Goal: Task Accomplishment & Management: Use online tool/utility

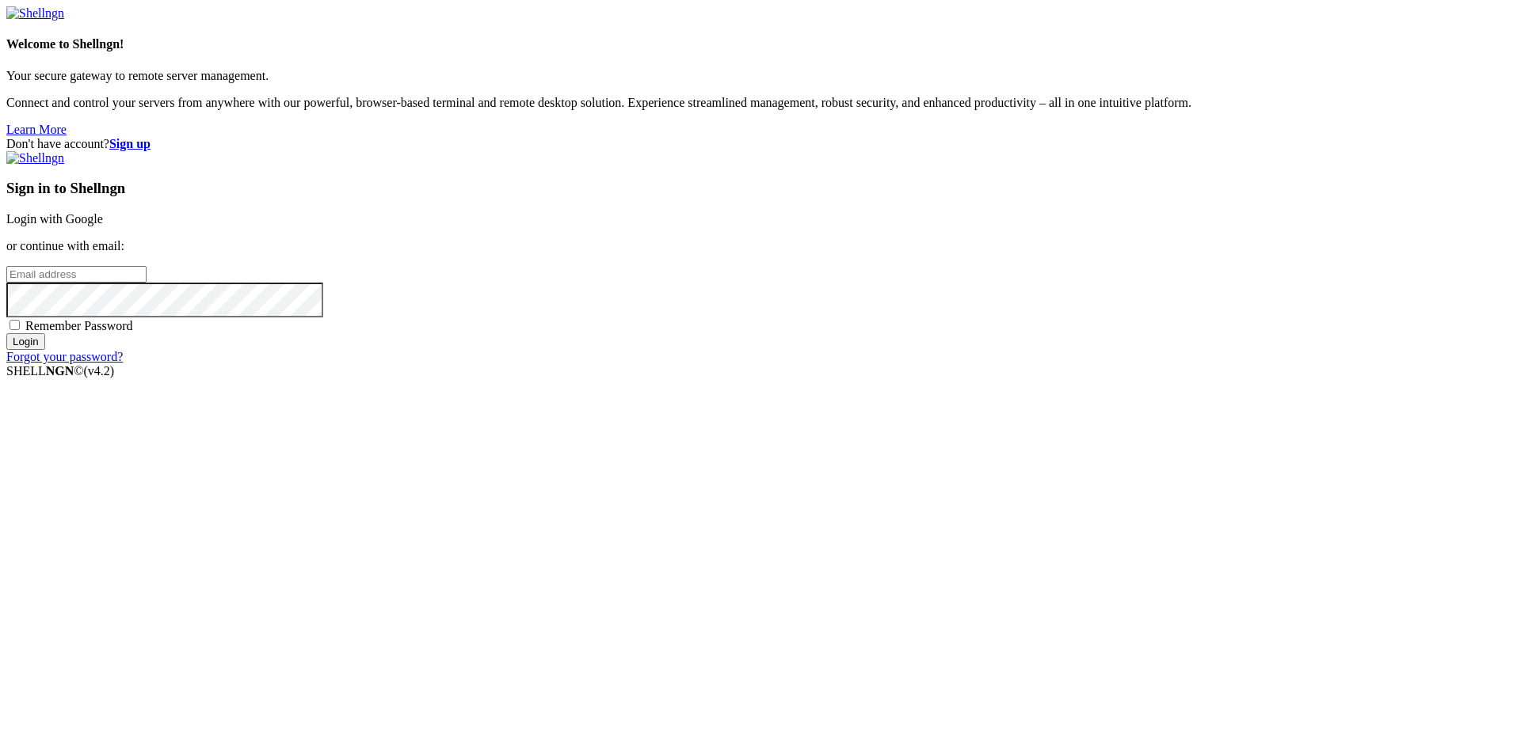
click at [103, 226] on link "Login with Google" at bounding box center [54, 218] width 97 height 13
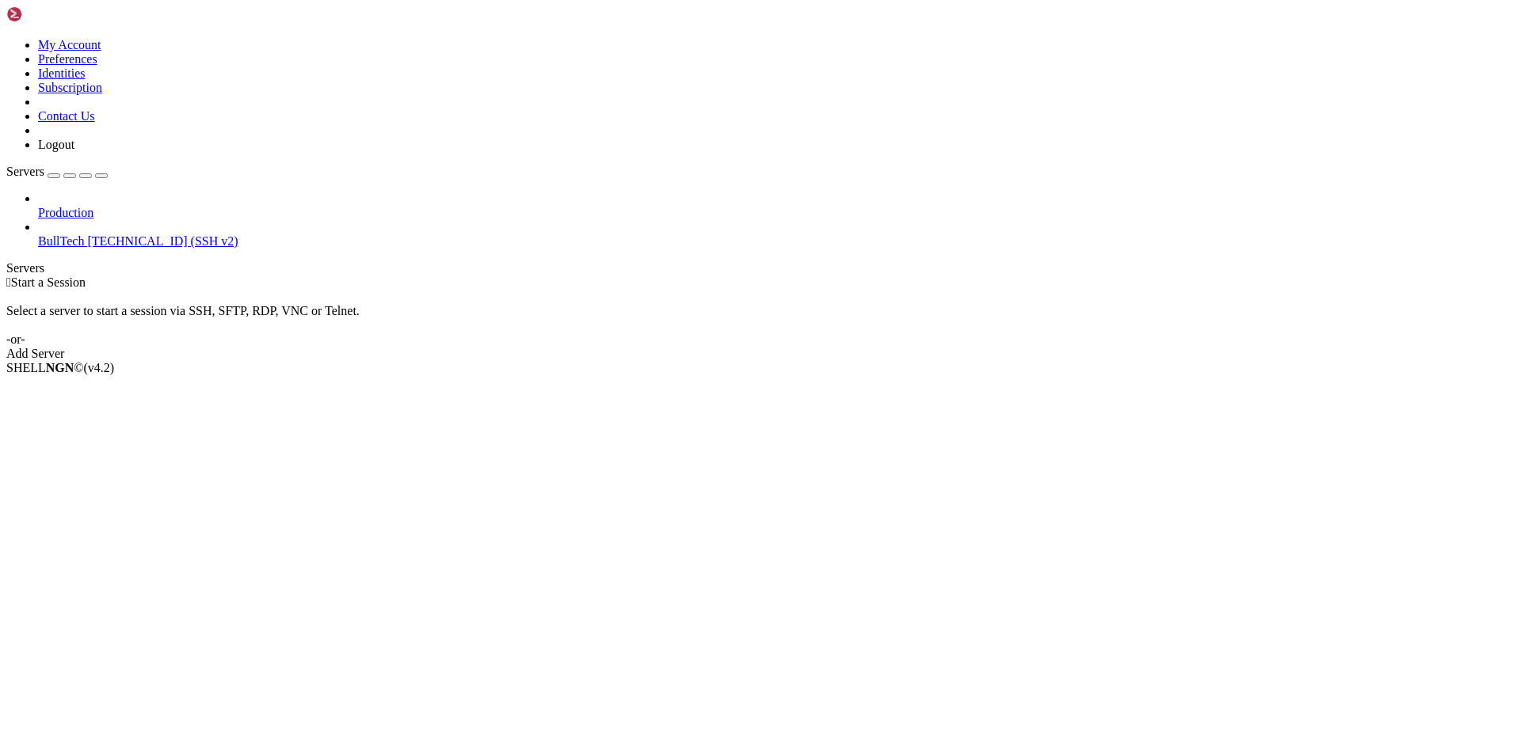
click at [99, 234] on span "[TECHNICAL_ID] (SSH v2)" at bounding box center [162, 240] width 150 height 13
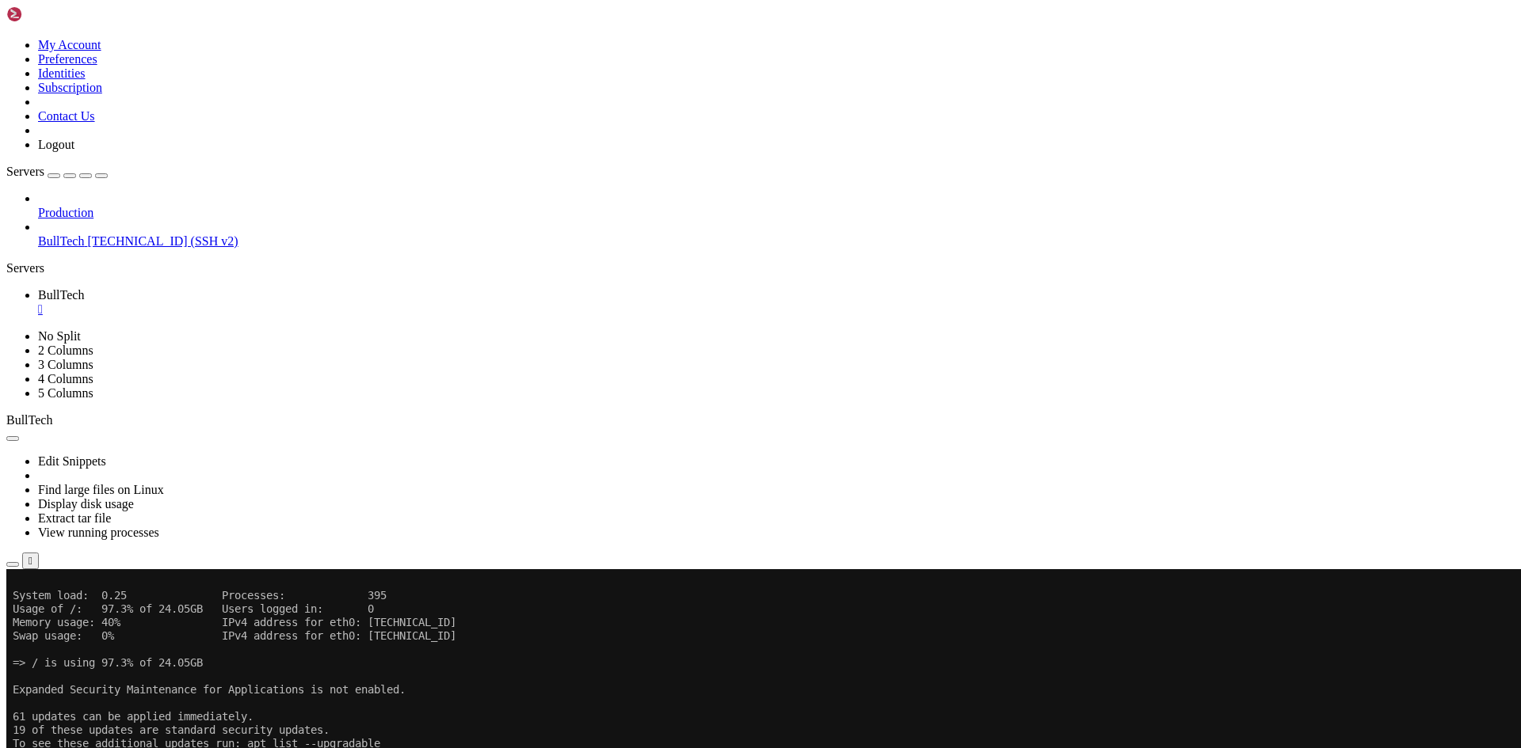
drag, startPoint x: 185, startPoint y: 904, endPoint x: 444, endPoint y: 1096, distance: 322.0
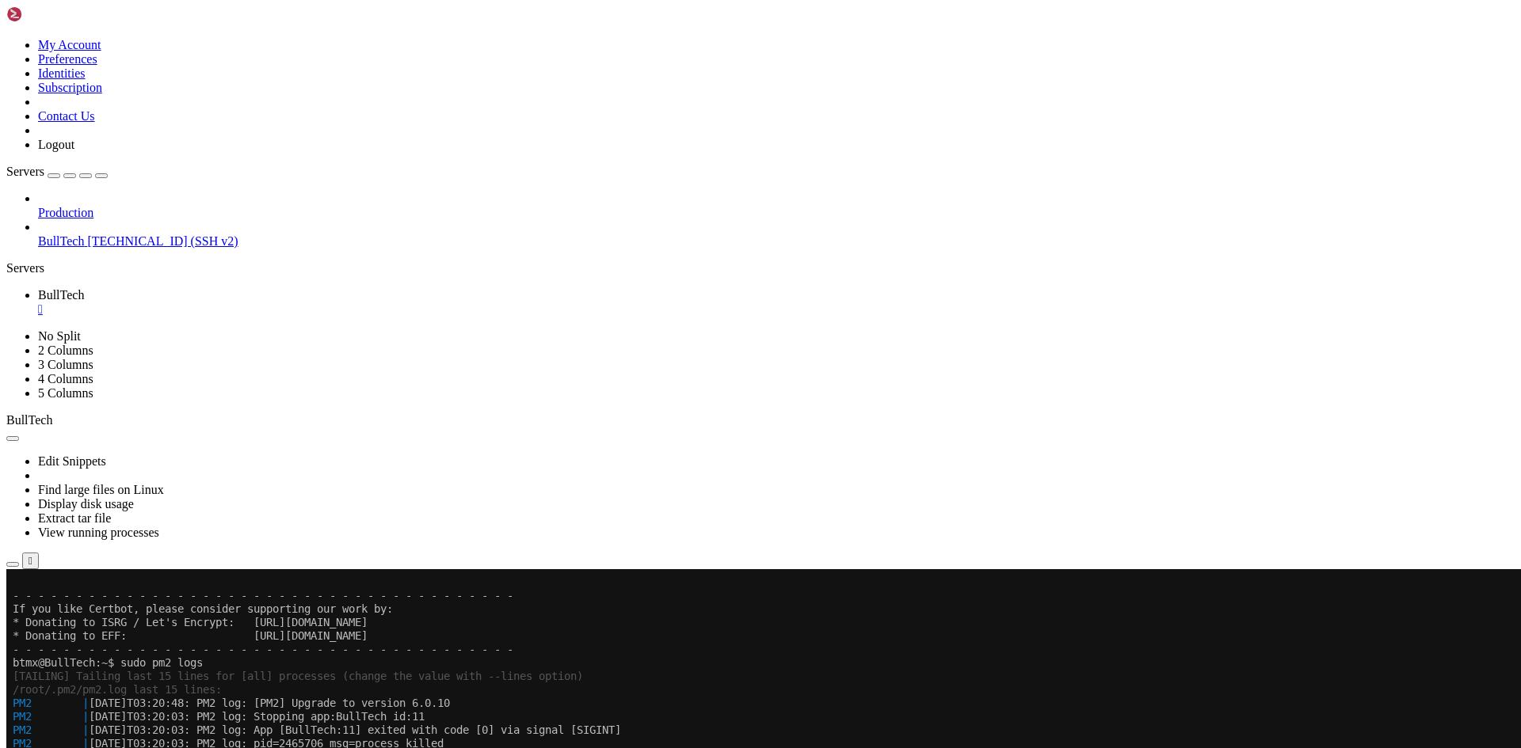
scroll to position [3379, 0]
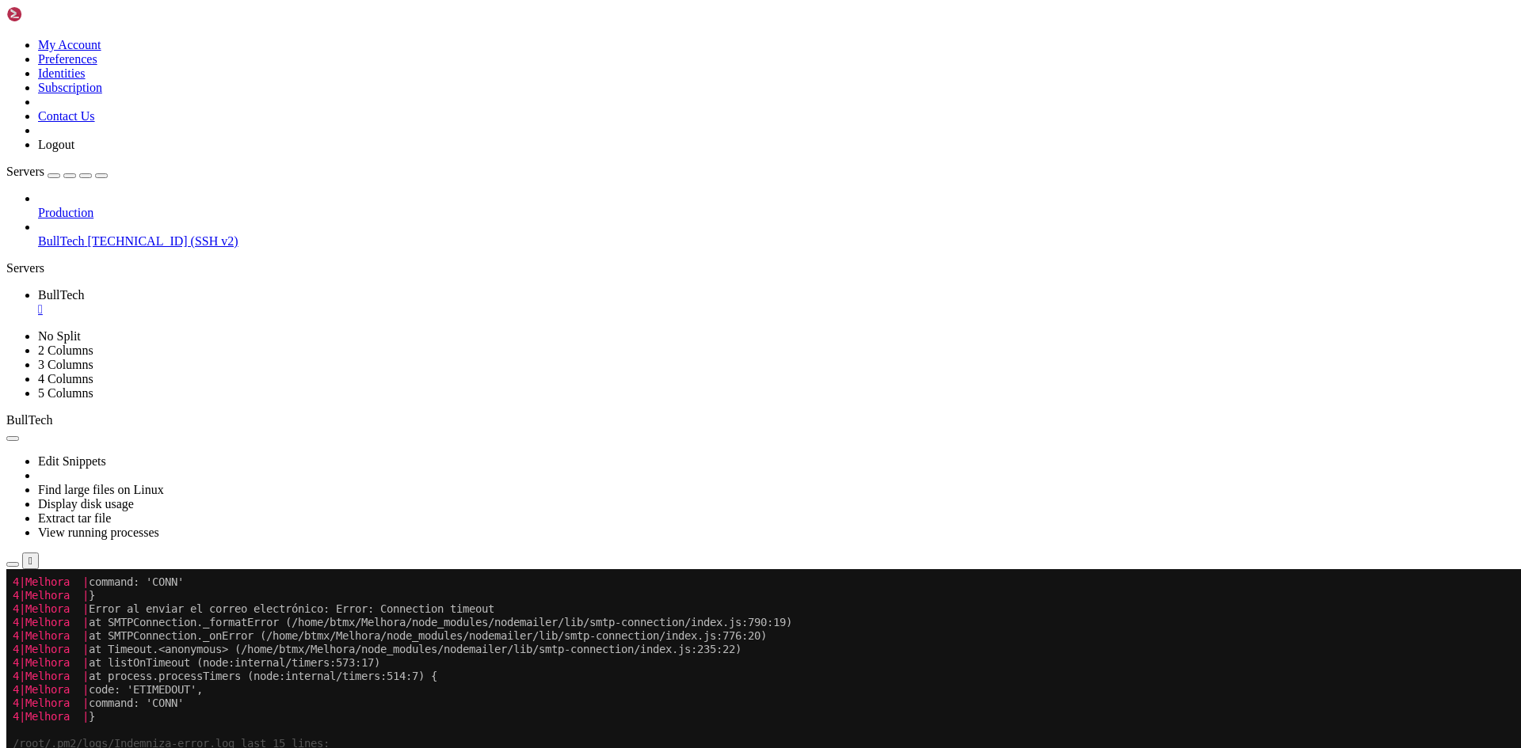
drag, startPoint x: 113, startPoint y: 825, endPoint x: 329, endPoint y: 931, distance: 240.8
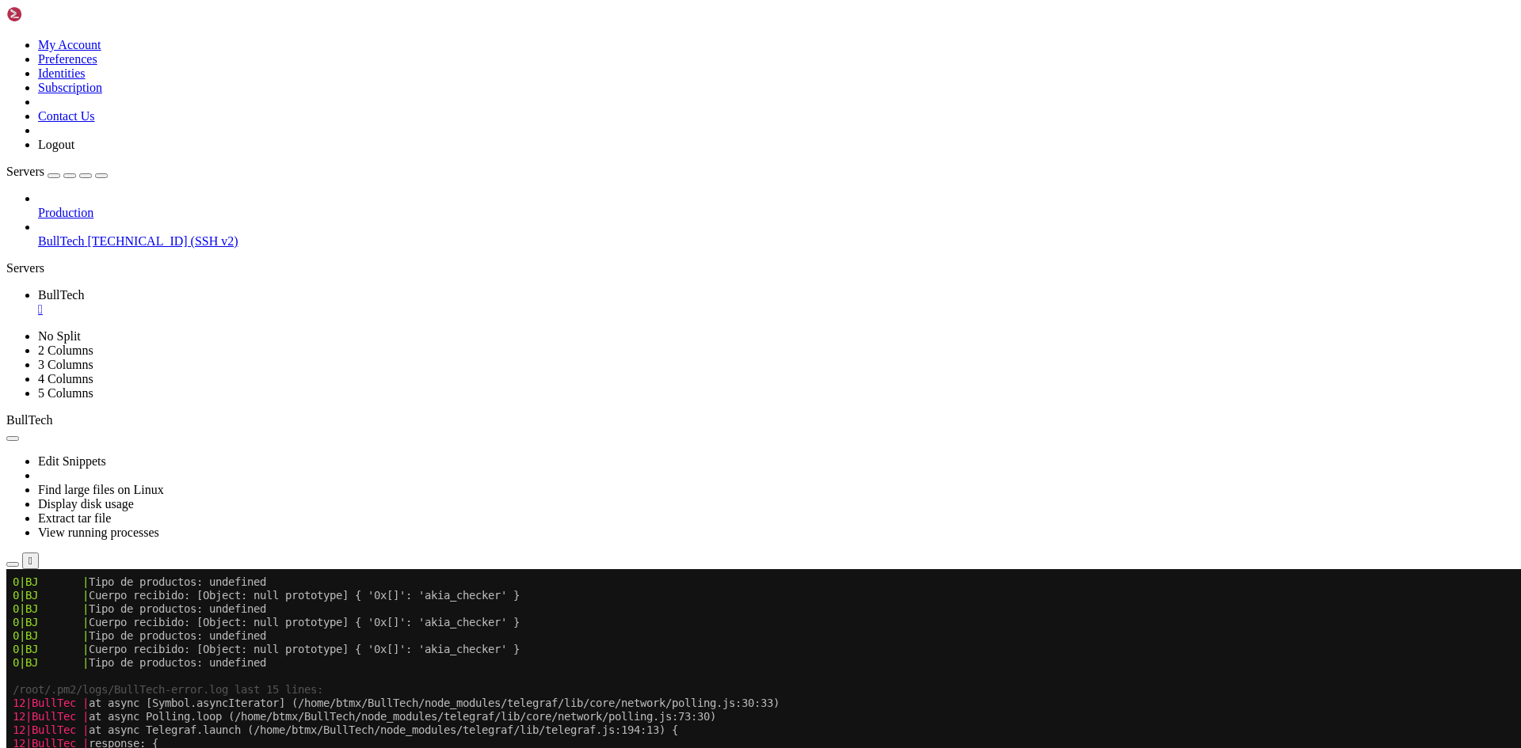
scroll to position [2746, 0]
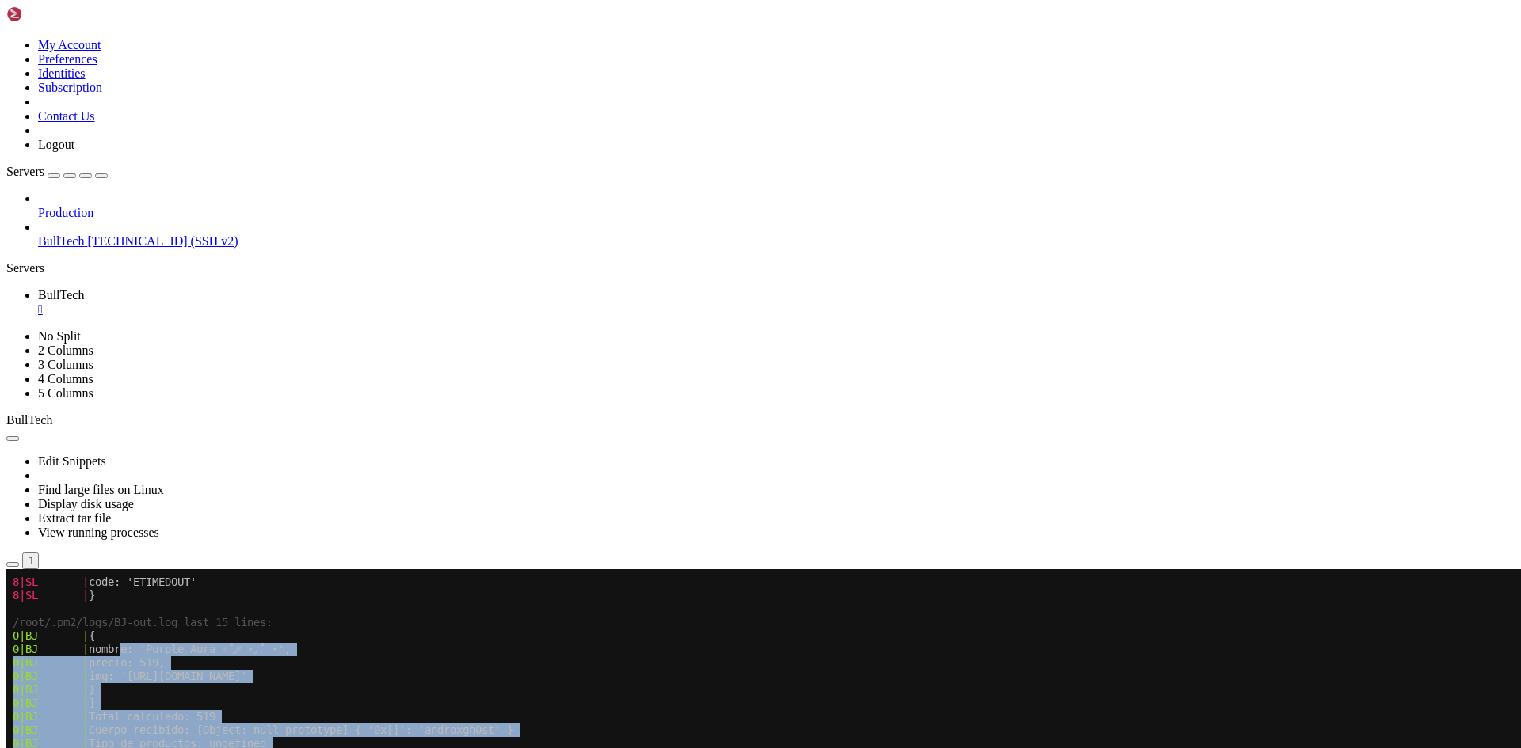
drag, startPoint x: 130, startPoint y: 645, endPoint x: 412, endPoint y: 892, distance: 374.9
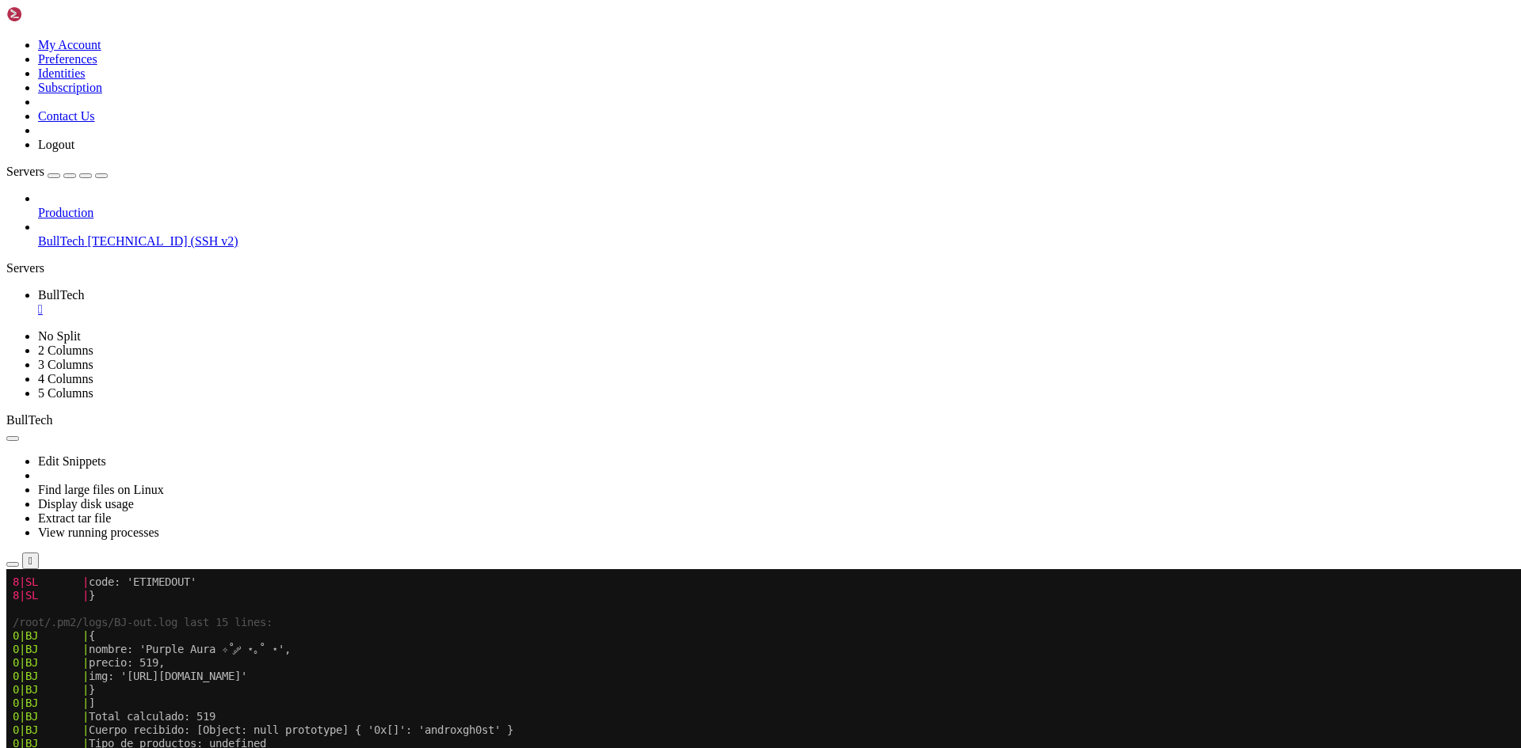
scroll to position [2904, 0]
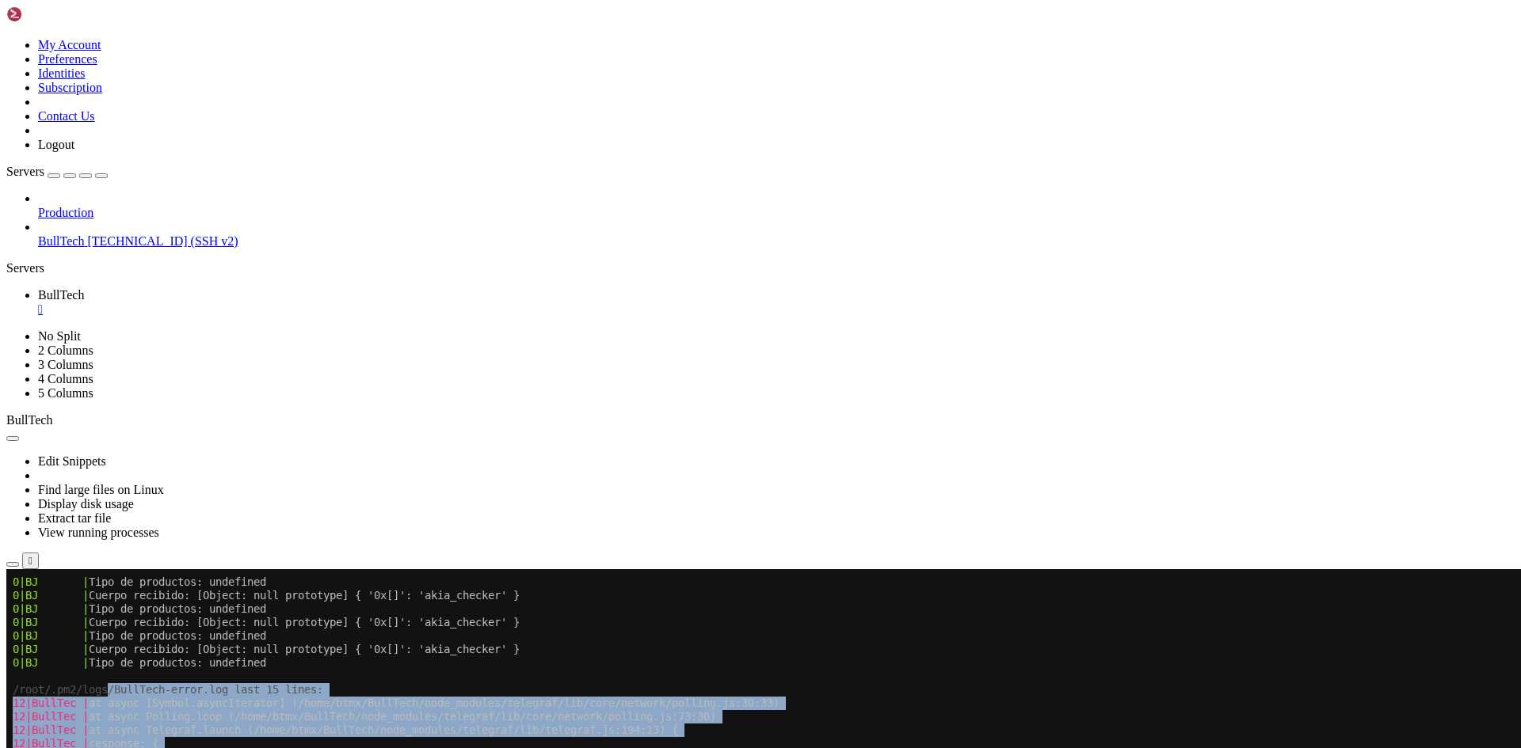
drag, startPoint x: 236, startPoint y: 724, endPoint x: 683, endPoint y: 900, distance: 480.3
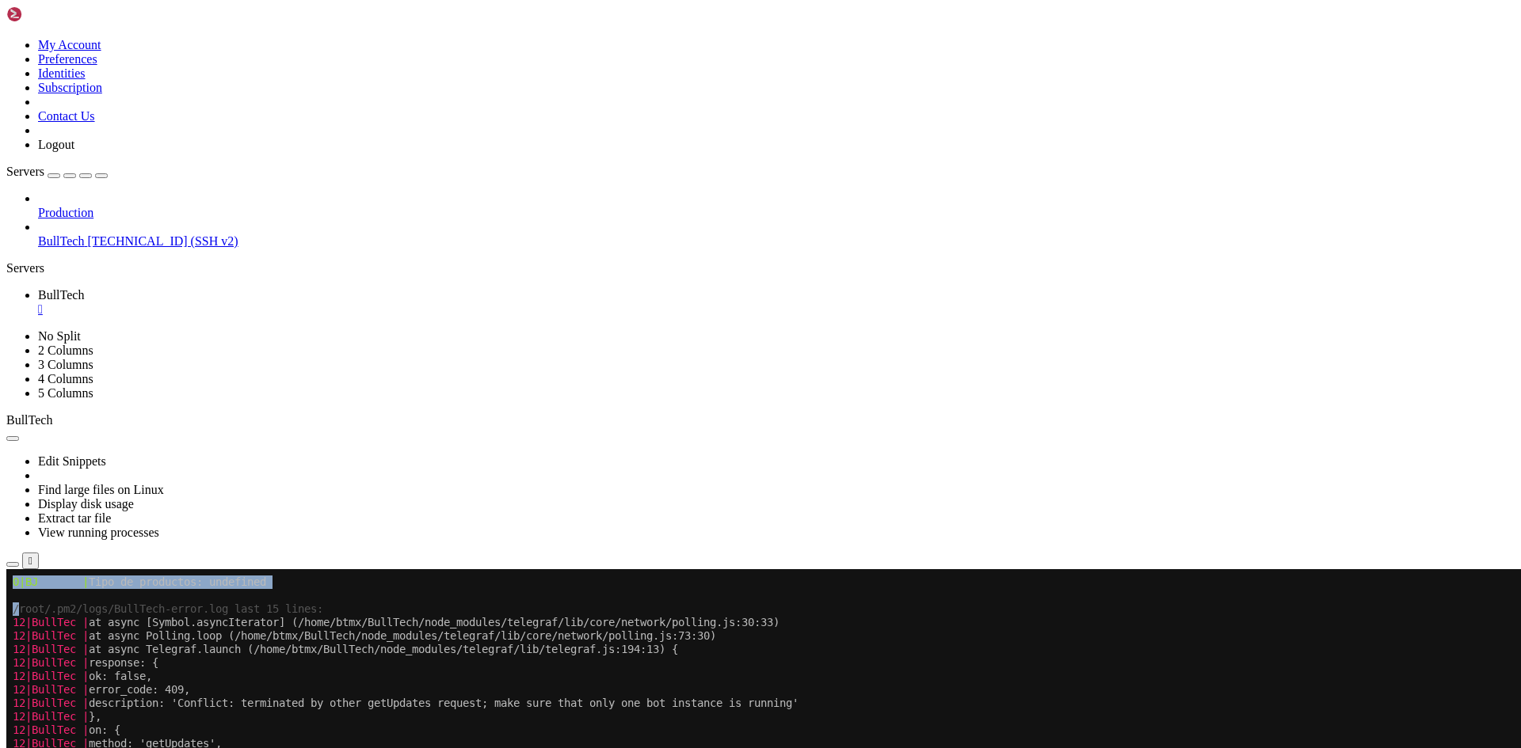
scroll to position [3016, 0]
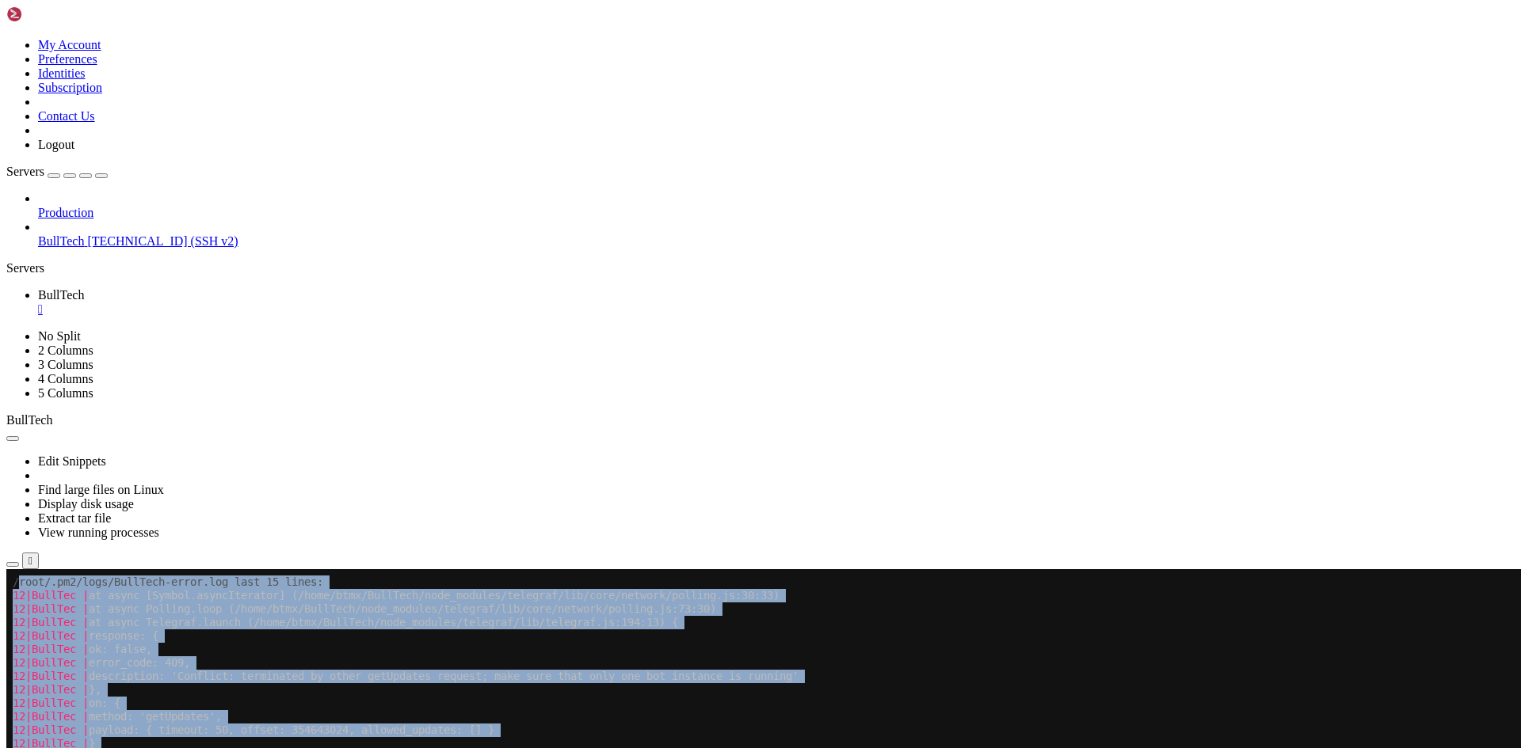
drag, startPoint x: 16, startPoint y: 772, endPoint x: 322, endPoint y: 1037, distance: 404.3
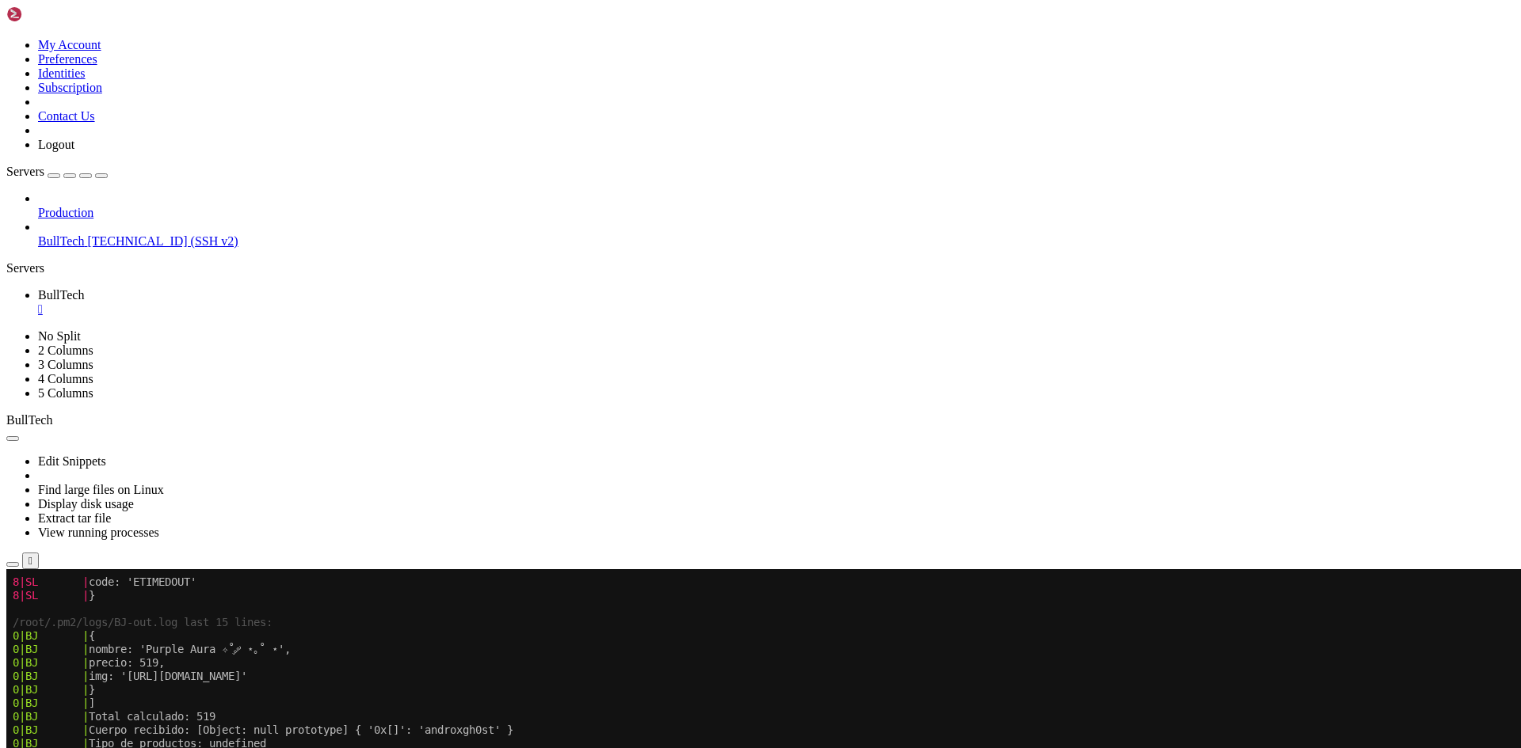
scroll to position [2746, 0]
drag, startPoint x: 95, startPoint y: 1095, endPoint x: 337, endPoint y: 1091, distance: 241.6
drag, startPoint x: 93, startPoint y: 1094, endPoint x: 366, endPoint y: 1094, distance: 273.2
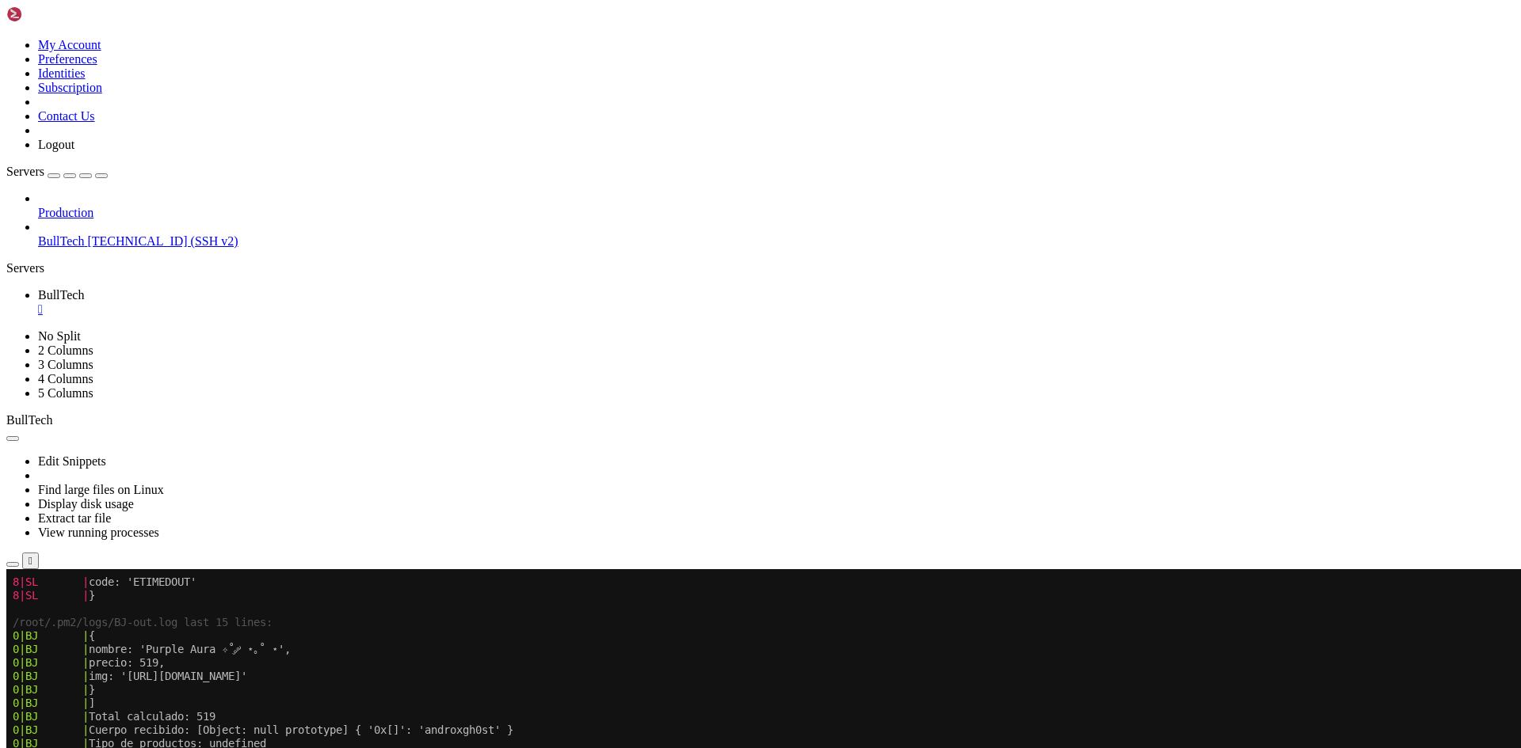
drag, startPoint x: 96, startPoint y: 1093, endPoint x: 359, endPoint y: 1093, distance: 262.9
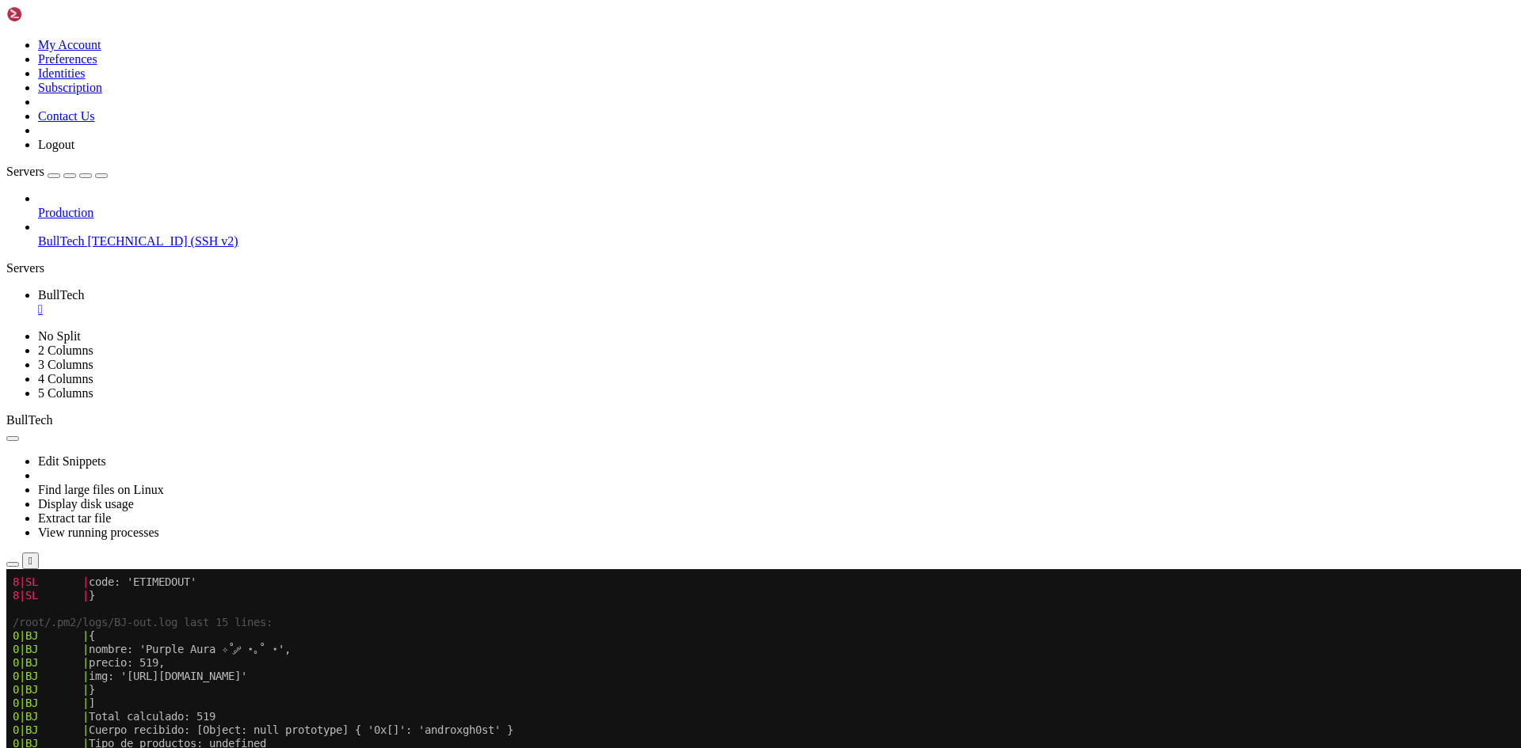
drag, startPoint x: 97, startPoint y: 1093, endPoint x: 255, endPoint y: 1118, distance: 159.6
drag, startPoint x: 91, startPoint y: 1092, endPoint x: 217, endPoint y: 1110, distance: 127.2
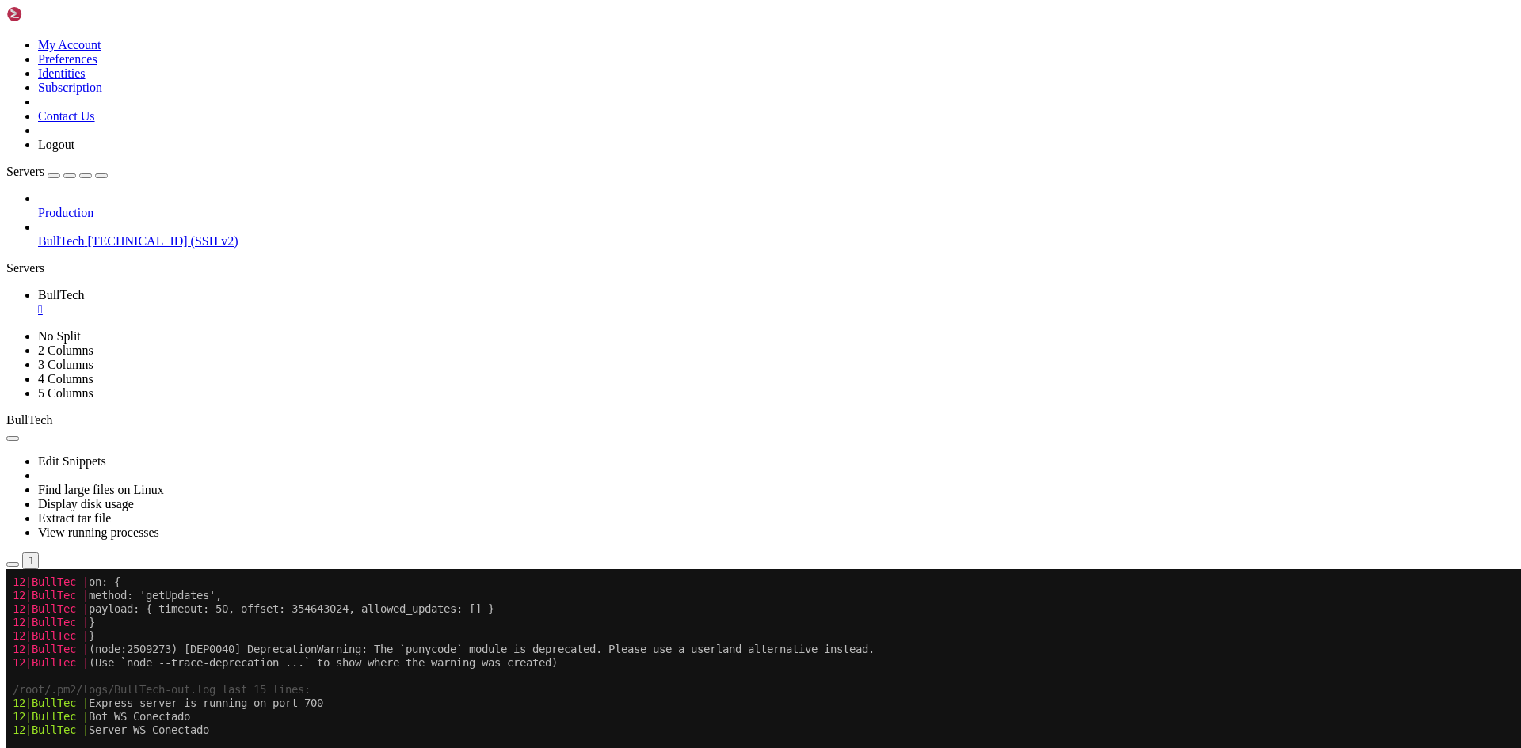
scroll to position [3379, 0]
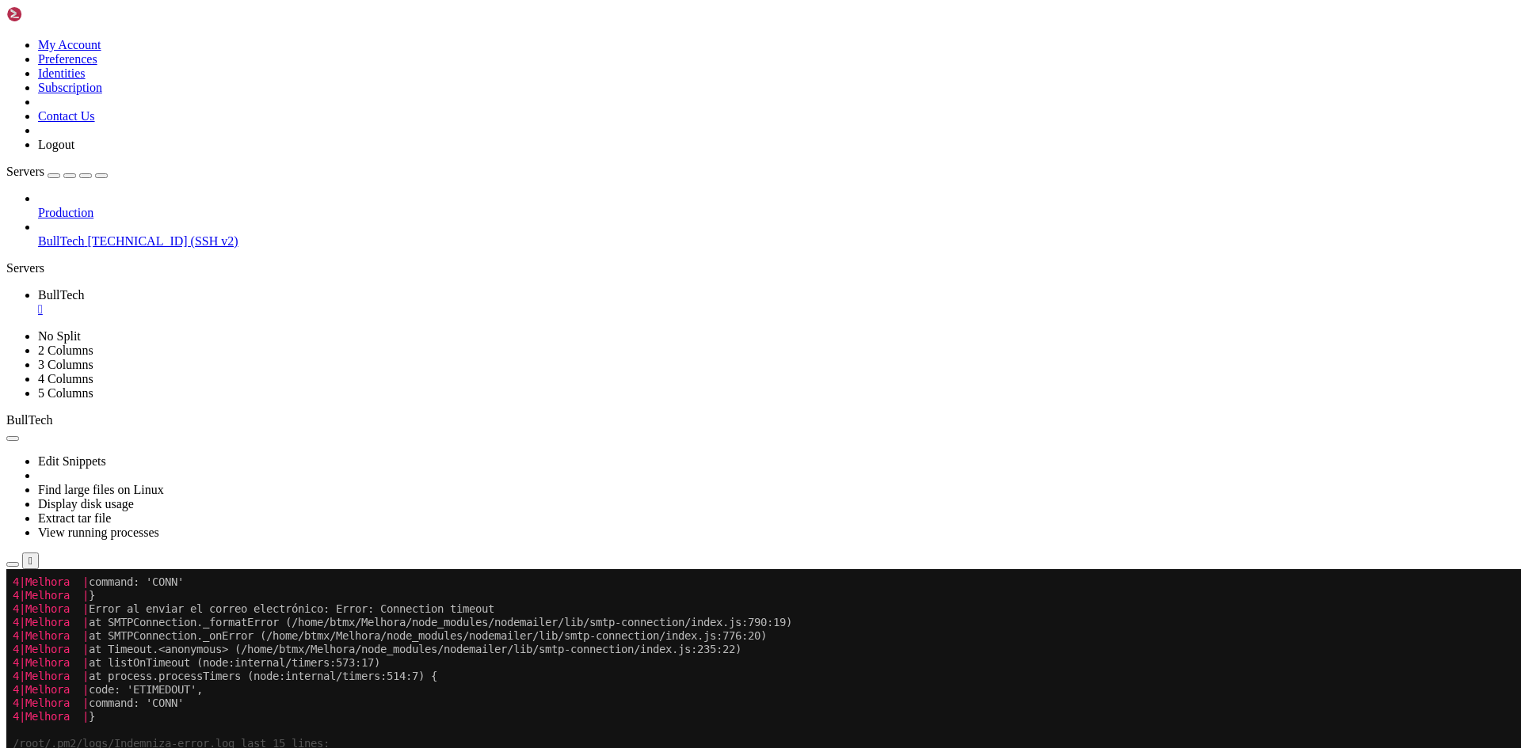
drag, startPoint x: 99, startPoint y: 982, endPoint x: 330, endPoint y: 1170, distance: 297.8
drag, startPoint x: 346, startPoint y: 1174, endPoint x: 24, endPoint y: 983, distance: 375.0
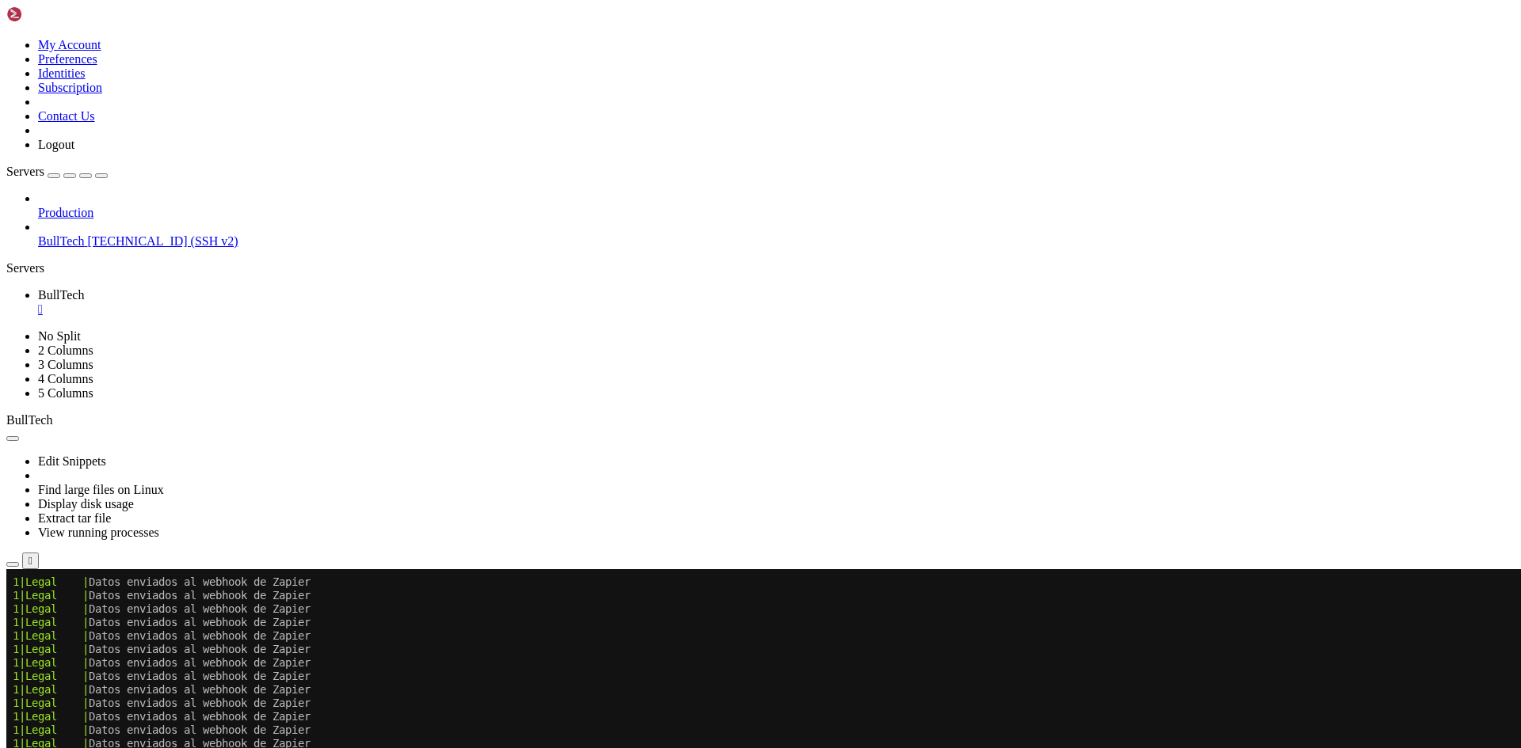
scroll to position [3864, 0]
drag, startPoint x: 13, startPoint y: 1148, endPoint x: 152, endPoint y: 1194, distance: 147.0
drag, startPoint x: 39, startPoint y: 1148, endPoint x: 176, endPoint y: 1195, distance: 144.8
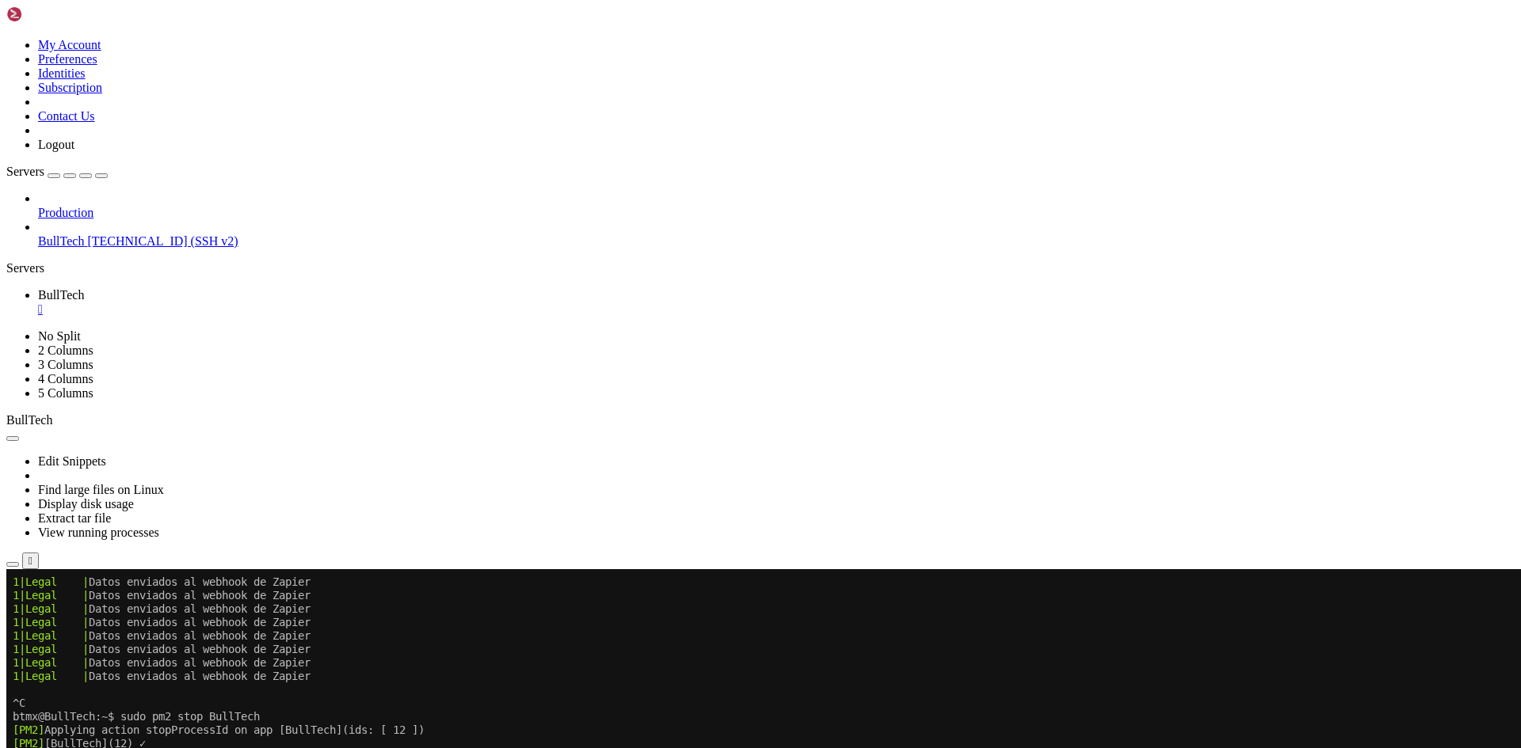
scroll to position [3877, 0]
drag, startPoint x: 14, startPoint y: 1134, endPoint x: 158, endPoint y: 1204, distance: 159.4
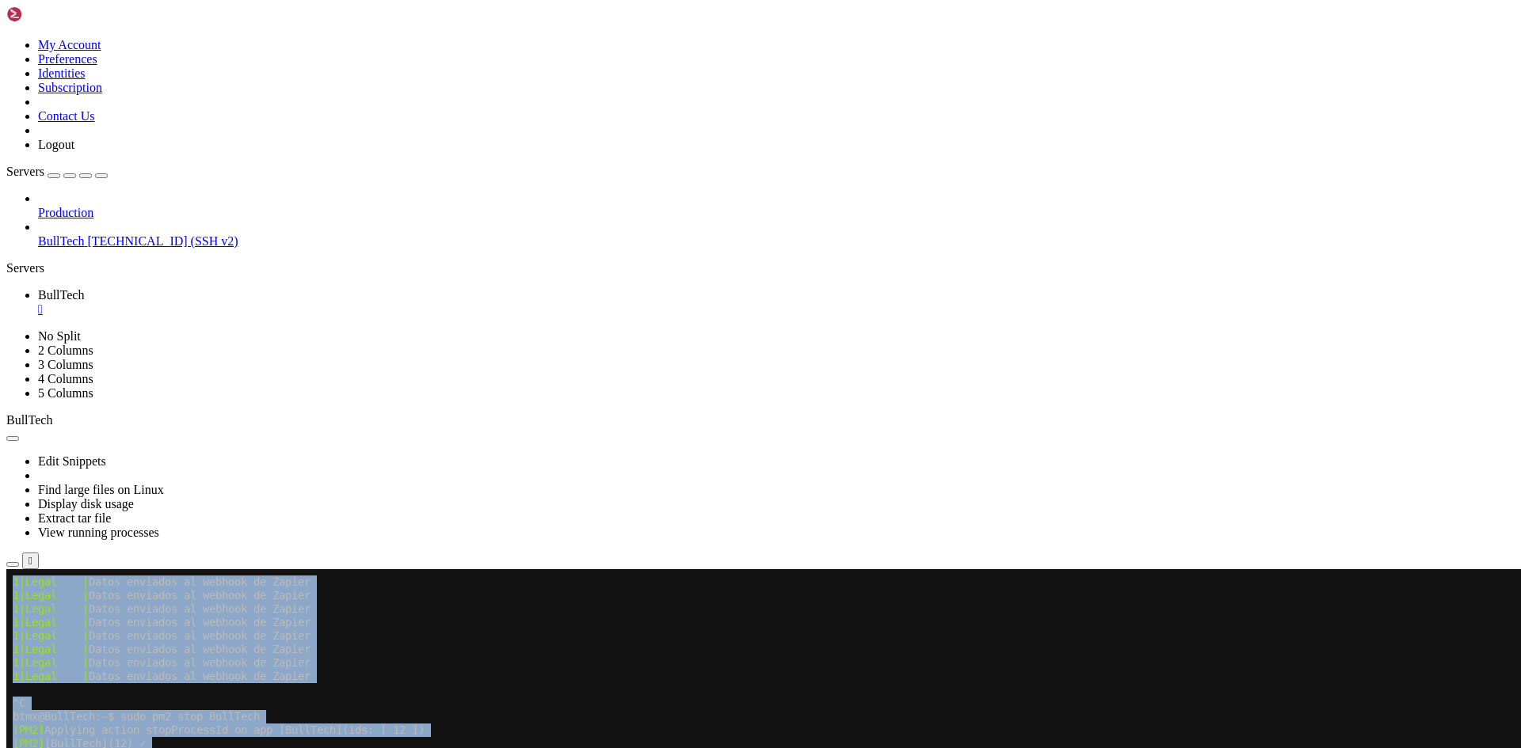
drag, startPoint x: 38, startPoint y: 1186, endPoint x: 181, endPoint y: 1170, distance: 144.3
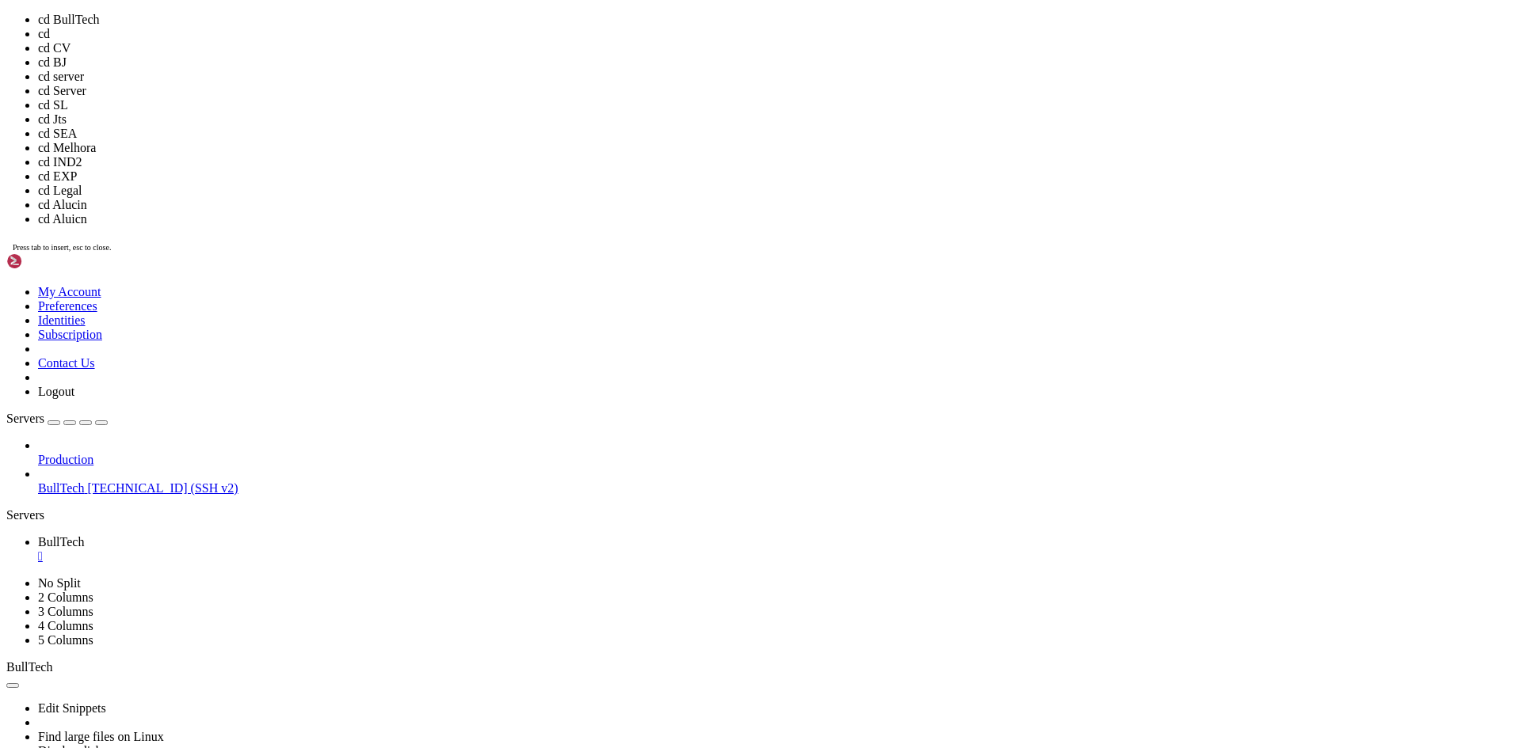
scroll to position [4012, 0]
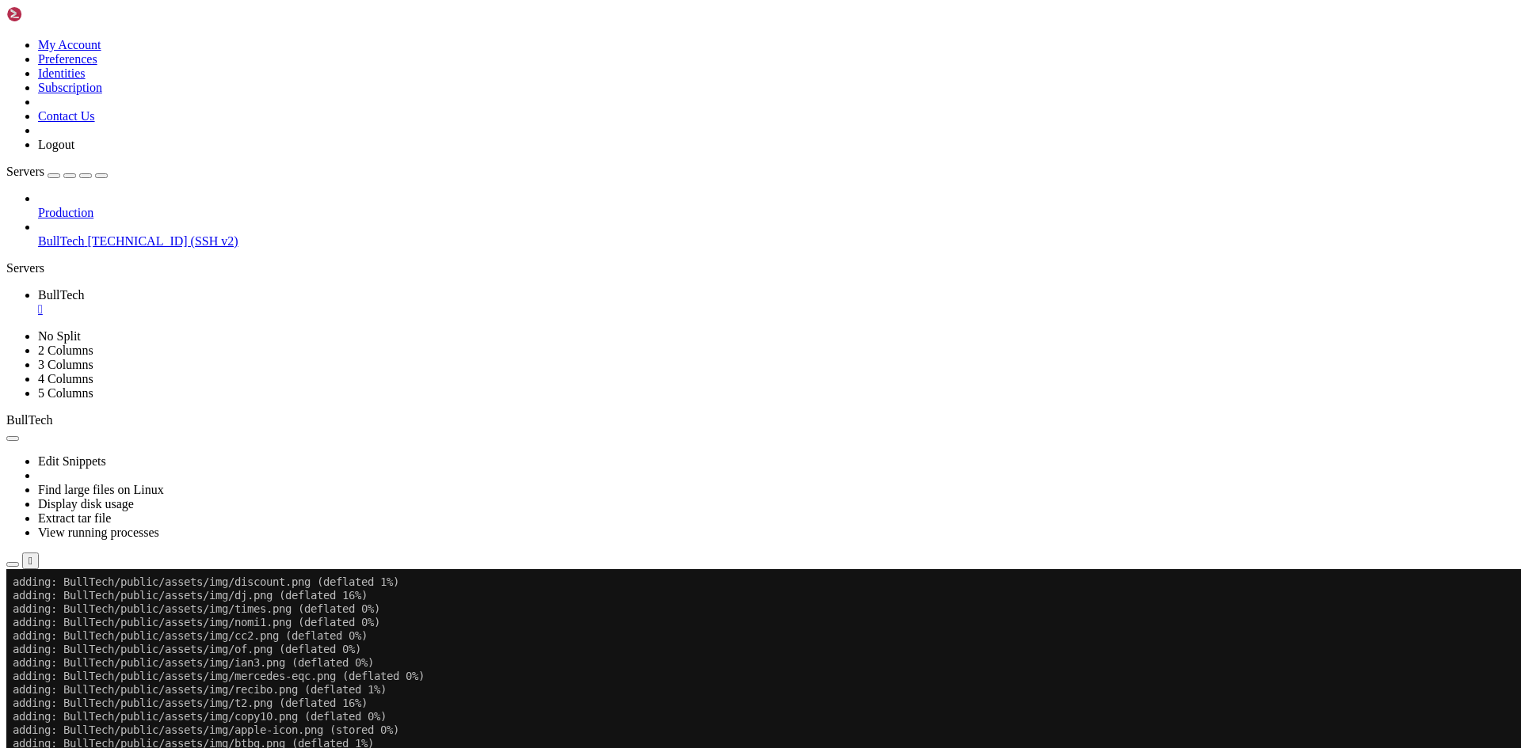
drag, startPoint x: 238, startPoint y: 818, endPoint x: 278, endPoint y: 899, distance: 90.0
drag, startPoint x: 147, startPoint y: 981, endPoint x: 41, endPoint y: 687, distance: 313.1
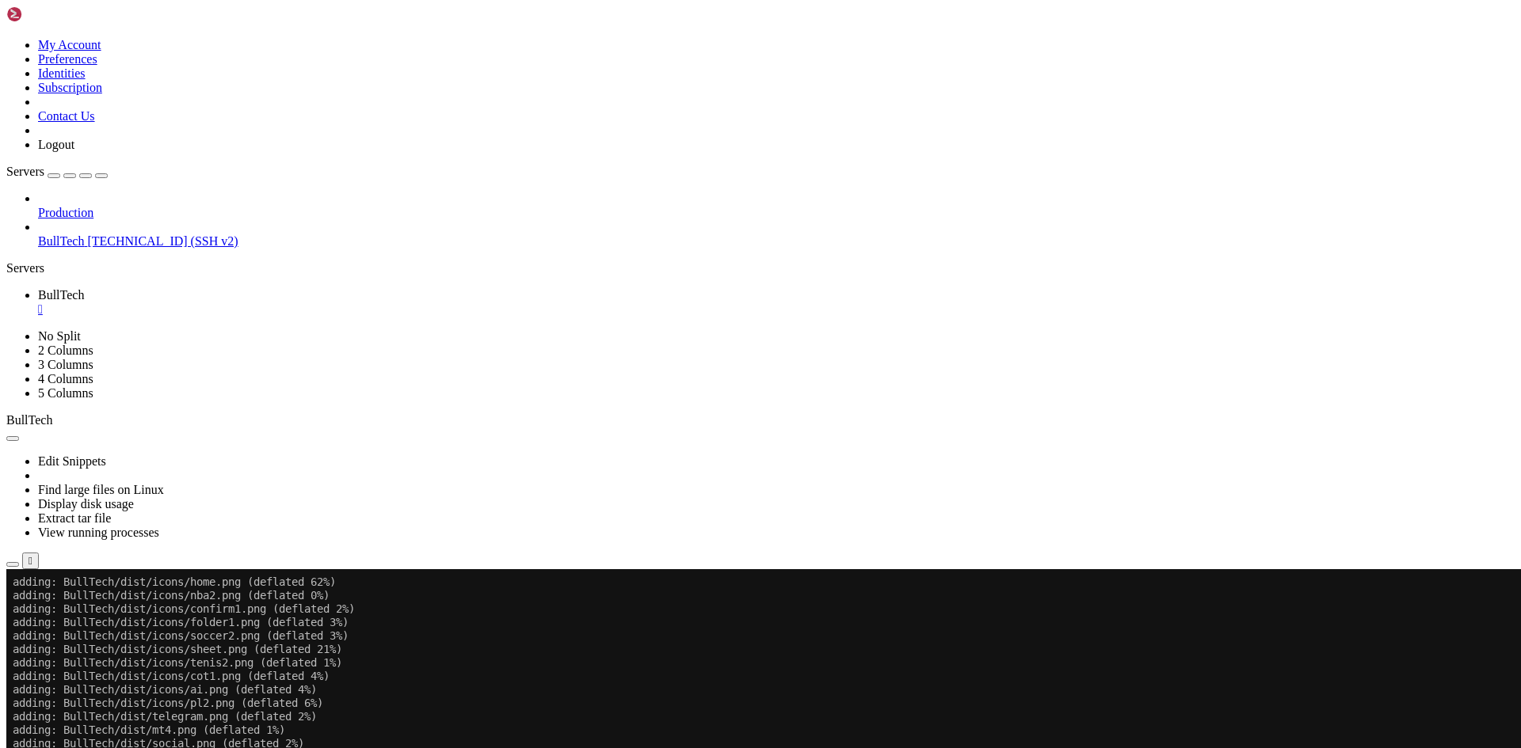
drag, startPoint x: 348, startPoint y: 1193, endPoint x: 41, endPoint y: 653, distance: 621.7
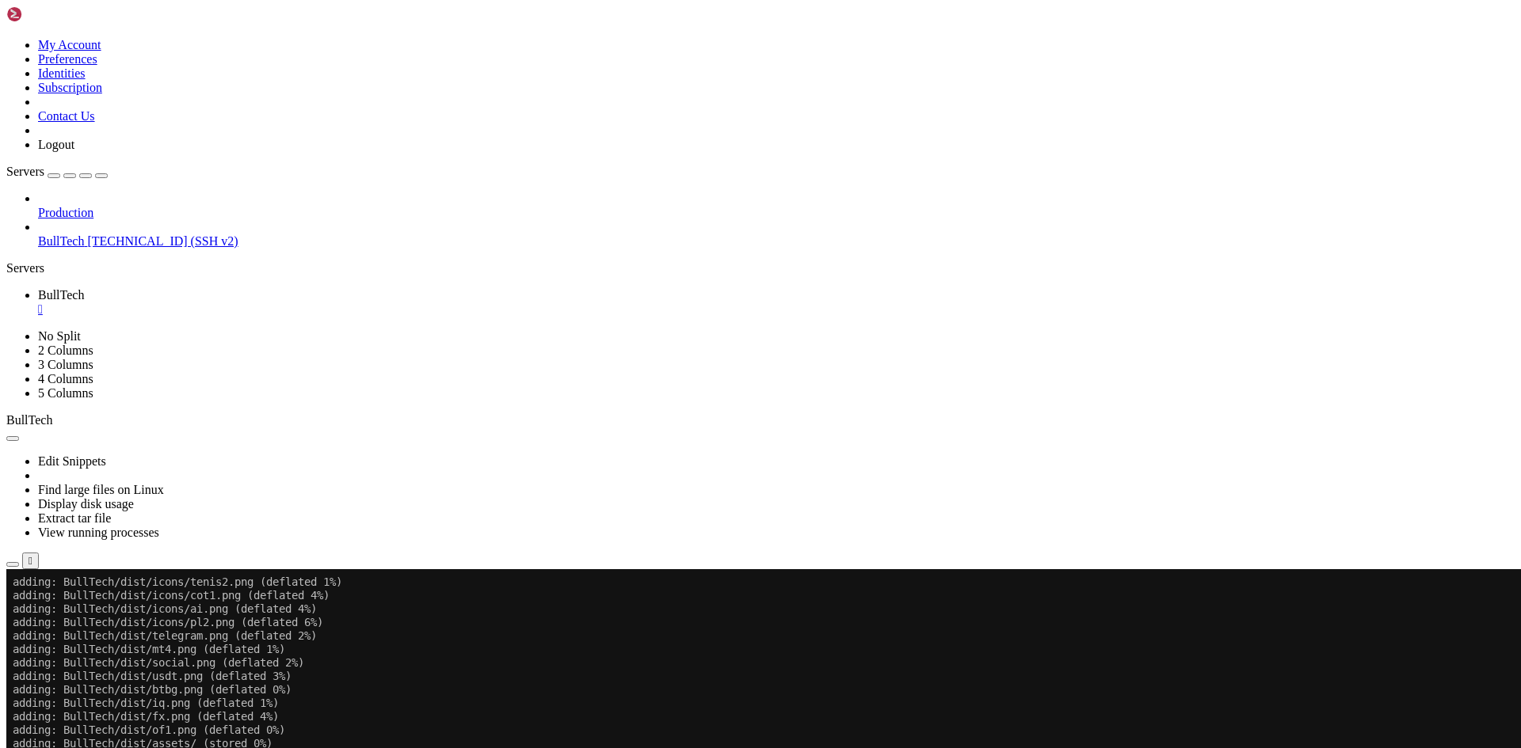
drag, startPoint x: 304, startPoint y: 1190, endPoint x: 357, endPoint y: 1191, distance: 53.1
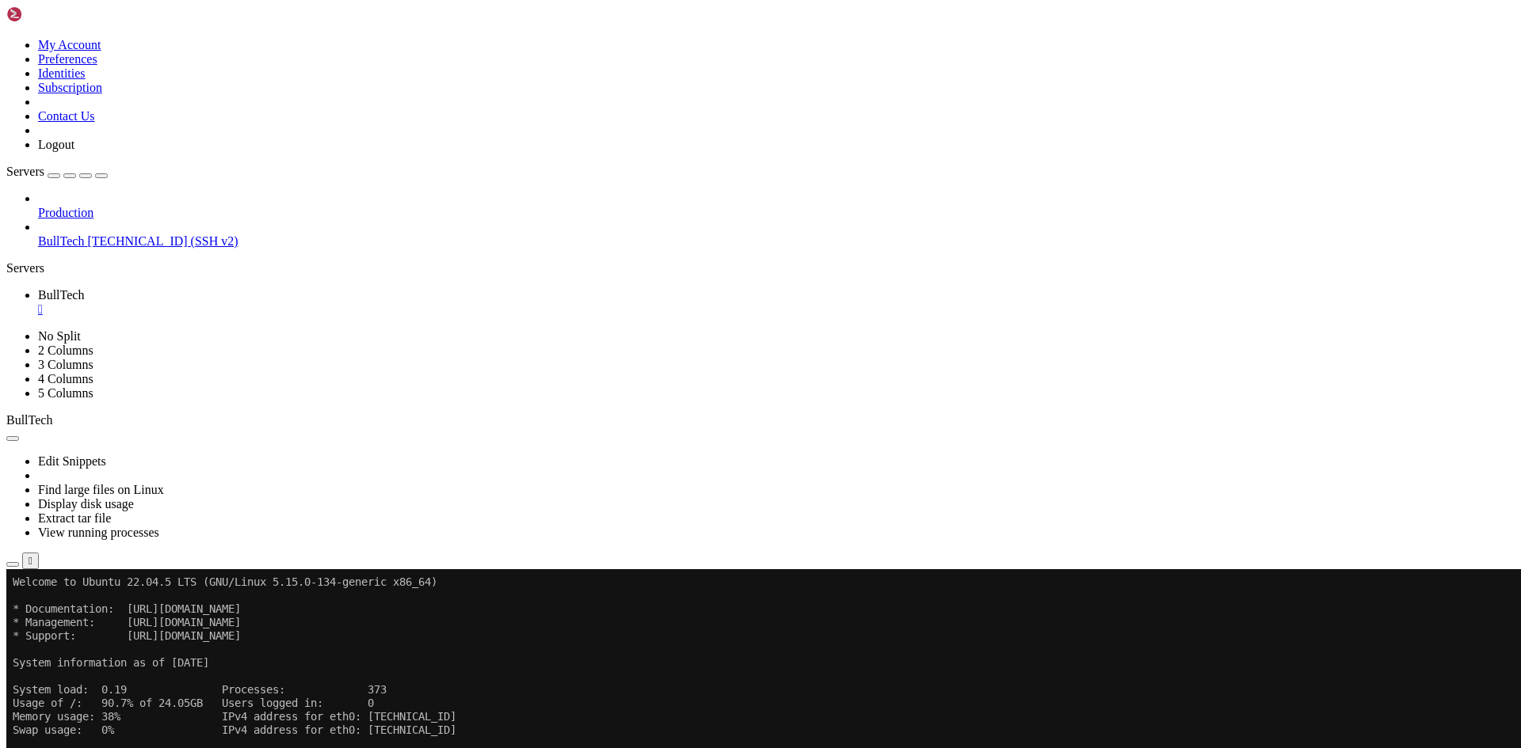
drag, startPoint x: 98, startPoint y: 838, endPoint x: 39, endPoint y: 611, distance: 234.9
drag, startPoint x: 92, startPoint y: 745, endPoint x: 310, endPoint y: 848, distance: 241.6
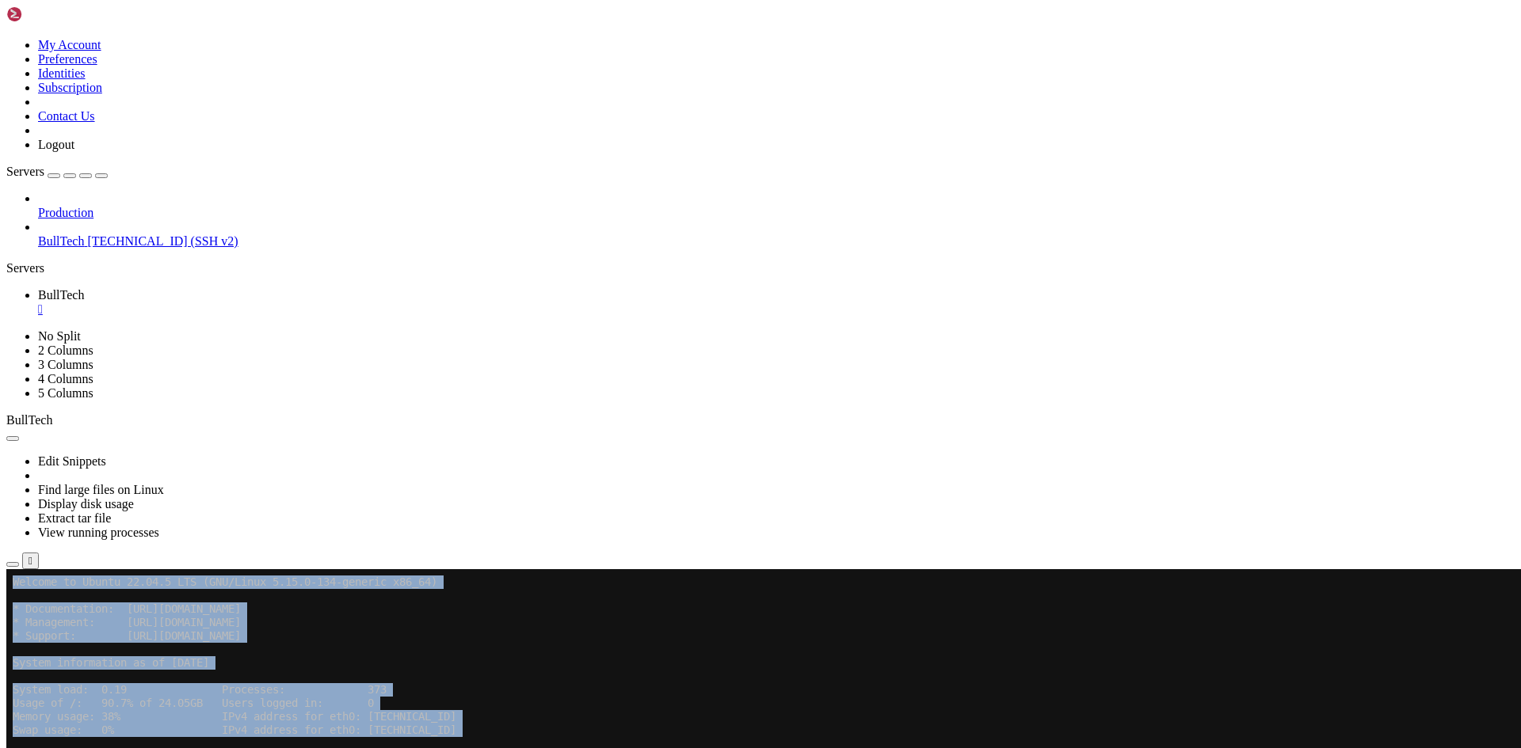
drag, startPoint x: 10, startPoint y: 810, endPoint x: 285, endPoint y: 960, distance: 312.9
drag, startPoint x: 296, startPoint y: 960, endPoint x: 13, endPoint y: 578, distance: 475.5
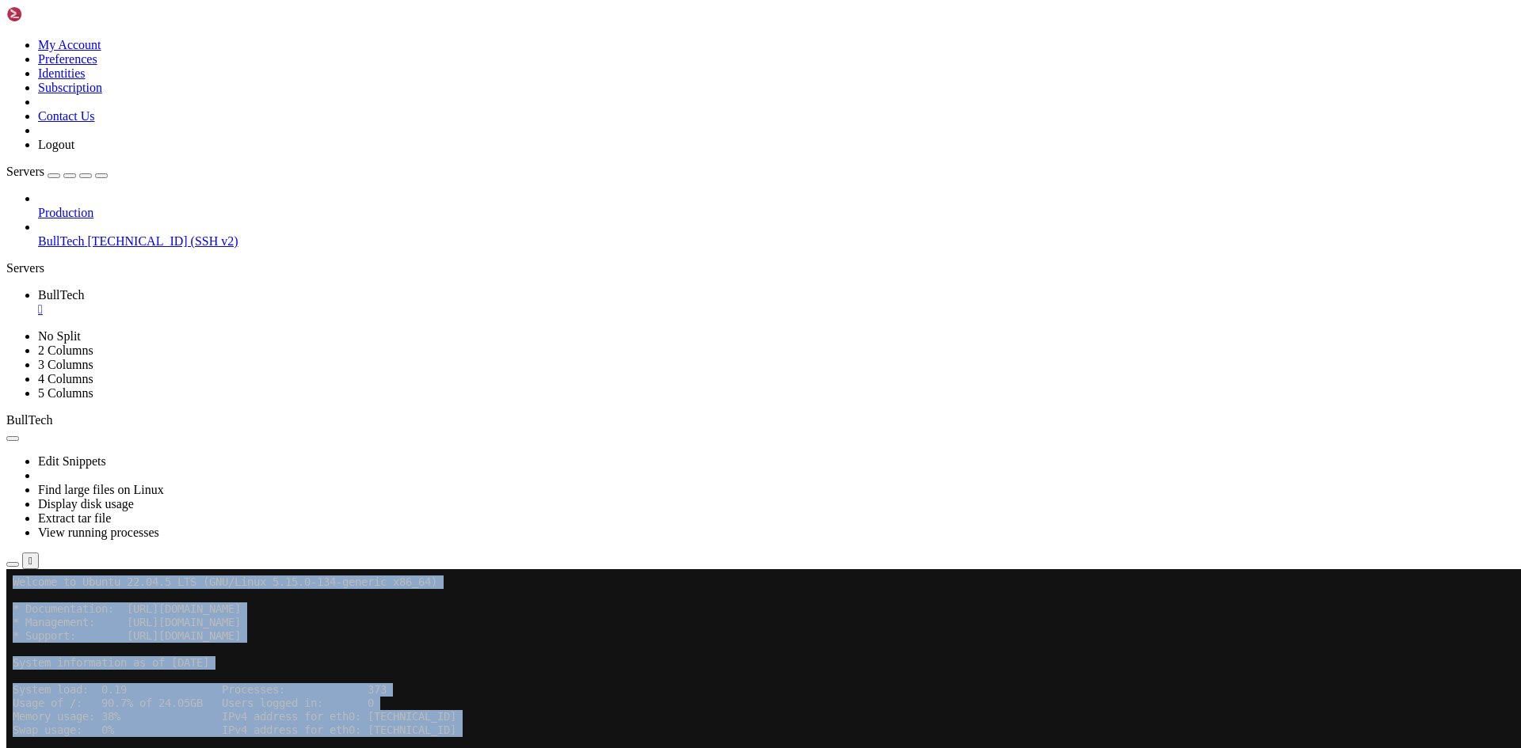
click at [153, 707] on x-row "Usage of /: 90.7% of 24.05GB Users logged in: 0" at bounding box center [667, 703] width 1308 height 13
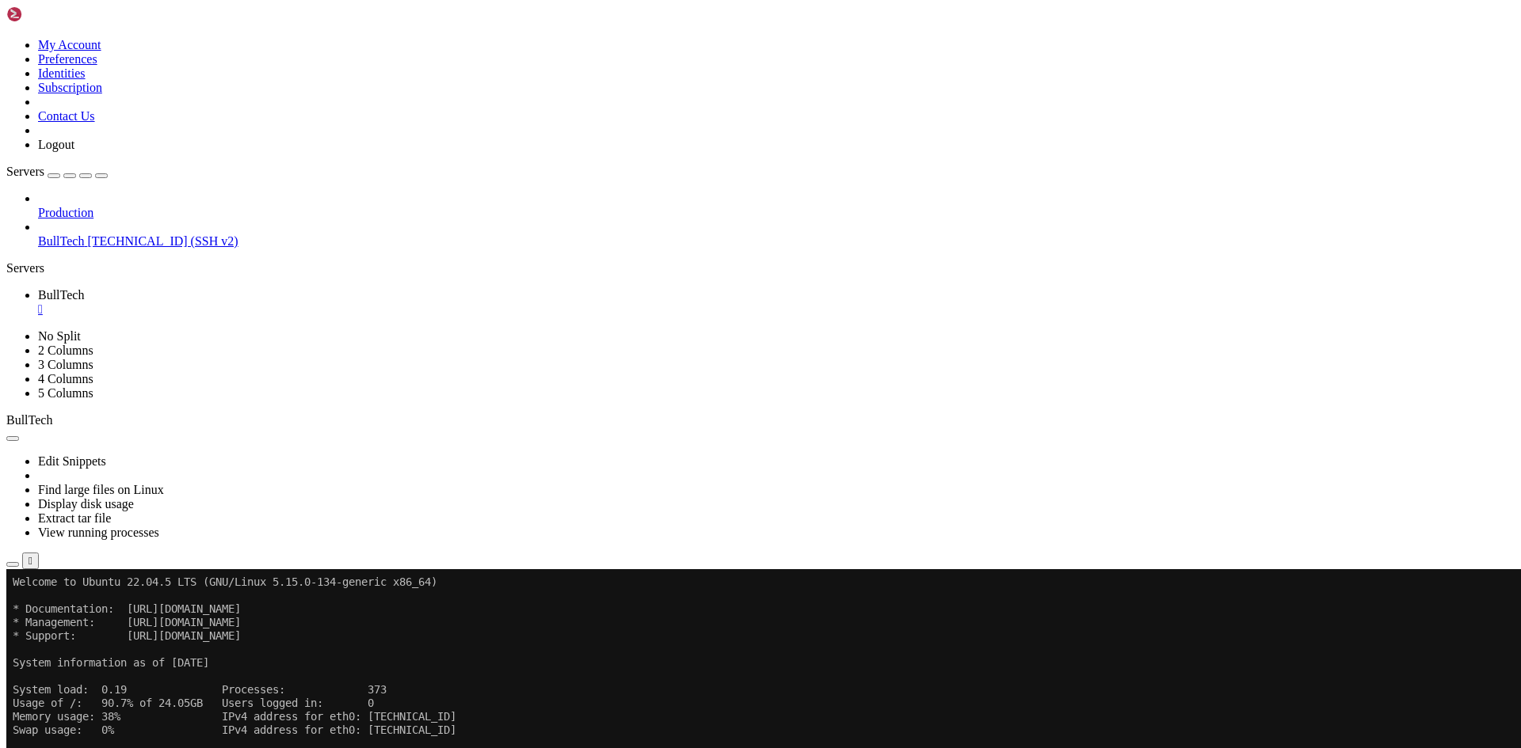
click at [19, 562] on button "button" at bounding box center [12, 564] width 13 height 5
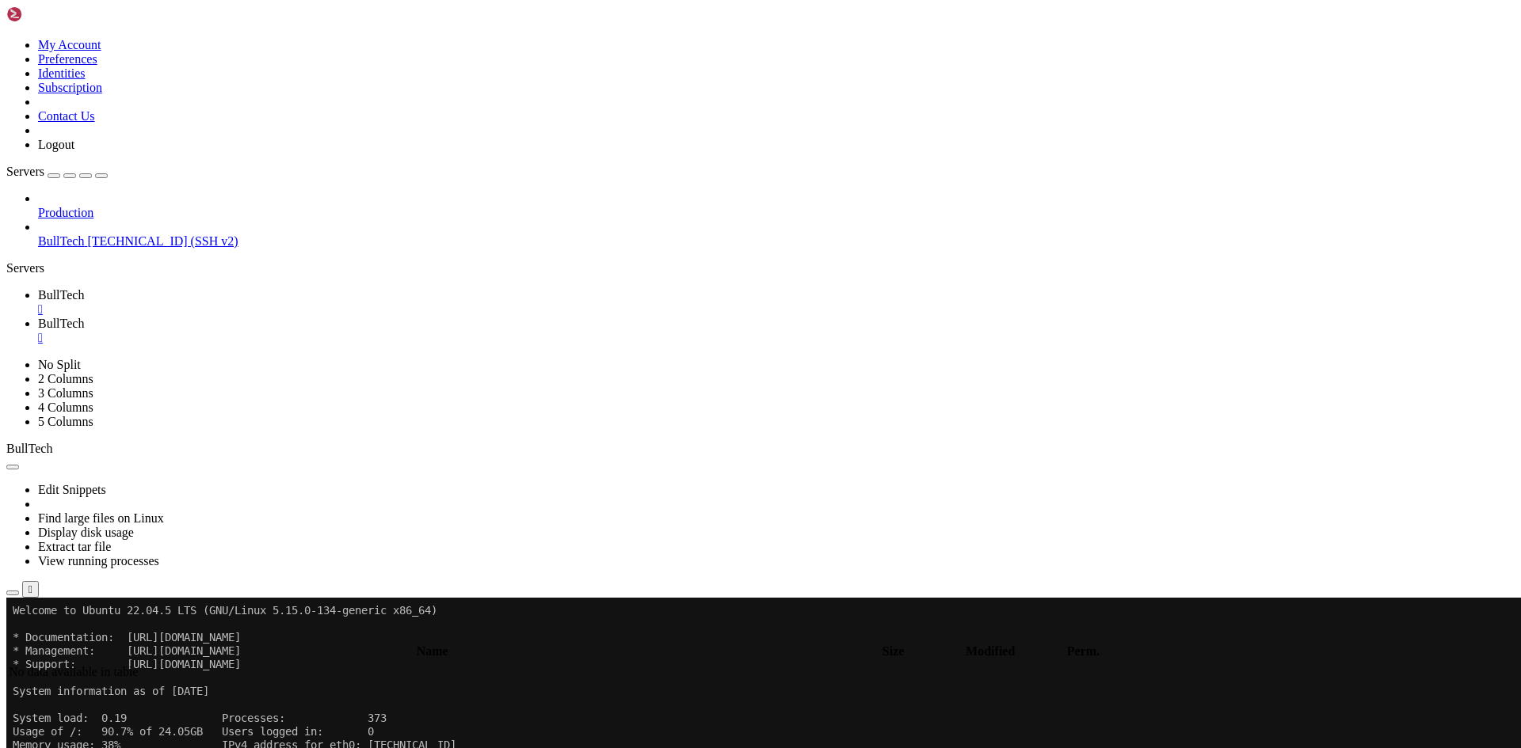
type input "/home/btmx"
click at [385, 317] on link "BullTech " at bounding box center [776, 331] width 1476 height 29
click at [383, 331] on div "" at bounding box center [776, 338] width 1476 height 14
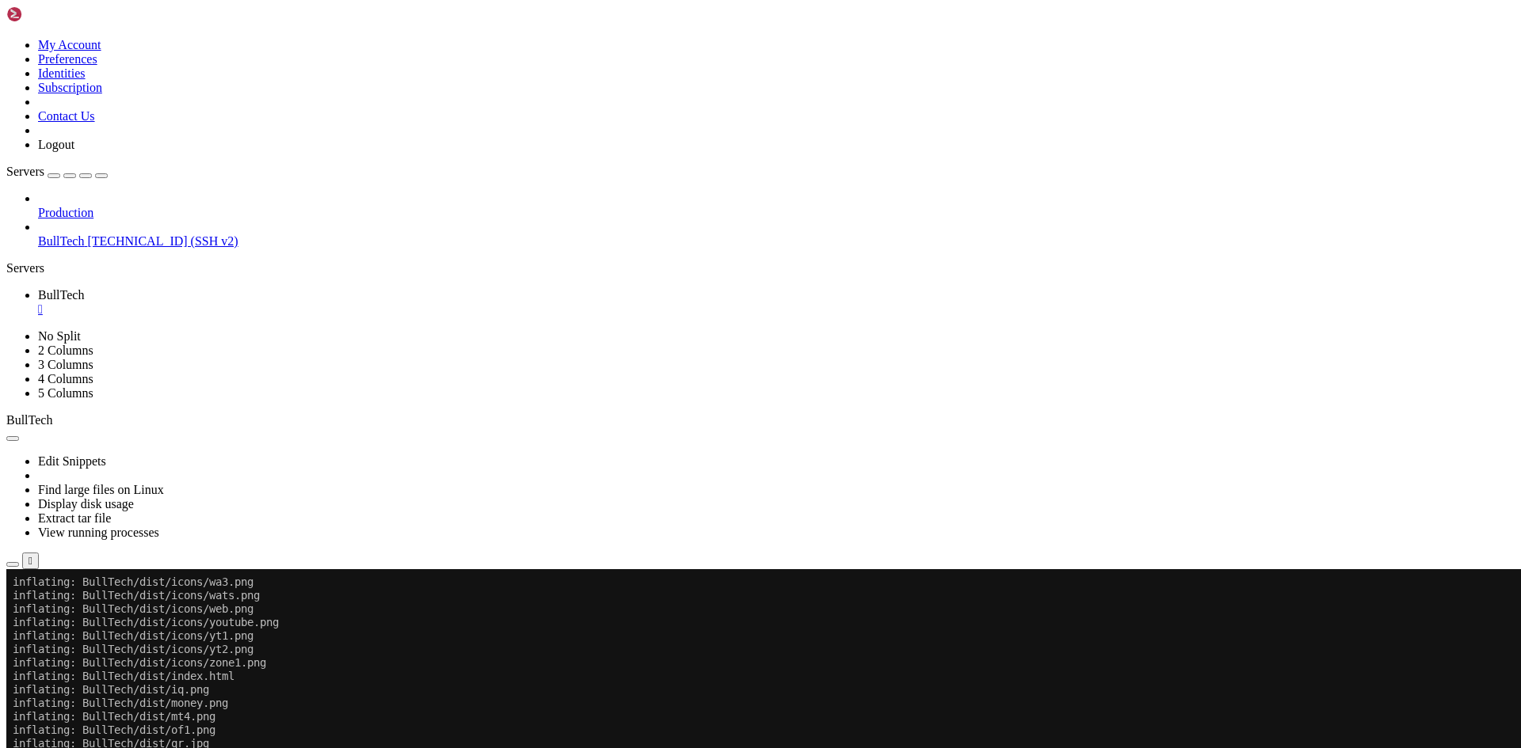
scroll to position [5897, 0]
drag, startPoint x: 73, startPoint y: 961, endPoint x: 431, endPoint y: 1181, distance: 419.8
drag, startPoint x: 312, startPoint y: 1015, endPoint x: 191, endPoint y: 984, distance: 125.0
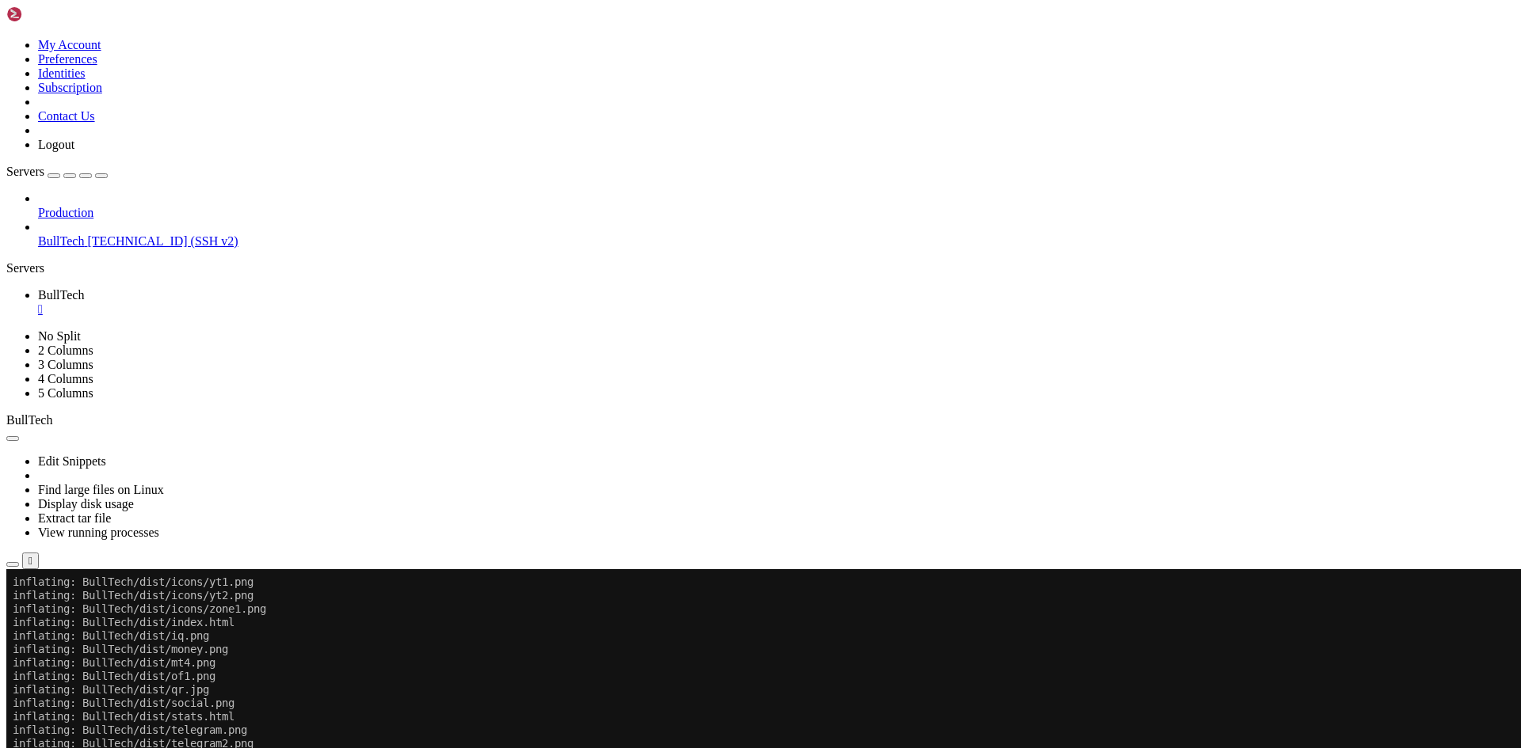
drag, startPoint x: 142, startPoint y: 924, endPoint x: 246, endPoint y: 925, distance: 103.8
drag, startPoint x: 12, startPoint y: 960, endPoint x: 329, endPoint y: 1094, distance: 343.9
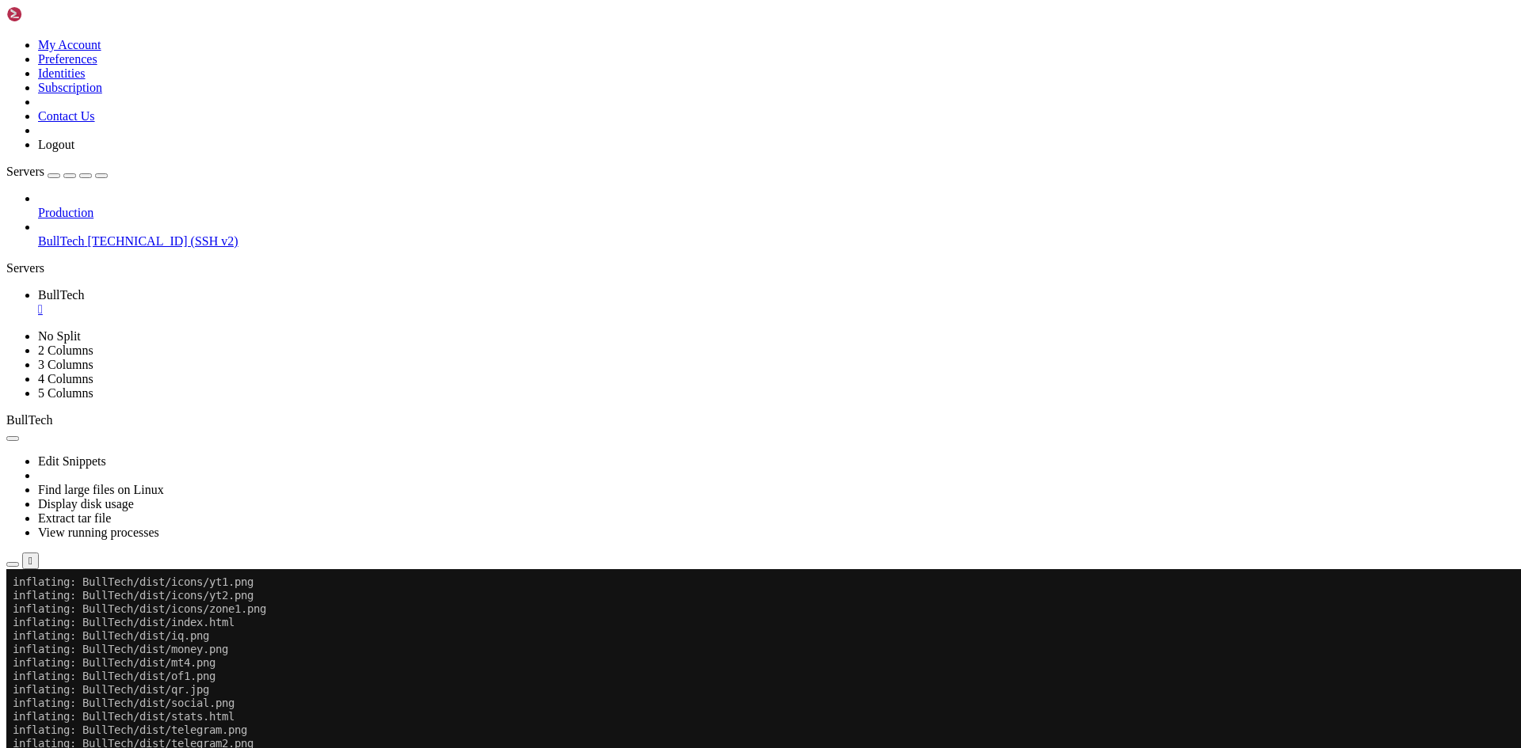
drag, startPoint x: 482, startPoint y: 1188, endPoint x: 34, endPoint y: 918, distance: 523.3
drag, startPoint x: 114, startPoint y: 1186, endPoint x: 437, endPoint y: 1190, distance: 323.1
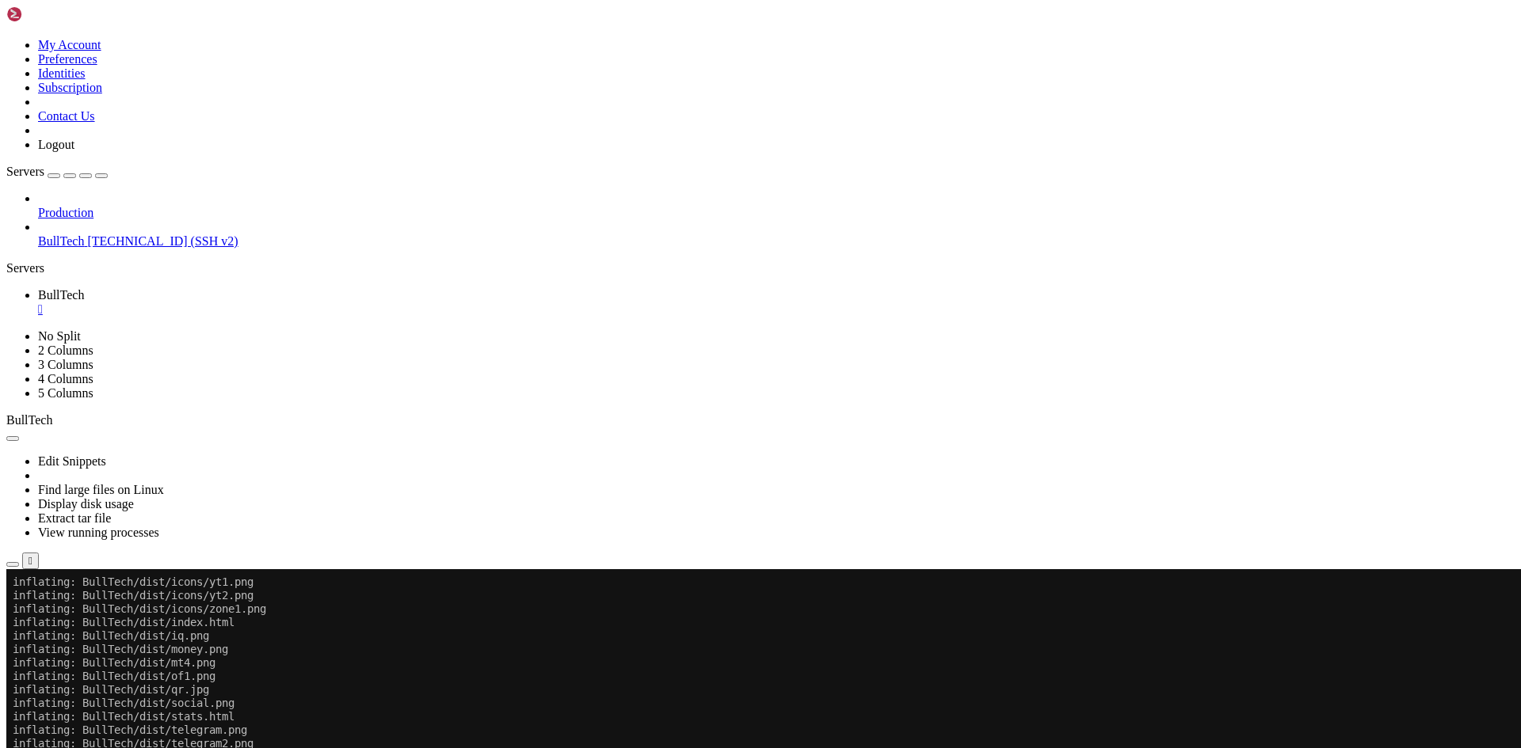
drag, startPoint x: 485, startPoint y: 1190, endPoint x: 72, endPoint y: 974, distance: 466.2
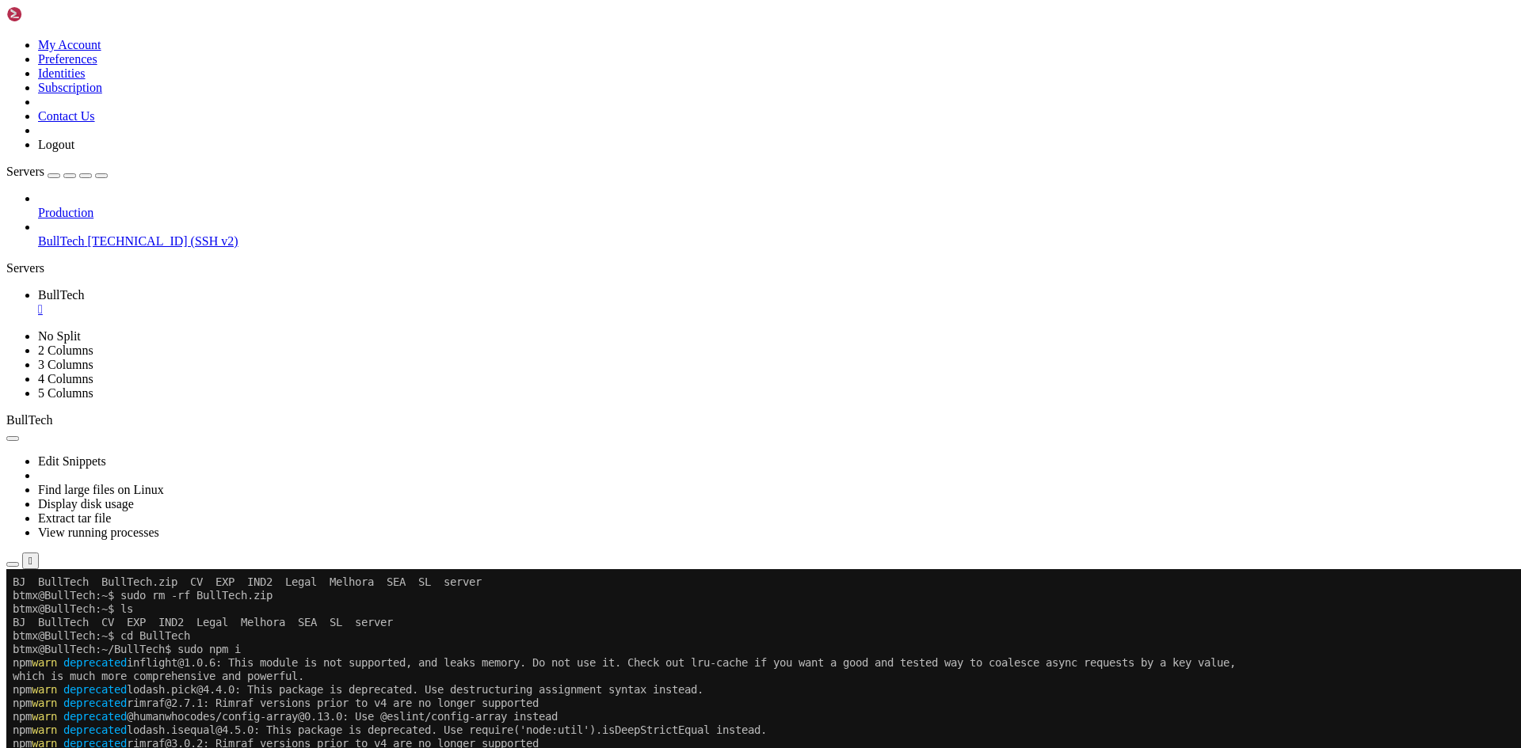
scroll to position [6422, 0]
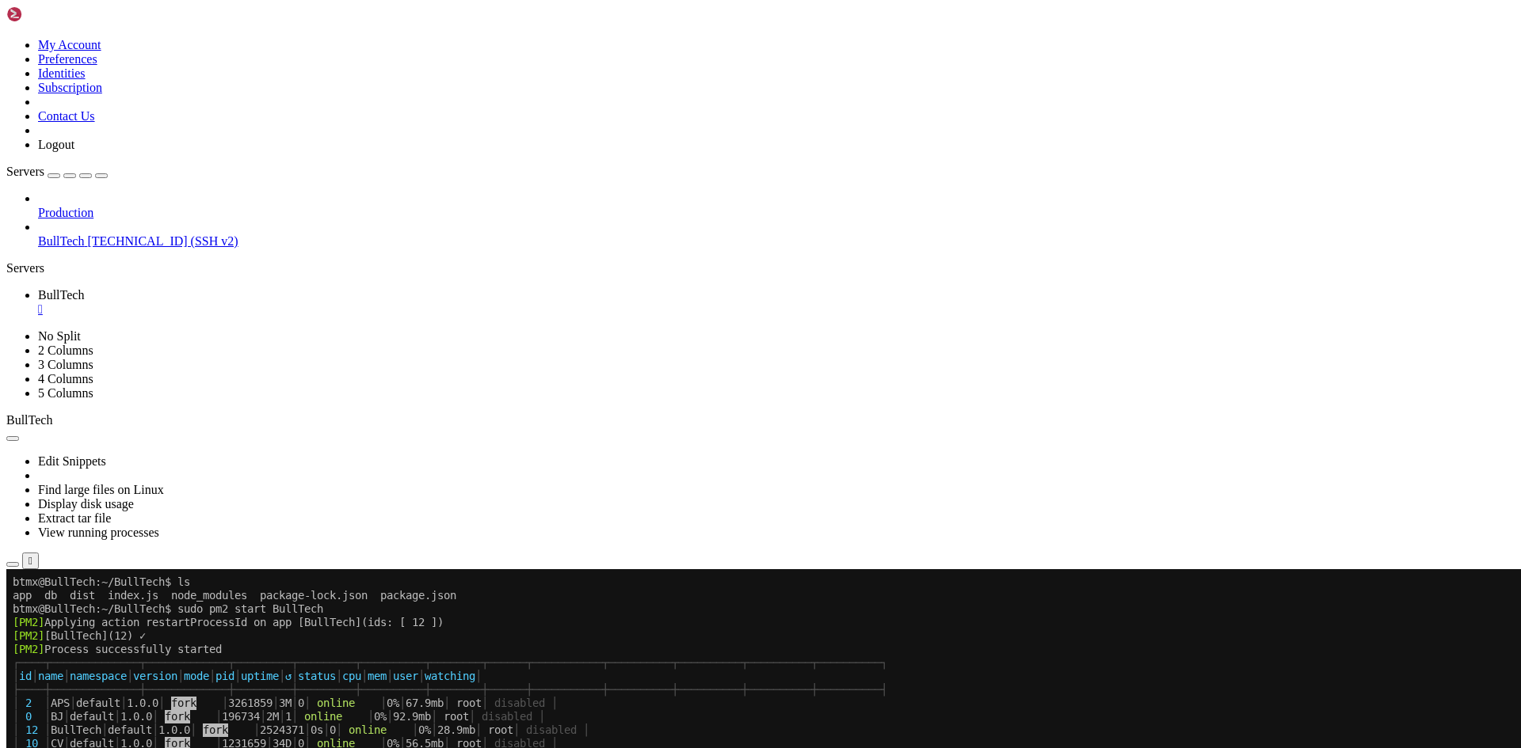
scroll to position [6786, 0]
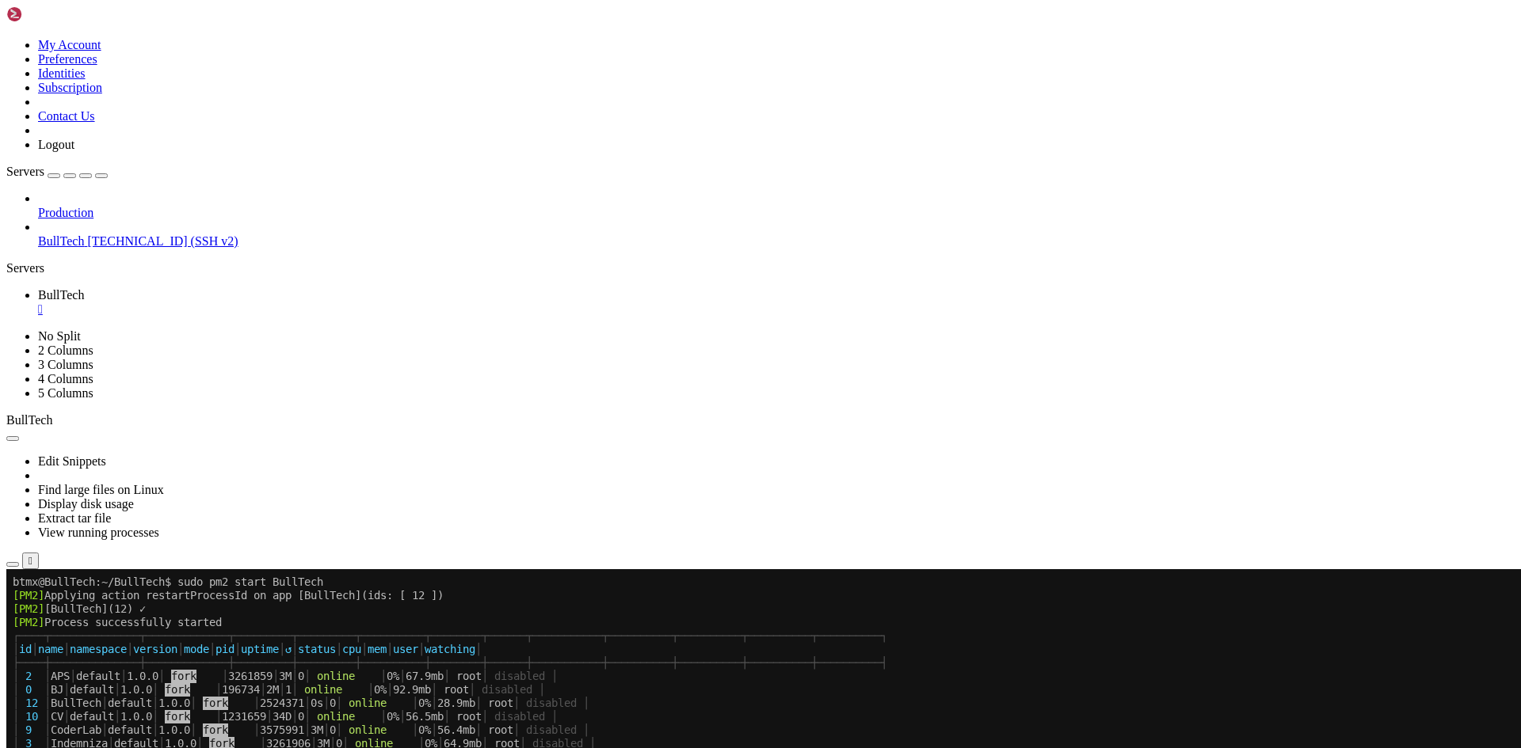
click at [13, 565] on icon "button" at bounding box center [13, 565] width 0 height 0
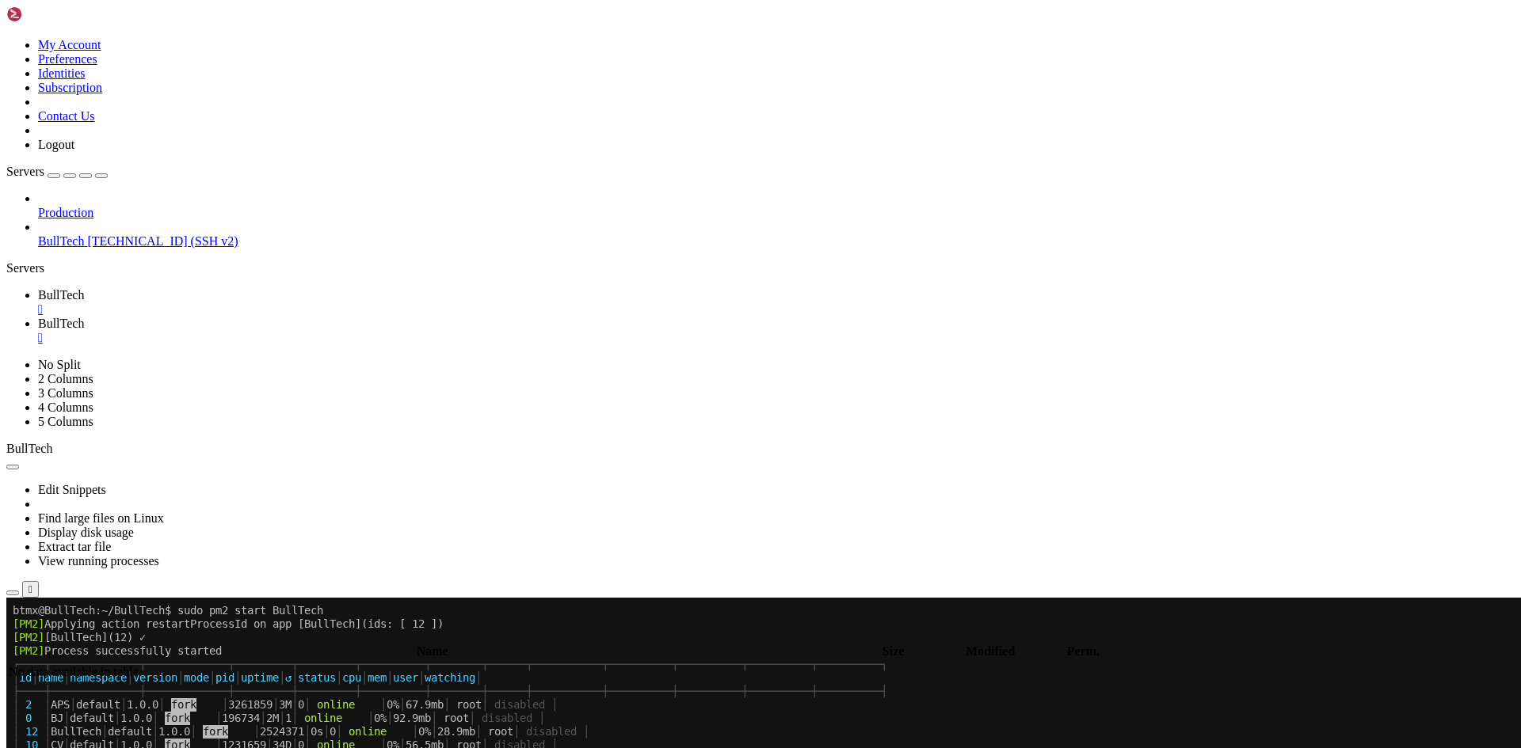
type input "/home/btmx"
click at [386, 317] on link "BullTech " at bounding box center [776, 331] width 1476 height 29
click at [378, 331] on div "" at bounding box center [776, 338] width 1476 height 14
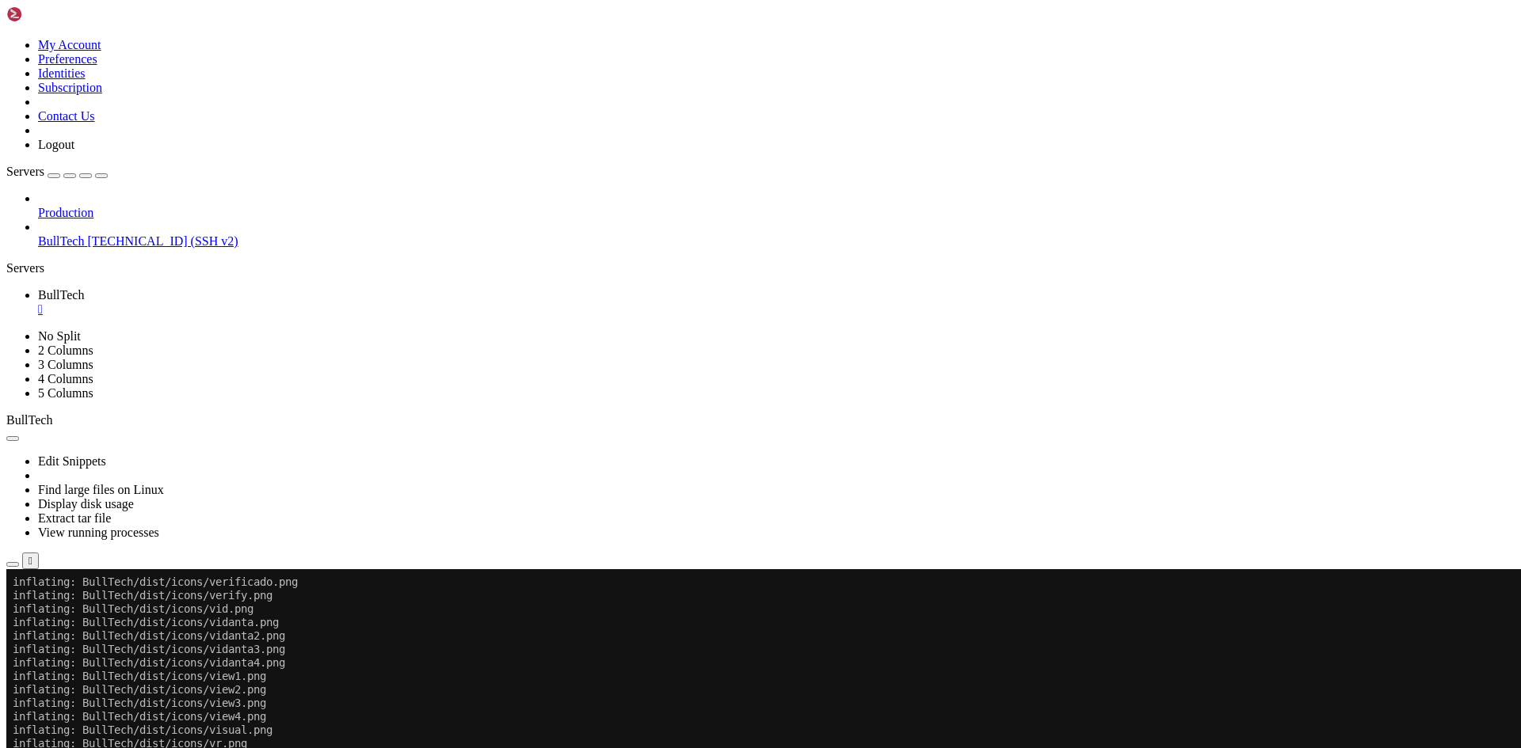
scroll to position [12575, 0]
drag, startPoint x: 110, startPoint y: 863, endPoint x: 263, endPoint y: 1097, distance: 279.2
drag, startPoint x: 131, startPoint y: 775, endPoint x: 260, endPoint y: 1080, distance: 331.8
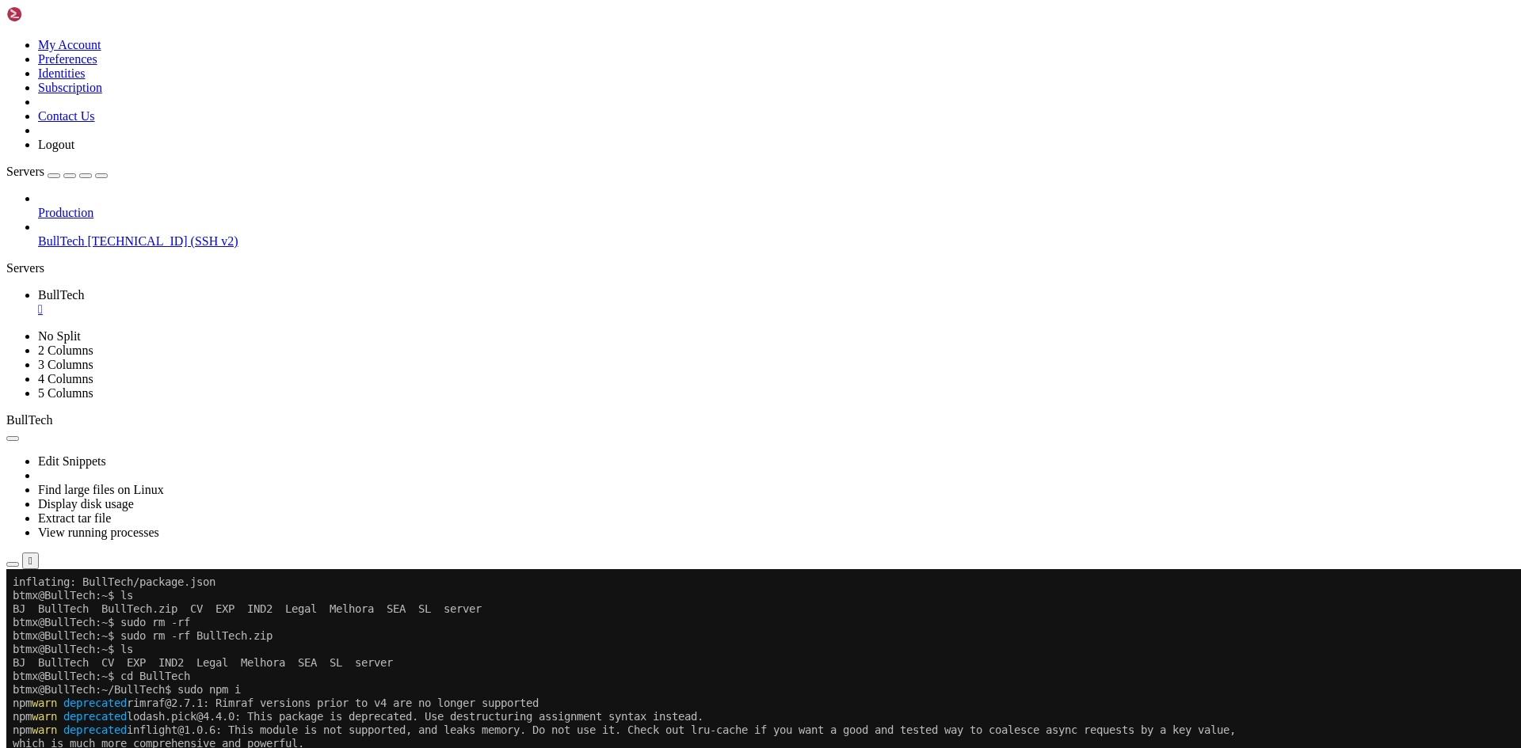
drag, startPoint x: 39, startPoint y: 1110, endPoint x: 243, endPoint y: 1159, distance: 210.1
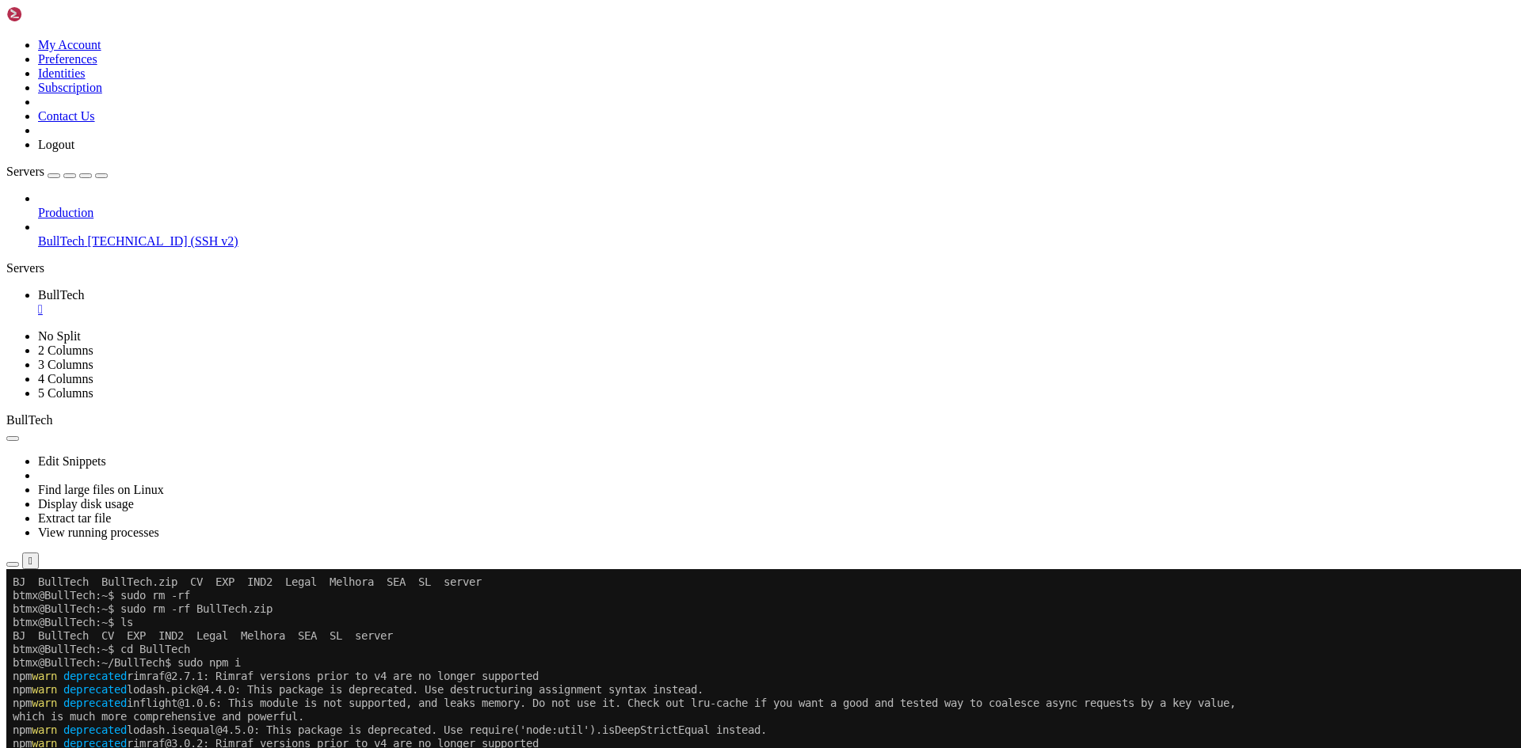
drag, startPoint x: 12, startPoint y: 1188, endPoint x: 485, endPoint y: 1188, distance: 473.6
drag, startPoint x: 15, startPoint y: 1189, endPoint x: 489, endPoint y: 1188, distance: 474.4
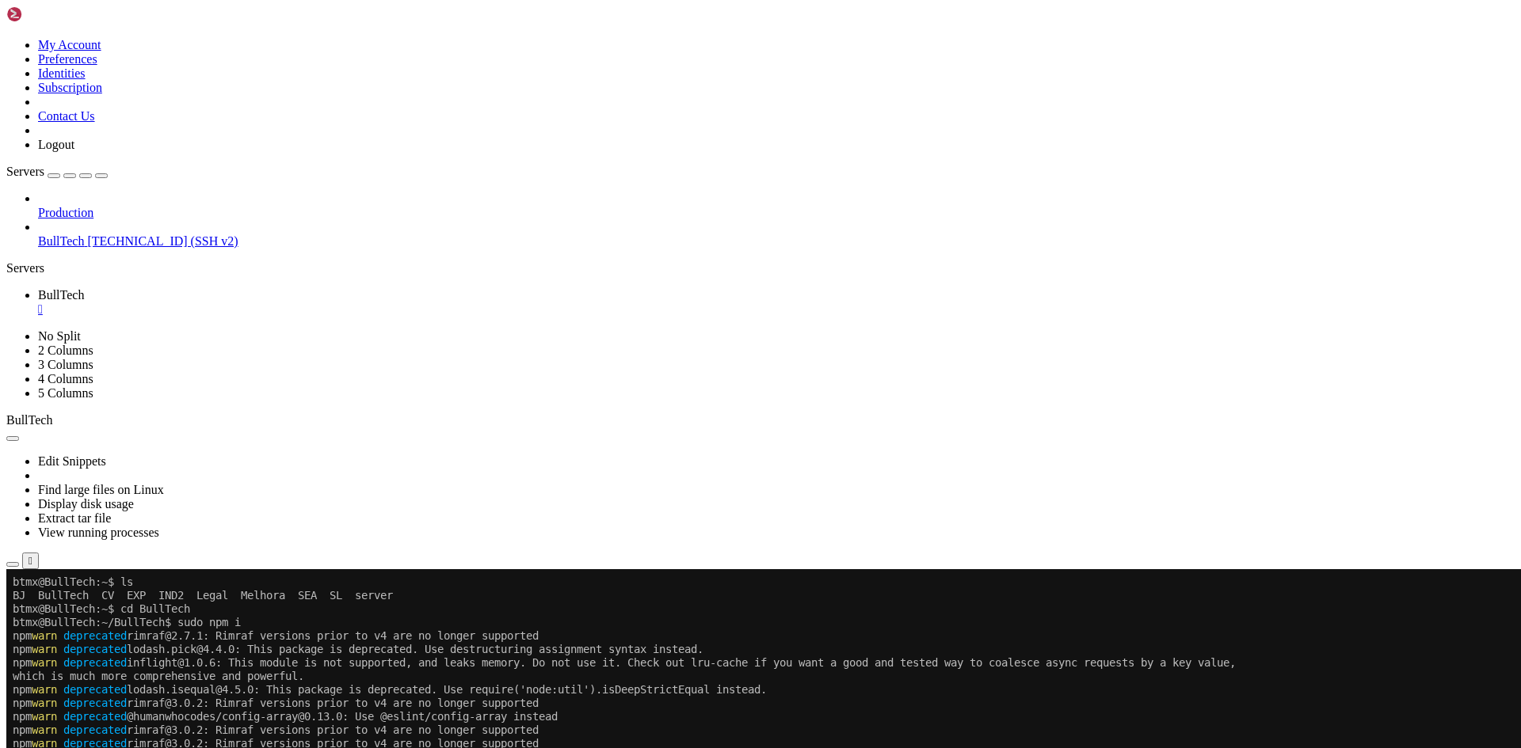
scroll to position [13383, 0]
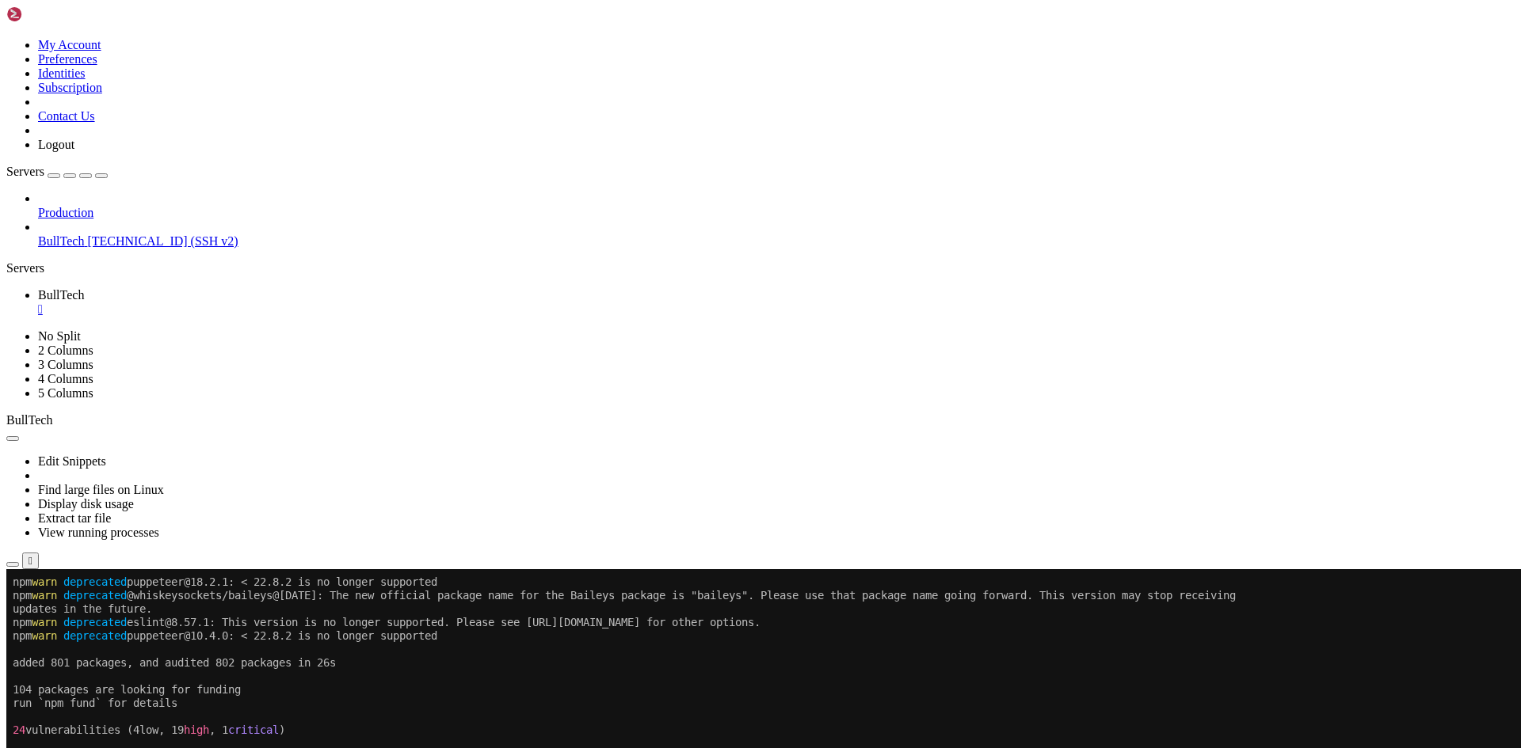
click at [284, 303] on div "" at bounding box center [776, 310] width 1476 height 14
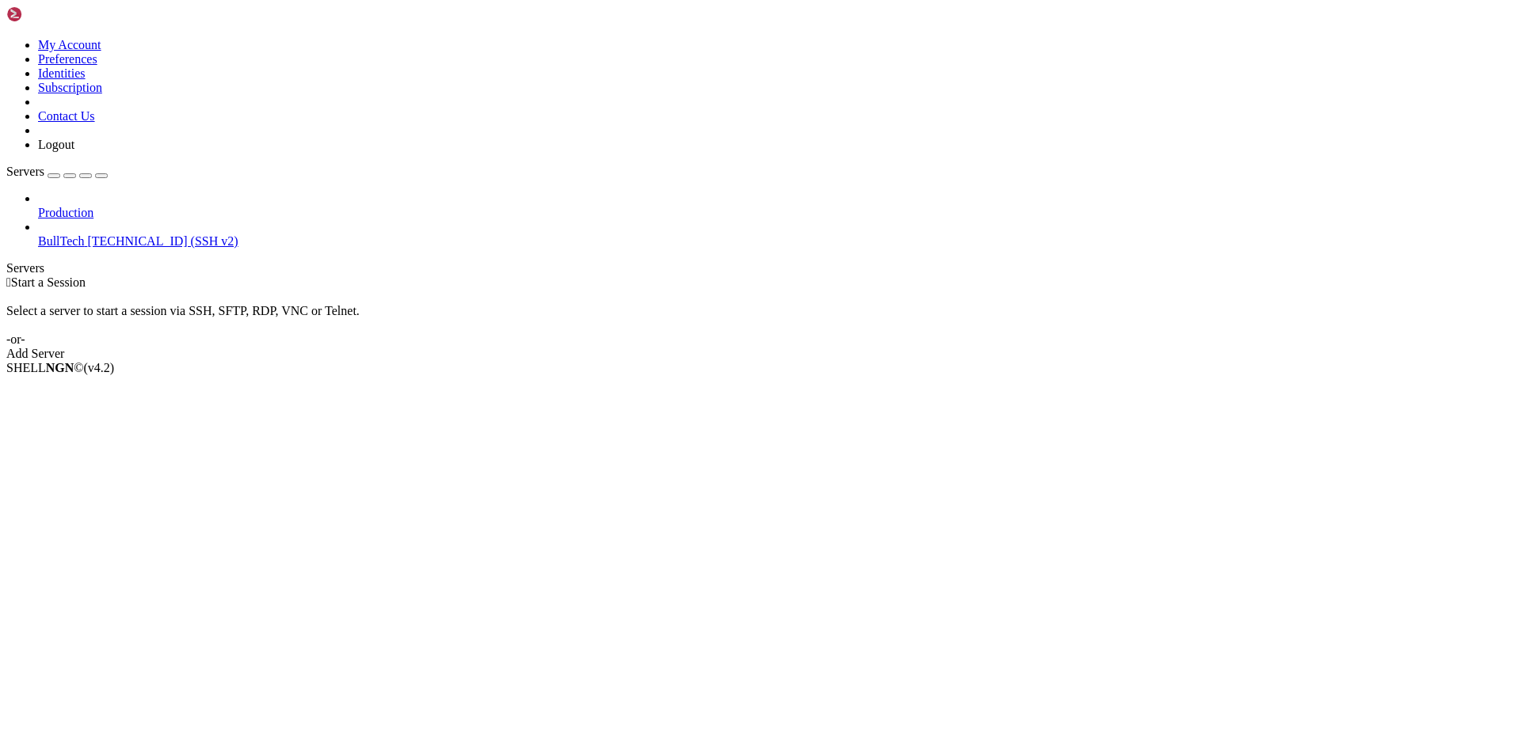
click at [87, 234] on span "[TECHNICAL_ID] (SSH v2)" at bounding box center [162, 240] width 150 height 13
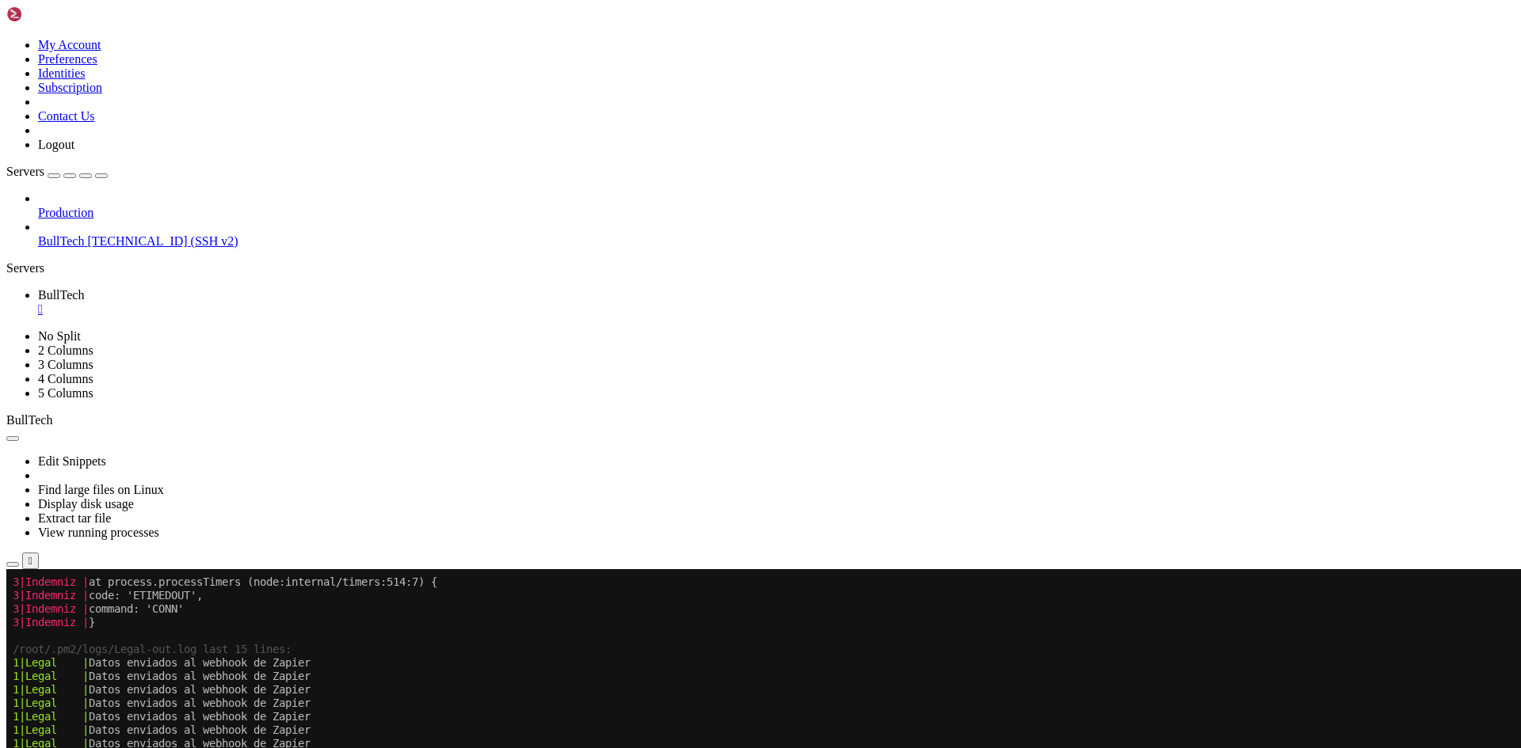
scroll to position [3366, 0]
drag, startPoint x: 459, startPoint y: 996, endPoint x: 571, endPoint y: 996, distance: 111.7
drag, startPoint x: 137, startPoint y: 997, endPoint x: 465, endPoint y: 1059, distance: 333.6
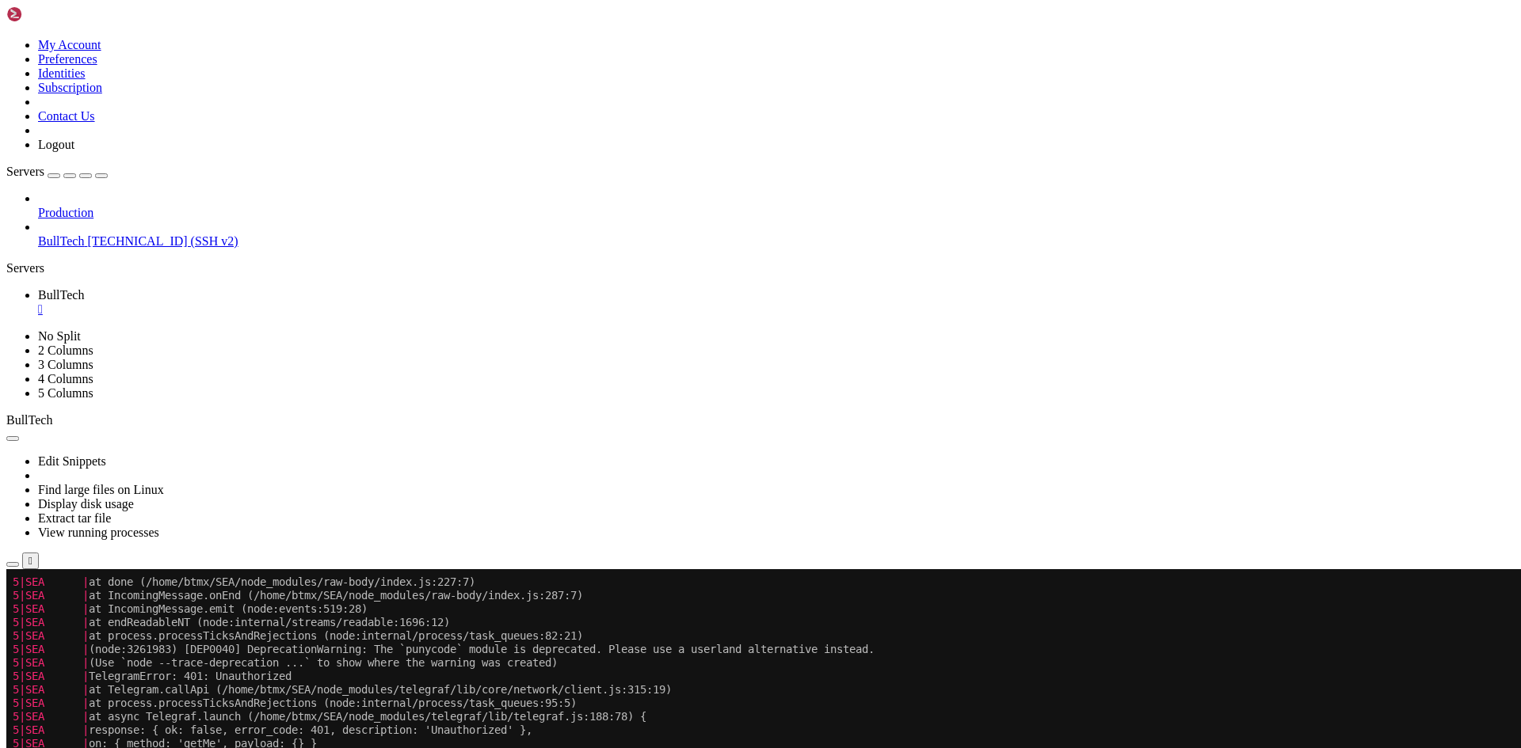
scroll to position [6947, 0]
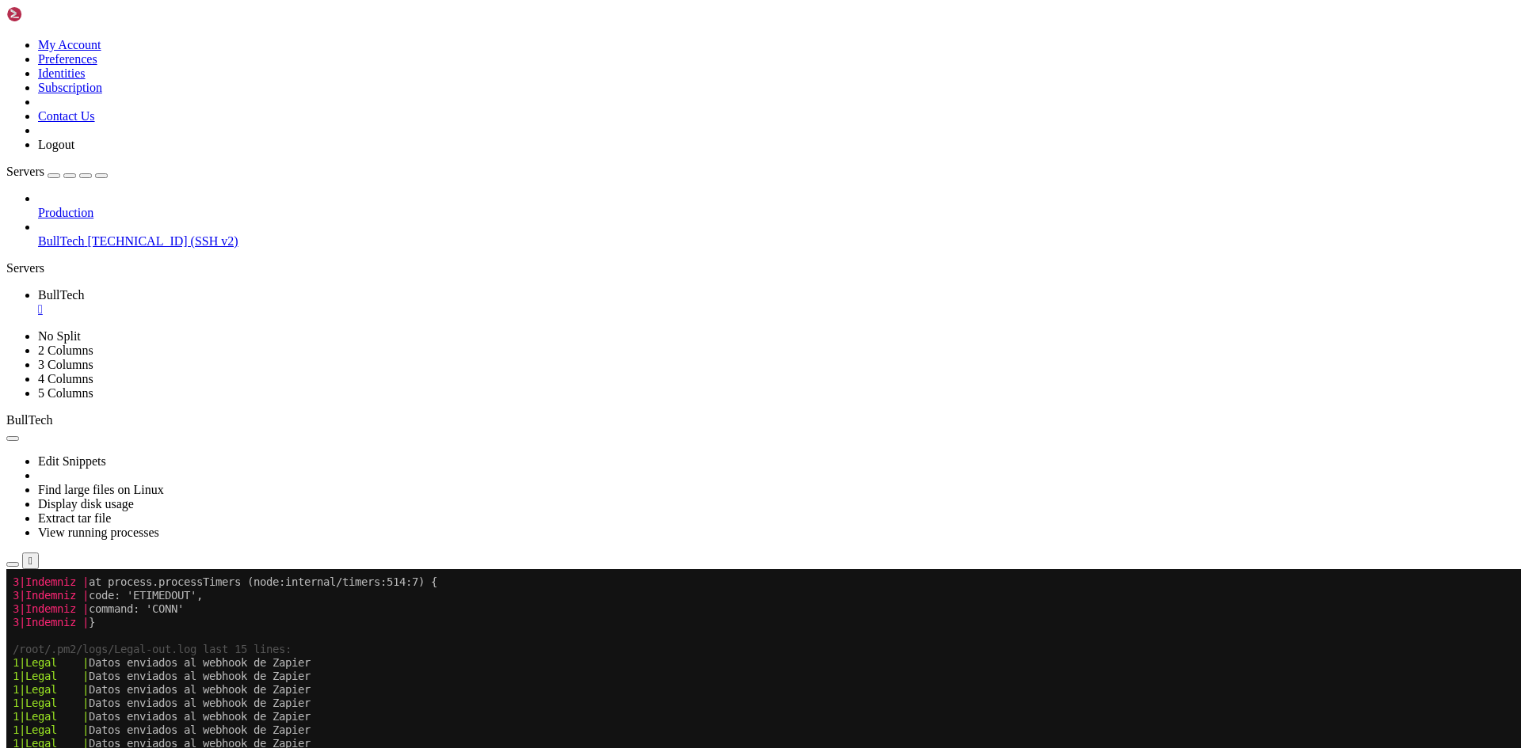
drag, startPoint x: 110, startPoint y: 993, endPoint x: 260, endPoint y: 1058, distance: 163.2
drag, startPoint x: 107, startPoint y: 979, endPoint x: 270, endPoint y: 1057, distance: 181.0
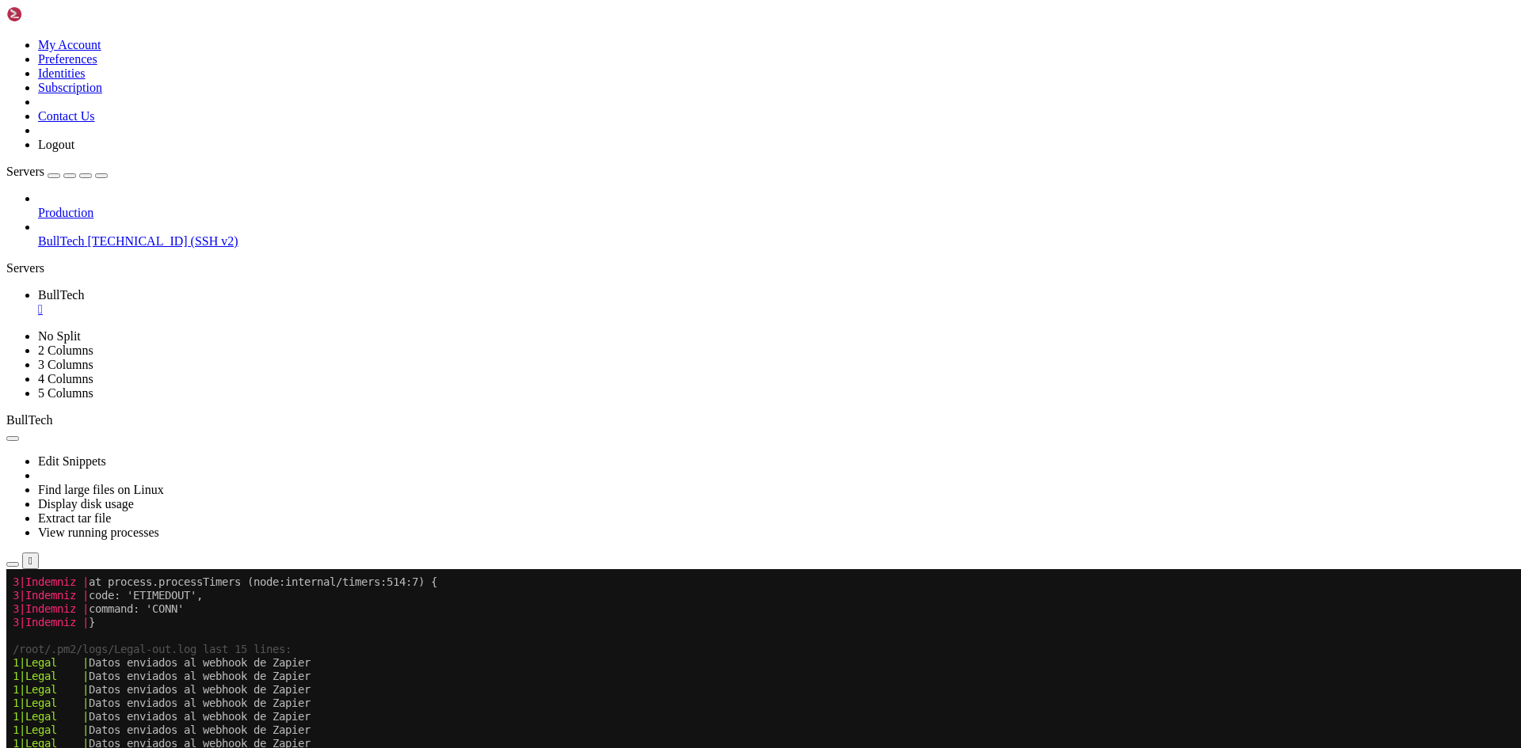
drag, startPoint x: 36, startPoint y: 970, endPoint x: 449, endPoint y: 970, distance: 413.4
drag, startPoint x: 30, startPoint y: 902, endPoint x: 278, endPoint y: 958, distance: 254.2
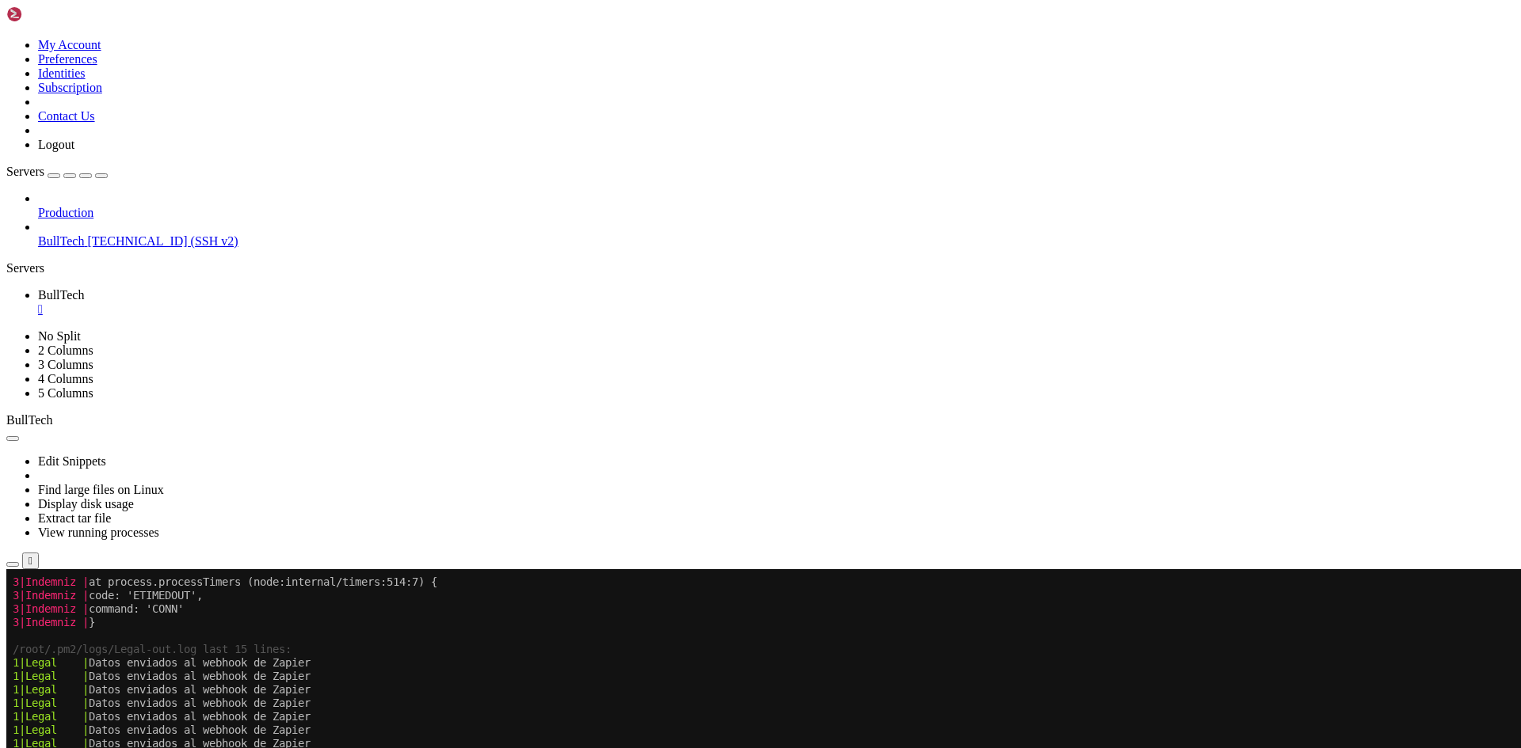
drag, startPoint x: 22, startPoint y: 969, endPoint x: 401, endPoint y: 969, distance: 378.6
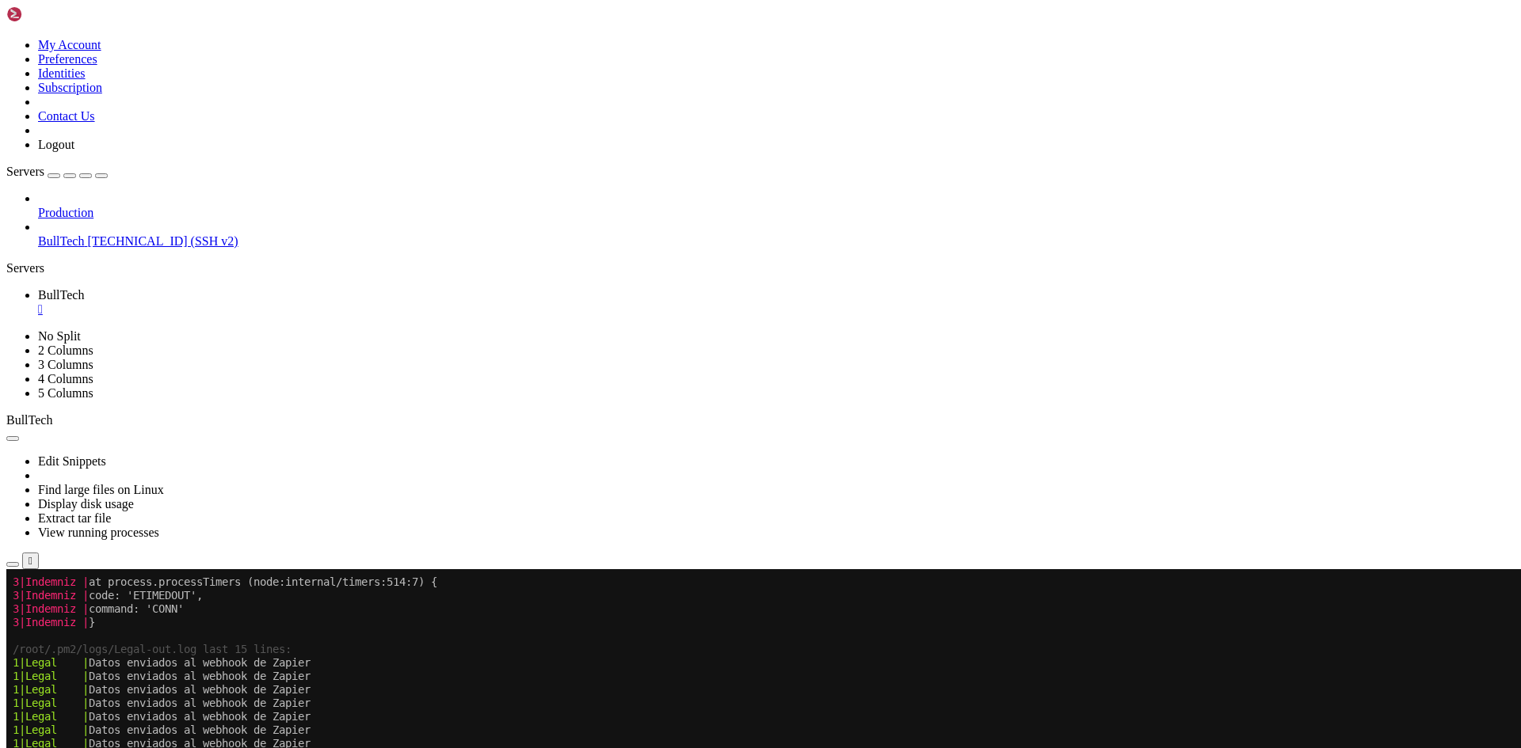
drag, startPoint x: 107, startPoint y: 999, endPoint x: 480, endPoint y: 1089, distance: 383.6
drag, startPoint x: 69, startPoint y: 1083, endPoint x: 550, endPoint y: 1083, distance: 480.7
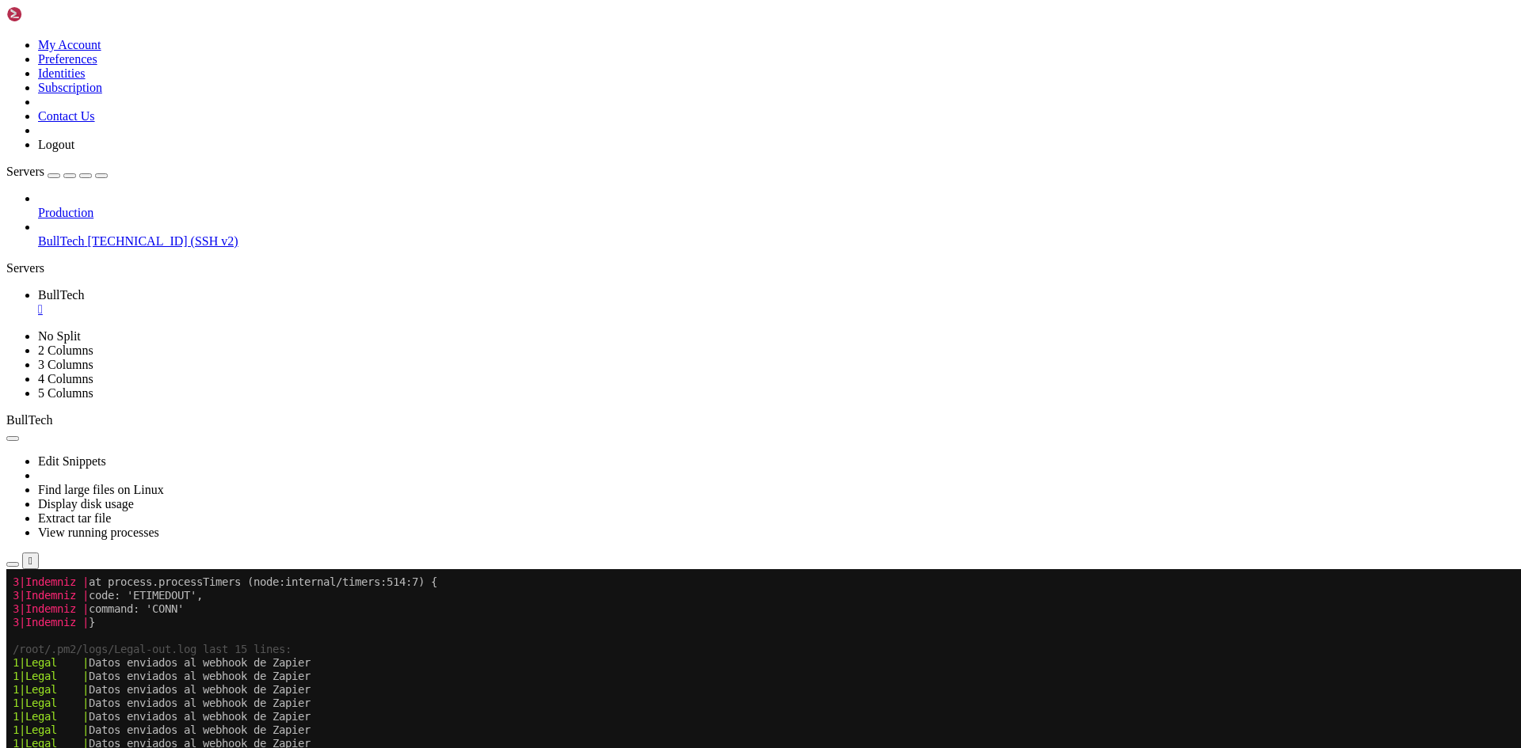
click at [13, 565] on icon "button" at bounding box center [13, 565] width 0 height 0
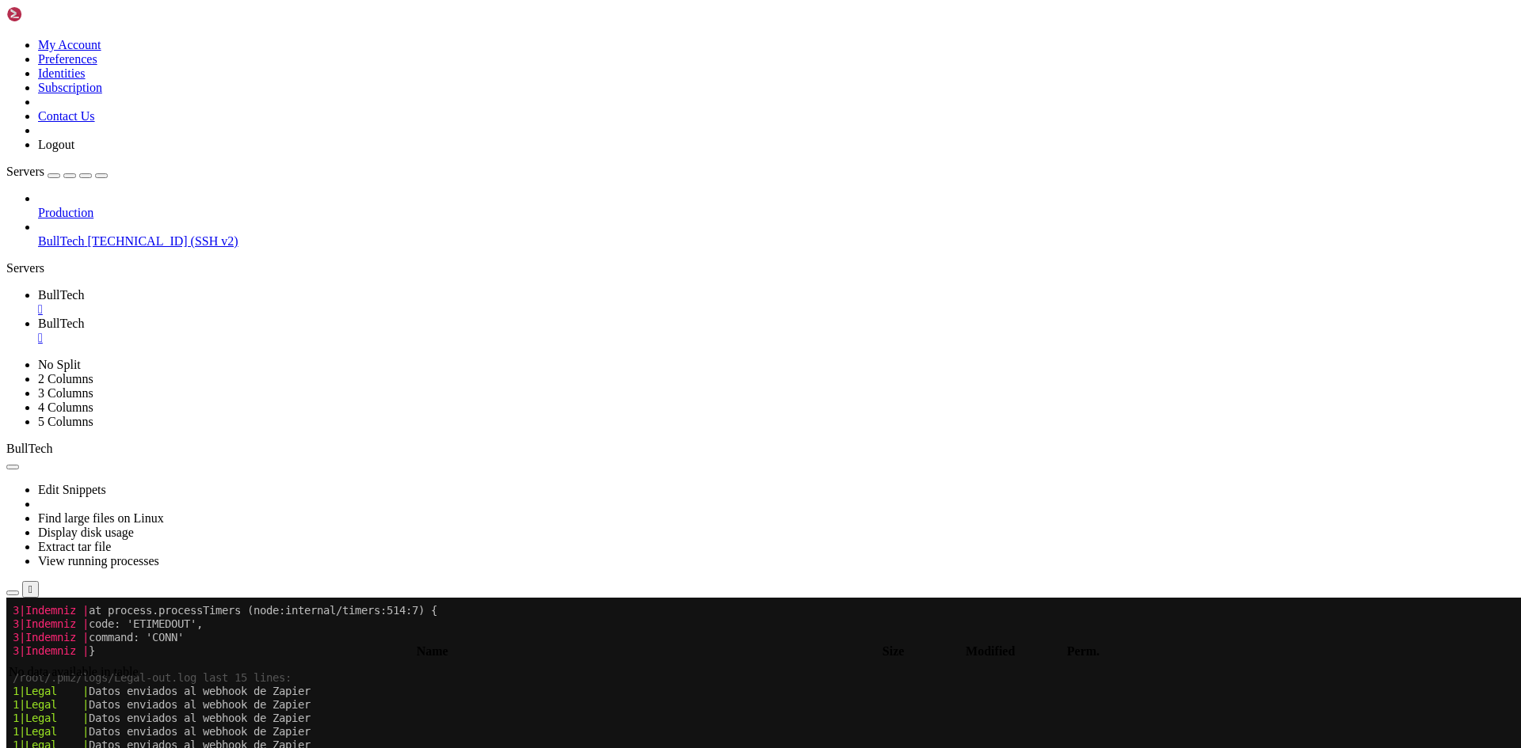
click at [84, 288] on span "BullTech" at bounding box center [61, 294] width 46 height 13
type input "/home/btmx"
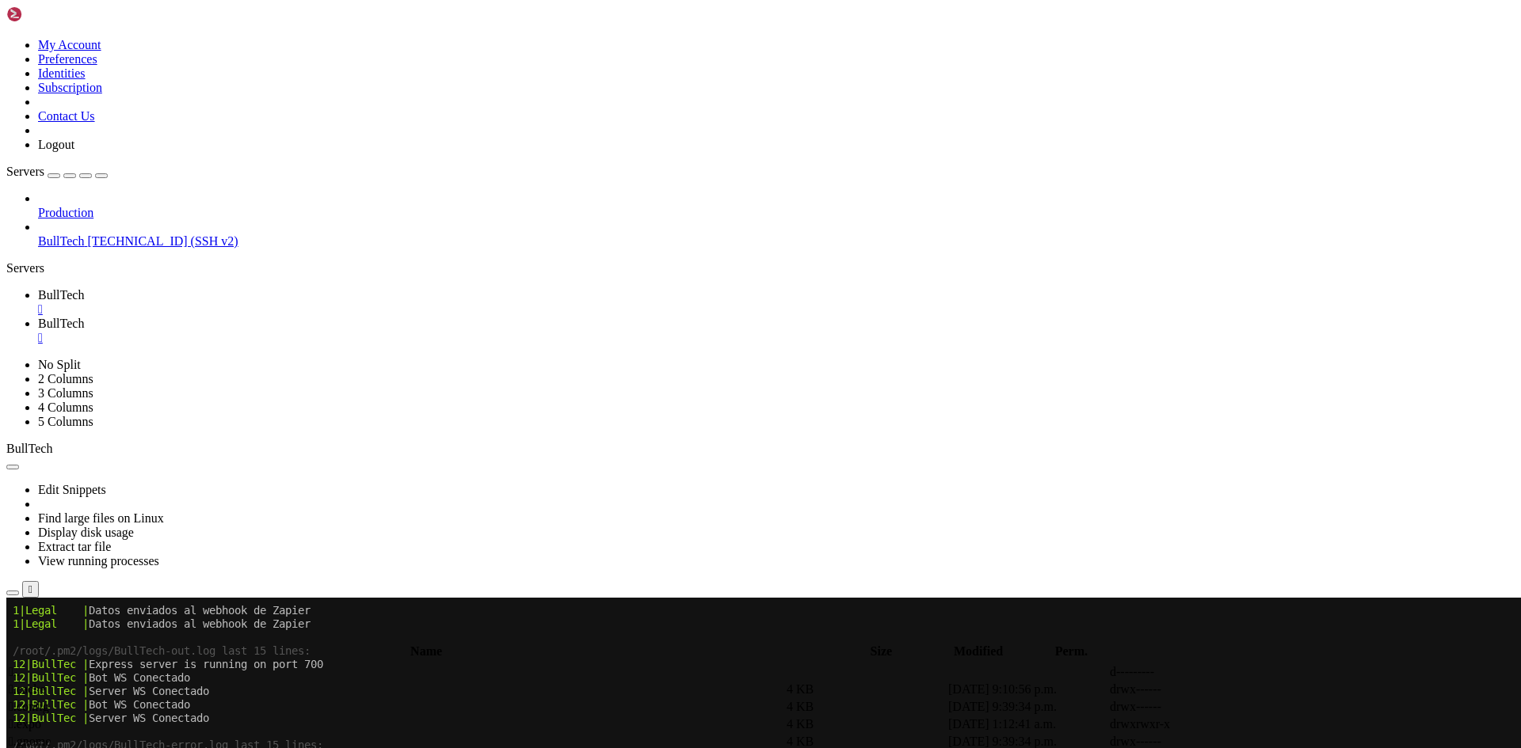
scroll to position [7203, 0]
click at [13, 593] on icon "button" at bounding box center [13, 593] width 0 height 0
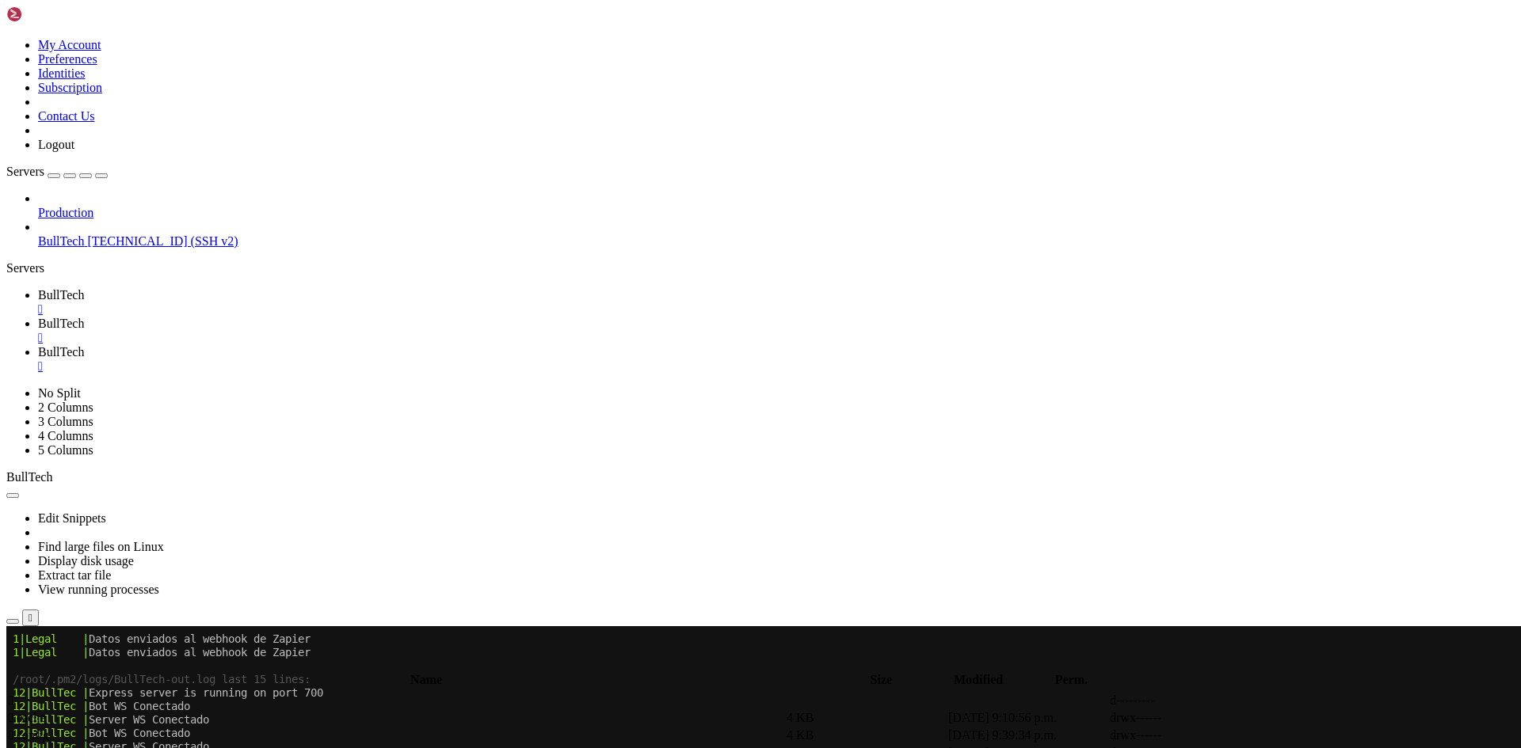
drag, startPoint x: 477, startPoint y: 17, endPoint x: 466, endPoint y: 17, distance: 10.3
click at [475, 360] on div "" at bounding box center [776, 367] width 1476 height 14
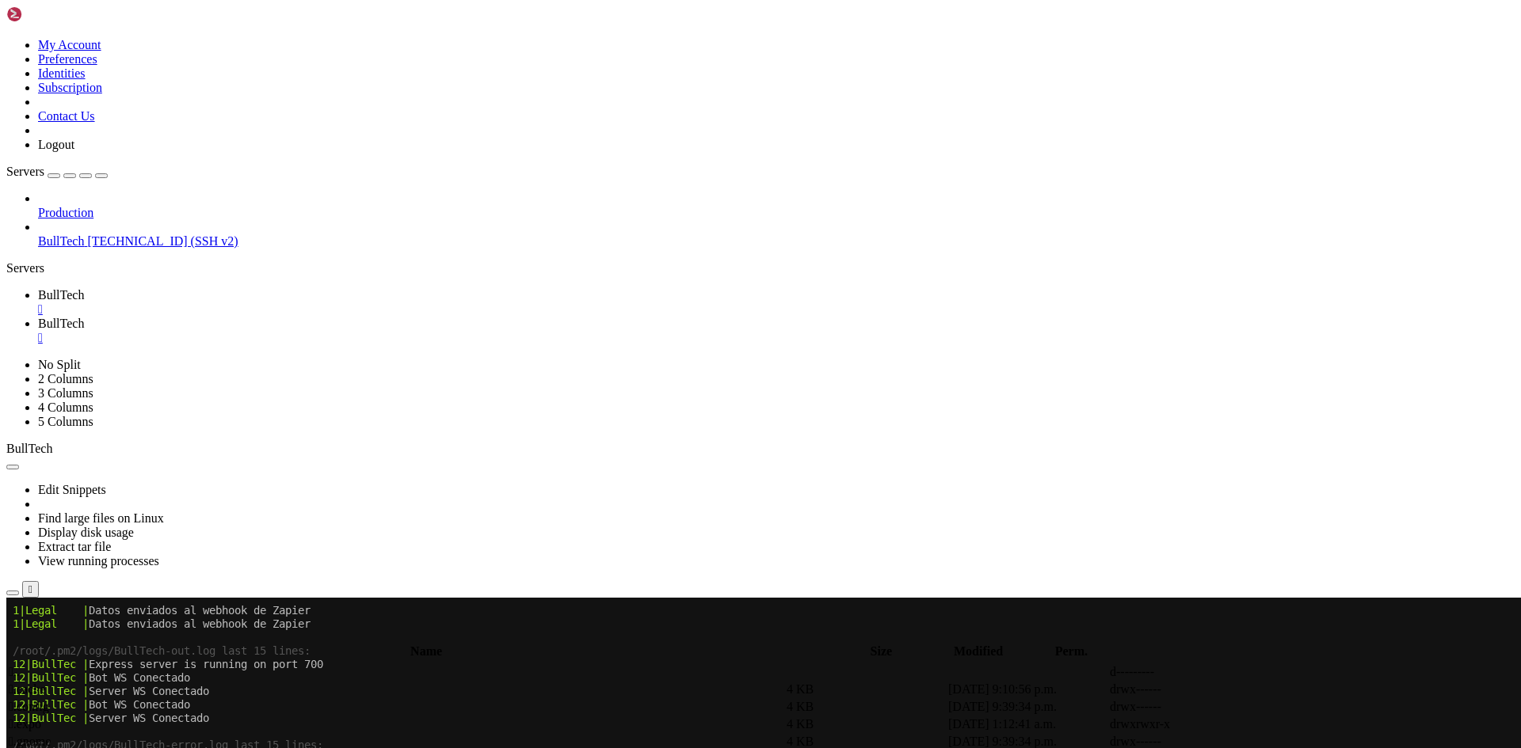
click at [380, 331] on div "" at bounding box center [776, 338] width 1476 height 14
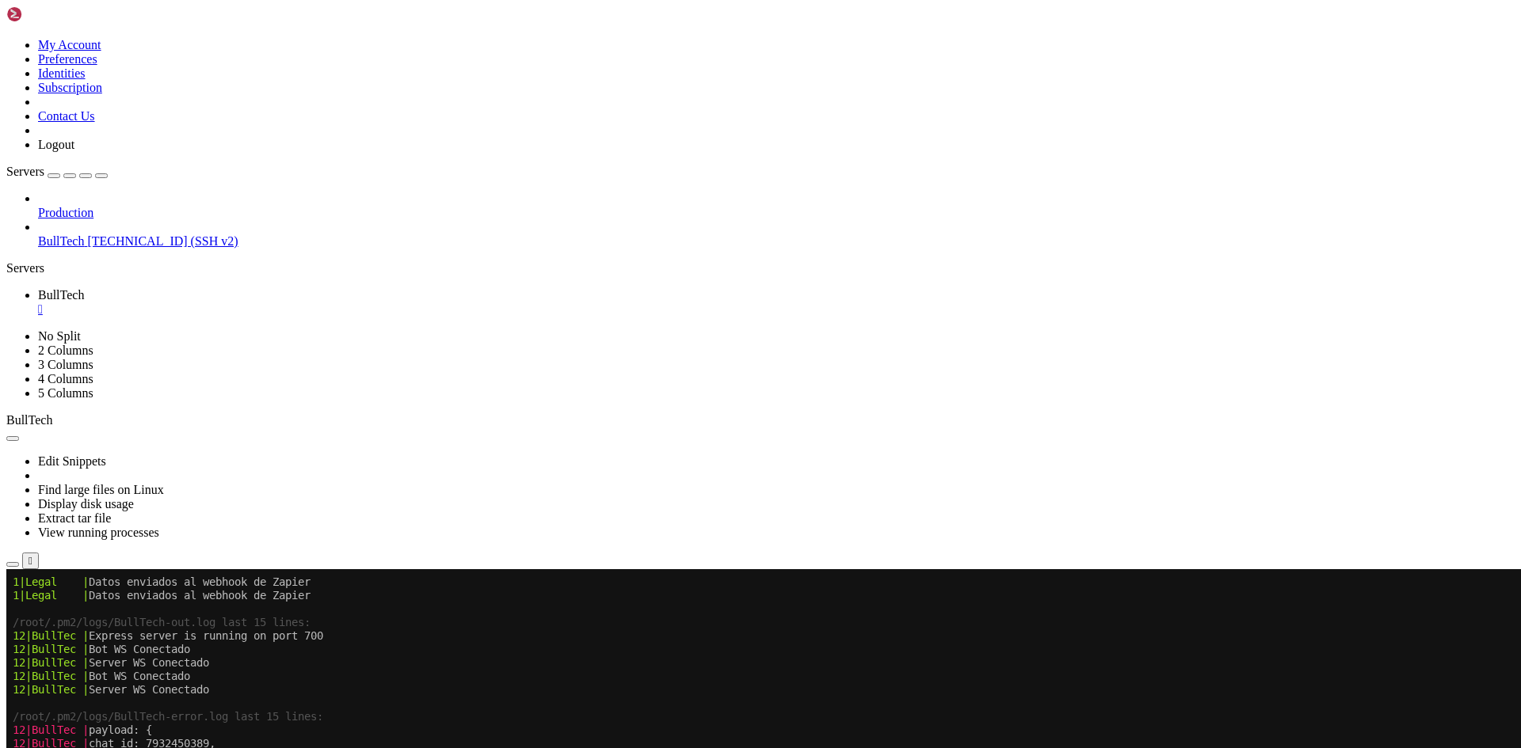
click at [276, 303] on div "" at bounding box center [776, 310] width 1476 height 14
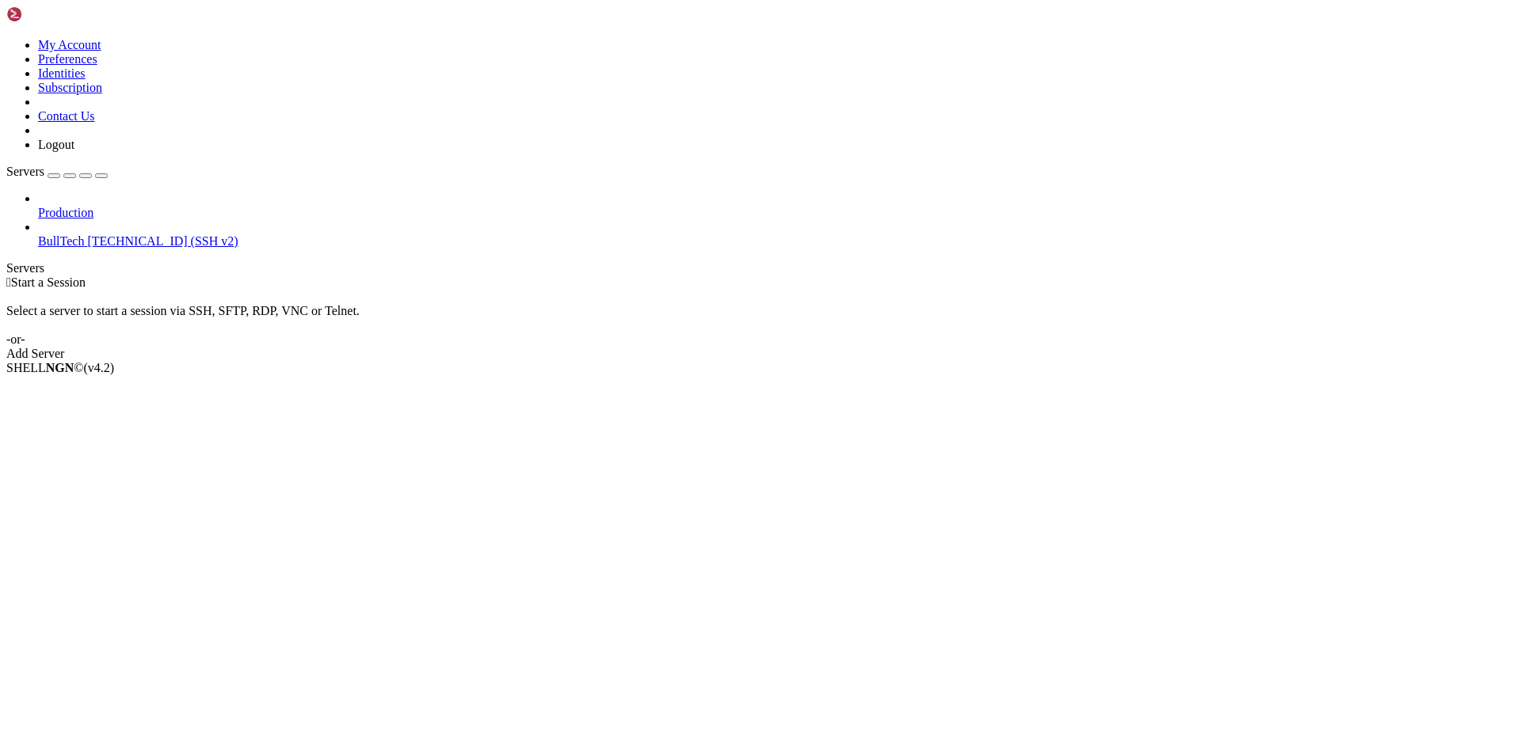
click at [76, 234] on span "BullTech" at bounding box center [61, 240] width 46 height 13
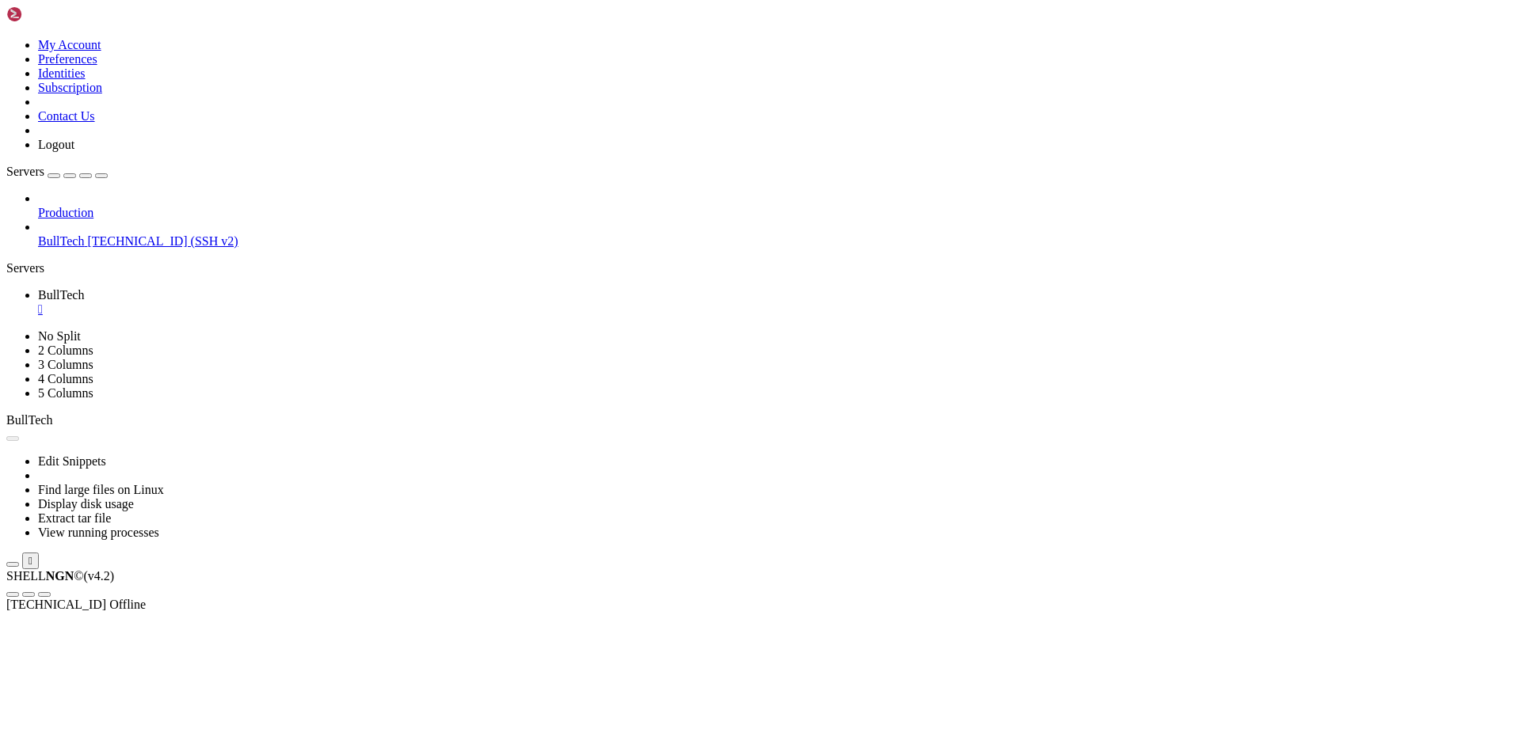
scroll to position [0, 0]
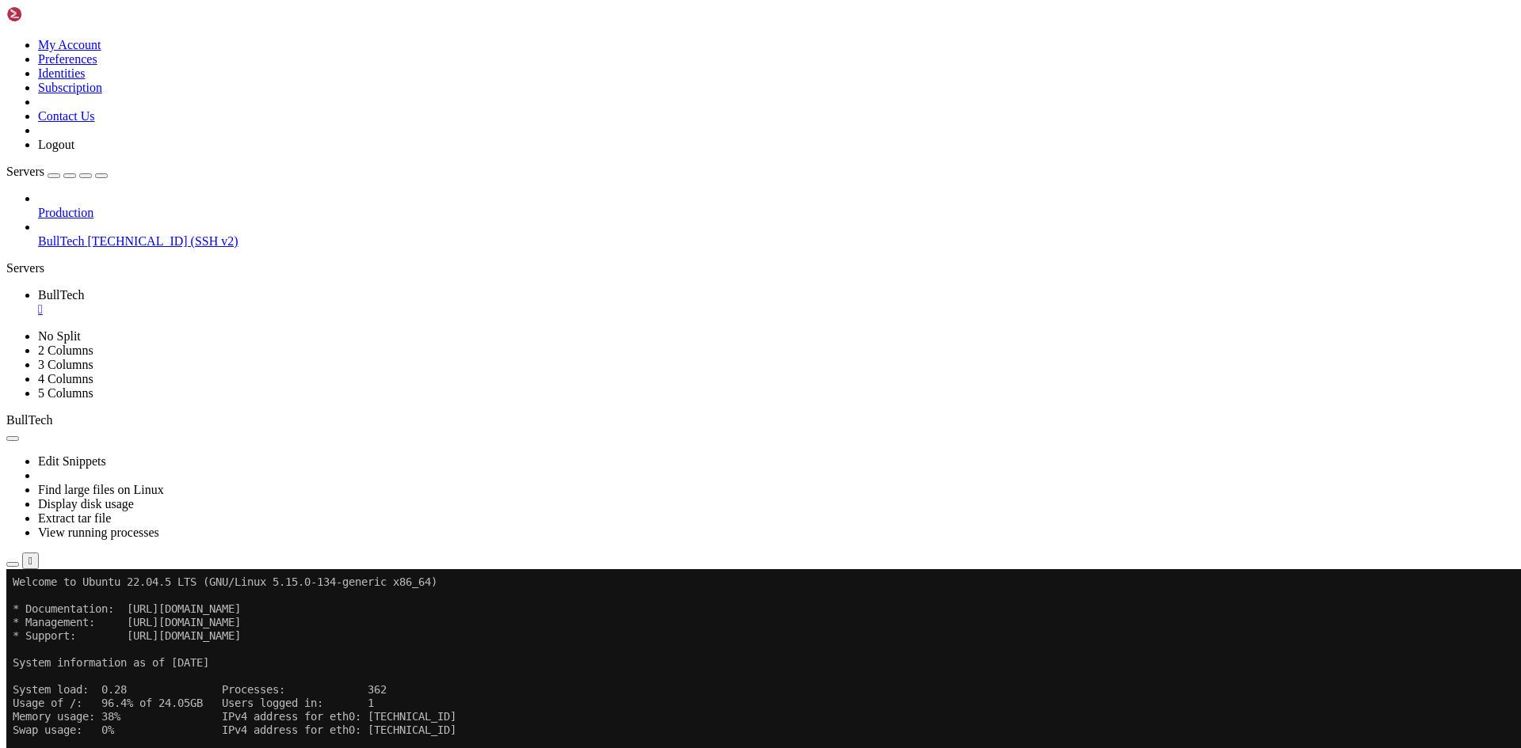
click at [13, 565] on icon "button" at bounding box center [13, 565] width 0 height 0
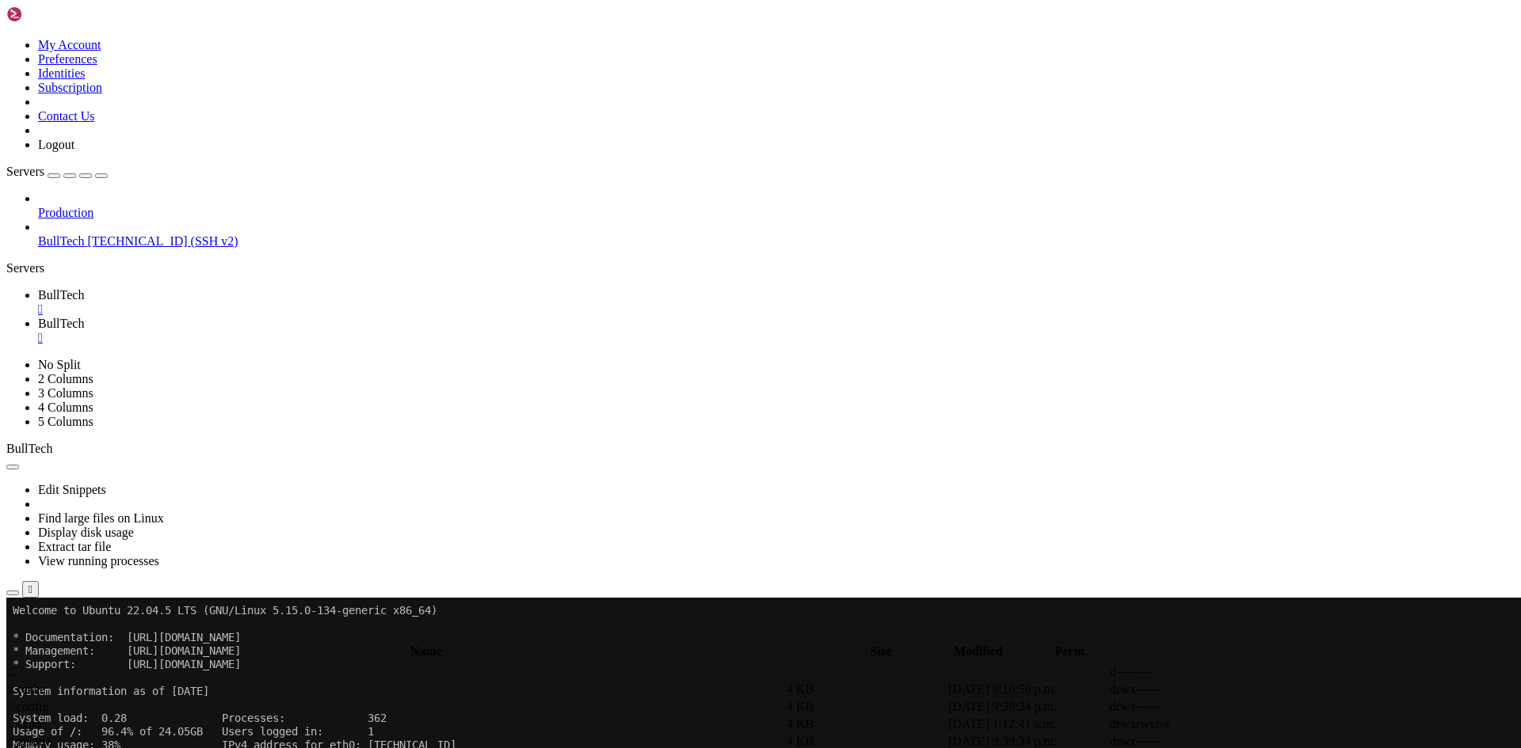
scroll to position [238, 0]
click at [32, 683] on span " app" at bounding box center [20, 689] width 23 height 13
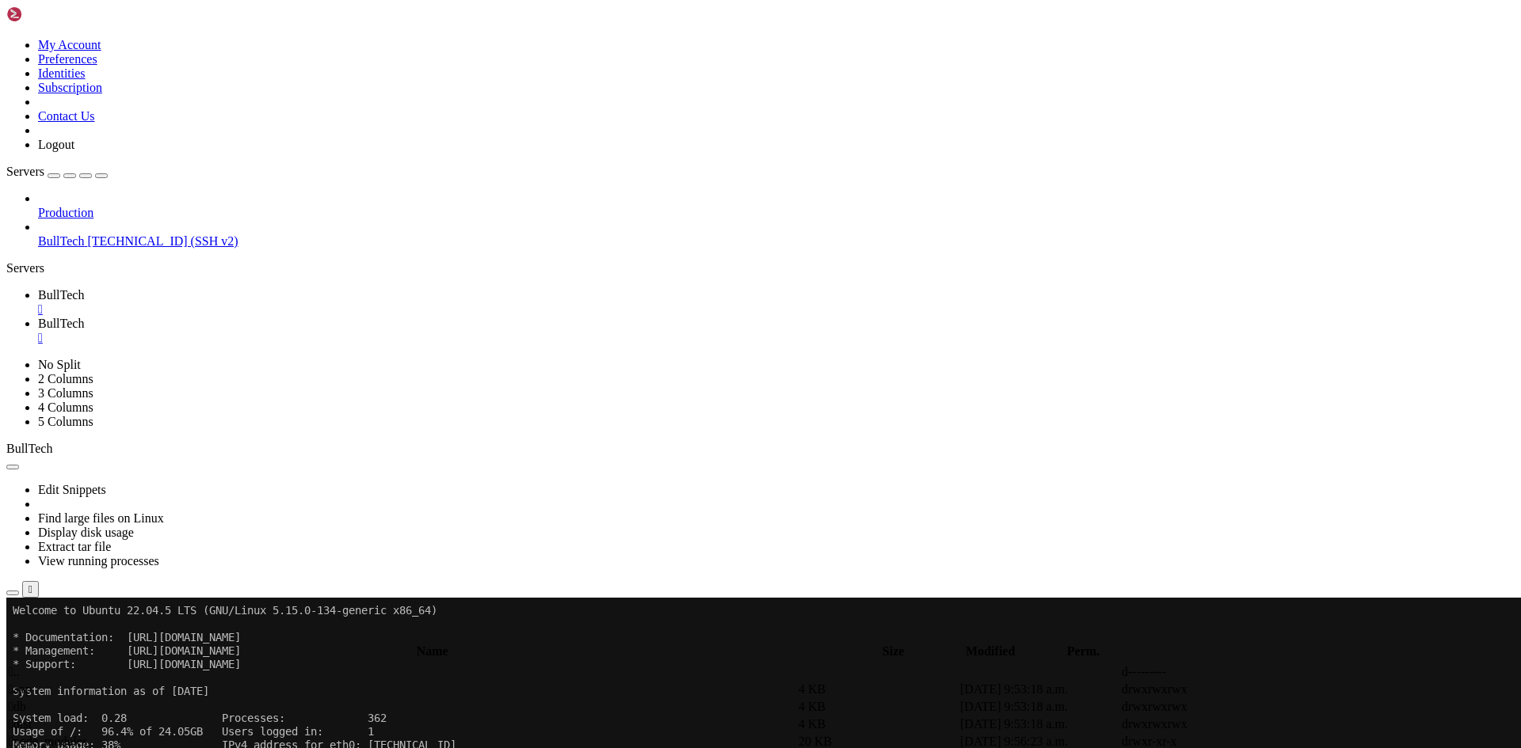
click at [32, 683] on span " app" at bounding box center [20, 689] width 23 height 13
type input "/home/btmx/BullTech/app"
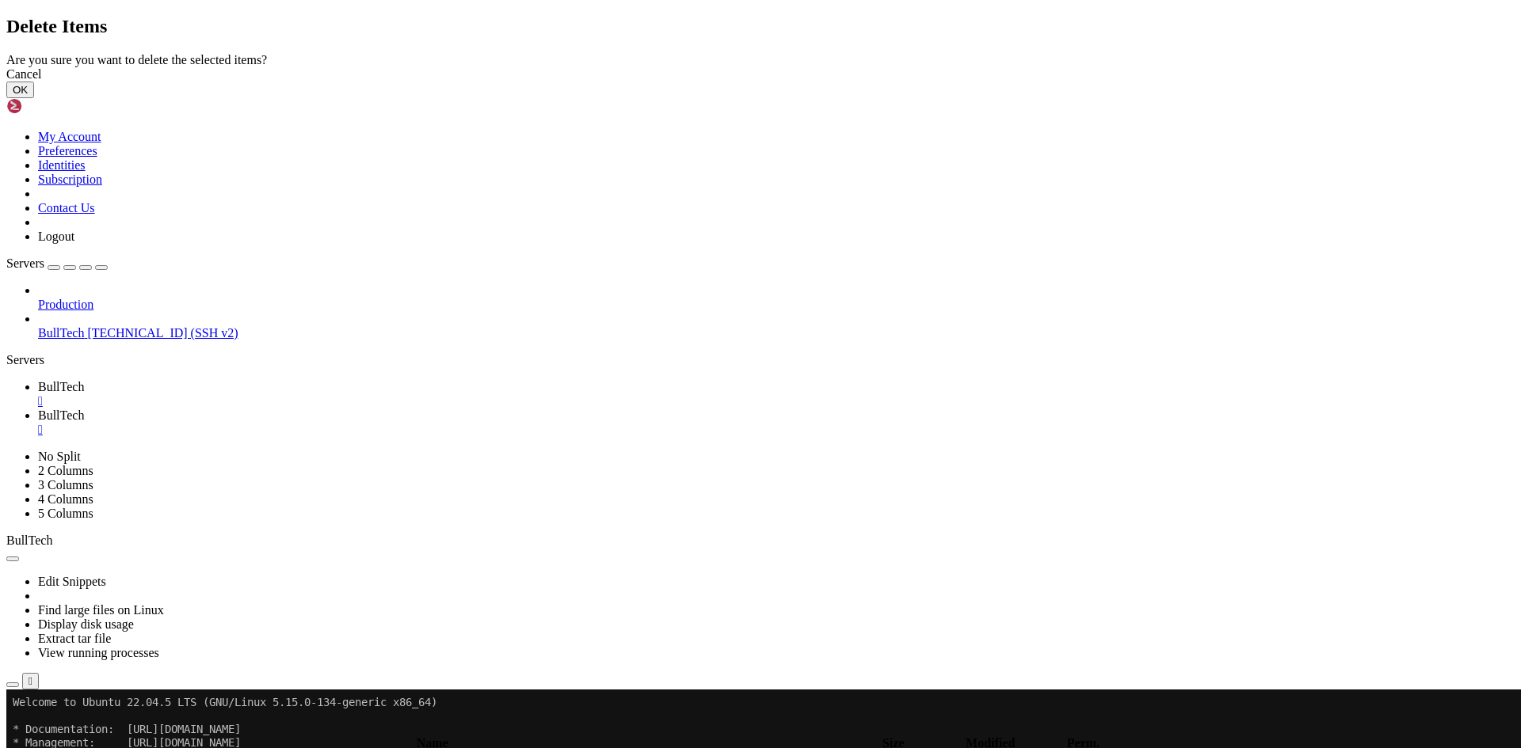
click at [34, 98] on button "OK" at bounding box center [20, 90] width 28 height 17
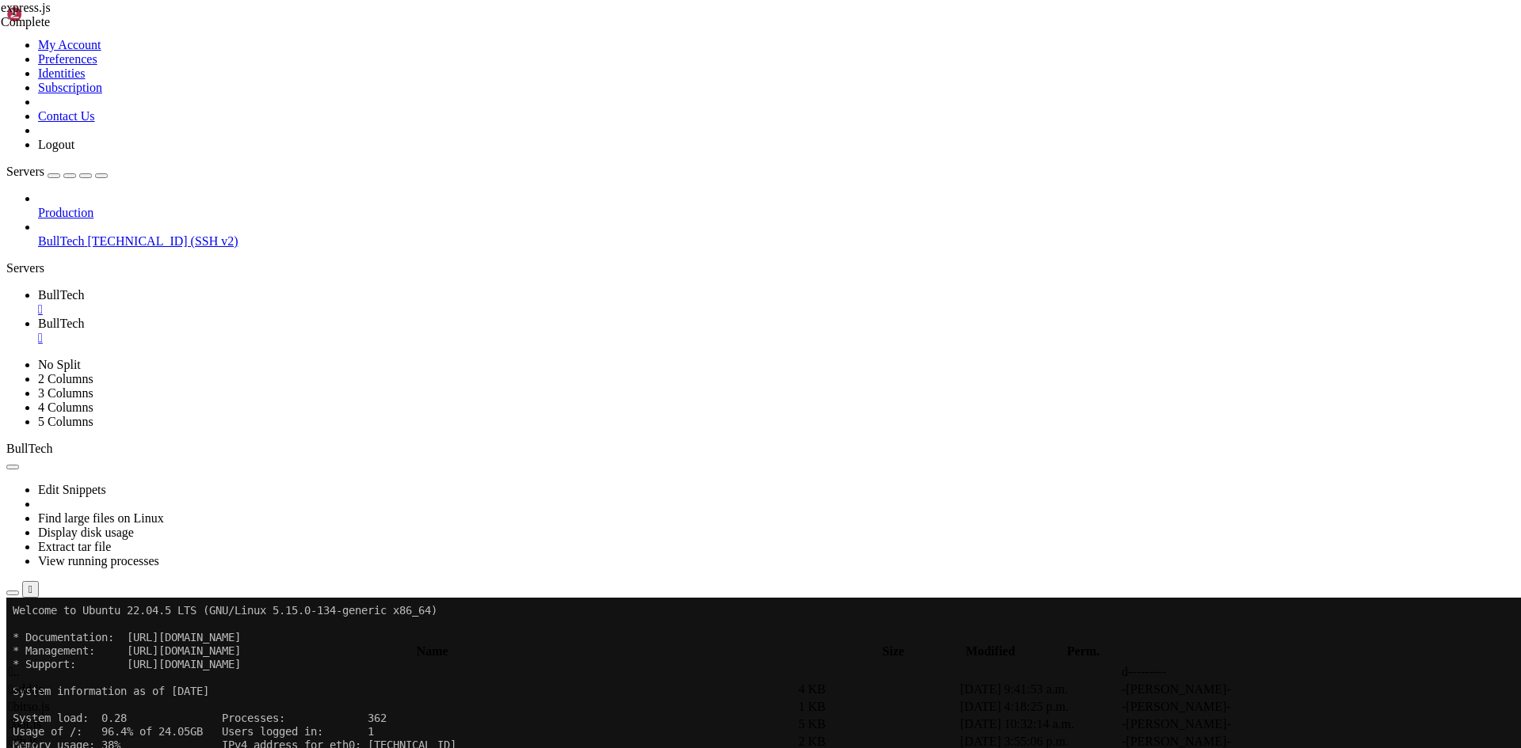
click at [379, 331] on div "" at bounding box center [776, 338] width 1476 height 14
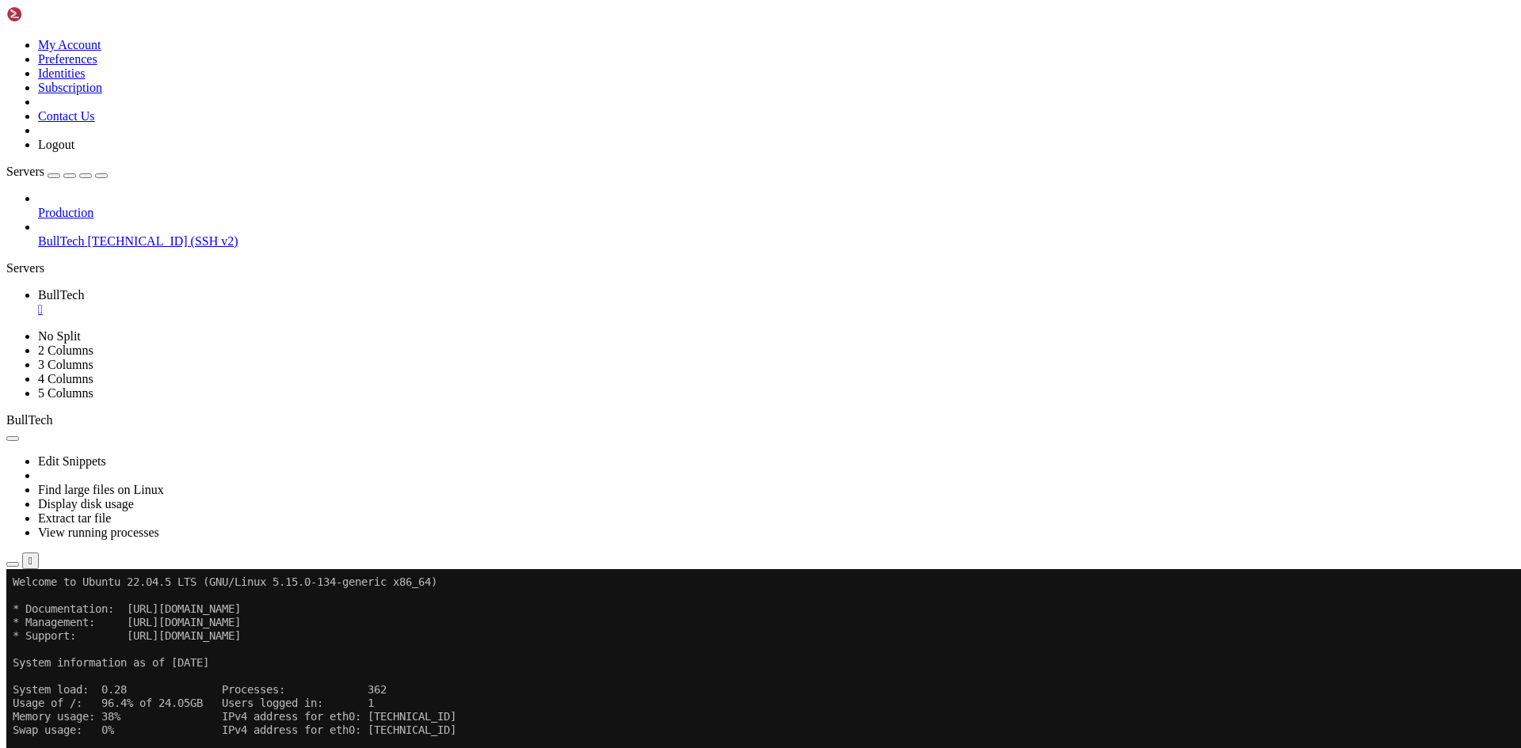
scroll to position [121, 0]
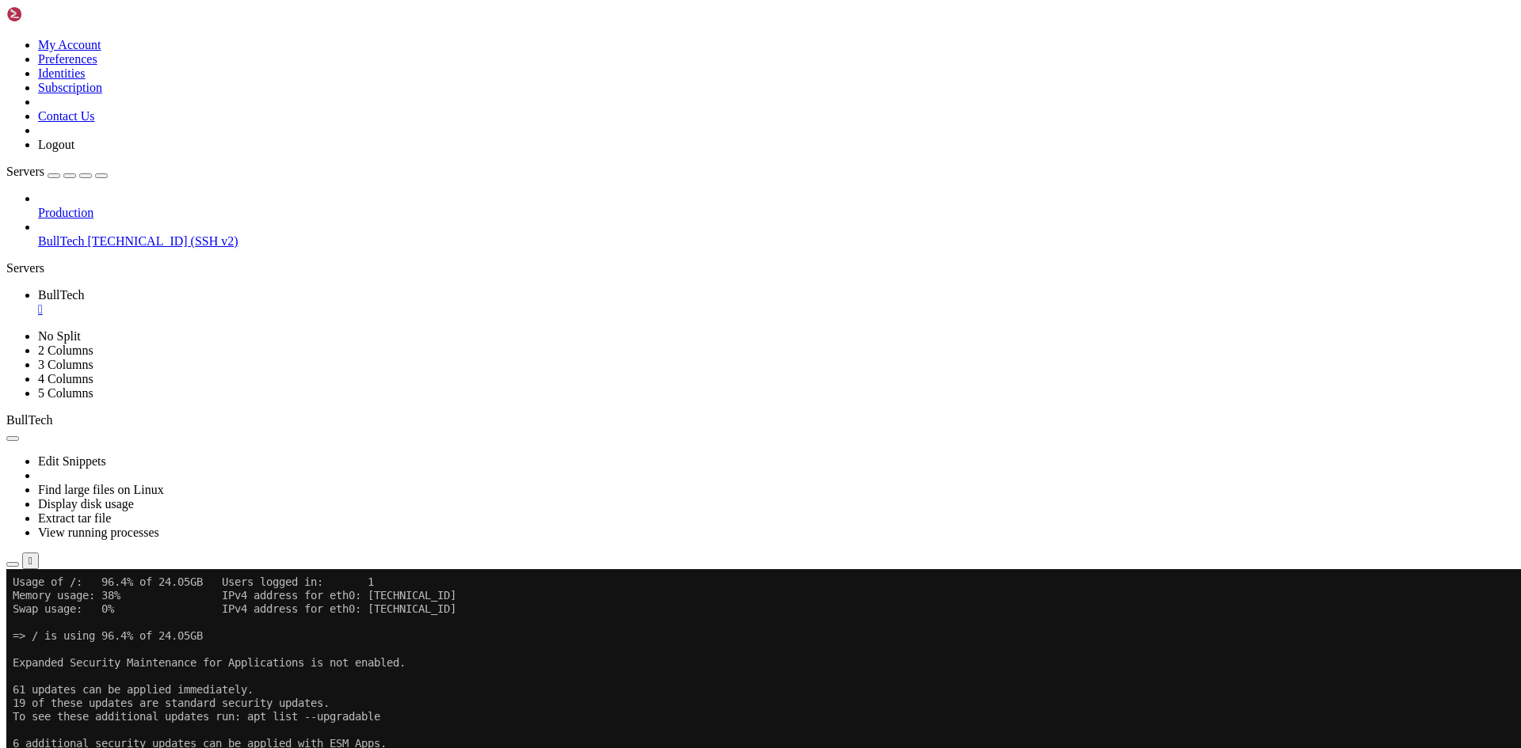
drag, startPoint x: 23, startPoint y: 1038, endPoint x: 923, endPoint y: 1162, distance: 908.9
drag, startPoint x: 170, startPoint y: 1053, endPoint x: 500, endPoint y: 1153, distance: 344.2
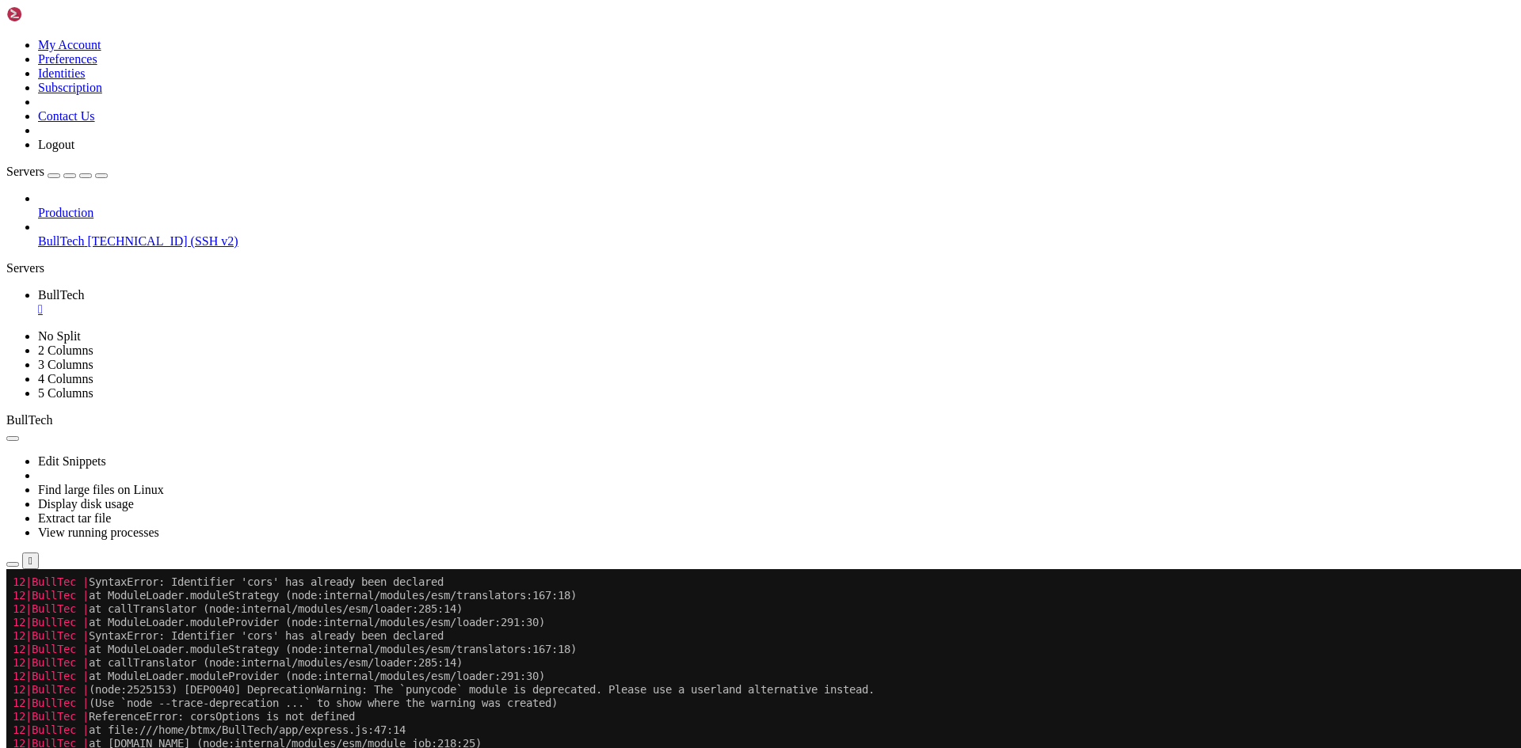
scroll to position [4012, 0]
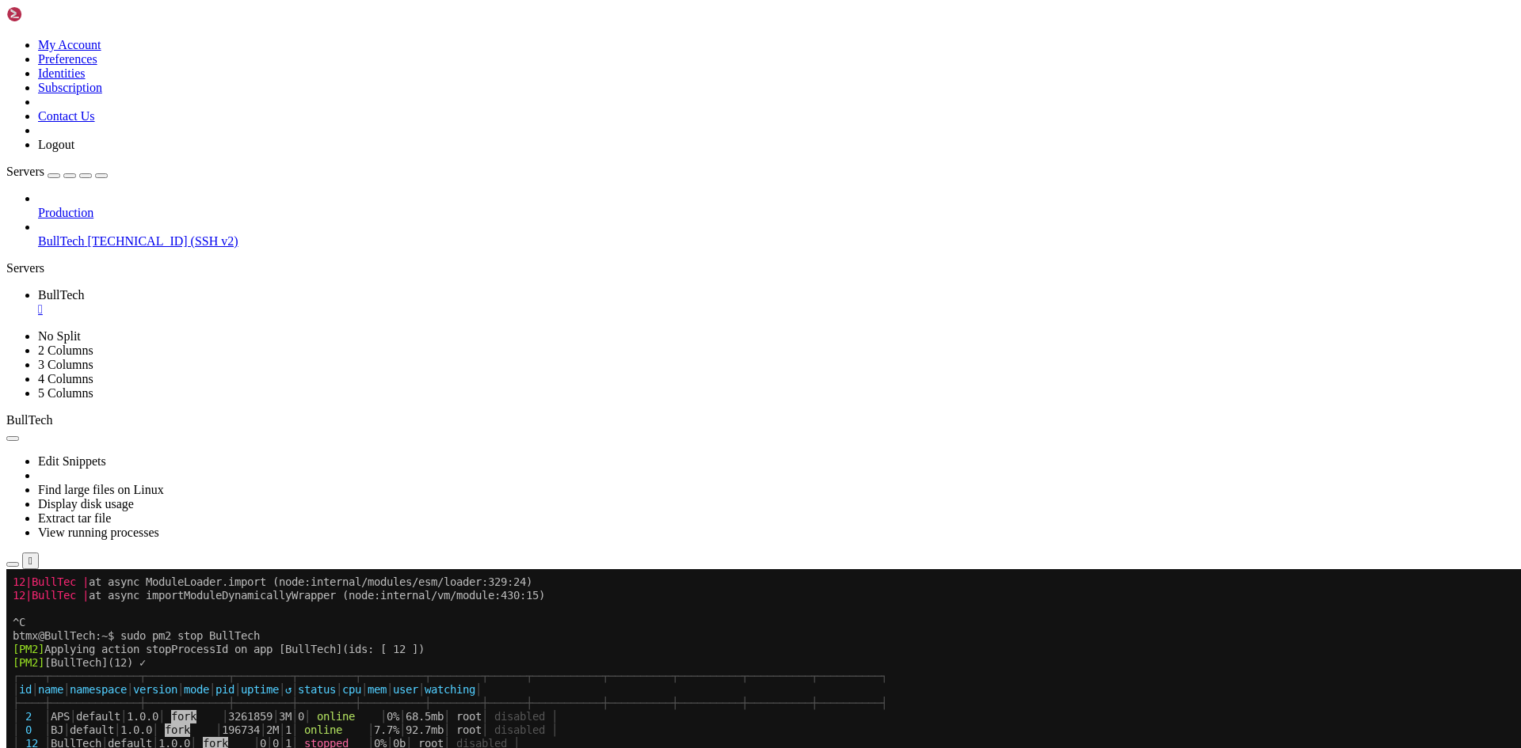
drag, startPoint x: 42, startPoint y: 1072, endPoint x: 404, endPoint y: 1081, distance: 362.1
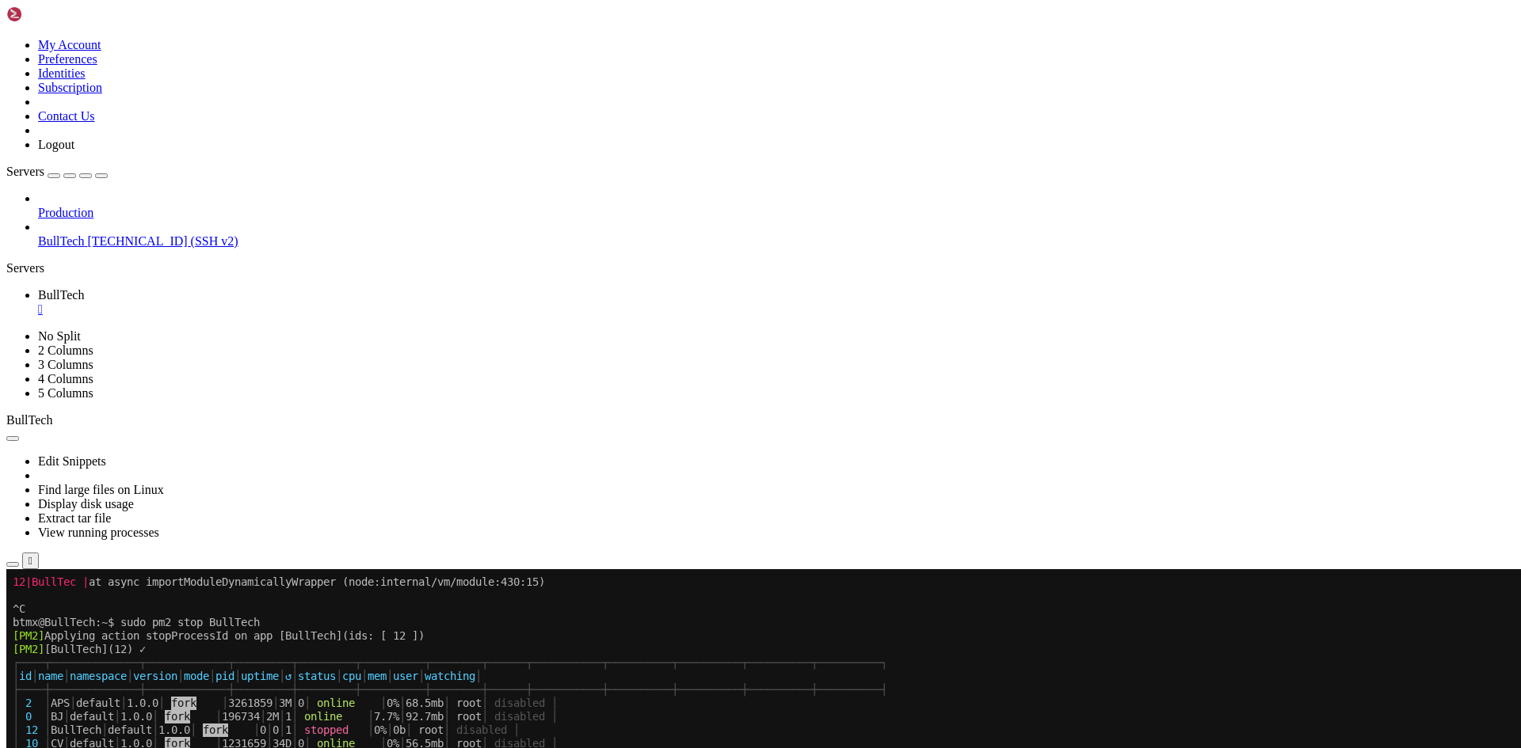
click at [13, 565] on icon "button" at bounding box center [13, 565] width 0 height 0
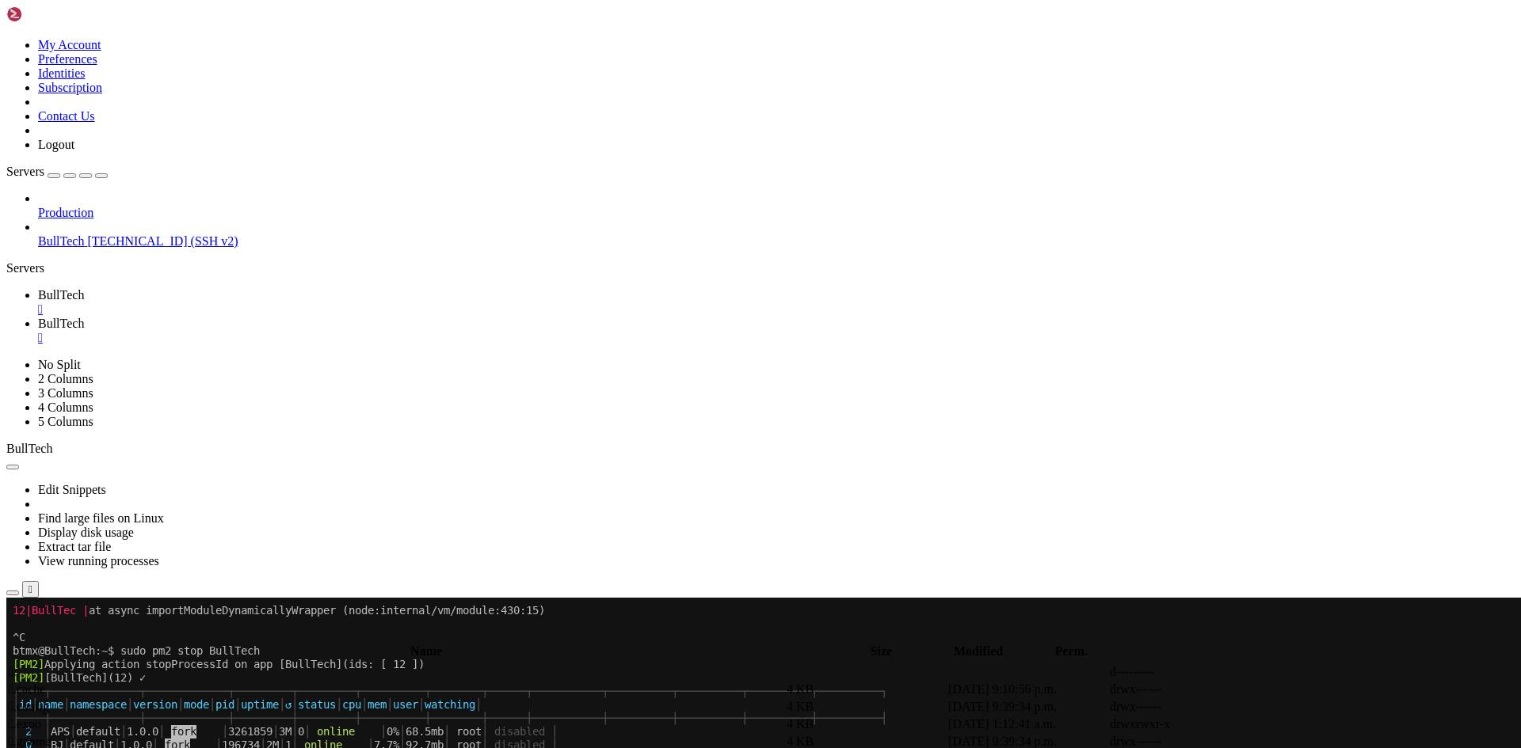
scroll to position [336, 0]
click at [32, 683] on span " app" at bounding box center [20, 689] width 23 height 13
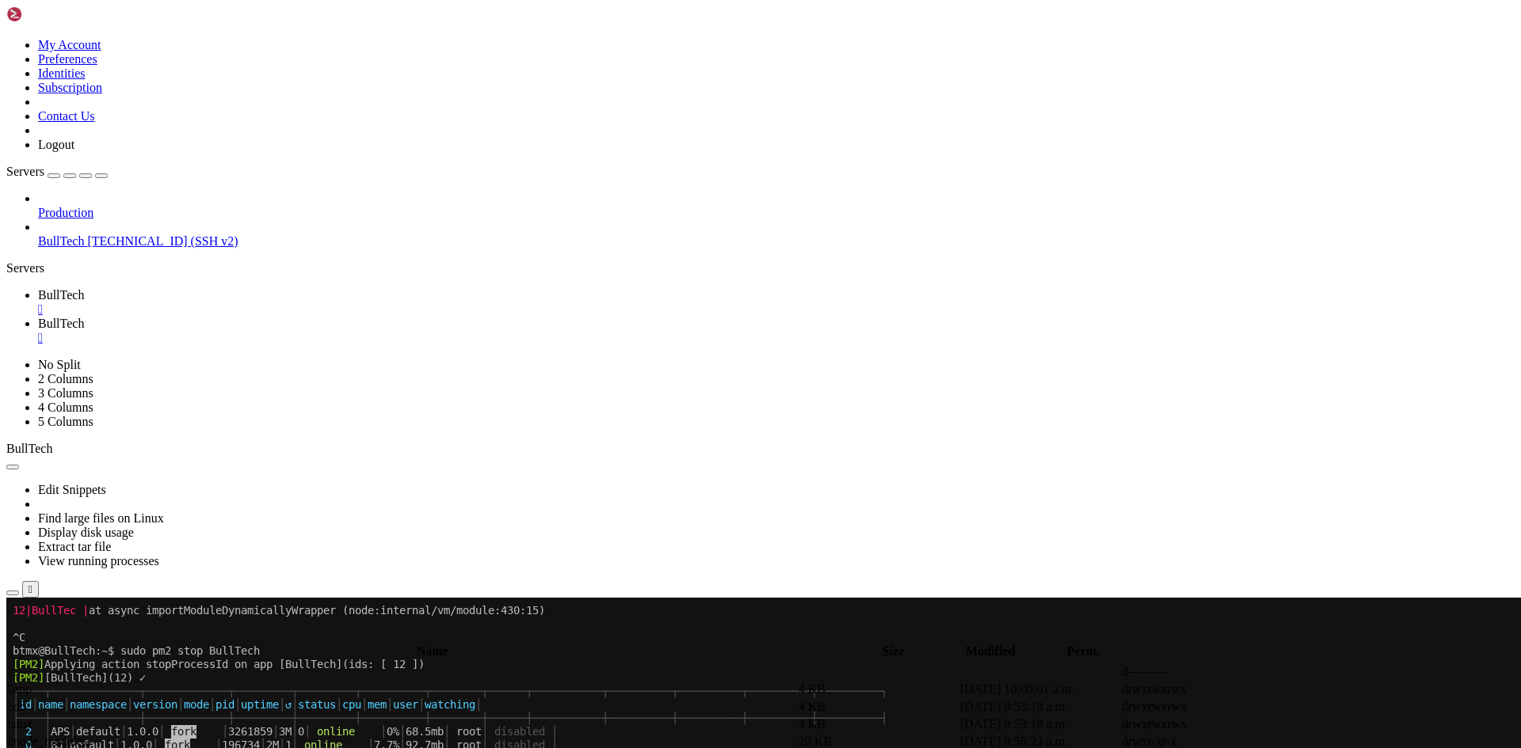
click at [32, 683] on span " app" at bounding box center [20, 689] width 23 height 13
type input "/home/btmx/BullTech/app"
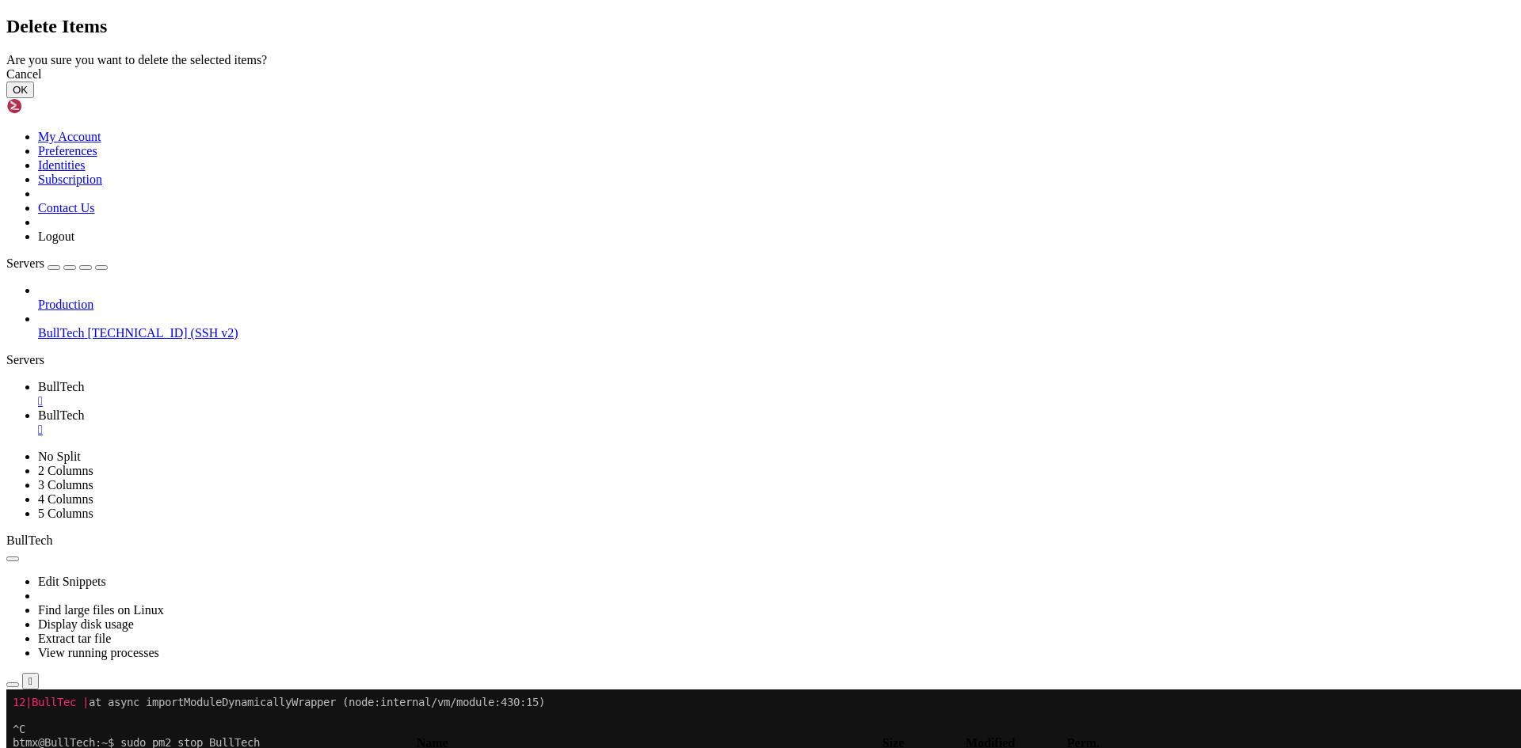
click at [34, 98] on button "OK" at bounding box center [20, 90] width 28 height 17
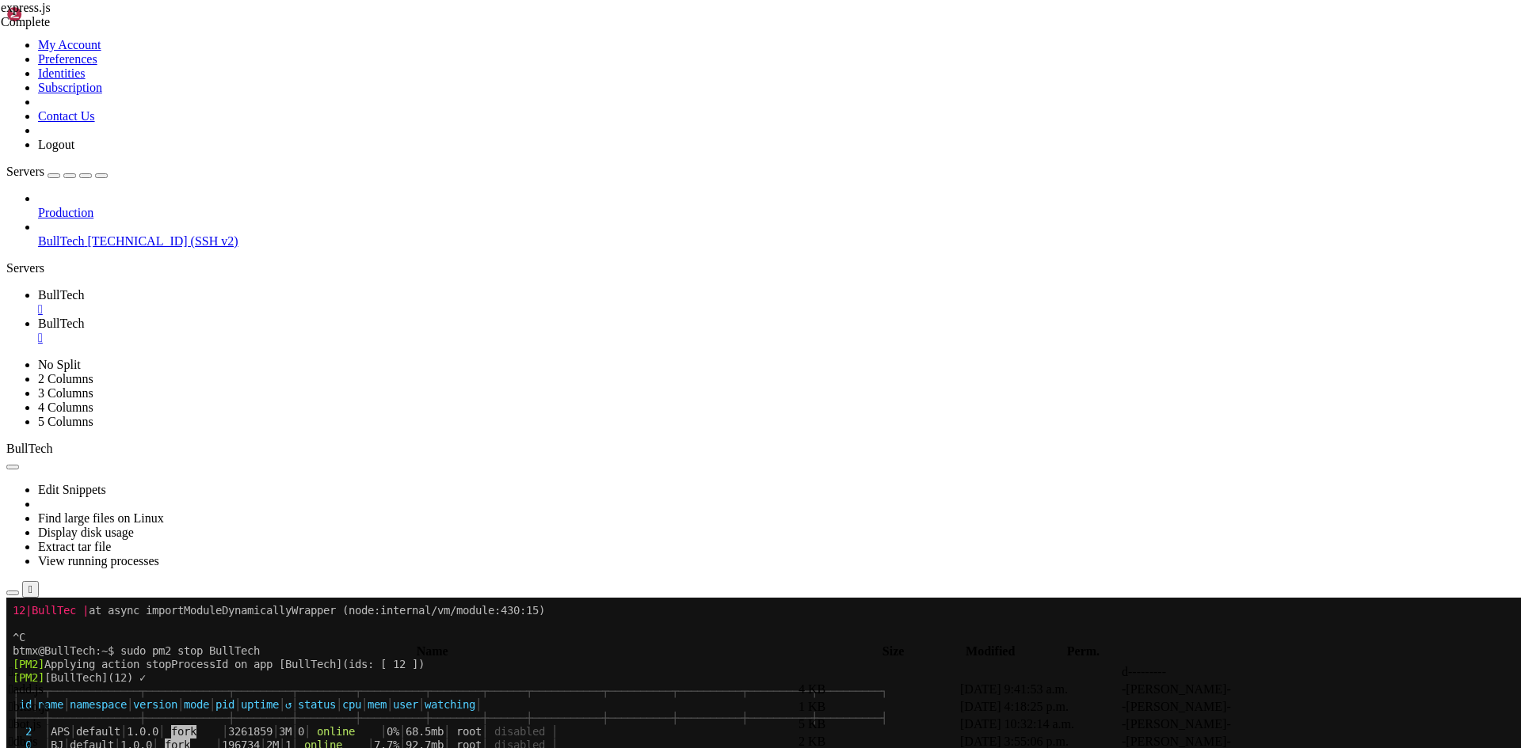
click at [379, 331] on div "" at bounding box center [776, 338] width 1476 height 14
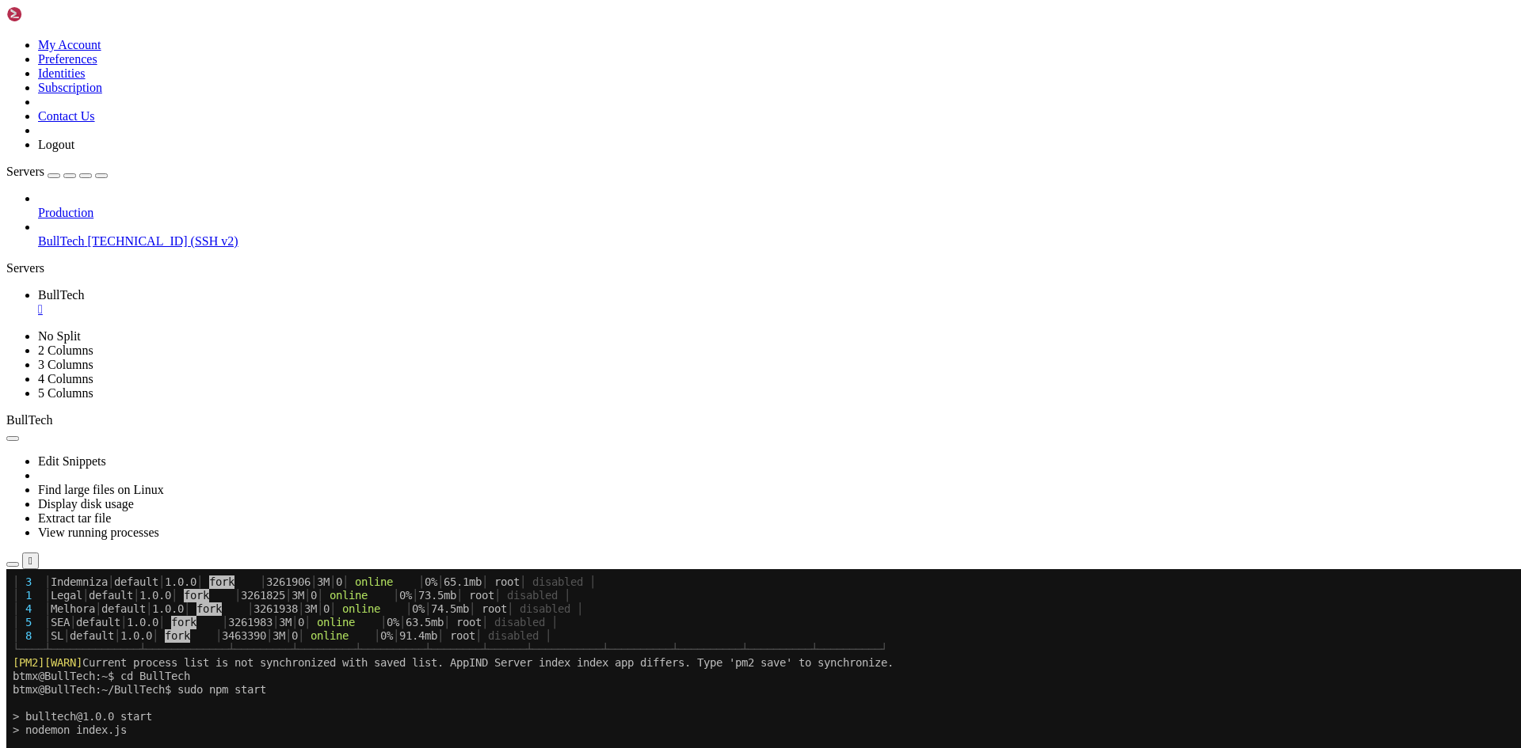
scroll to position [4214, 0]
drag, startPoint x: 16, startPoint y: 1146, endPoint x: 136, endPoint y: 1185, distance: 126.5
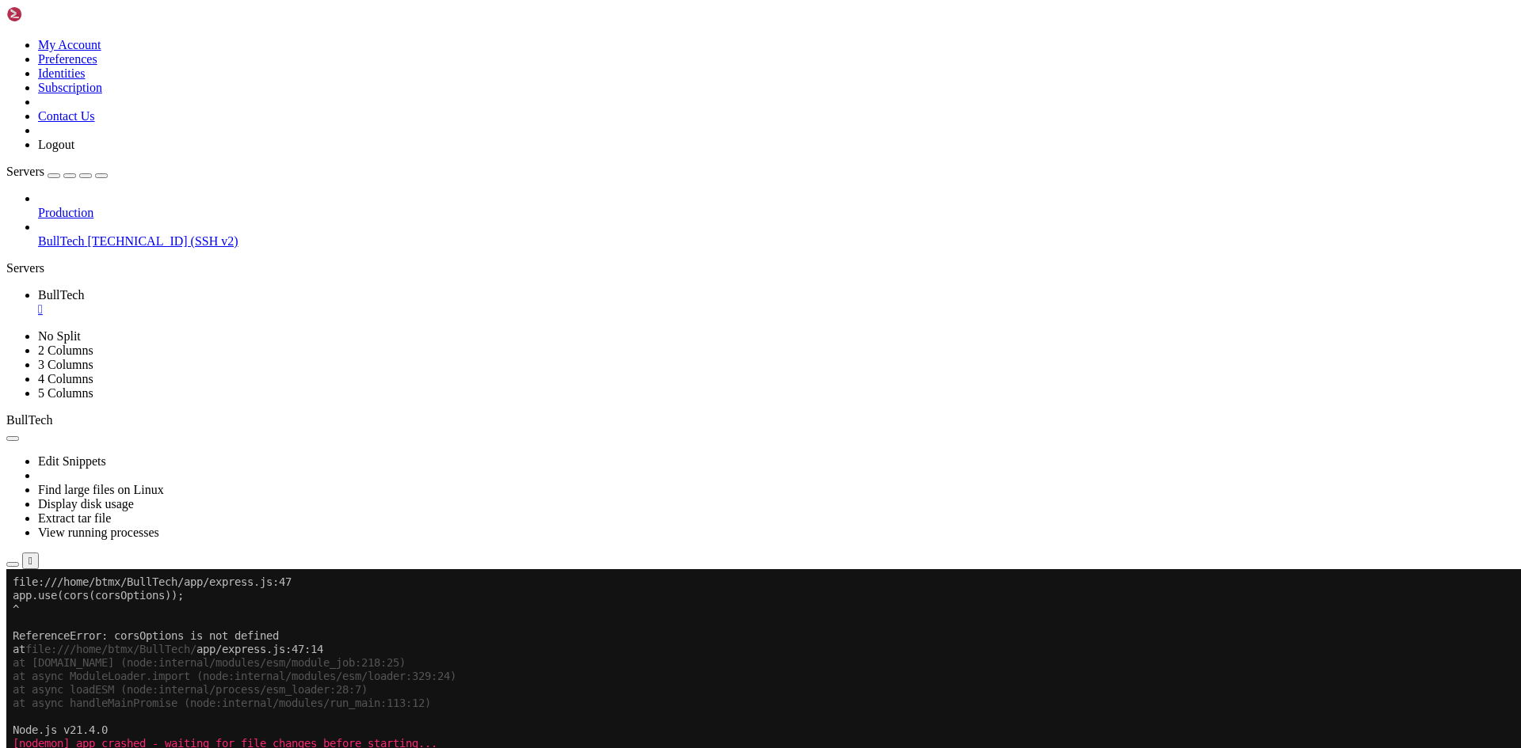
scroll to position [4456, 0]
drag, startPoint x: 34, startPoint y: 1021, endPoint x: 225, endPoint y: 1163, distance: 238.2
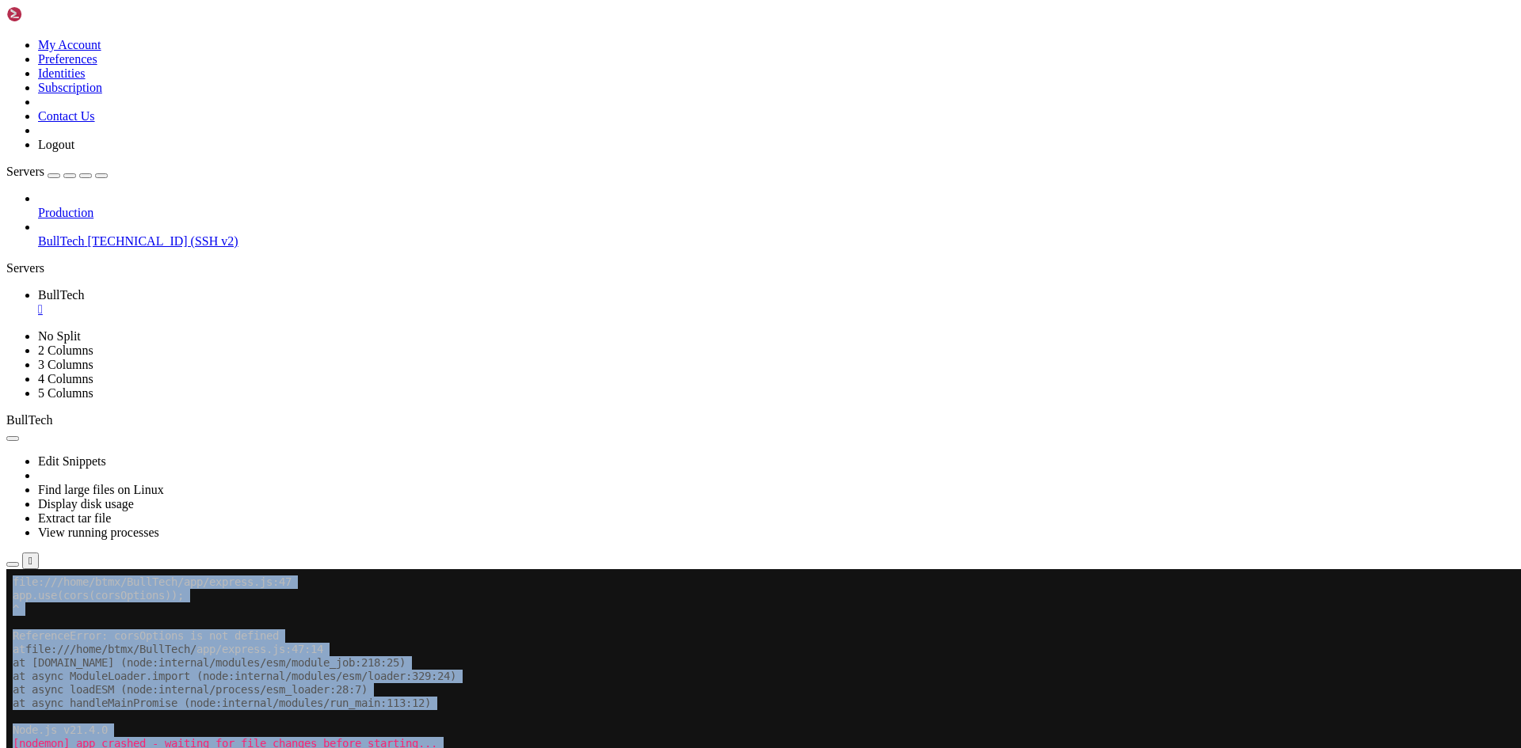
drag, startPoint x: 45, startPoint y: 1106, endPoint x: 204, endPoint y: 1038, distance: 172.4
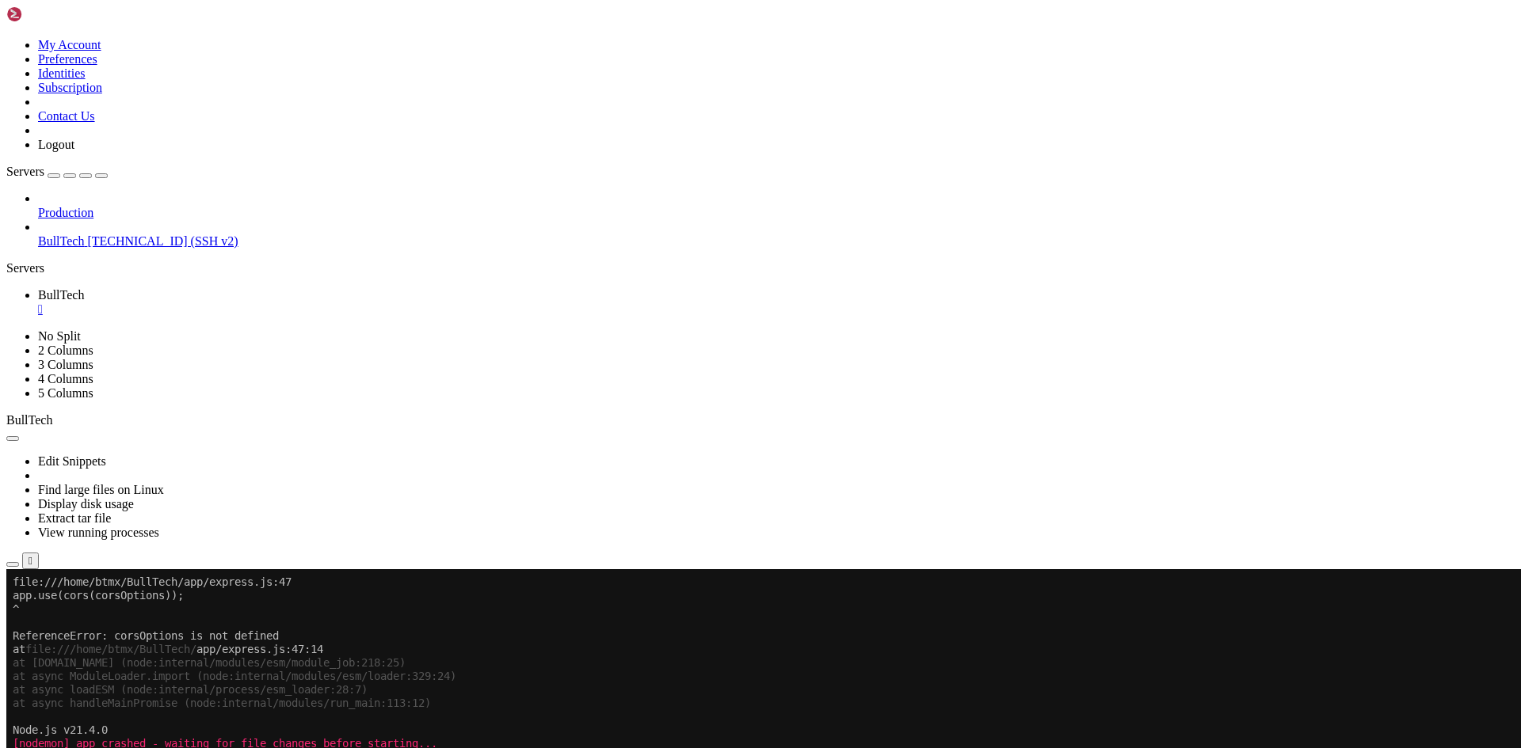
drag, startPoint x: 17, startPoint y: 959, endPoint x: 509, endPoint y: 961, distance: 492.6
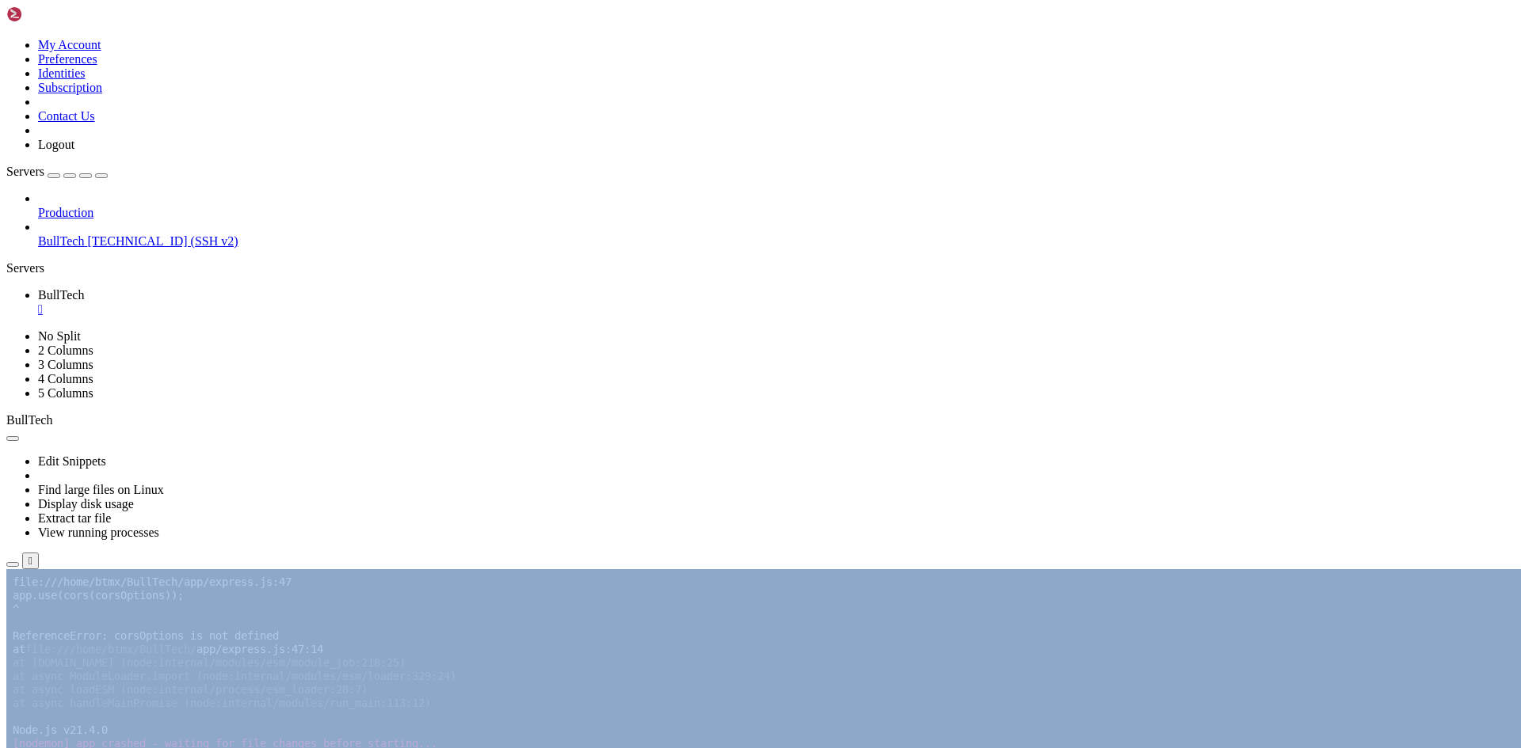
drag, startPoint x: 358, startPoint y: 1289, endPoint x: 18, endPoint y: 925, distance: 497.6
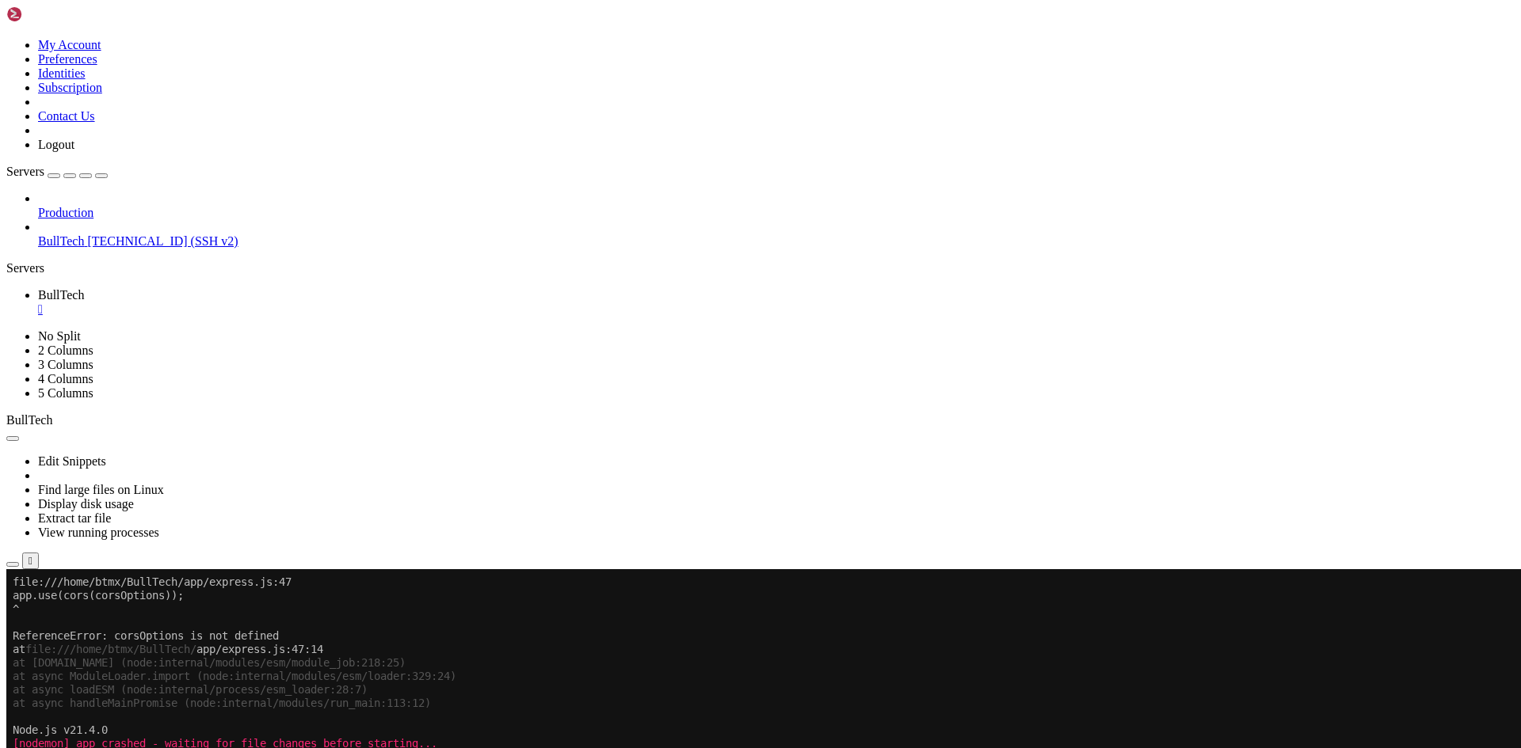
drag, startPoint x: 55, startPoint y: 965, endPoint x: 255, endPoint y: 1150, distance: 271.8
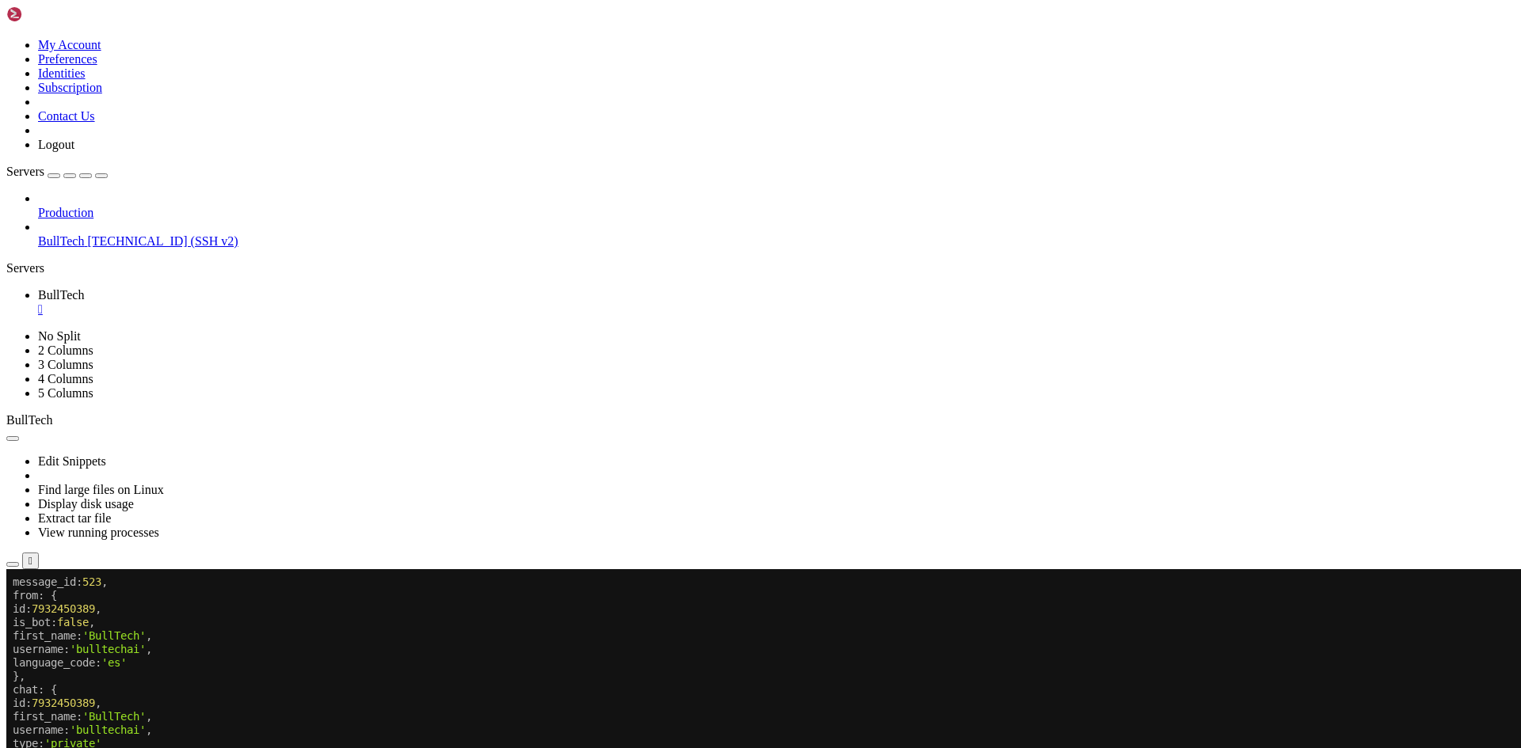
scroll to position [5278, 0]
drag, startPoint x: 90, startPoint y: 1018, endPoint x: 440, endPoint y: 1133, distance: 368.7
drag, startPoint x: 70, startPoint y: 1068, endPoint x: 432, endPoint y: 1068, distance: 361.1
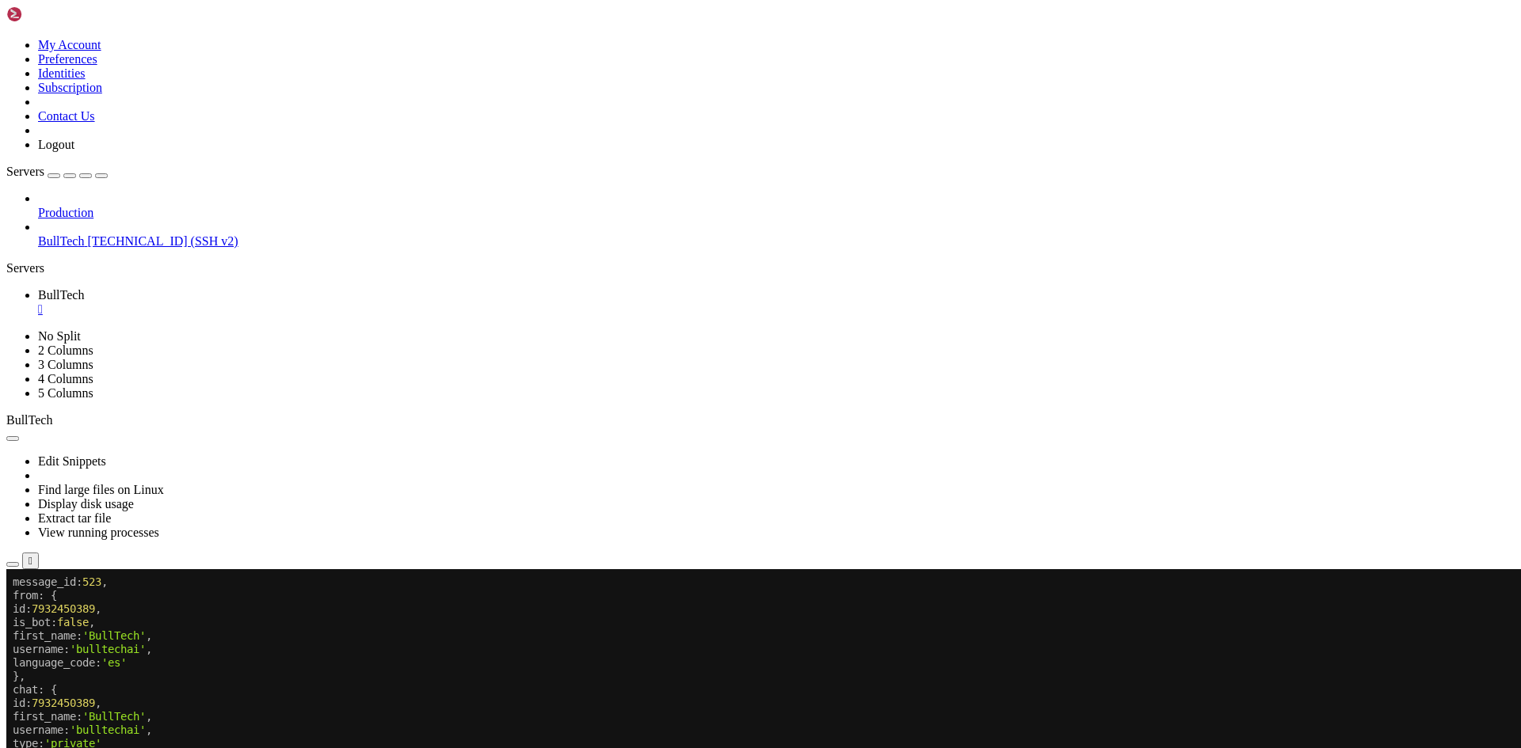
drag, startPoint x: 240, startPoint y: 1060, endPoint x: 93, endPoint y: 827, distance: 275.5
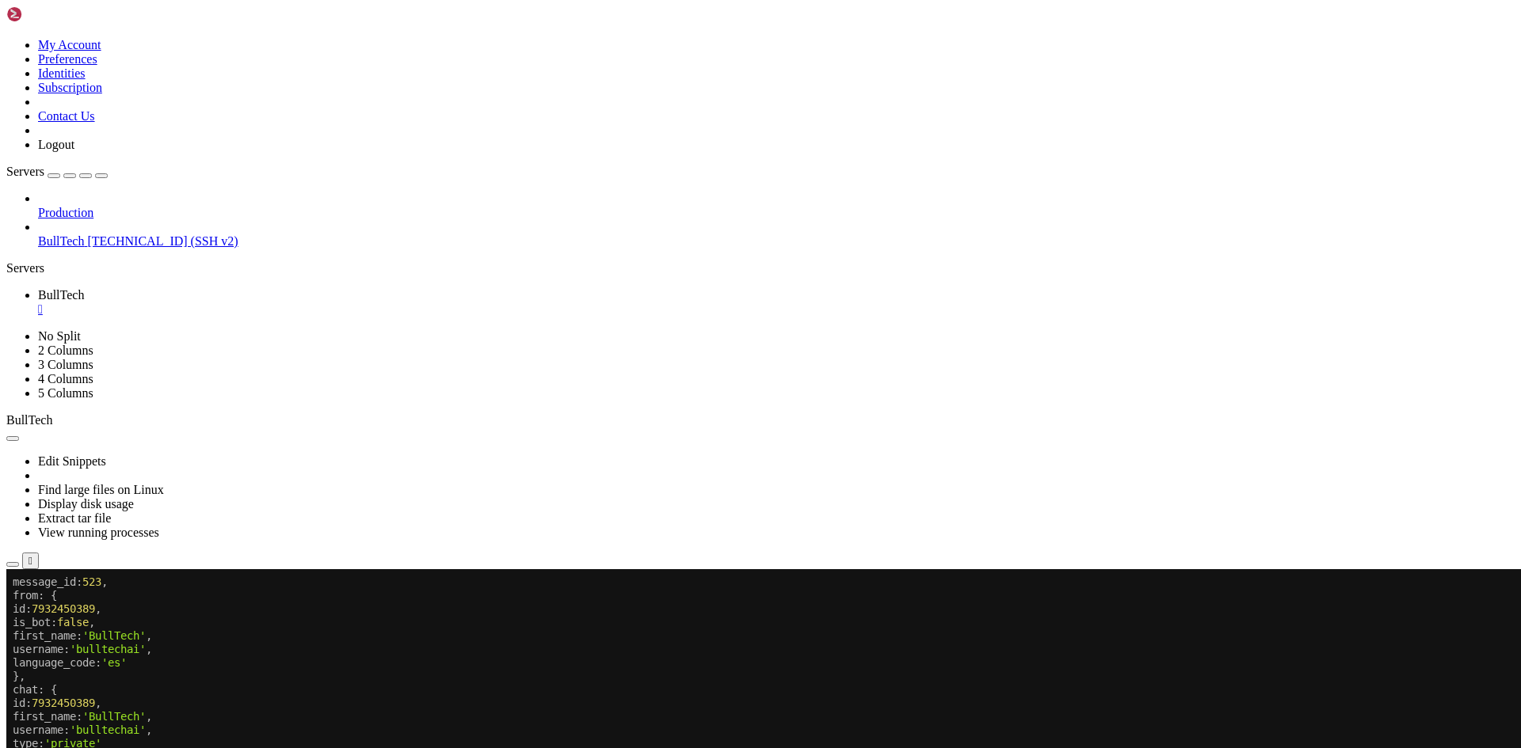
drag, startPoint x: 108, startPoint y: 877, endPoint x: 646, endPoint y: 1060, distance: 569.0
drag, startPoint x: 291, startPoint y: 1049, endPoint x: 124, endPoint y: 779, distance: 316.5
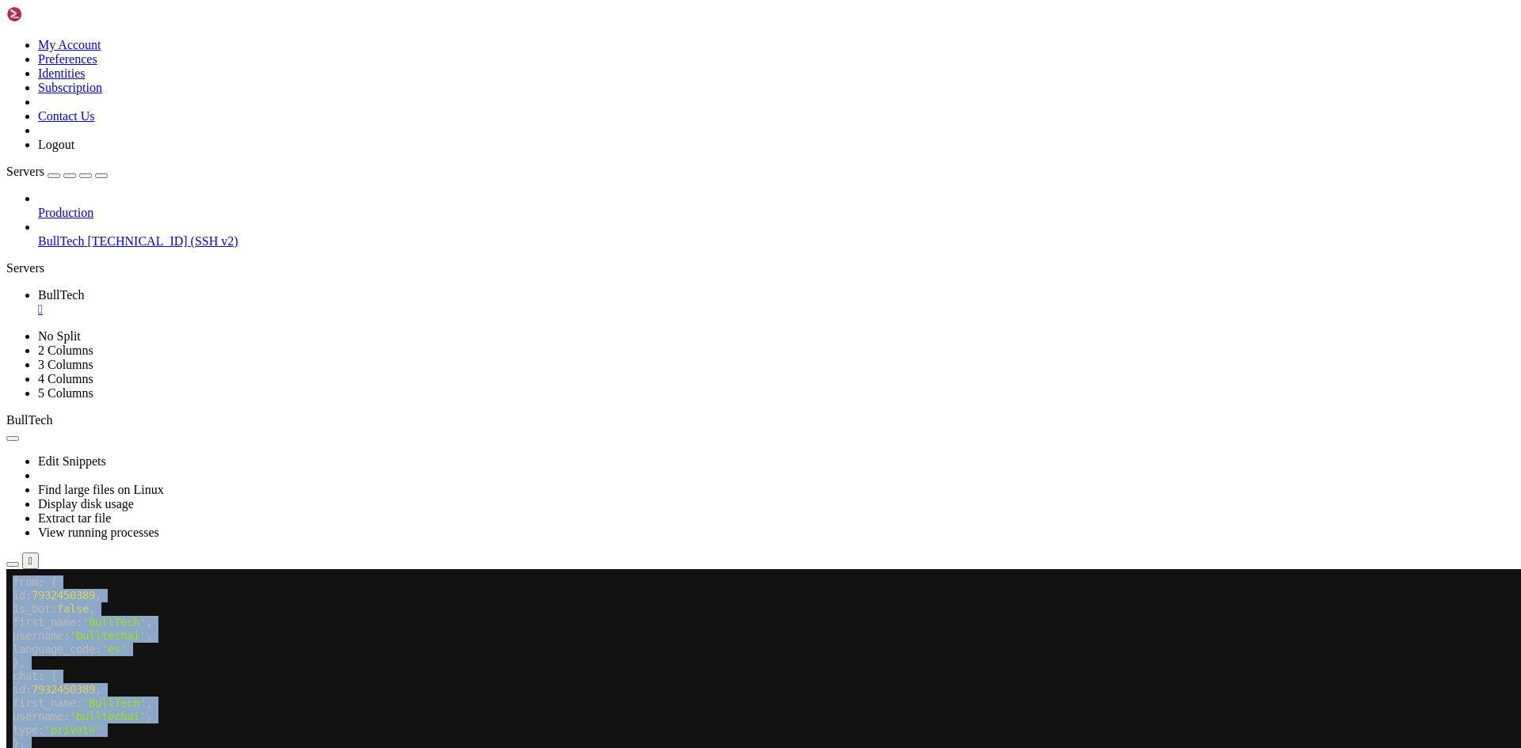
drag, startPoint x: 13, startPoint y: 783, endPoint x: 548, endPoint y: 1148, distance: 647.4
drag, startPoint x: 449, startPoint y: 1095, endPoint x: 59, endPoint y: 640, distance: 599.2
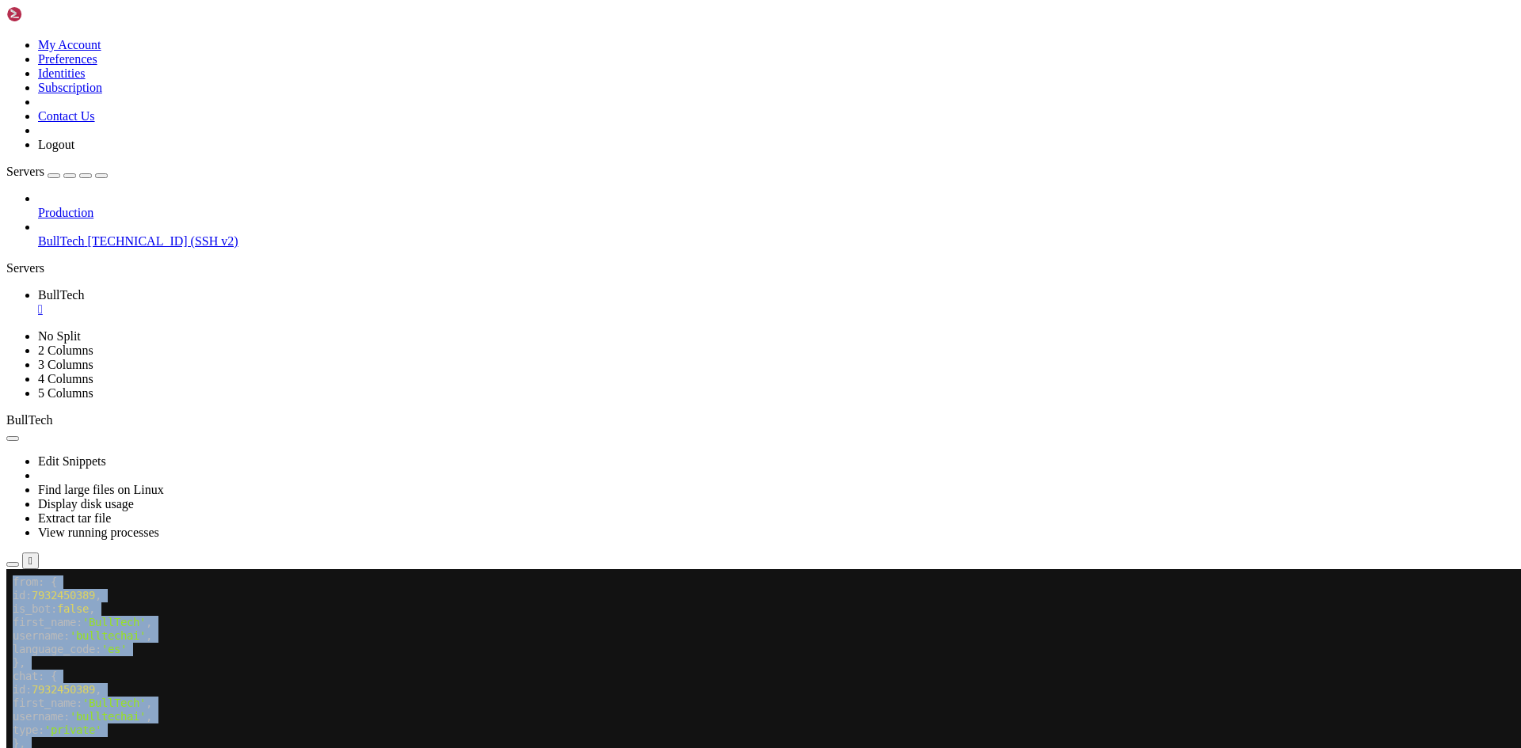
click at [478, 730] on x-row "type: 'private'" at bounding box center [667, 730] width 1308 height 13
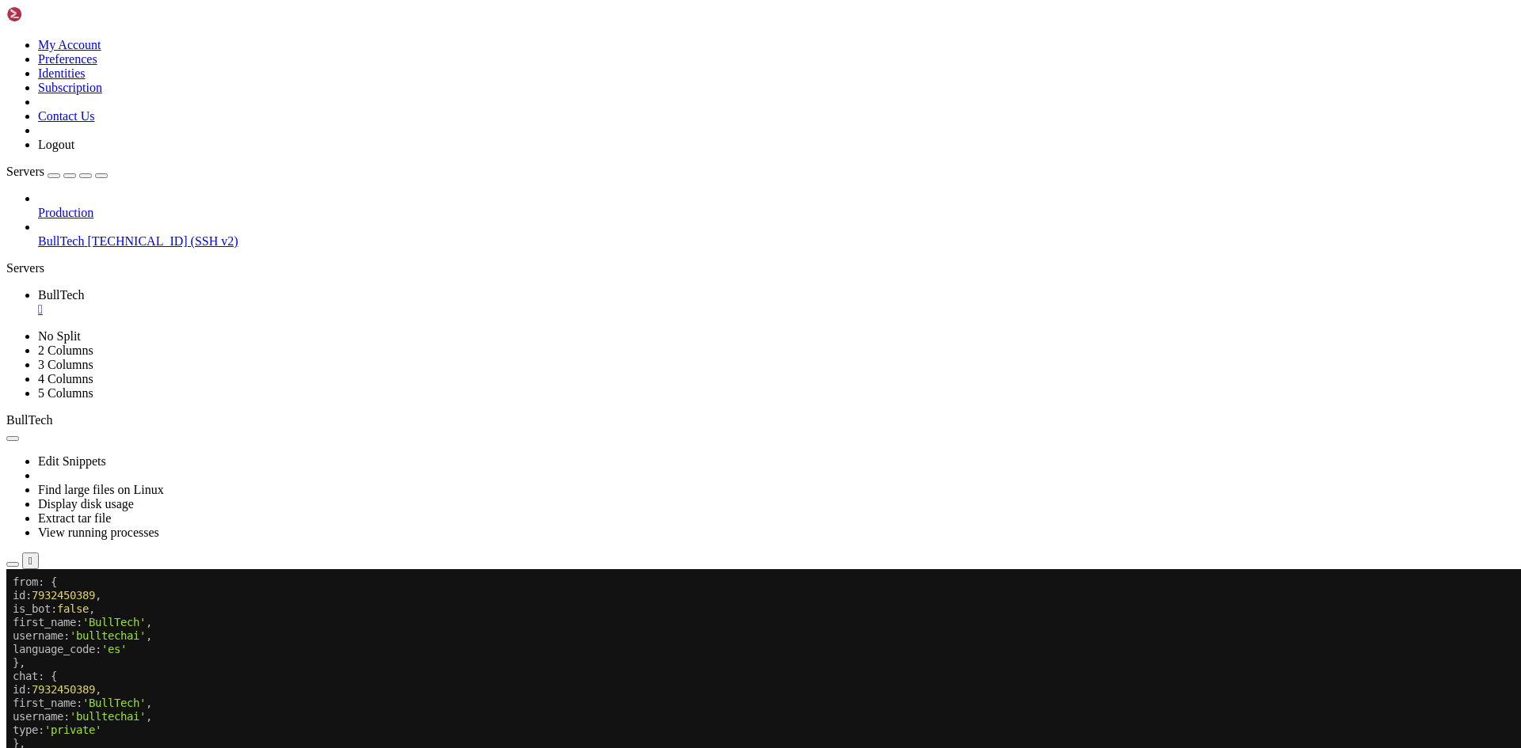
scroll to position [0, 0]
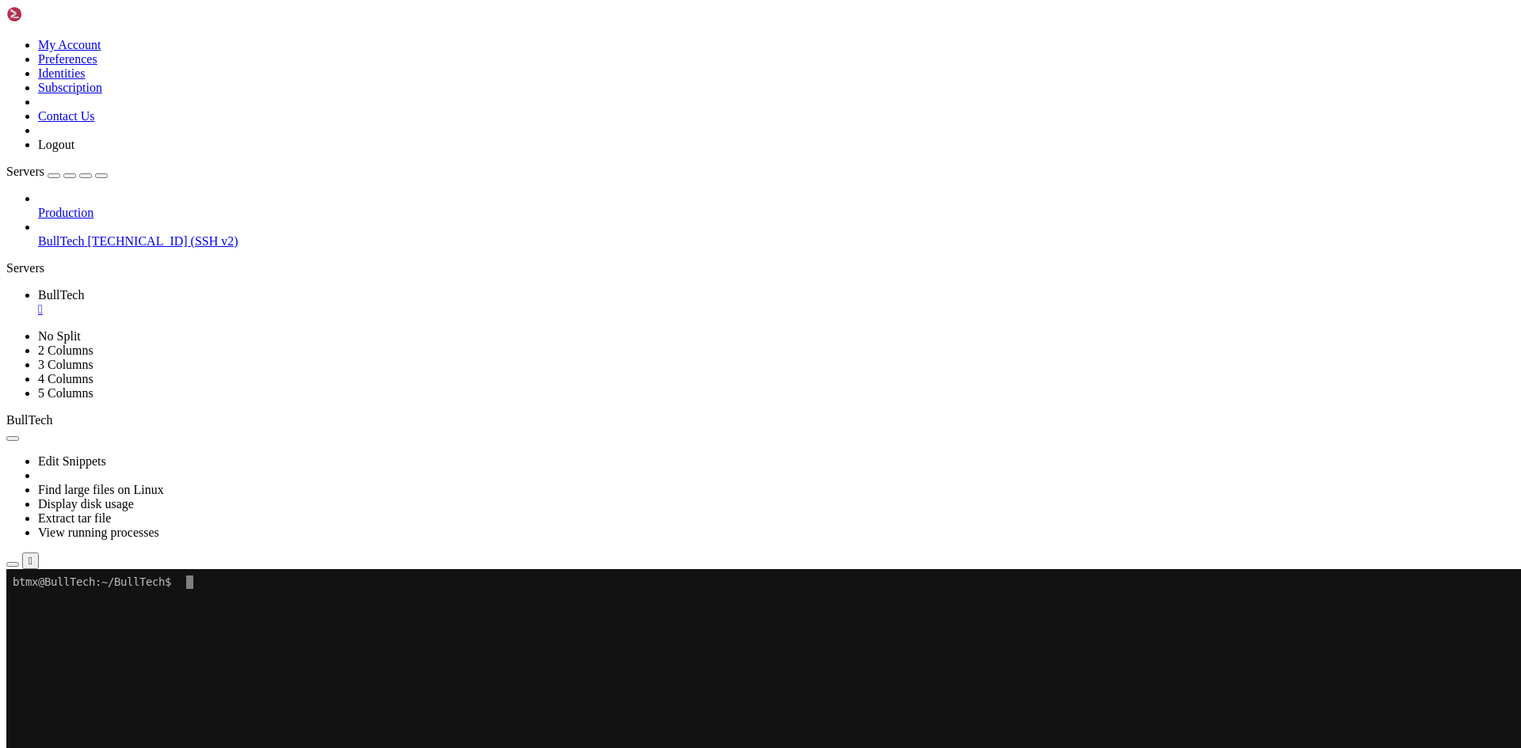
click at [313, 584] on x-row "btmx@BullTech:~/BullTech$" at bounding box center [667, 582] width 1308 height 13
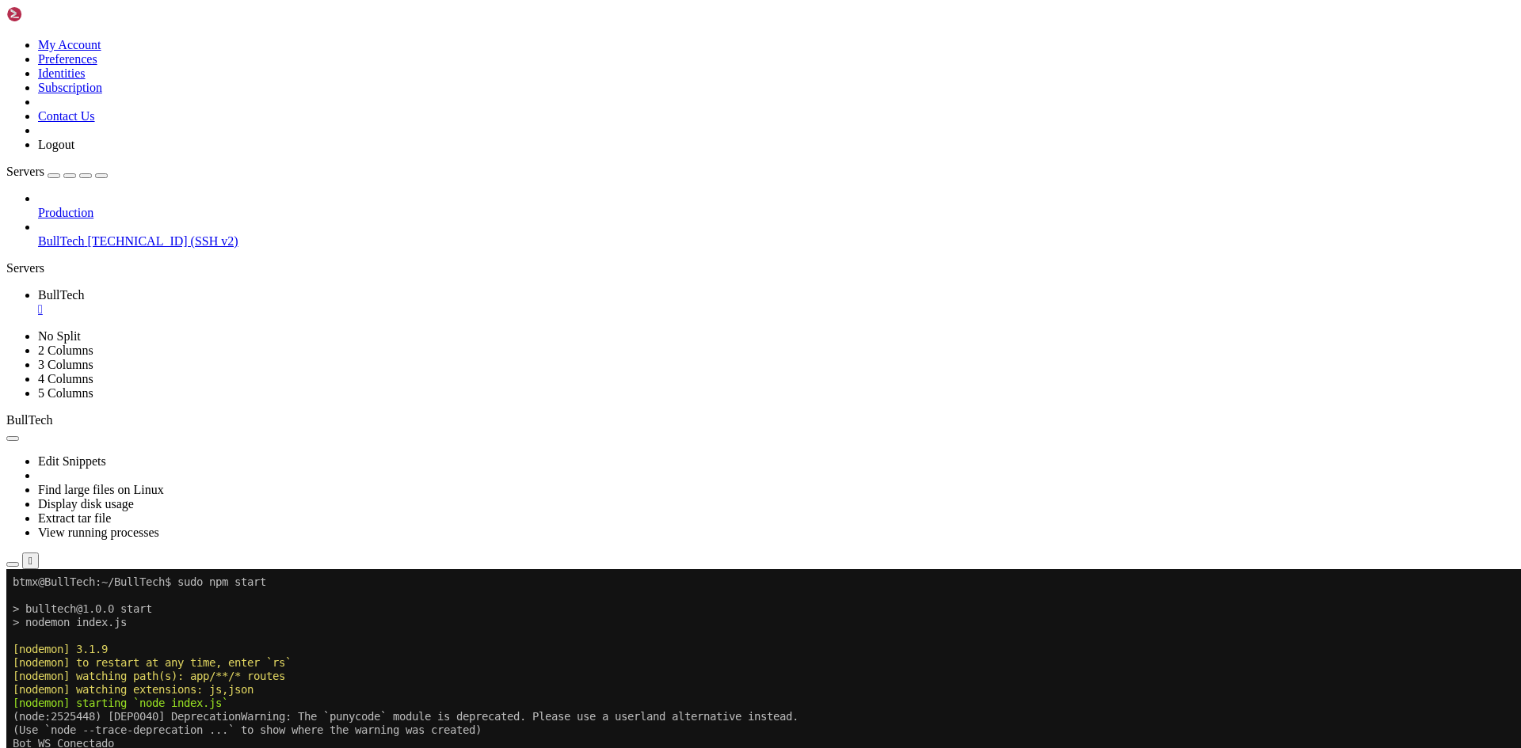
drag, startPoint x: 139, startPoint y: 791, endPoint x: 676, endPoint y: 1100, distance: 620.1
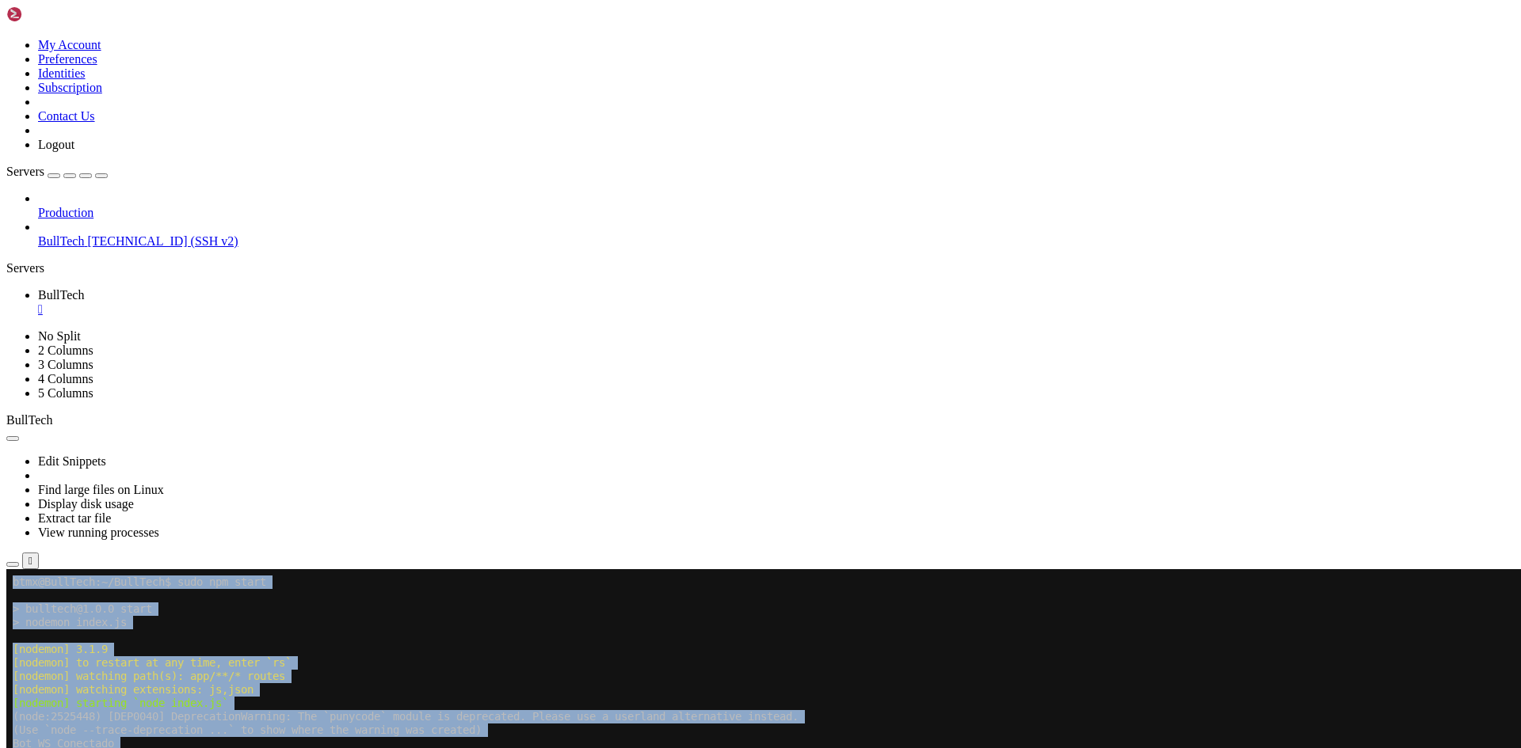
drag, startPoint x: 200, startPoint y: 1108, endPoint x: 6, endPoint y: 628, distance: 517.4
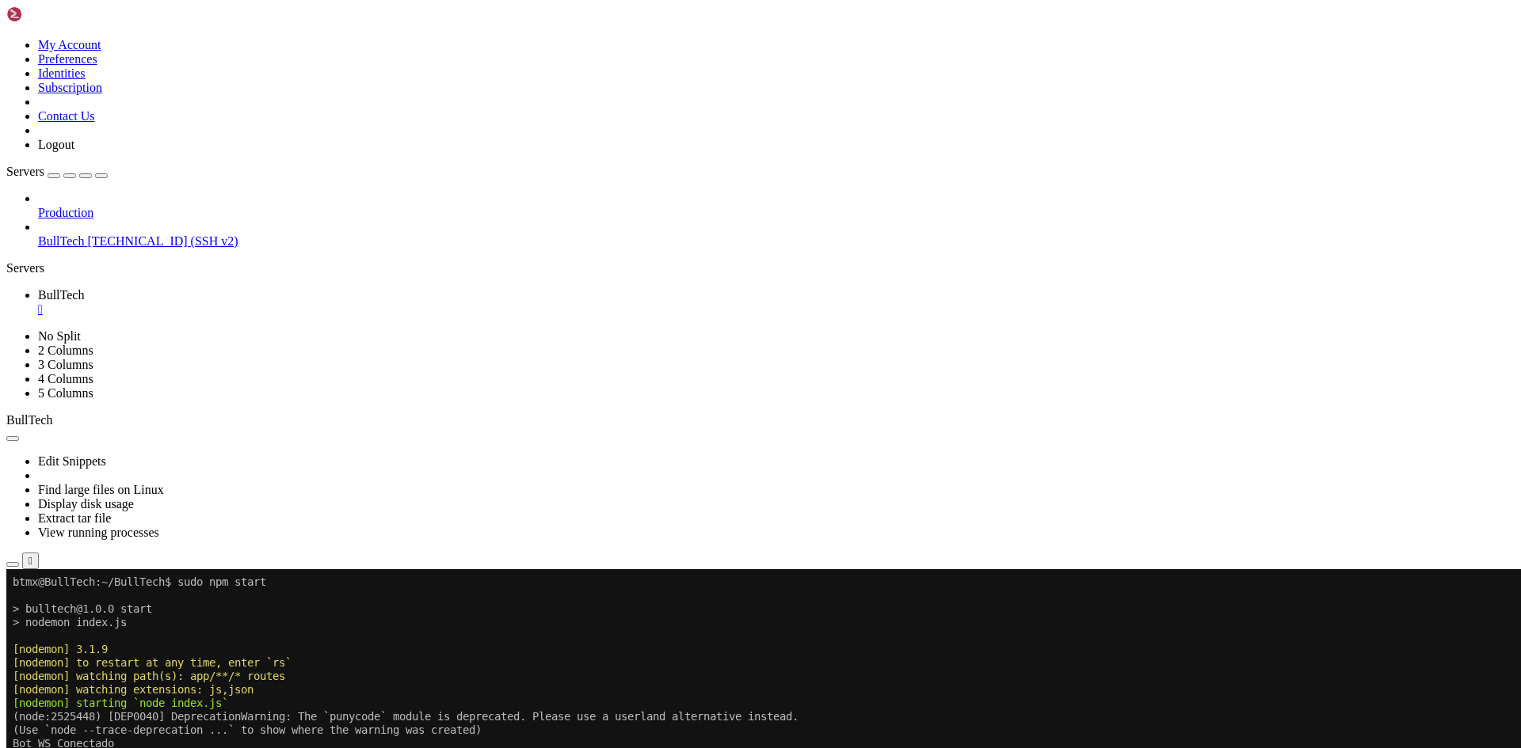
scroll to position [162, 0]
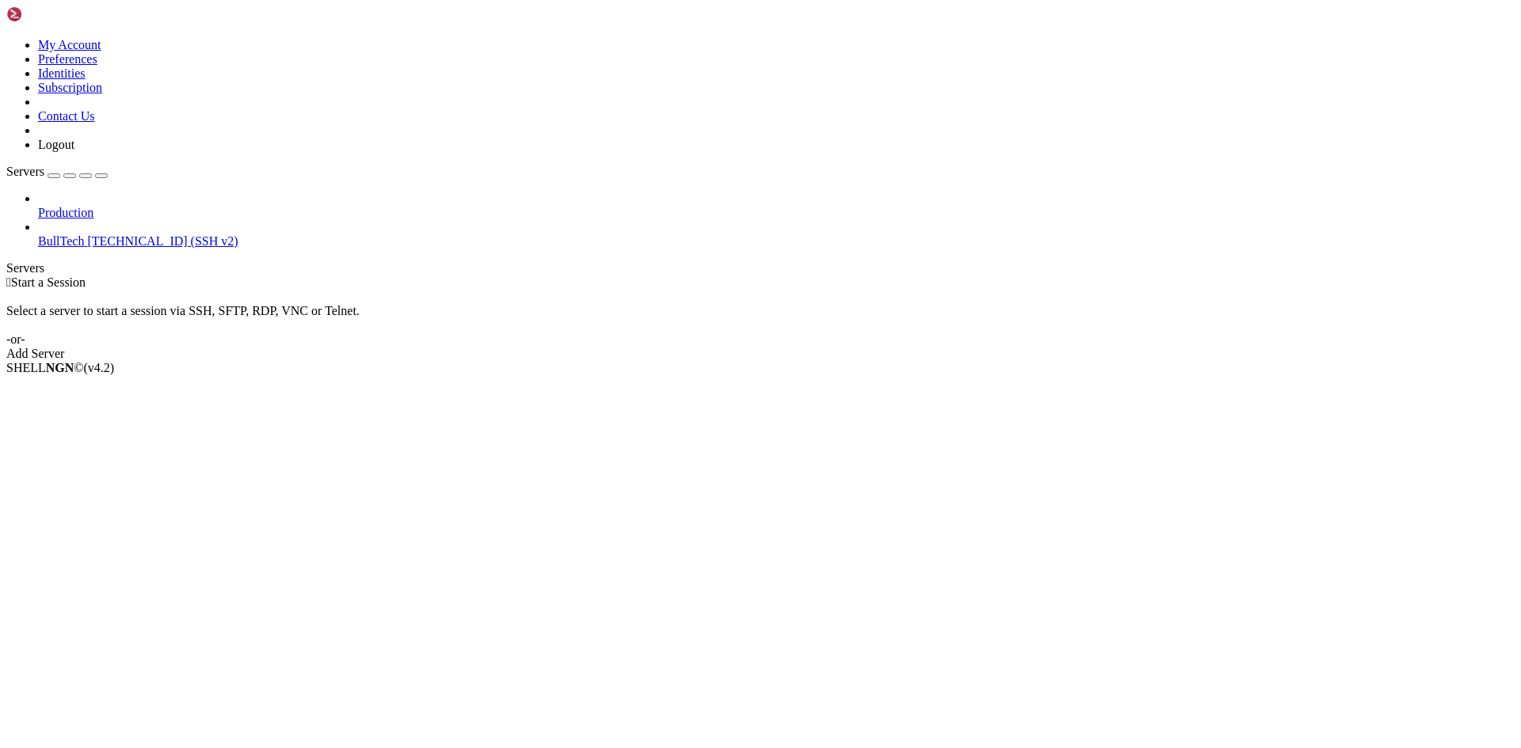
drag, startPoint x: 62, startPoint y: 156, endPoint x: 72, endPoint y: 146, distance: 14.6
click at [62, 234] on link "BullTech [TECHNICAL_ID] (SSH v2)" at bounding box center [776, 241] width 1476 height 14
click at [84, 234] on span "BullTech" at bounding box center [61, 240] width 46 height 13
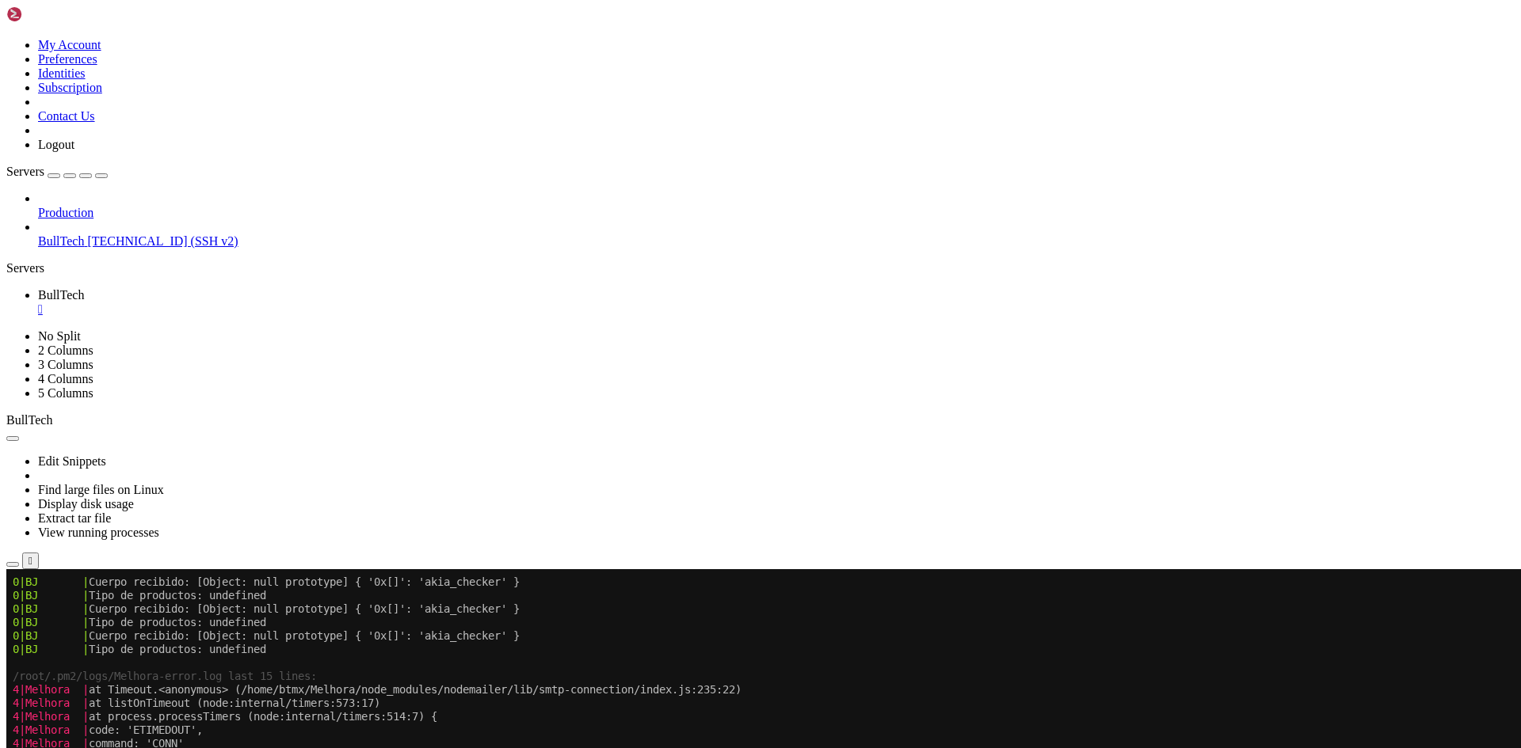
scroll to position [3191, 0]
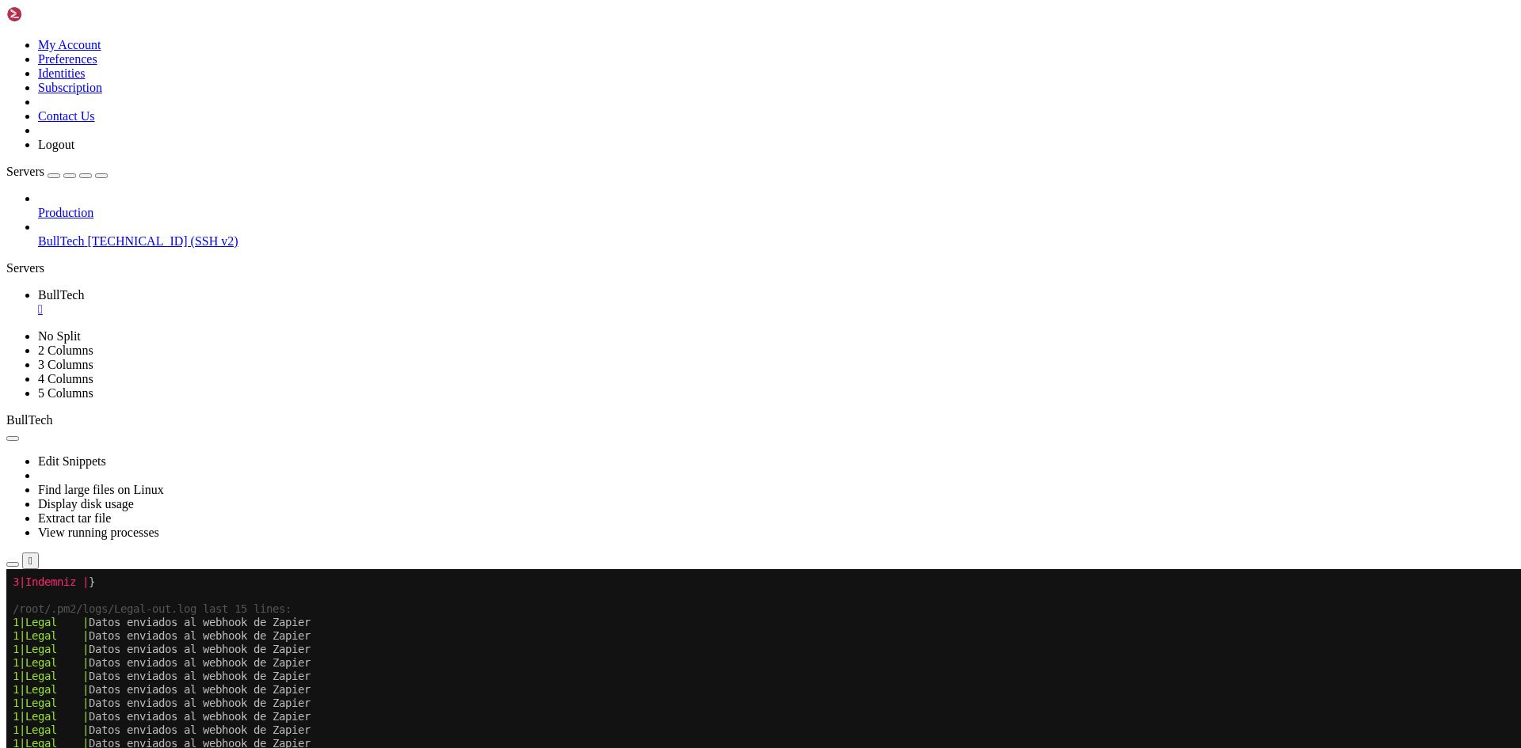
drag, startPoint x: 448, startPoint y: 980, endPoint x: 516, endPoint y: 981, distance: 67.3
drag, startPoint x: 119, startPoint y: 990, endPoint x: 508, endPoint y: 1061, distance: 396.1
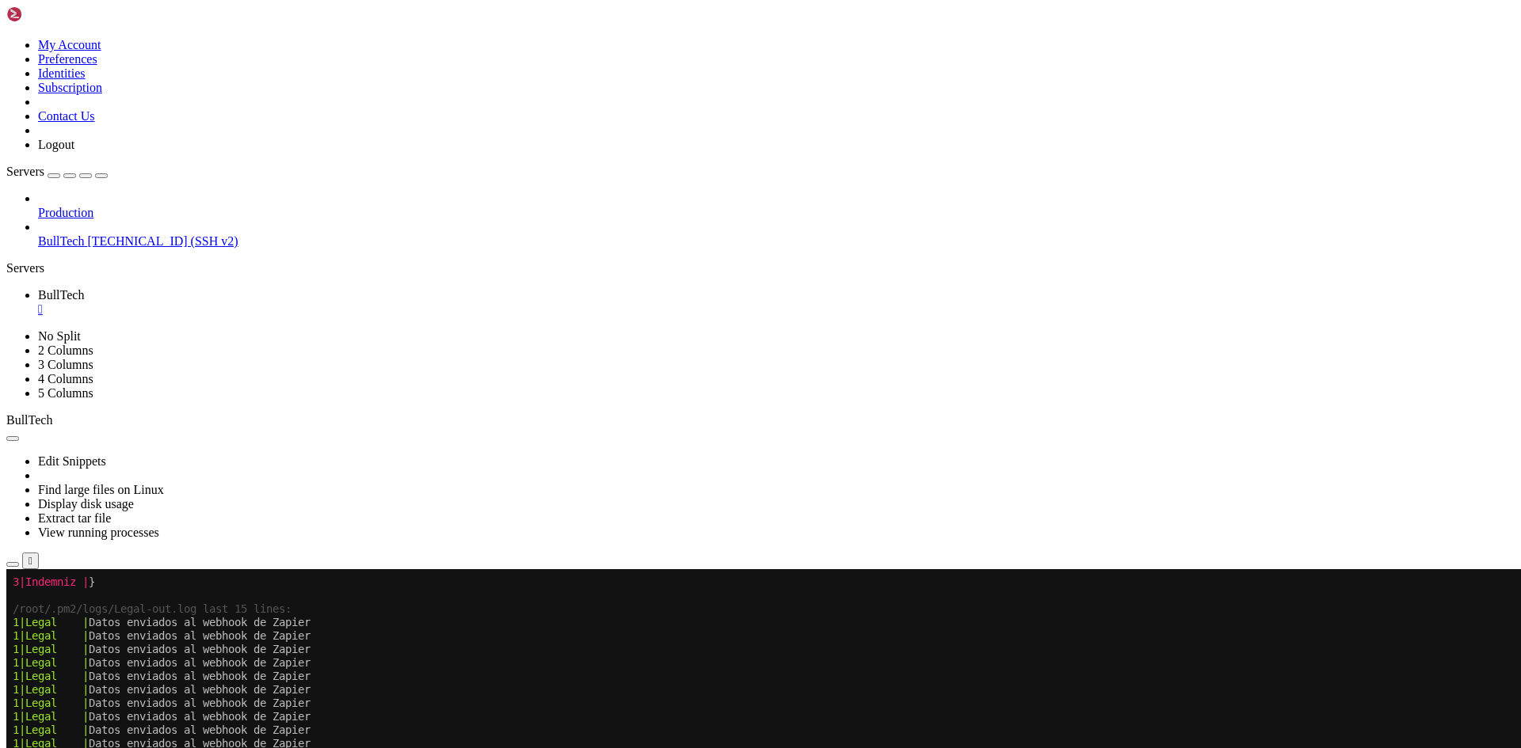
drag, startPoint x: 228, startPoint y: 952, endPoint x: 288, endPoint y: 952, distance: 60.2
drag, startPoint x: 146, startPoint y: 988, endPoint x: 470, endPoint y: 1023, distance: 326.6
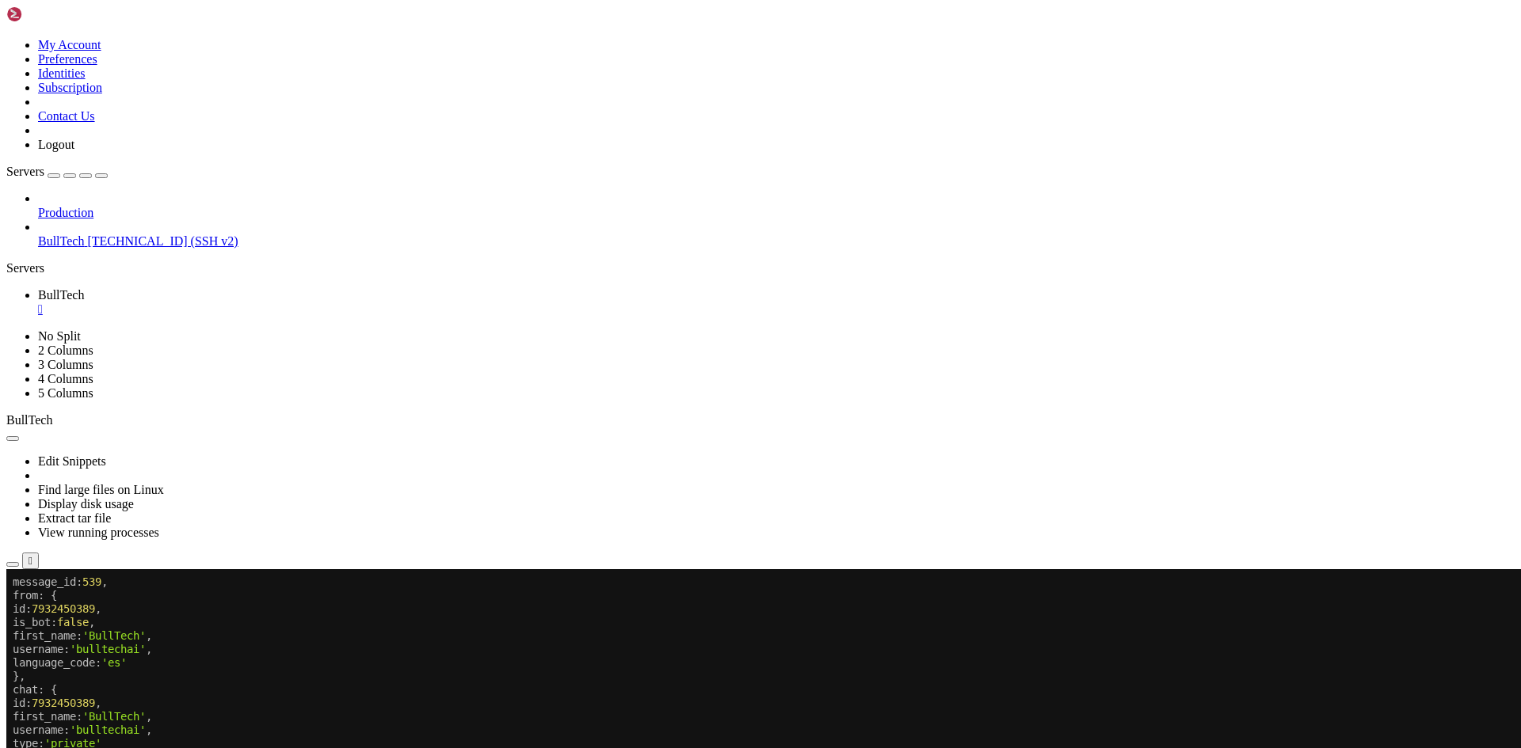
scroll to position [4631, 0]
drag, startPoint x: 349, startPoint y: 1092, endPoint x: 404, endPoint y: 1117, distance: 60.2
drag, startPoint x: 232, startPoint y: 1066, endPoint x: 481, endPoint y: 1066, distance: 248.7
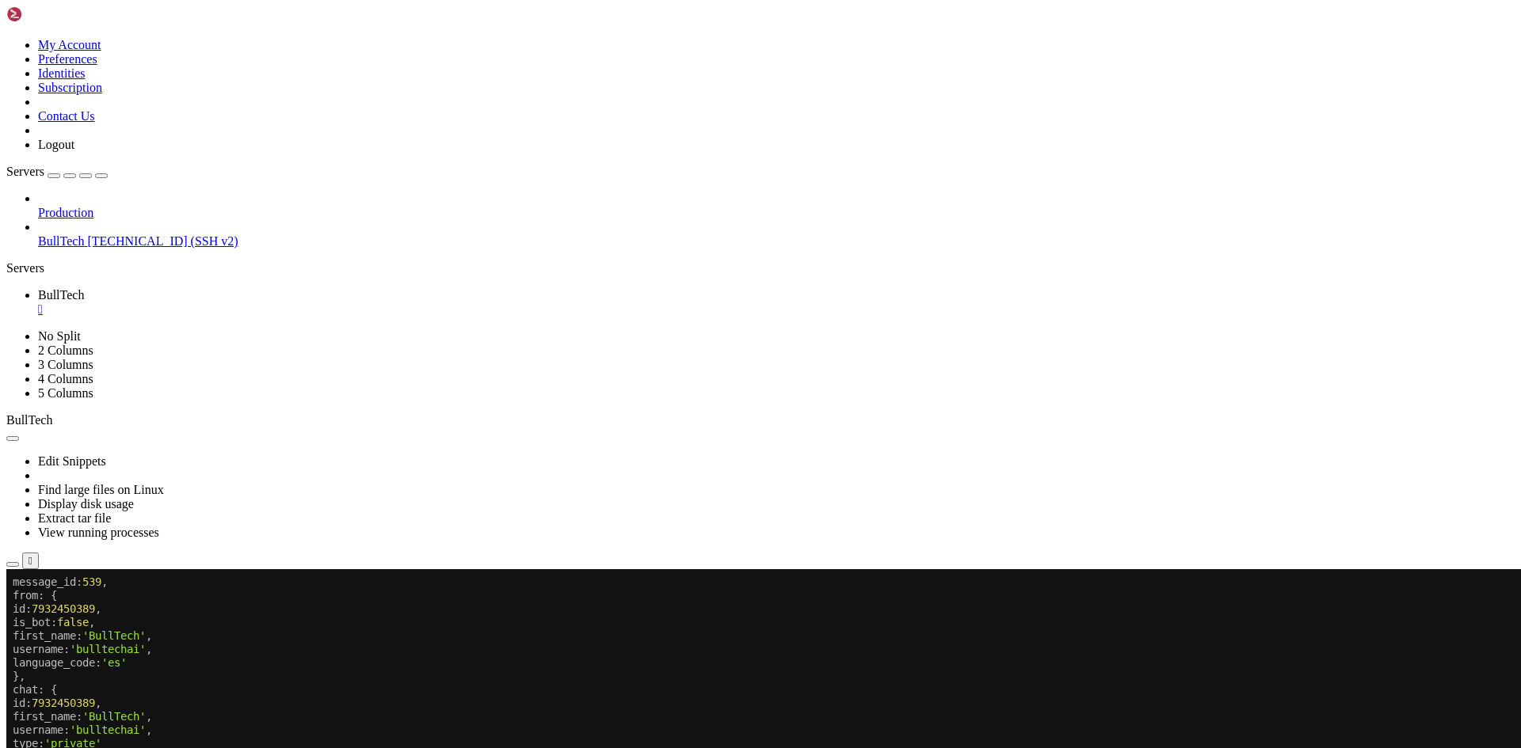
drag, startPoint x: 421, startPoint y: 1122, endPoint x: 455, endPoint y: 1127, distance: 33.6
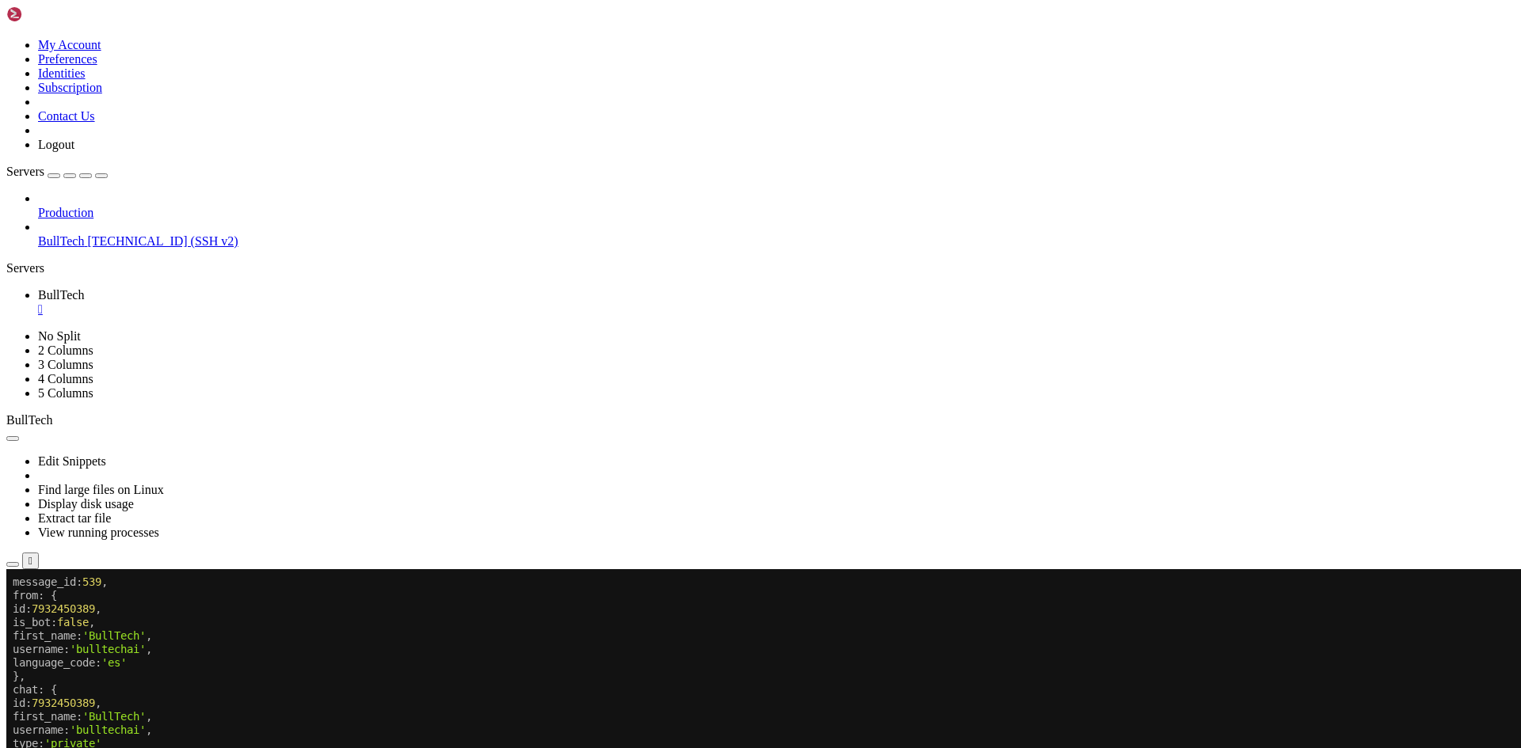
drag, startPoint x: 225, startPoint y: 1169, endPoint x: 38, endPoint y: 832, distance: 385.7
drag, startPoint x: 356, startPoint y: 1171, endPoint x: 40, endPoint y: 817, distance: 475.1
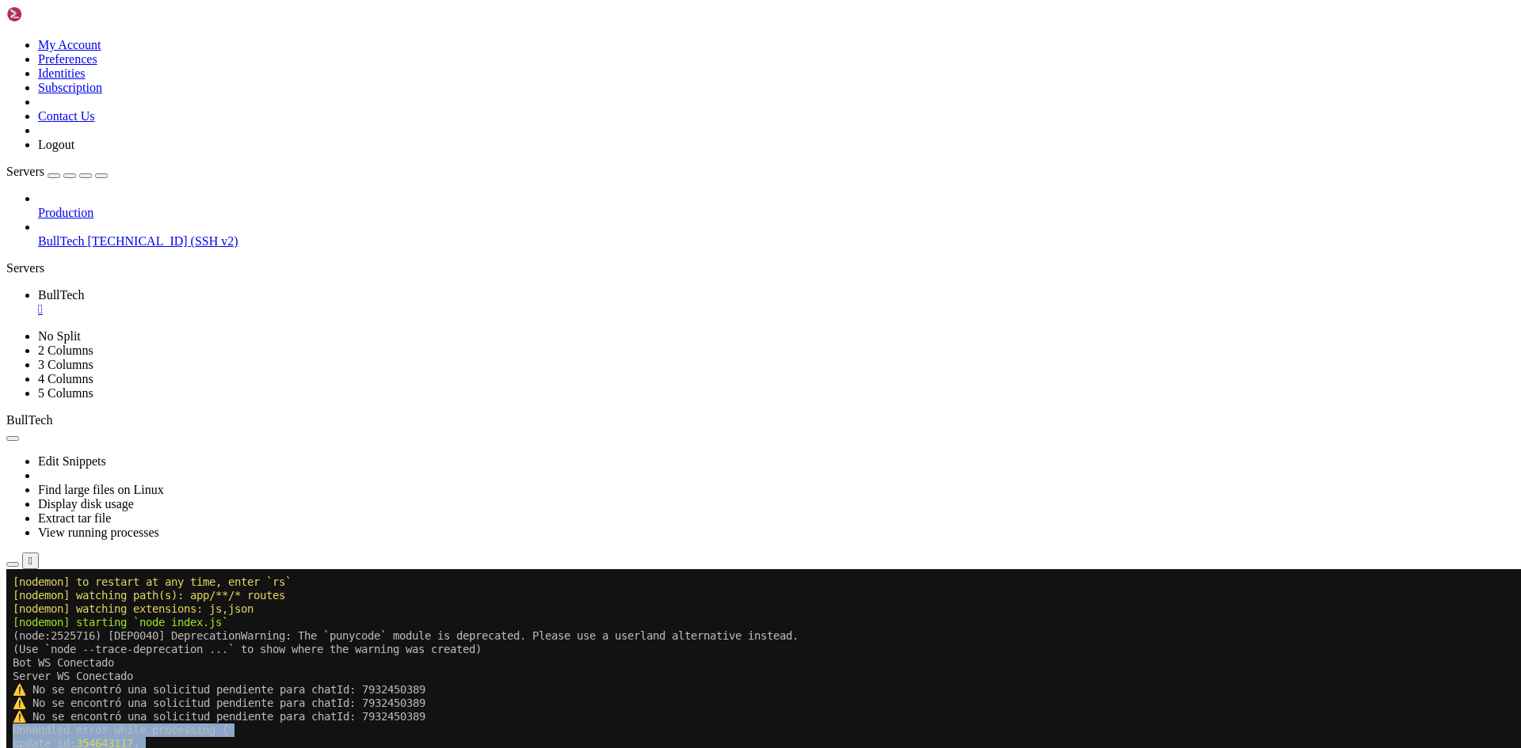
drag, startPoint x: 112, startPoint y: 820, endPoint x: 310, endPoint y: 1127, distance: 364.9
drag, startPoint x: 15, startPoint y: 728, endPoint x: 288, endPoint y: 1068, distance: 436.0
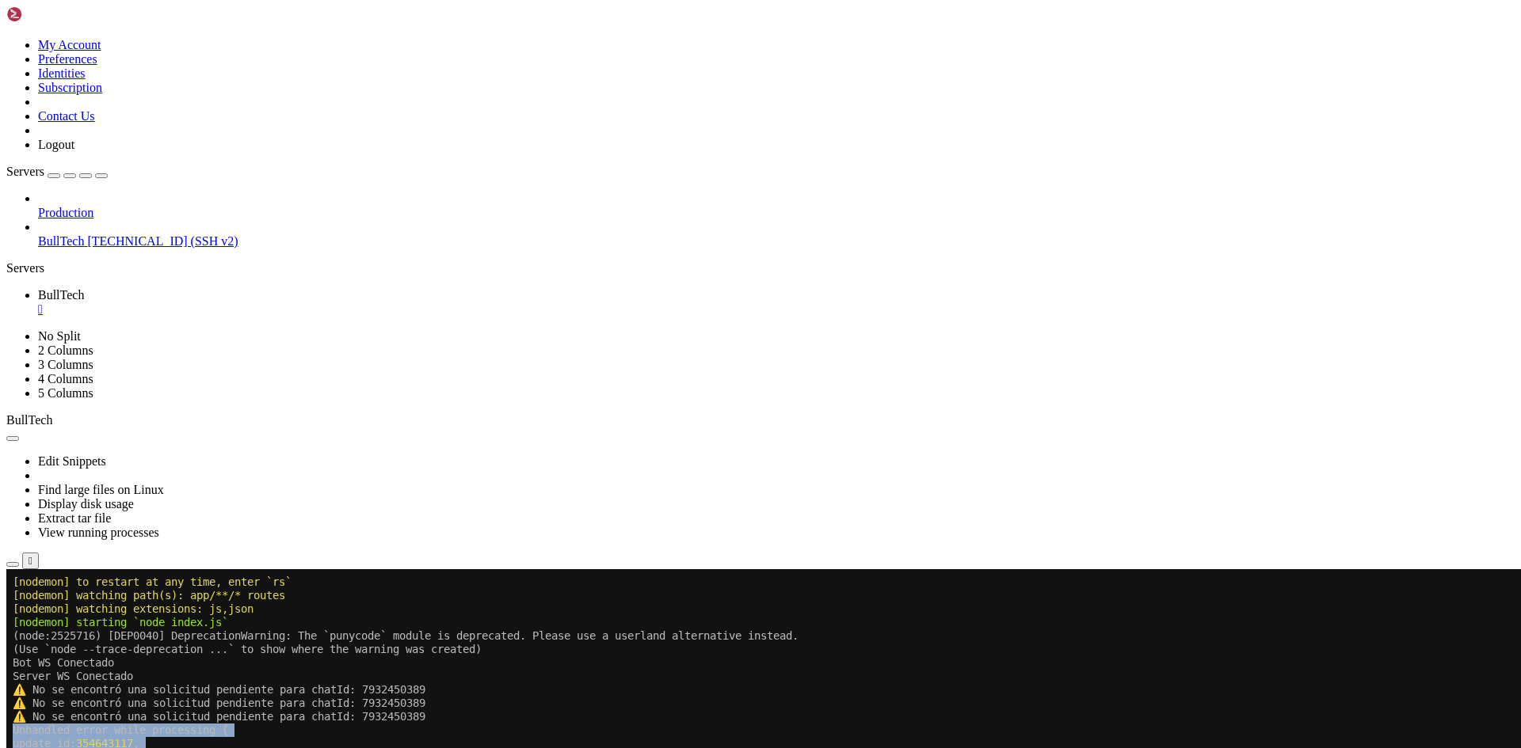
drag, startPoint x: 120, startPoint y: 912, endPoint x: 187, endPoint y: 1023, distance: 130.0
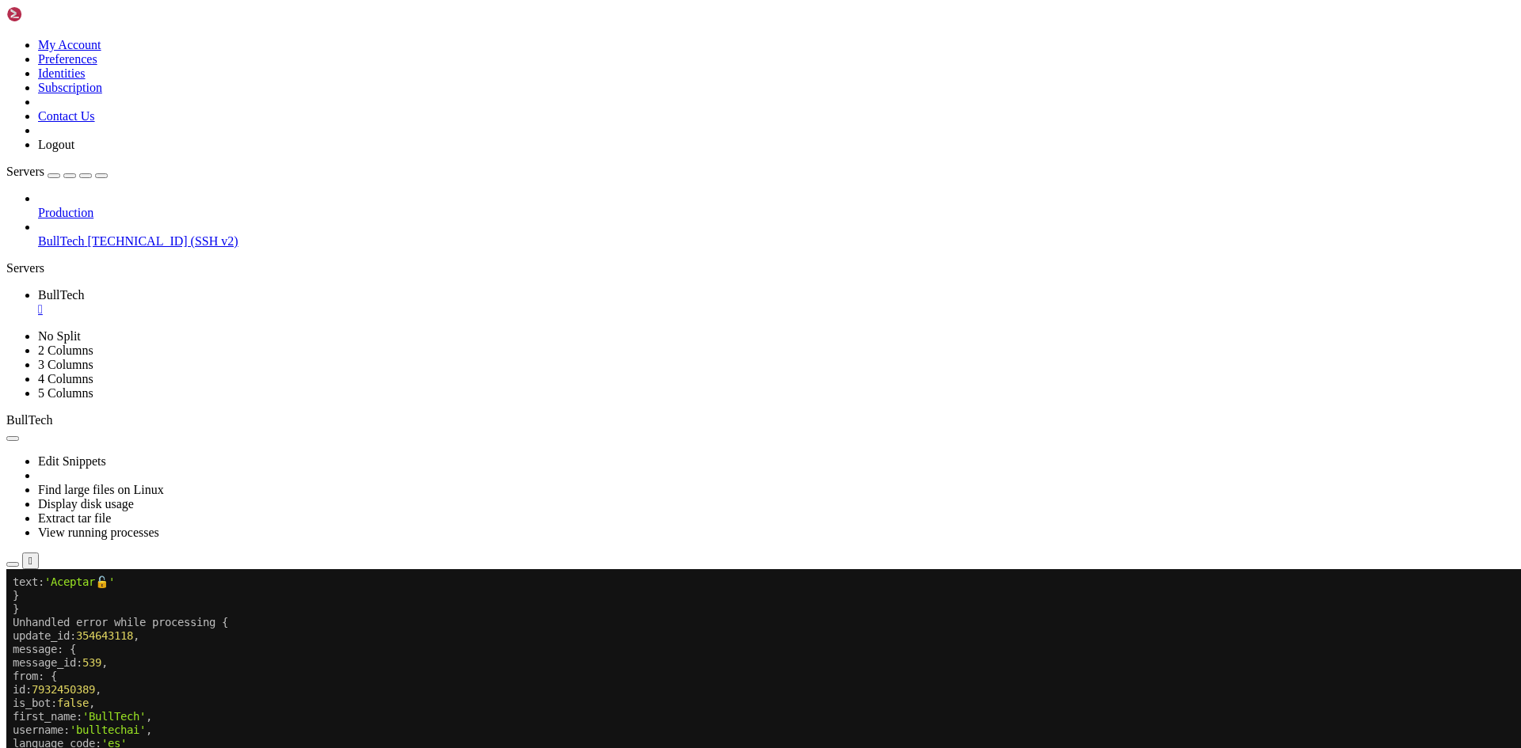
scroll to position [4631, 0]
drag, startPoint x: 126, startPoint y: 1015, endPoint x: 351, endPoint y: 1151, distance: 263.0
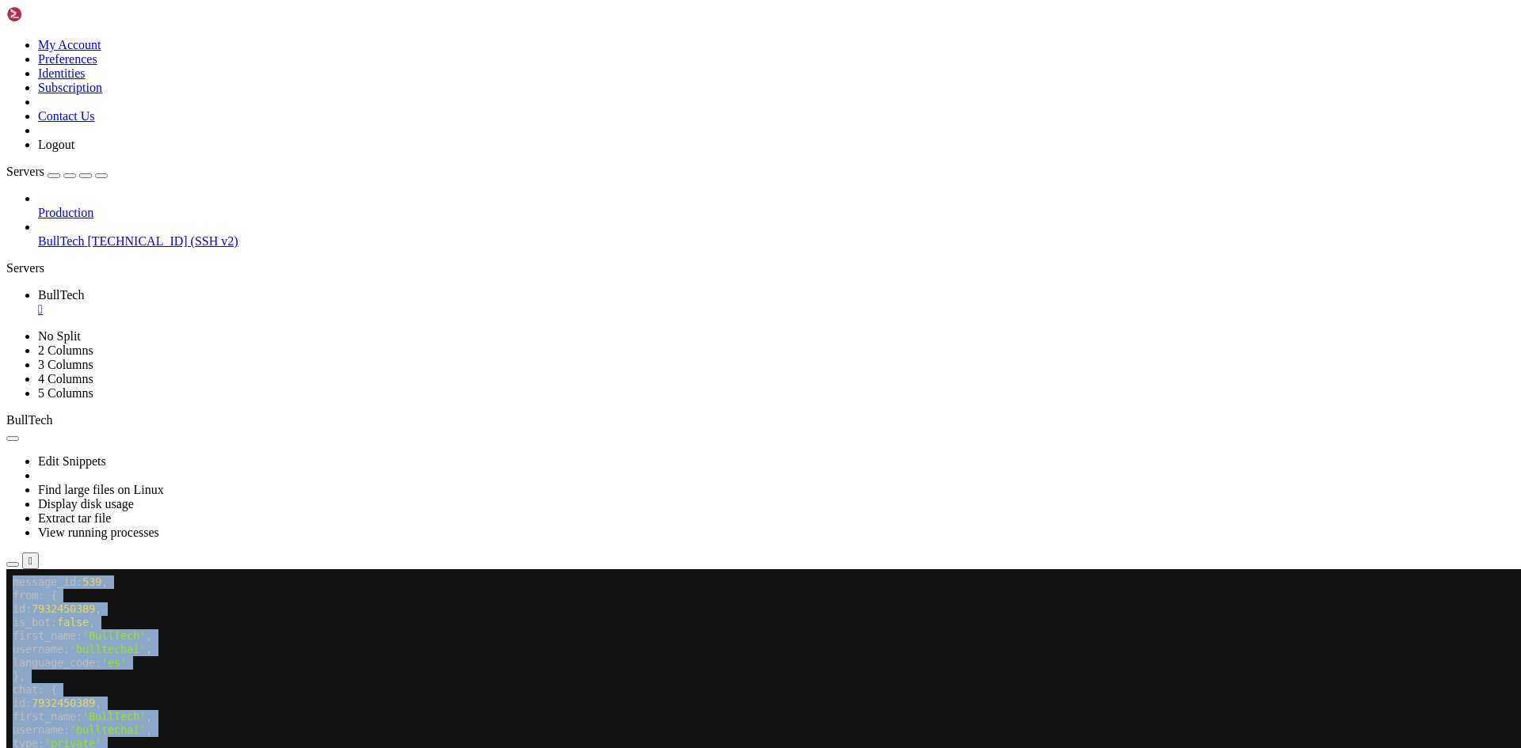
drag, startPoint x: 75, startPoint y: 1155, endPoint x: 272, endPoint y: 1009, distance: 245.7
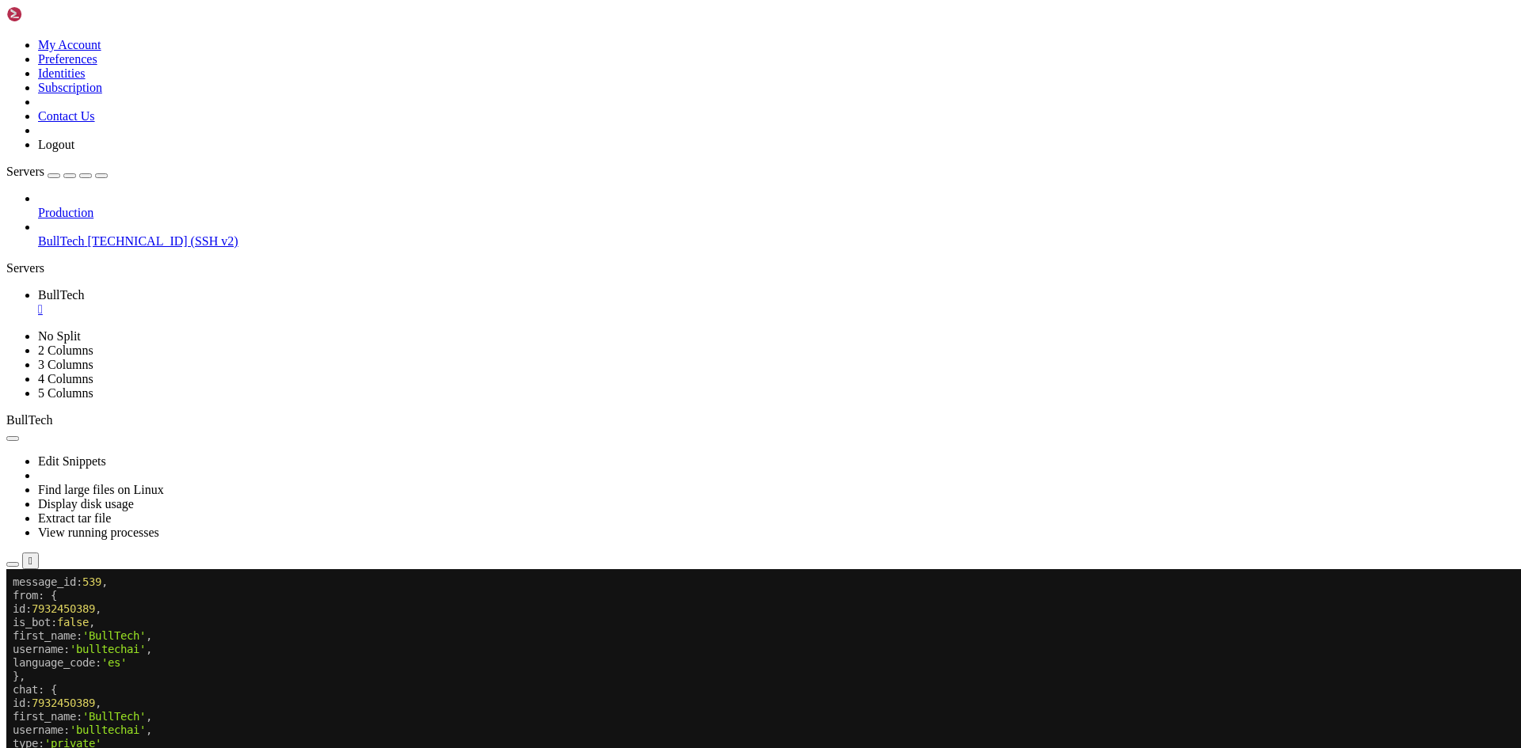
drag, startPoint x: 16, startPoint y: 875, endPoint x: 160, endPoint y: 1163, distance: 321.6
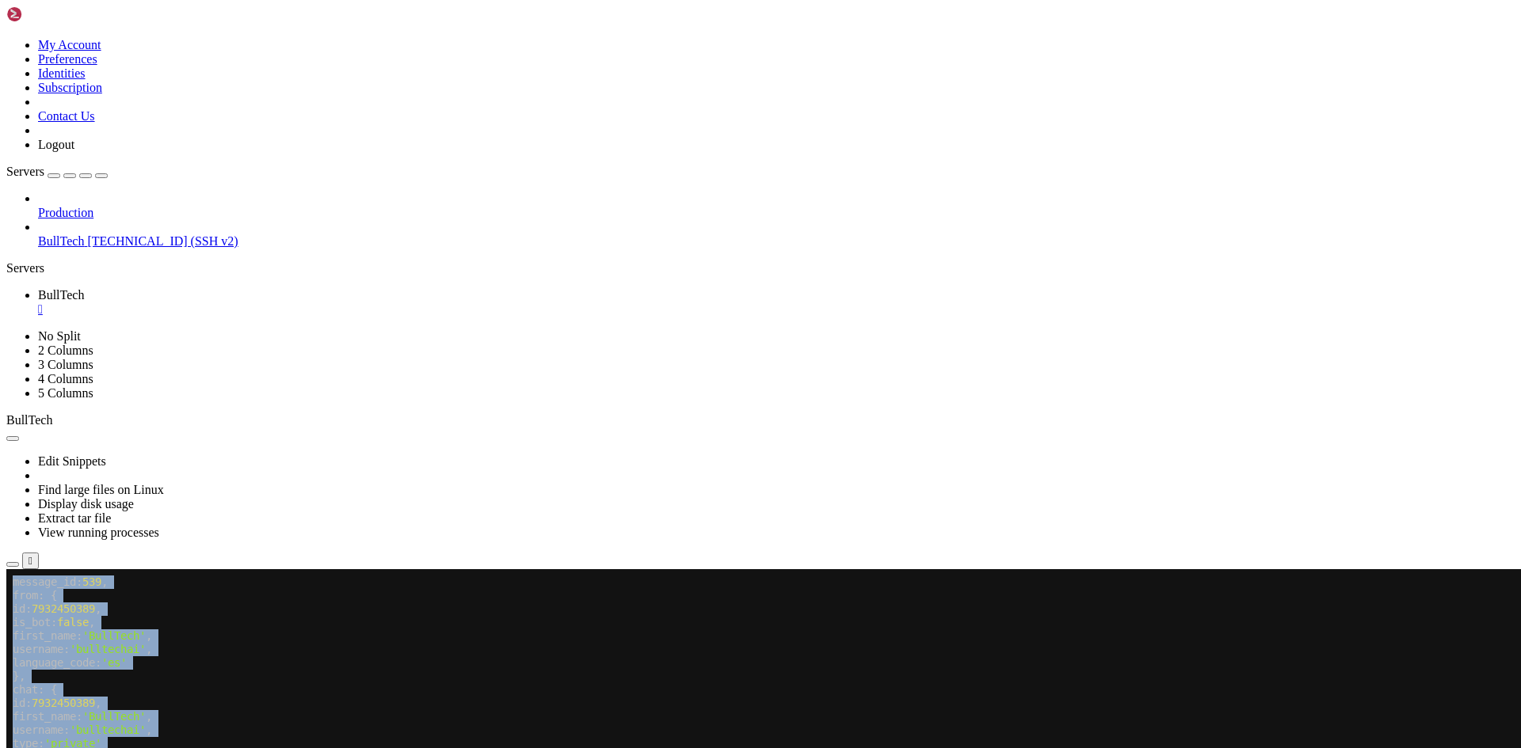
drag, startPoint x: 41, startPoint y: 1033, endPoint x: 201, endPoint y: 893, distance: 212.2
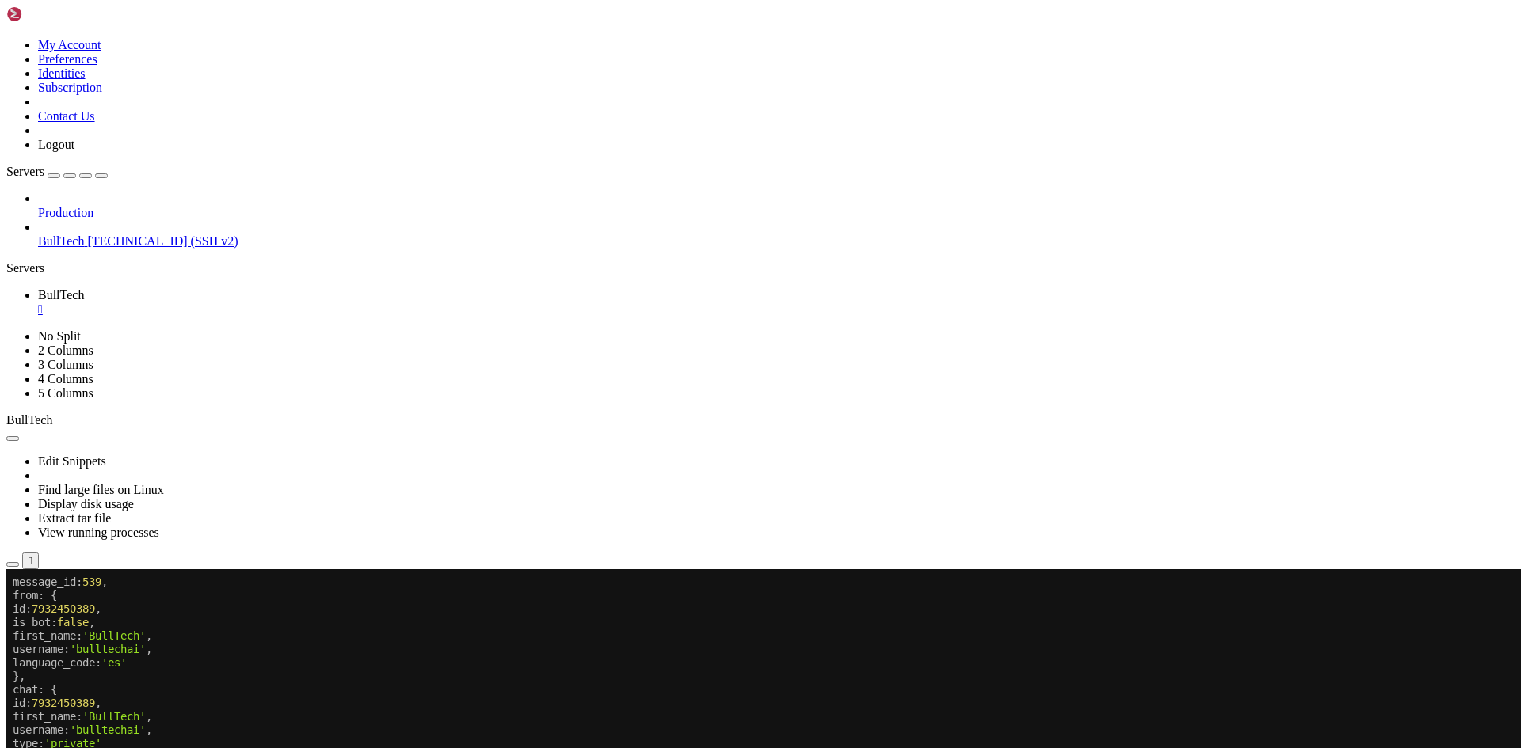
drag, startPoint x: 13, startPoint y: 878, endPoint x: 113, endPoint y: 1150, distance: 290.1
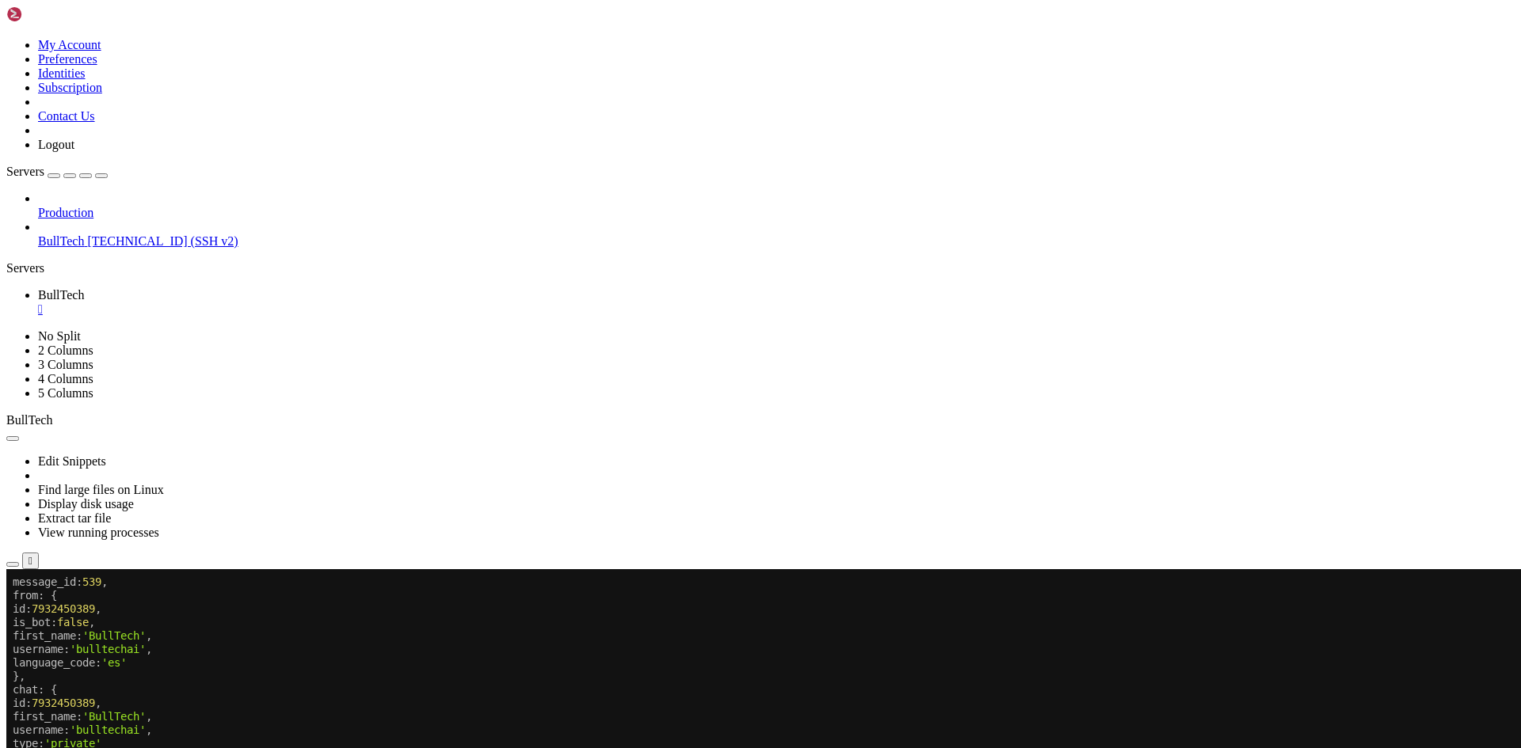
drag, startPoint x: 23, startPoint y: 1030, endPoint x: 143, endPoint y: 1091, distance: 134.2
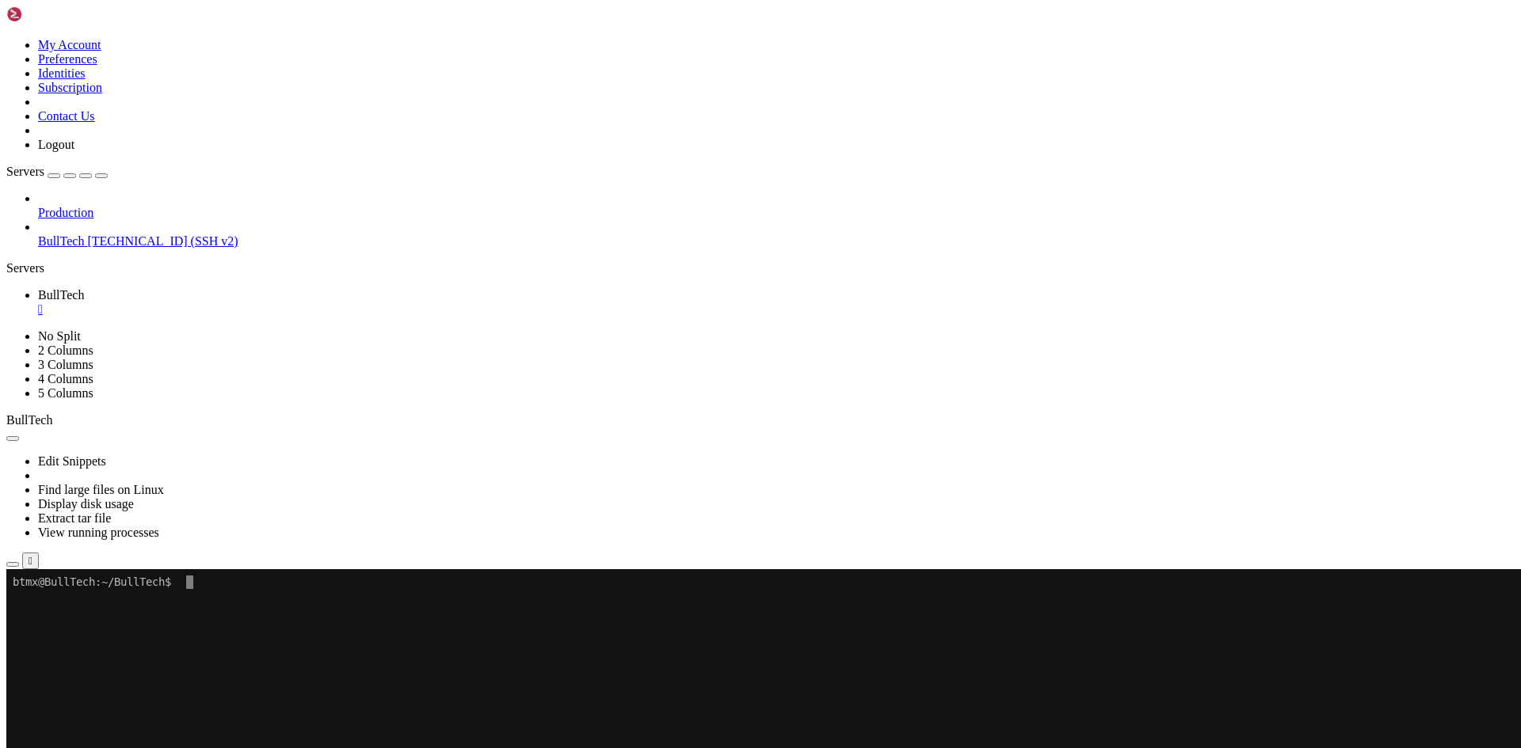
scroll to position [0, 0]
click at [13, 565] on icon "button" at bounding box center [13, 565] width 0 height 0
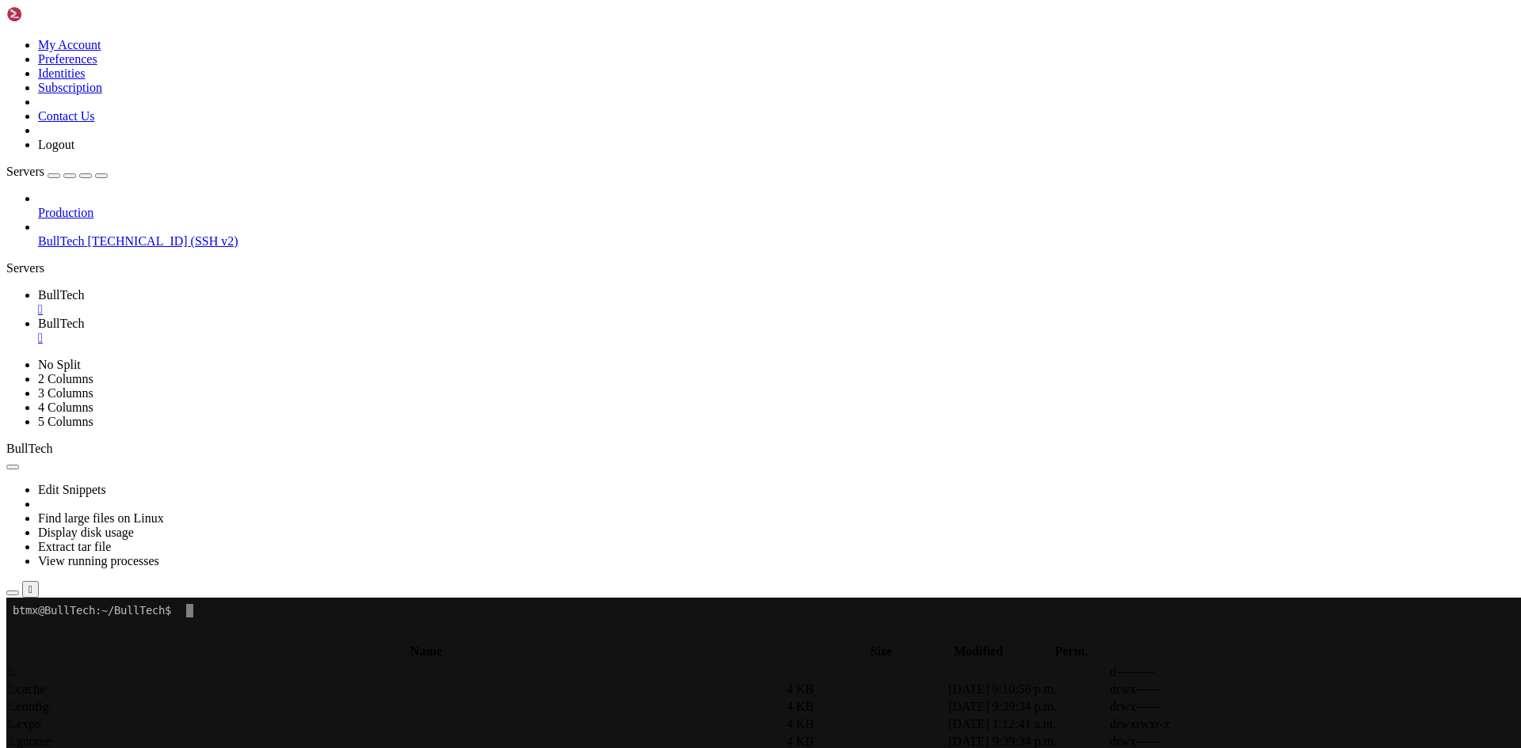
scroll to position [238, 0]
click at [32, 683] on span " app" at bounding box center [20, 689] width 23 height 13
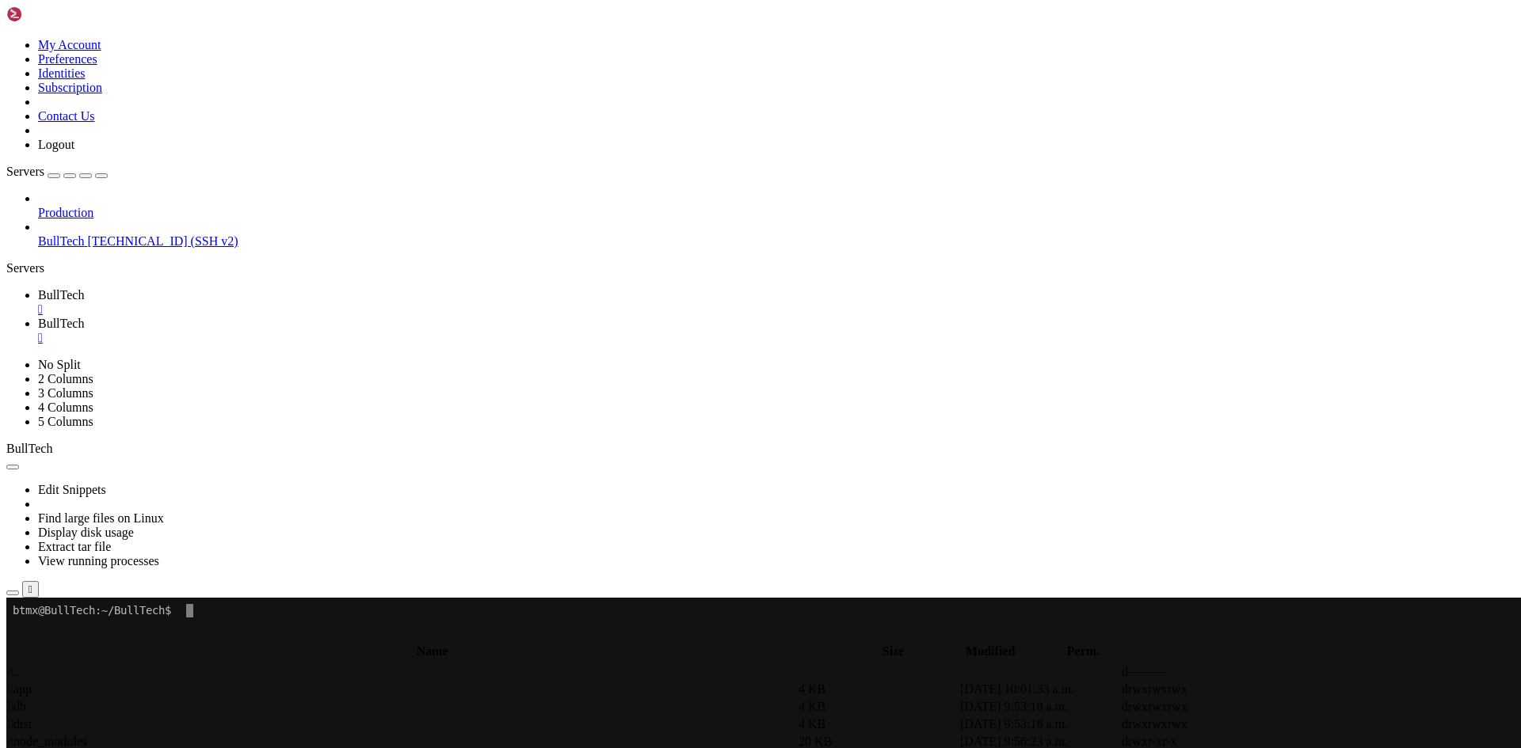
click at [32, 683] on span " app" at bounding box center [20, 689] width 23 height 13
type input "/home/btmx/BullTech/app"
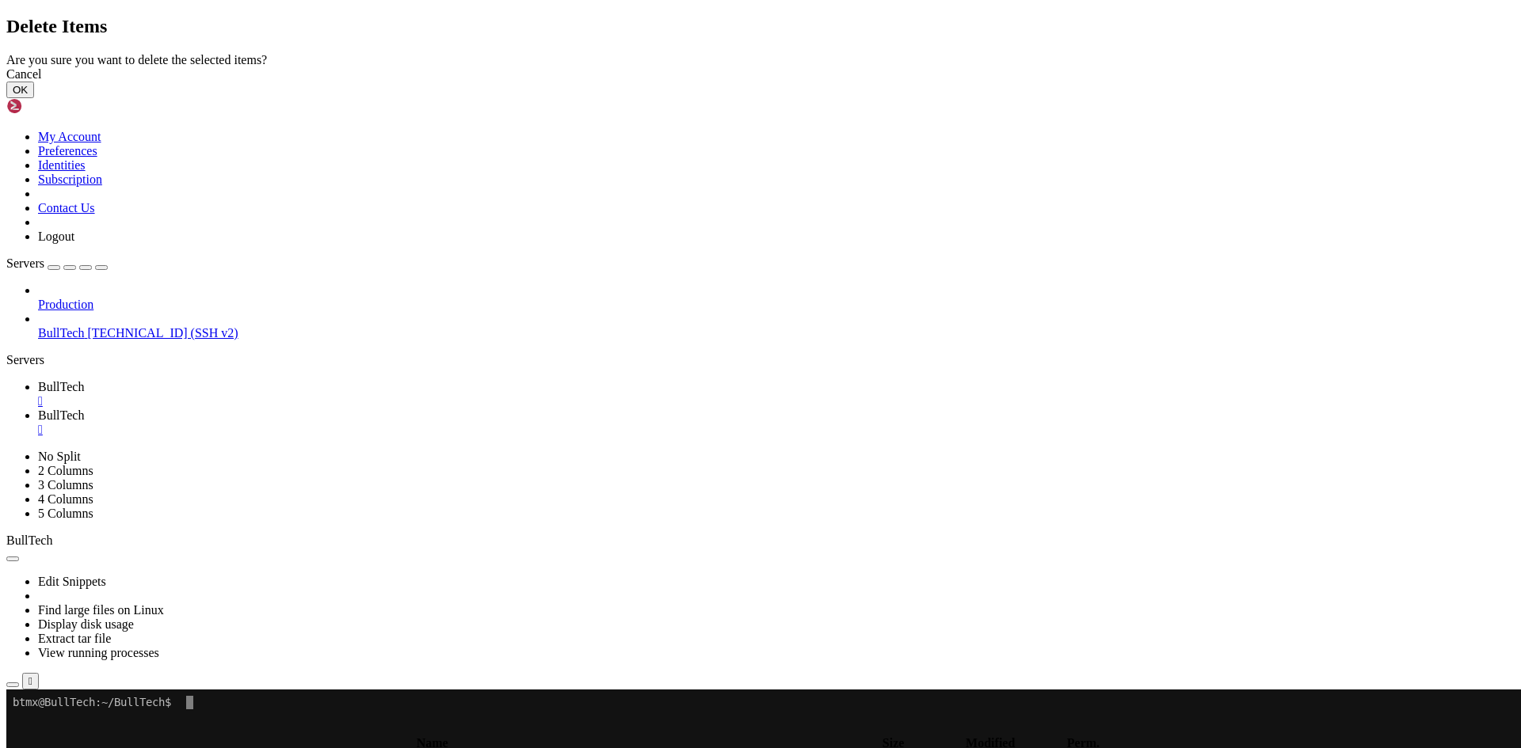
click at [34, 98] on button "OK" at bounding box center [20, 90] width 28 height 17
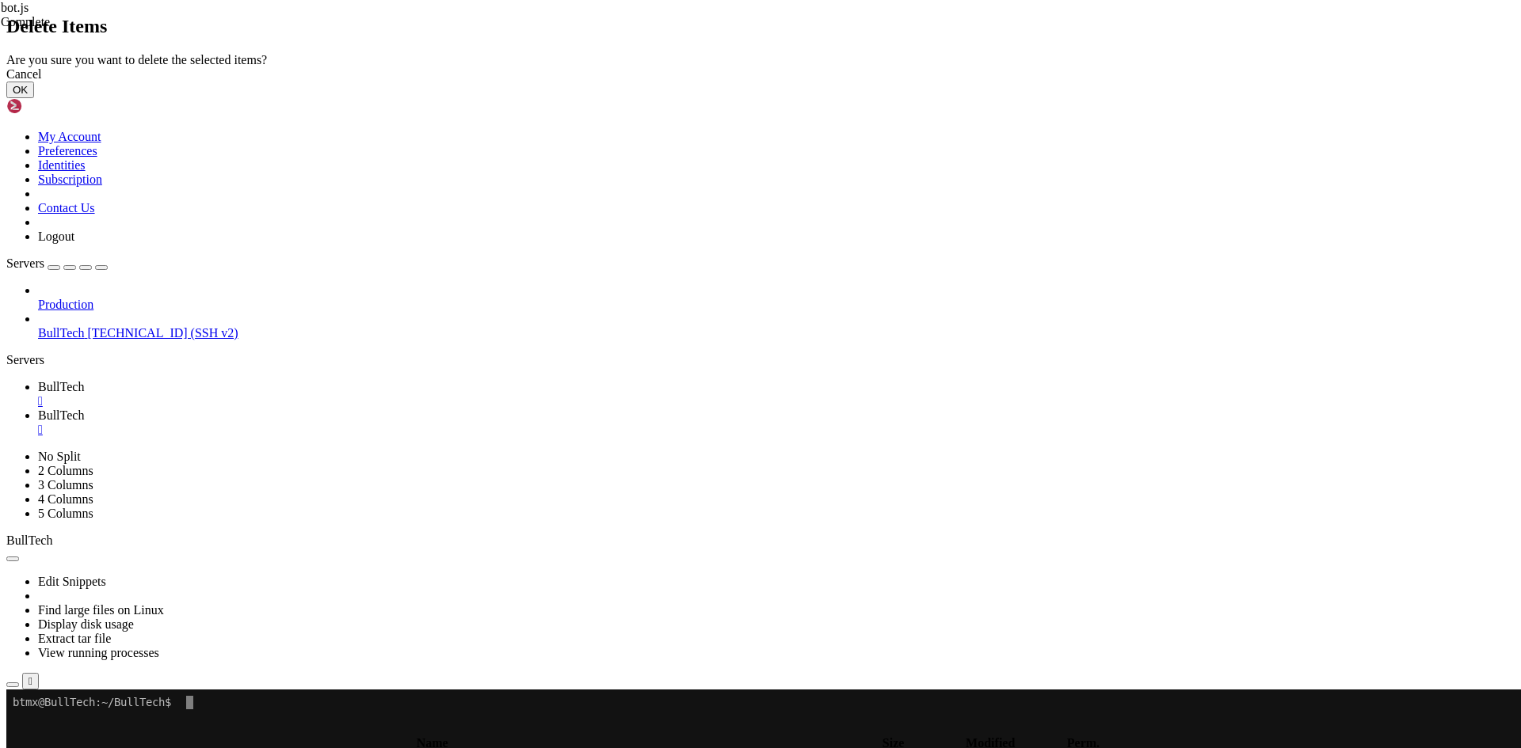
click at [34, 98] on button "OK" at bounding box center [20, 90] width 28 height 17
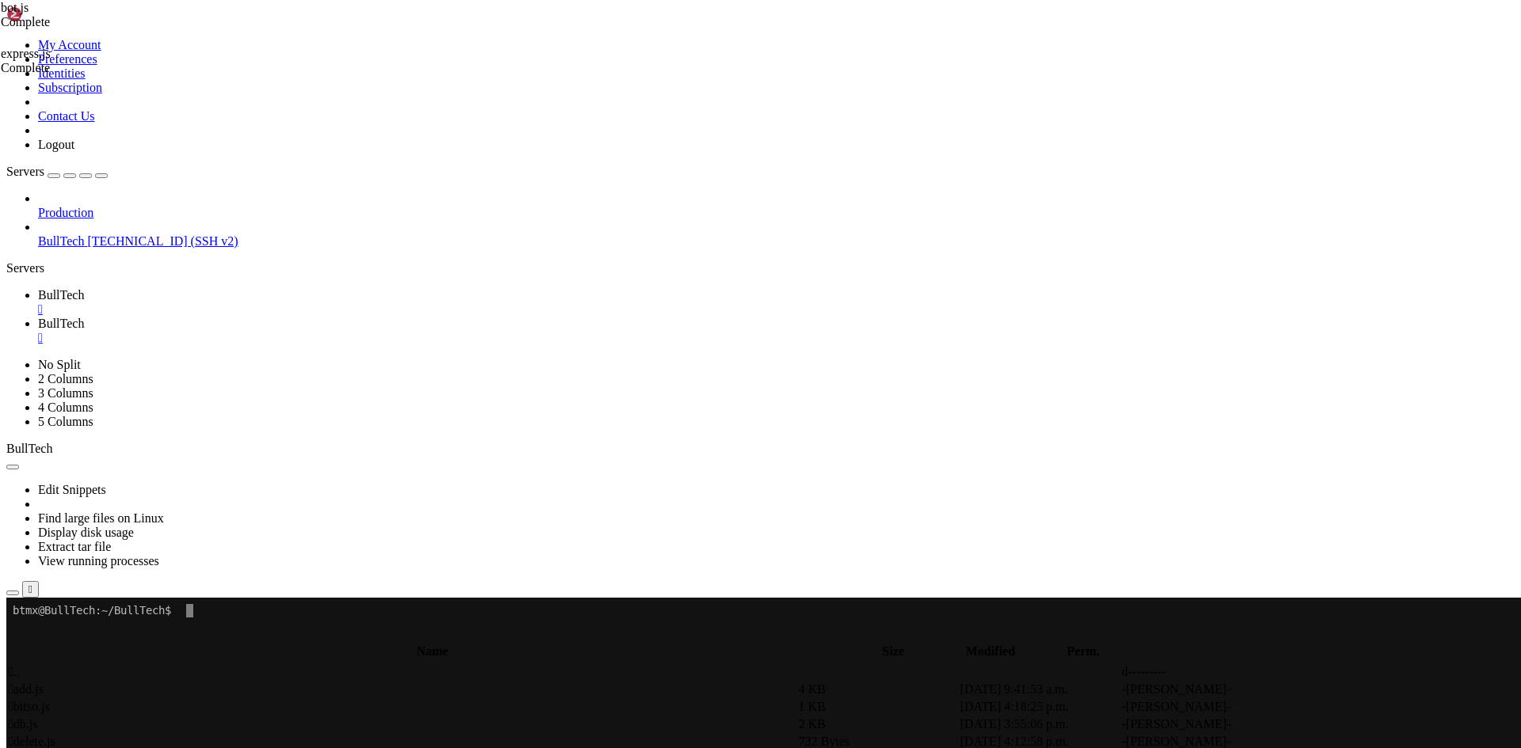
click at [380, 331] on div "" at bounding box center [776, 338] width 1476 height 14
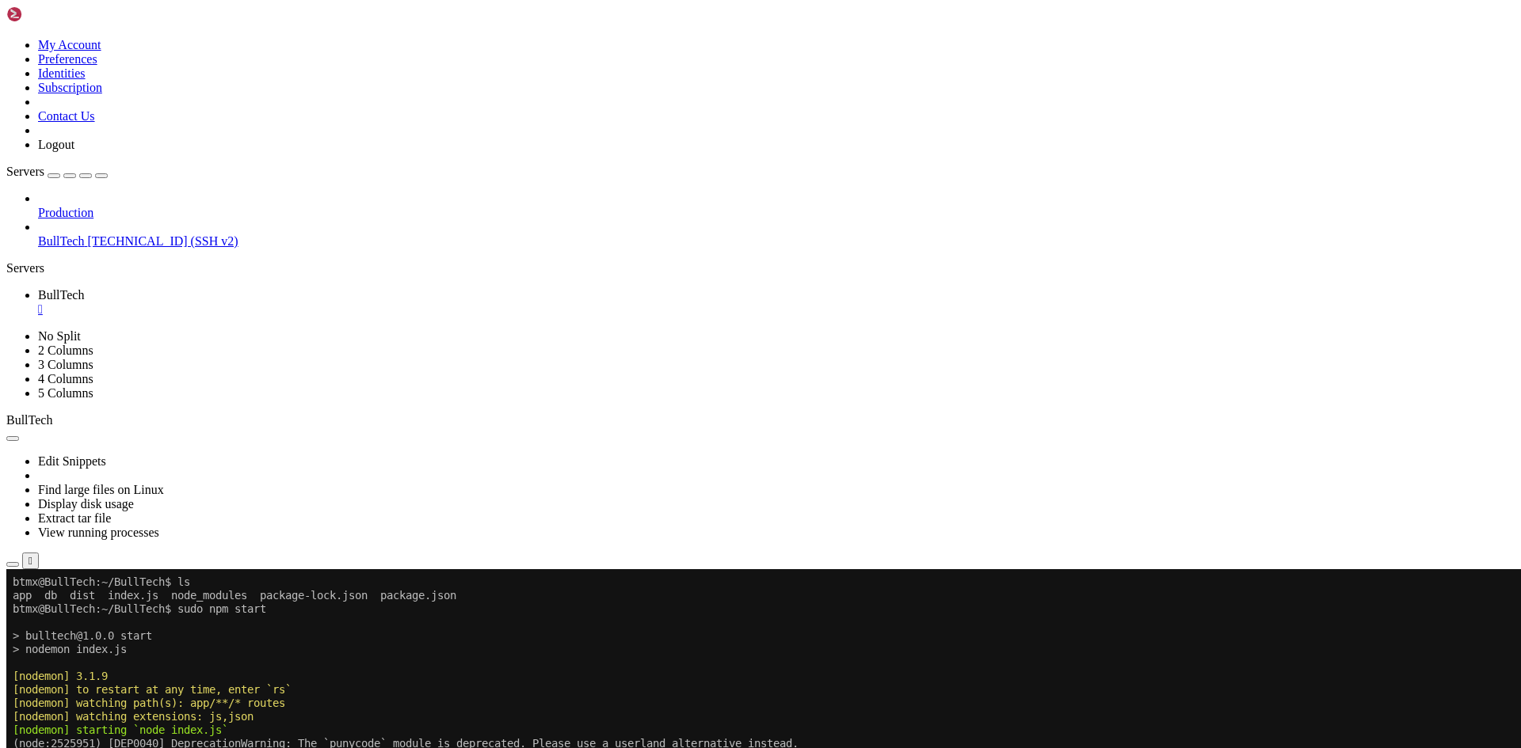
drag, startPoint x: 67, startPoint y: 797, endPoint x: 336, endPoint y: 795, distance: 268.5
drag, startPoint x: 442, startPoint y: 838, endPoint x: 510, endPoint y: 873, distance: 76.5
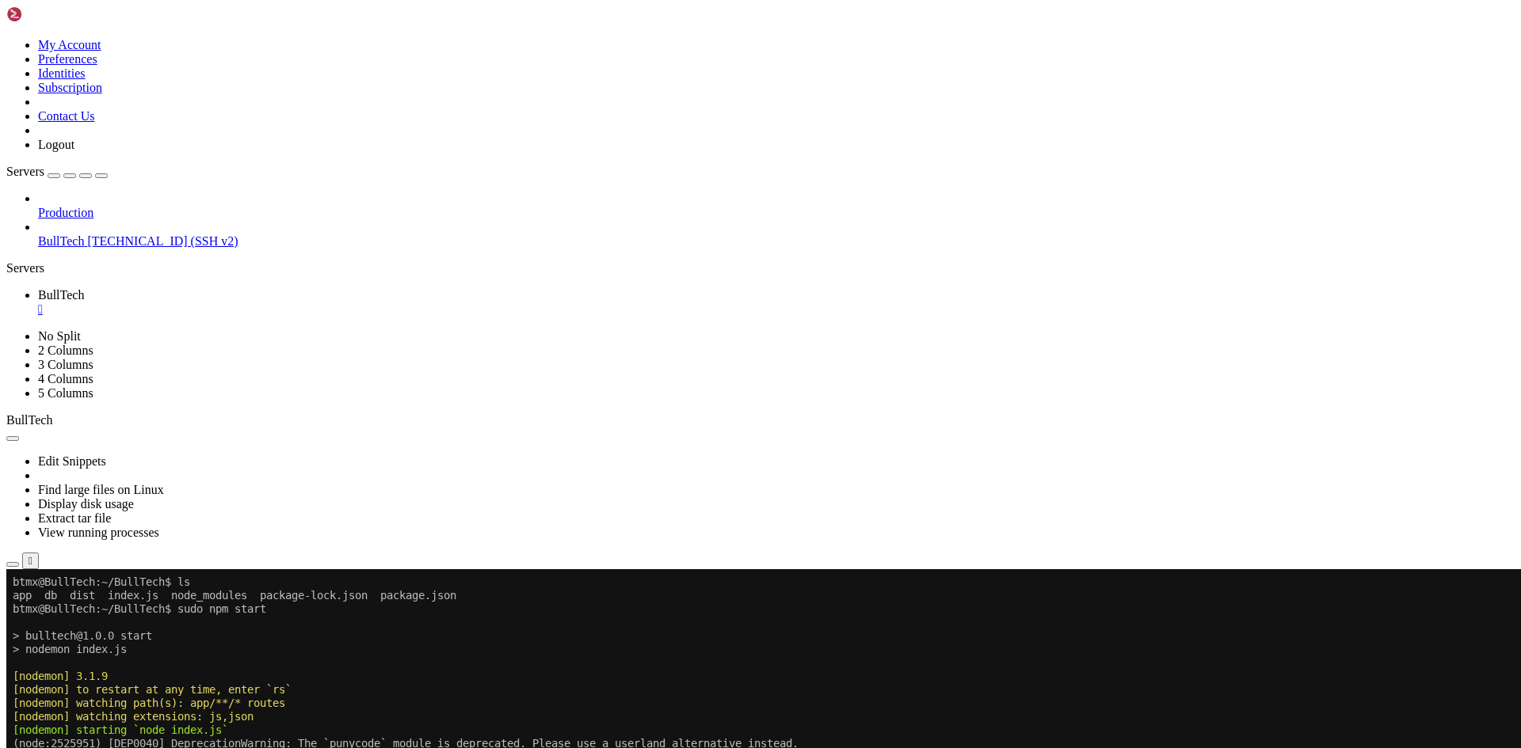
drag, startPoint x: 534, startPoint y: 878, endPoint x: 554, endPoint y: 900, distance: 29.7
click at [13, 565] on icon "button" at bounding box center [13, 565] width 0 height 0
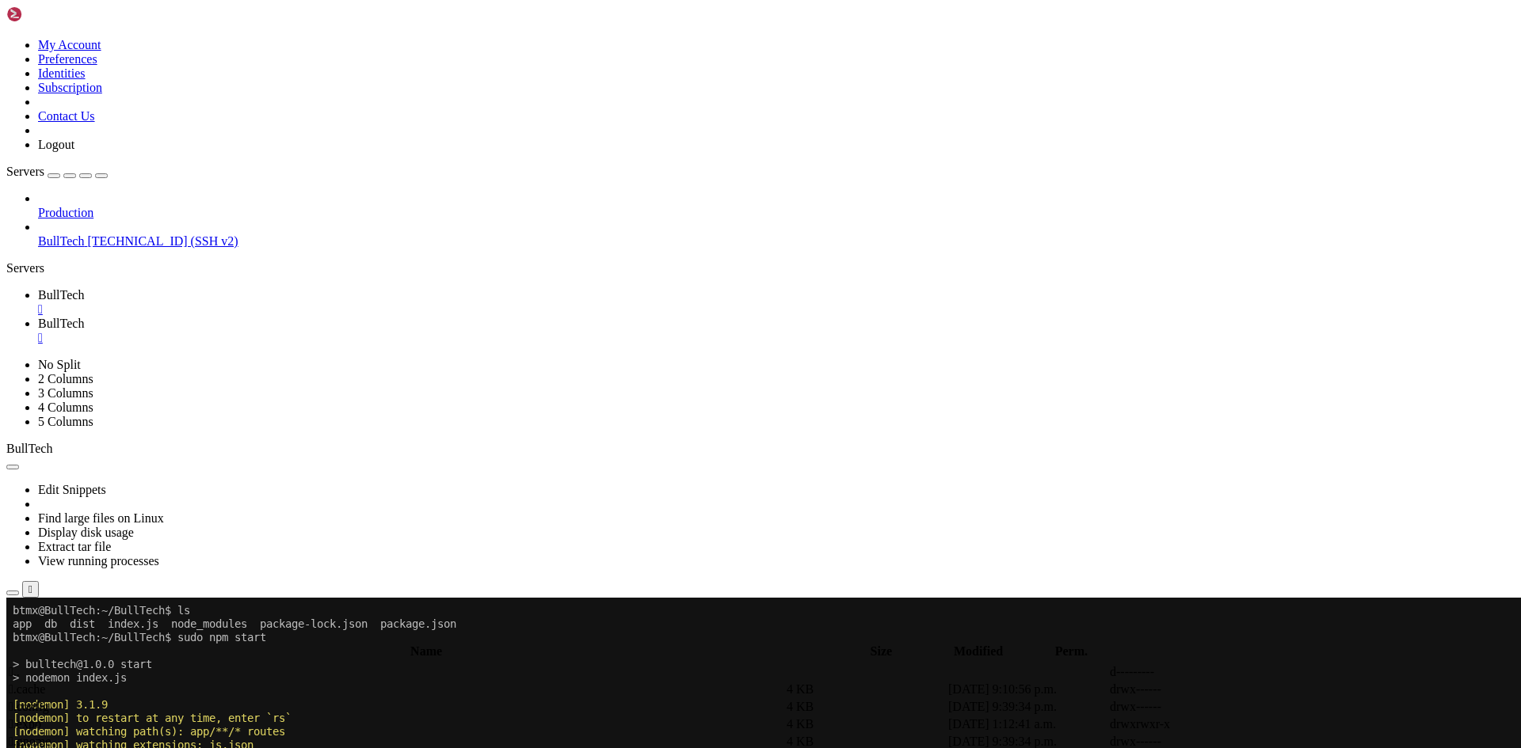
scroll to position [238, 0]
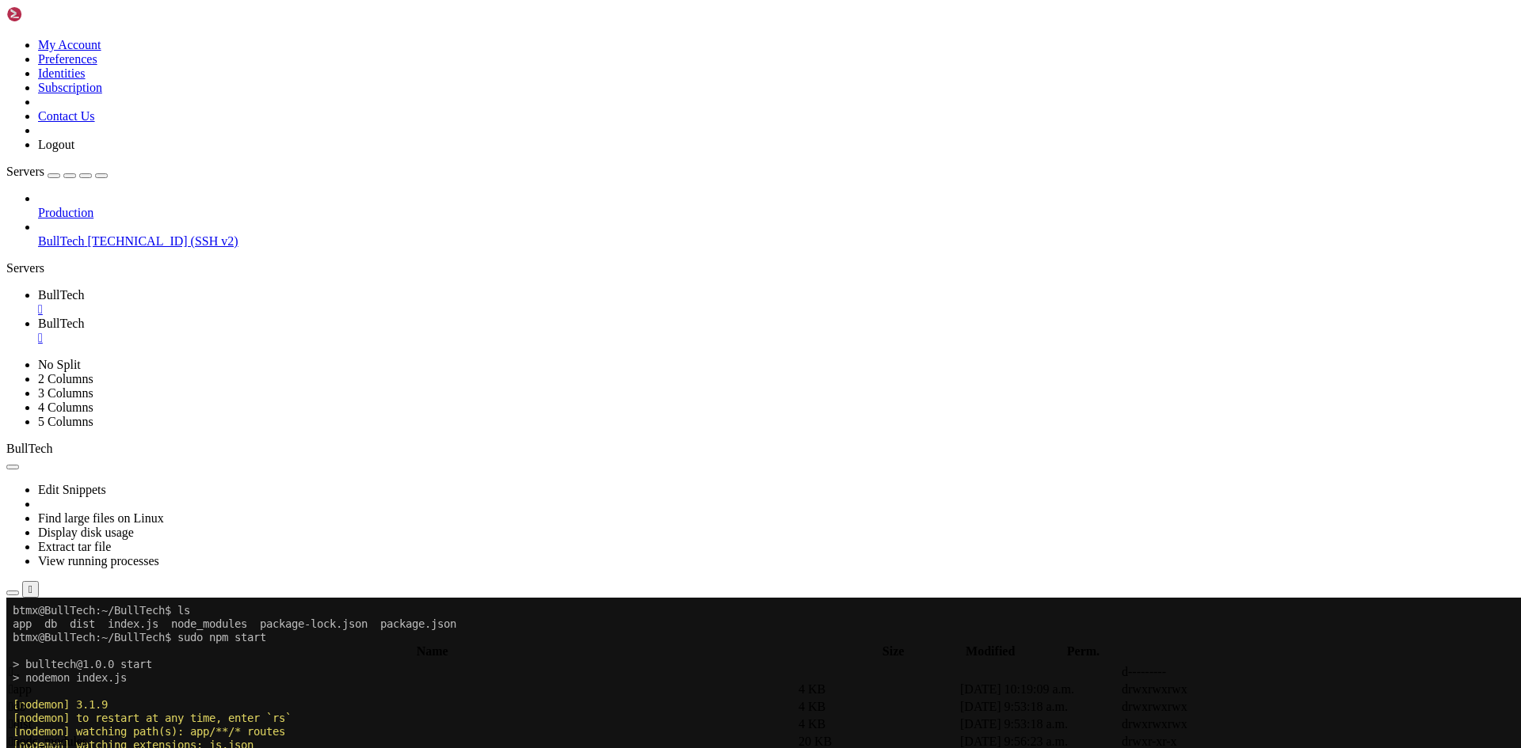
click at [32, 683] on span " app" at bounding box center [20, 689] width 23 height 13
type input "/home/btmx/BullTech/app"
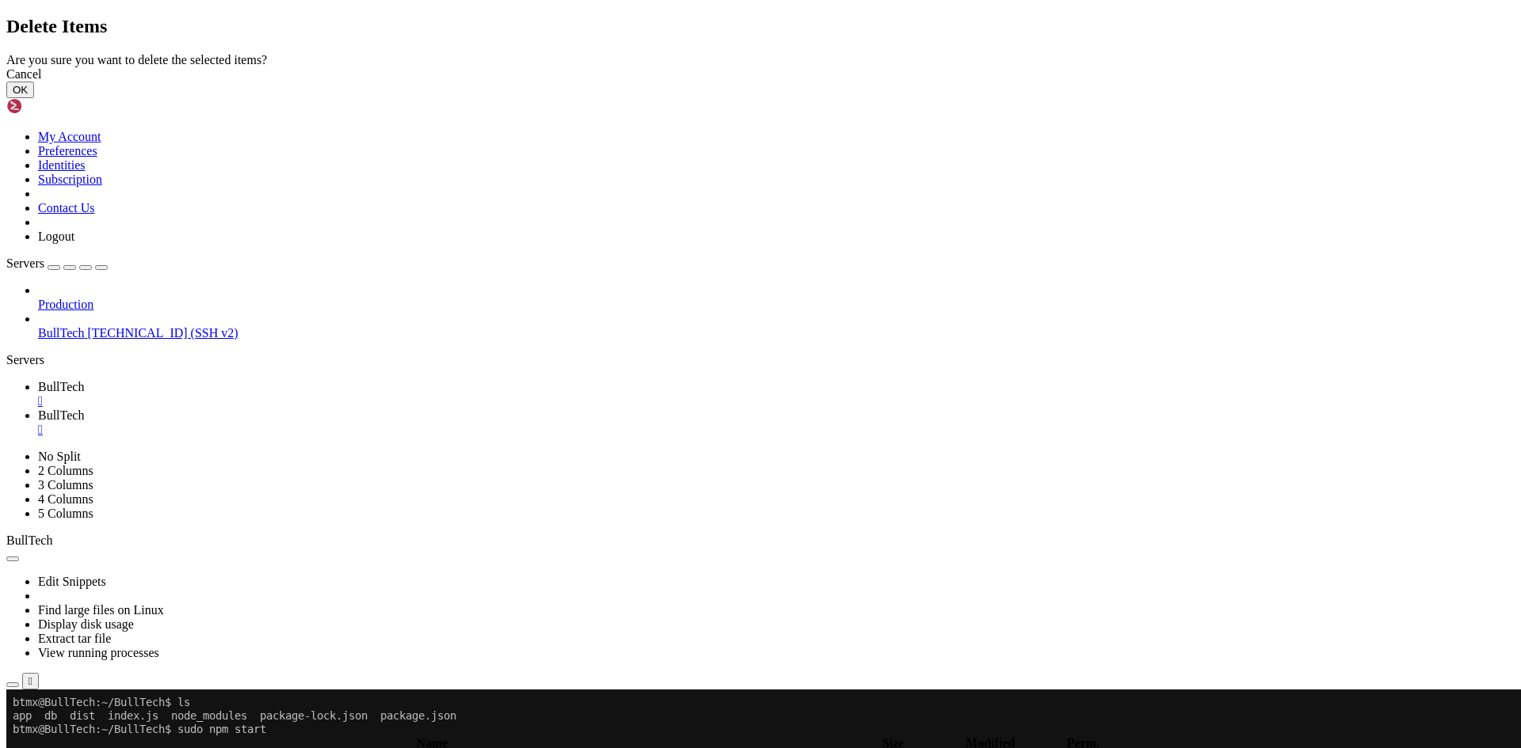
click at [34, 98] on button "OK" at bounding box center [20, 90] width 28 height 17
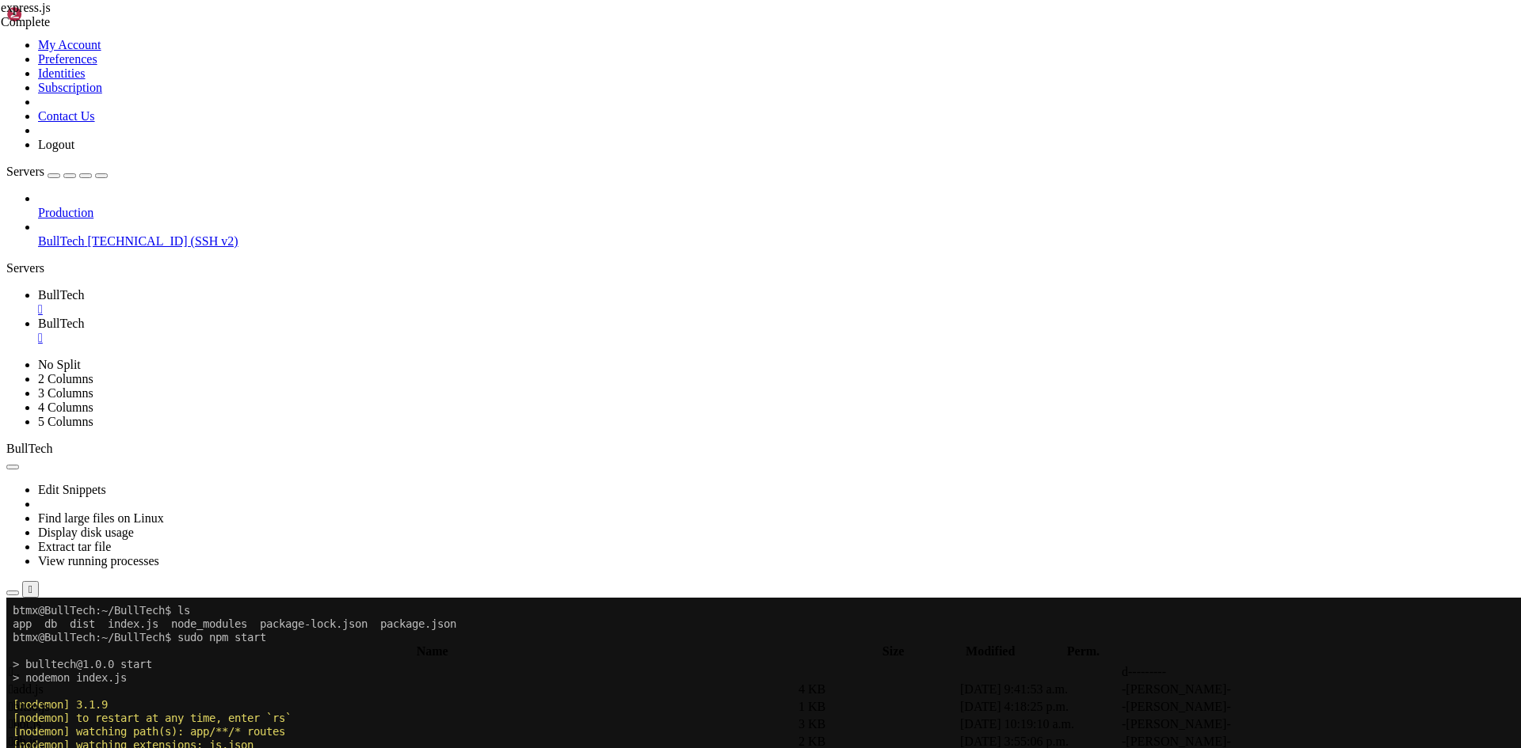
click at [381, 317] on link "BullTech " at bounding box center [776, 331] width 1476 height 29
click at [376, 331] on div "" at bounding box center [776, 338] width 1476 height 14
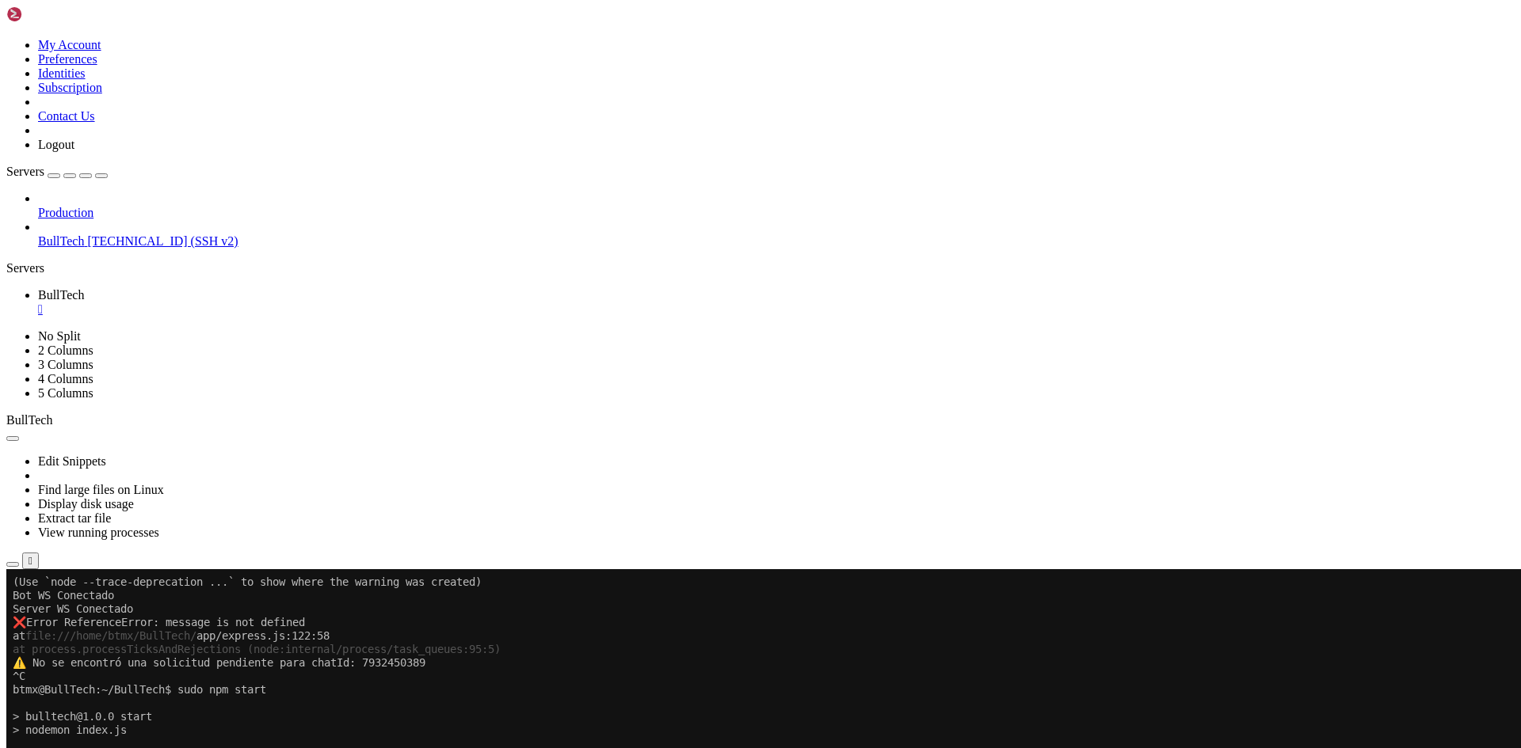
scroll to position [175, 0]
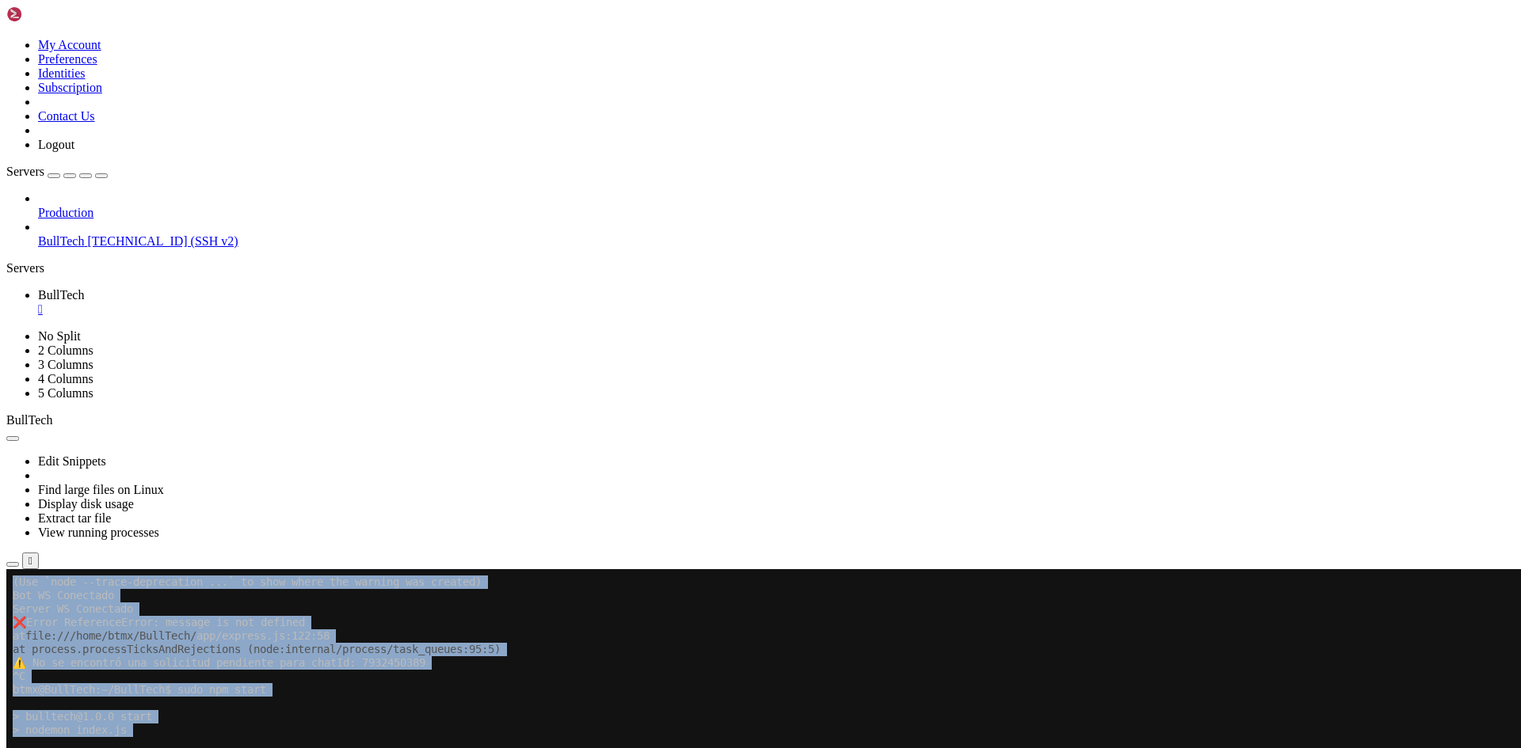
drag, startPoint x: 571, startPoint y: 1203, endPoint x: 15, endPoint y: 1011, distance: 588.3
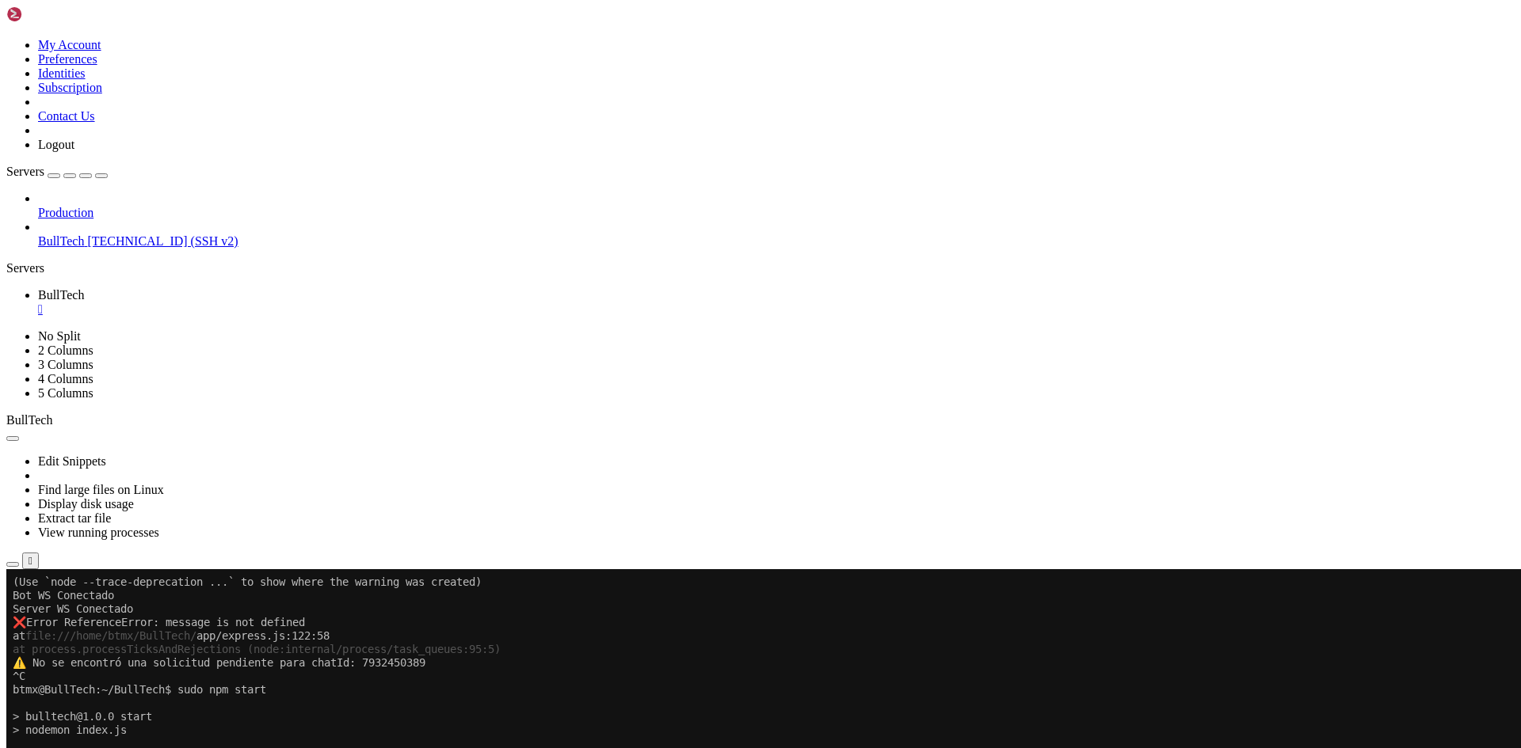
drag, startPoint x: 669, startPoint y: 1188, endPoint x: 304, endPoint y: 1034, distance: 396.1
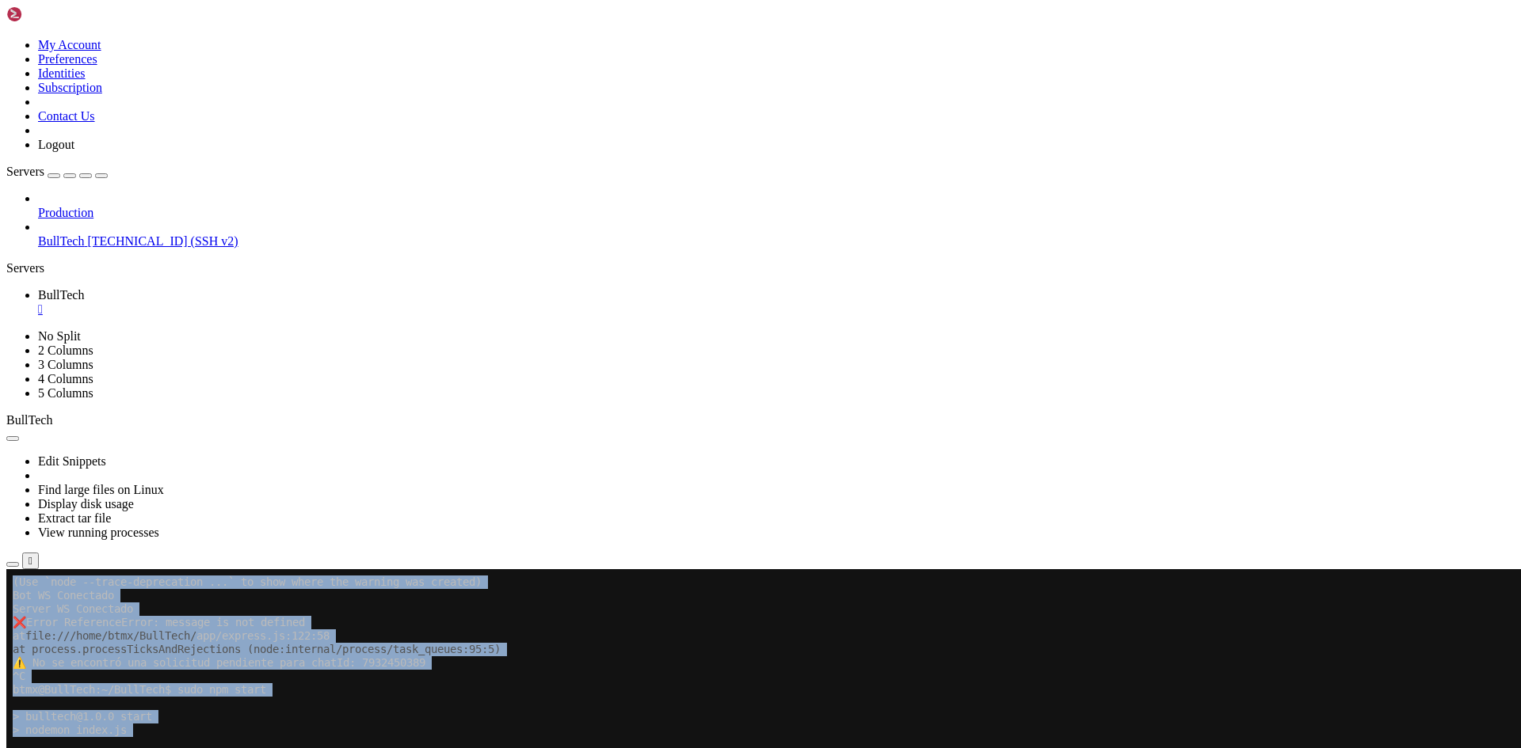
drag, startPoint x: 438, startPoint y: 1145, endPoint x: 340, endPoint y: 975, distance: 196.6
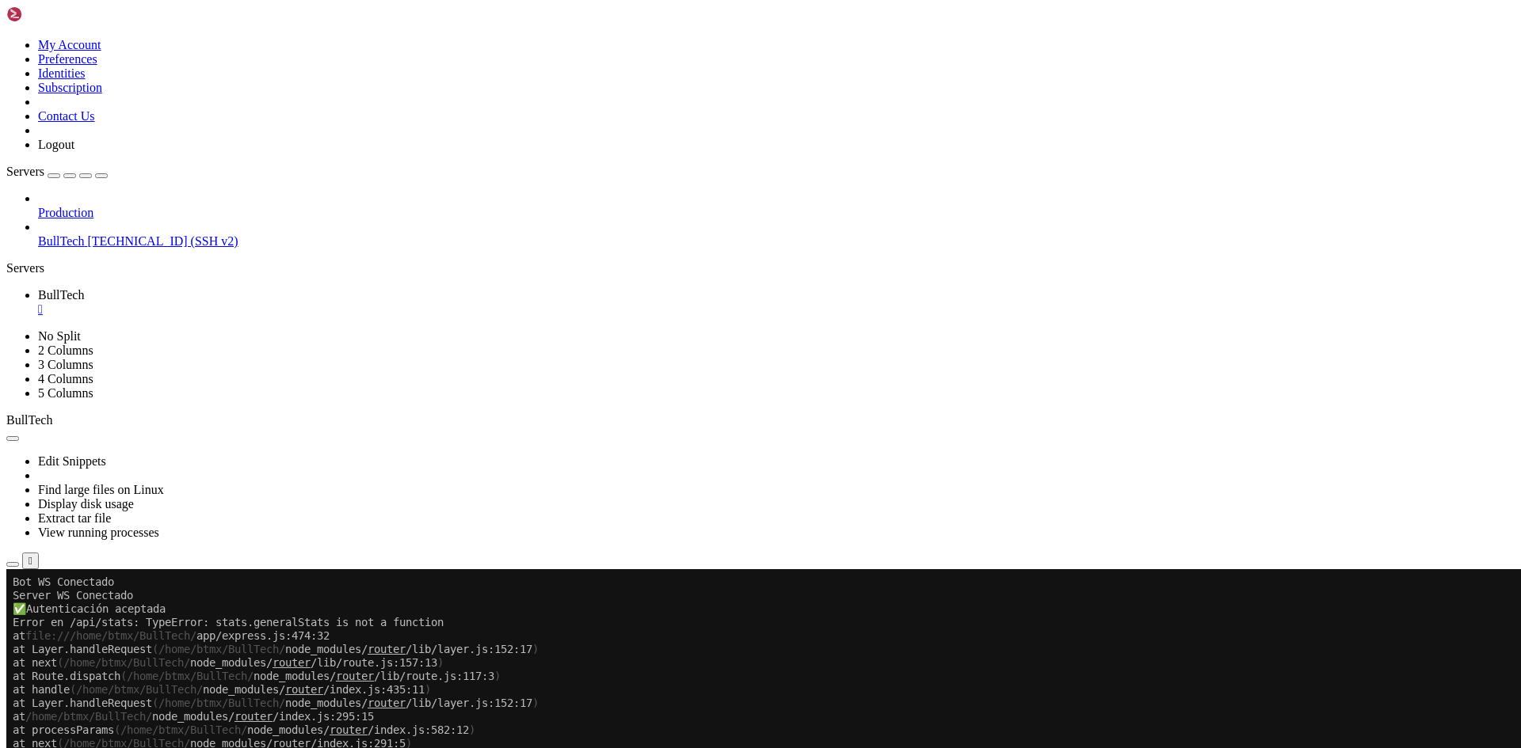
scroll to position [444, 0]
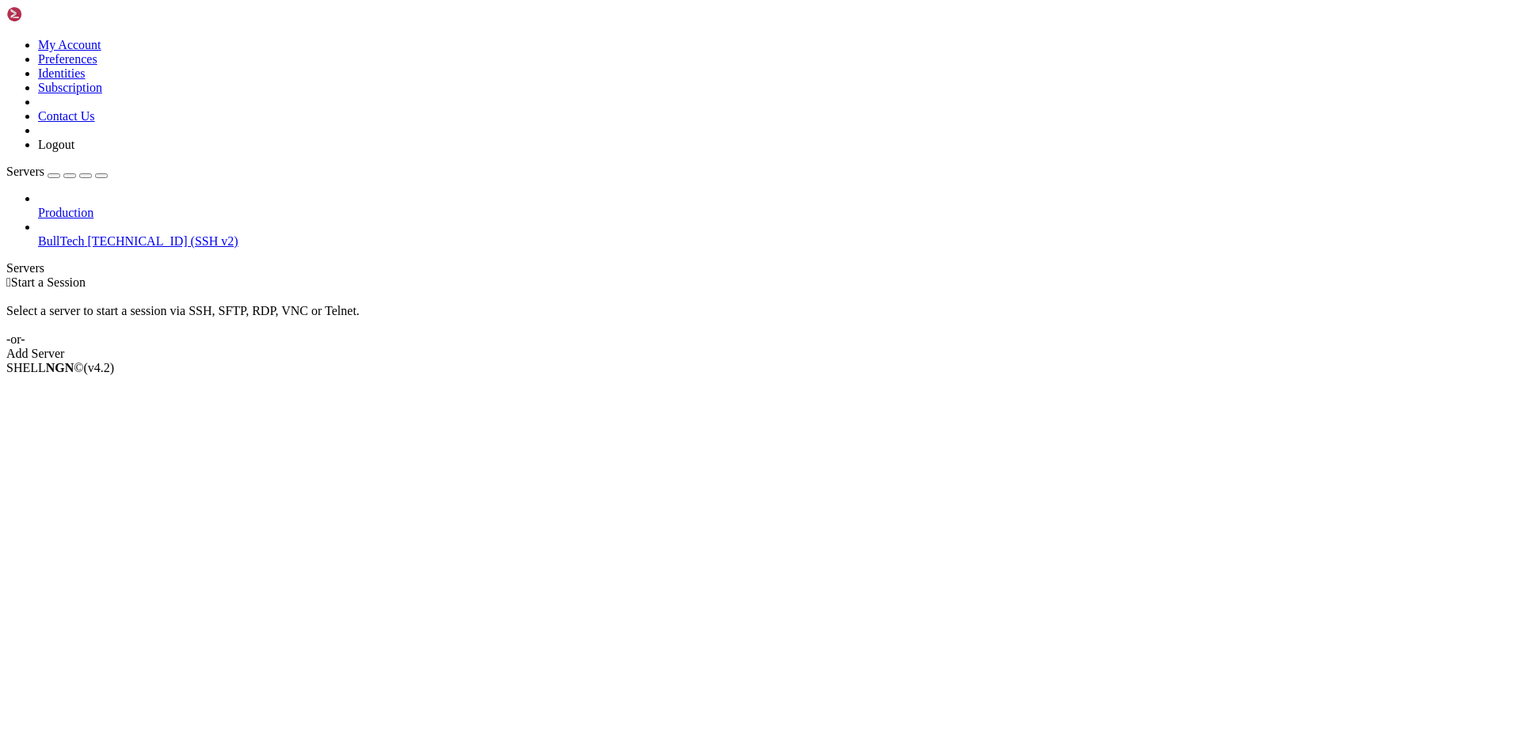
click at [84, 234] on span "BullTech" at bounding box center [61, 240] width 46 height 13
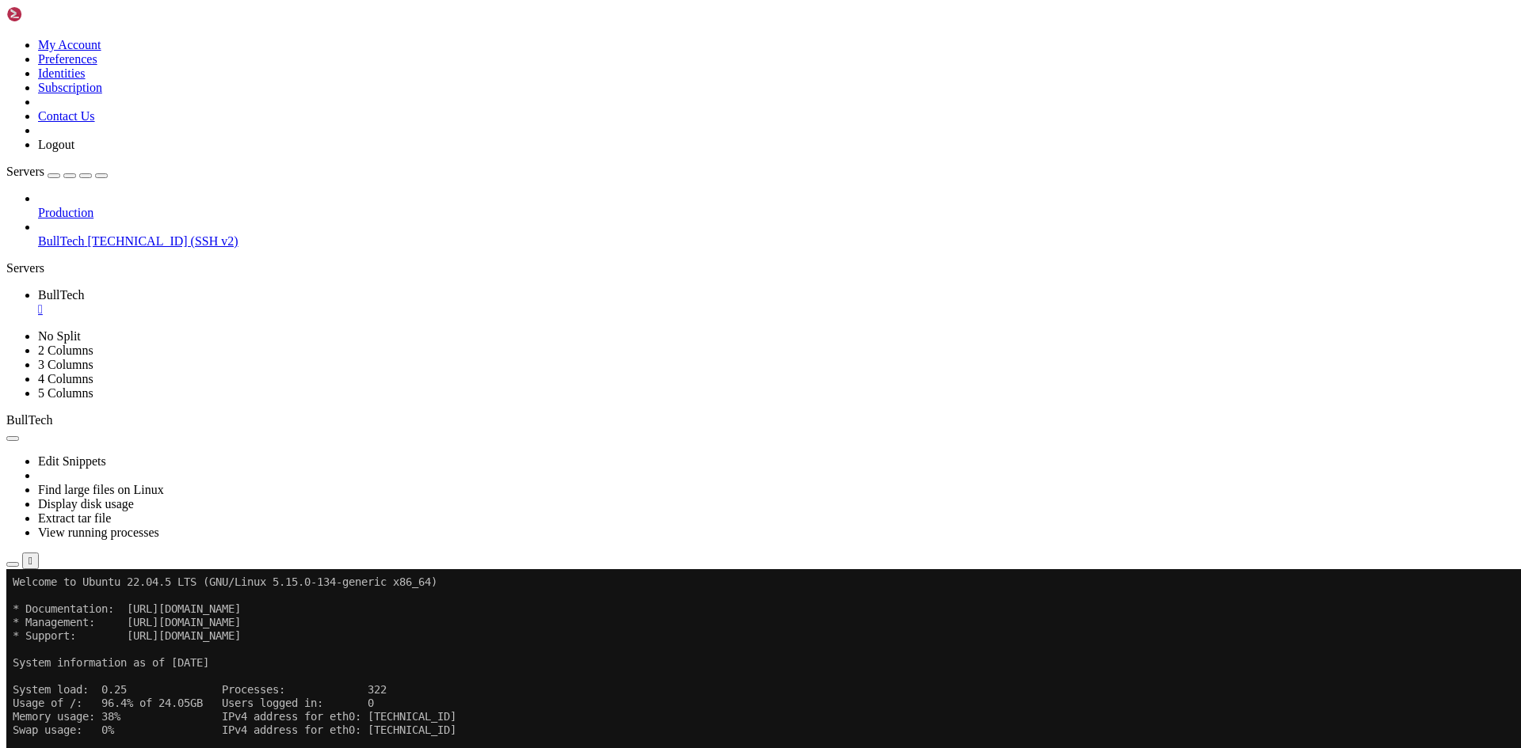
drag, startPoint x: 173, startPoint y: 1027, endPoint x: 454, endPoint y: 845, distance: 334.3
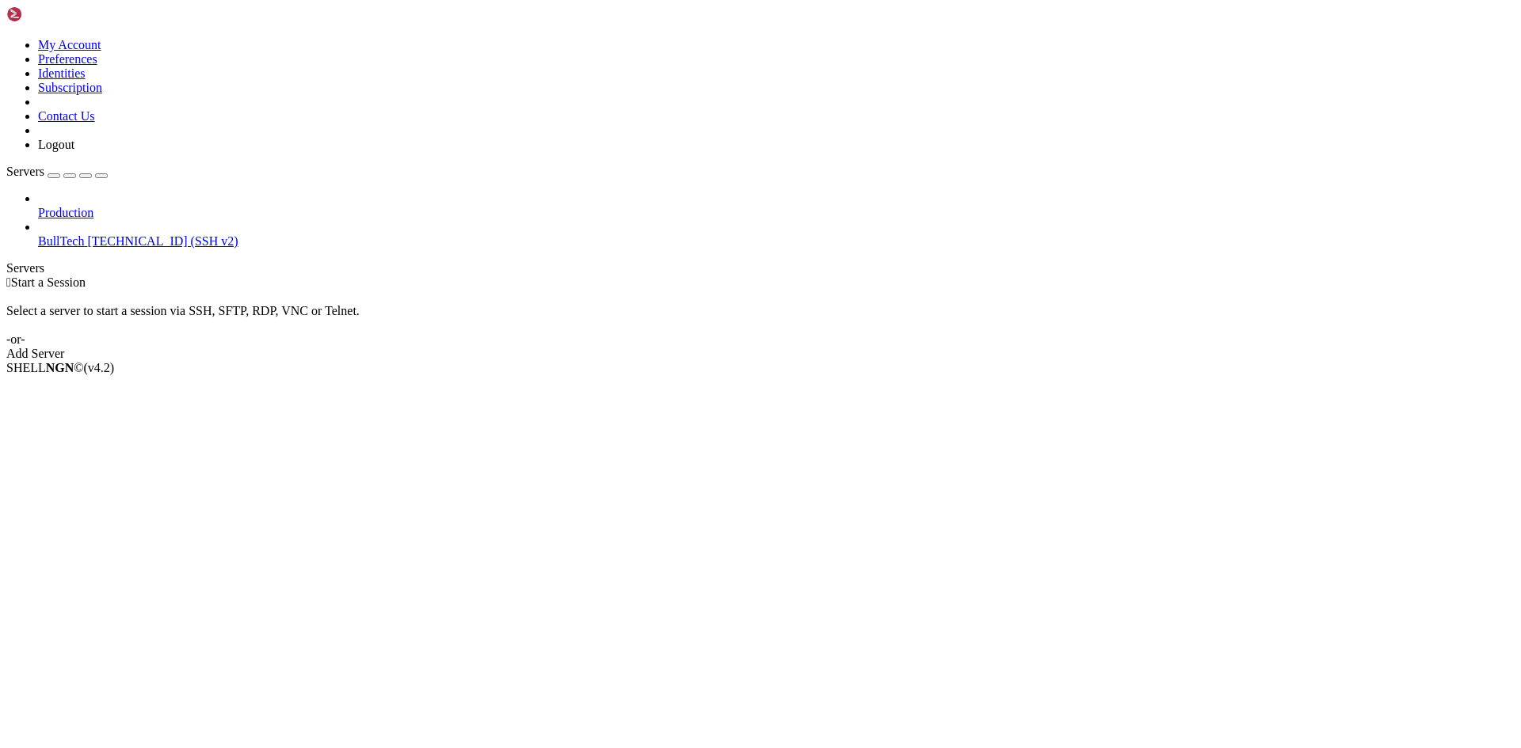
click at [131, 234] on span "[TECHNICAL_ID] (SSH v2)" at bounding box center [162, 240] width 150 height 13
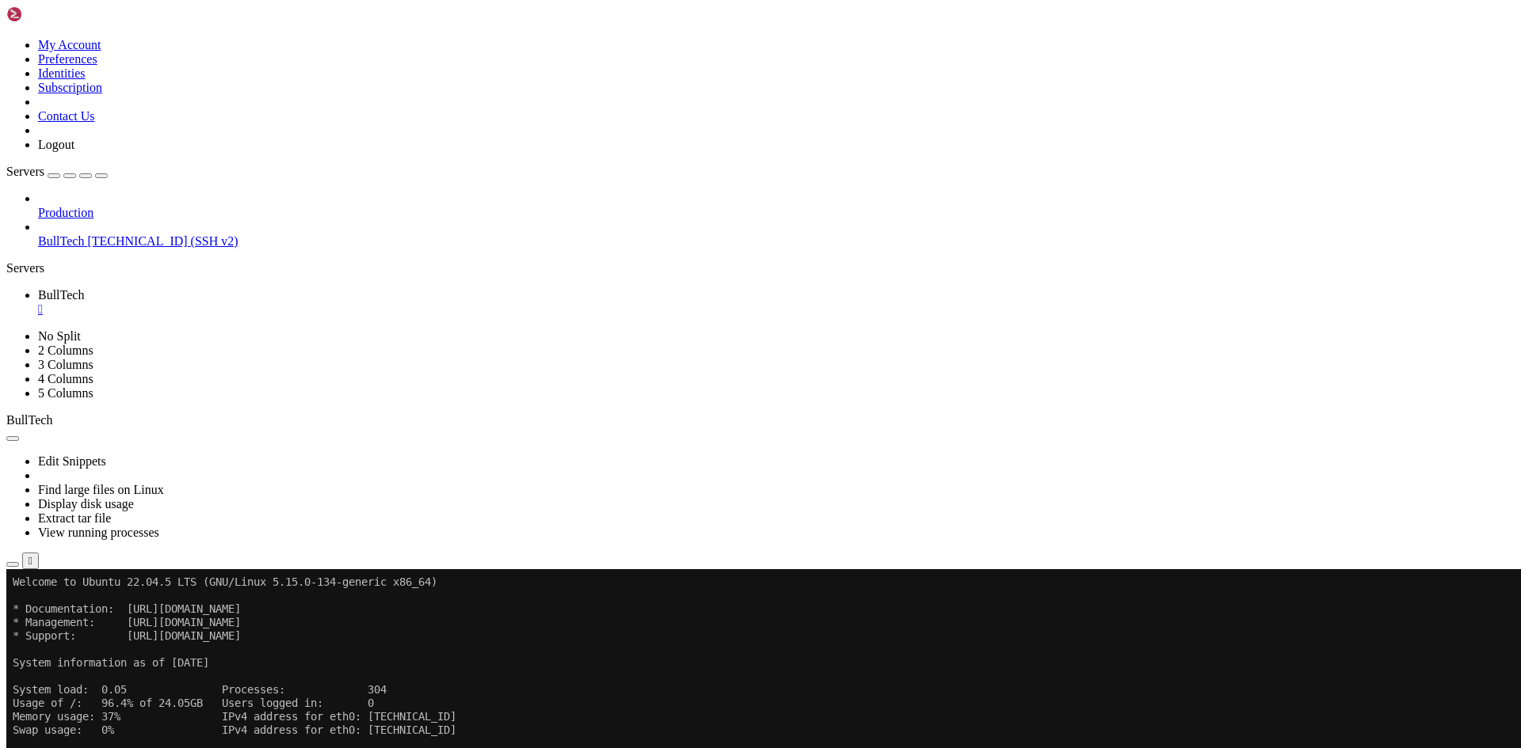
drag, startPoint x: 149, startPoint y: 1125, endPoint x: 357, endPoint y: 1124, distance: 208.3
click at [13, 565] on icon "button" at bounding box center [13, 565] width 0 height 0
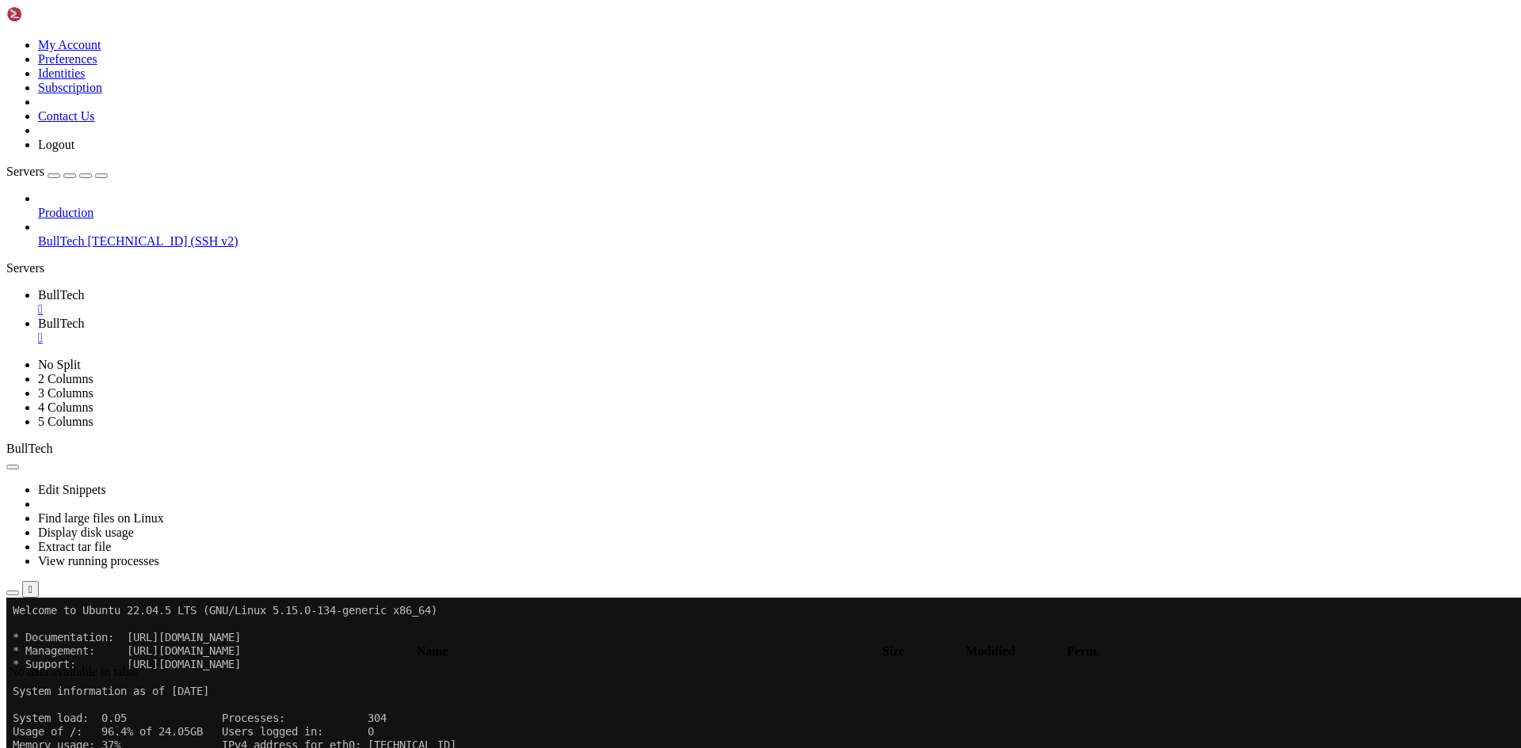
type input "/home/btmx"
click at [379, 331] on div "" at bounding box center [776, 338] width 1476 height 14
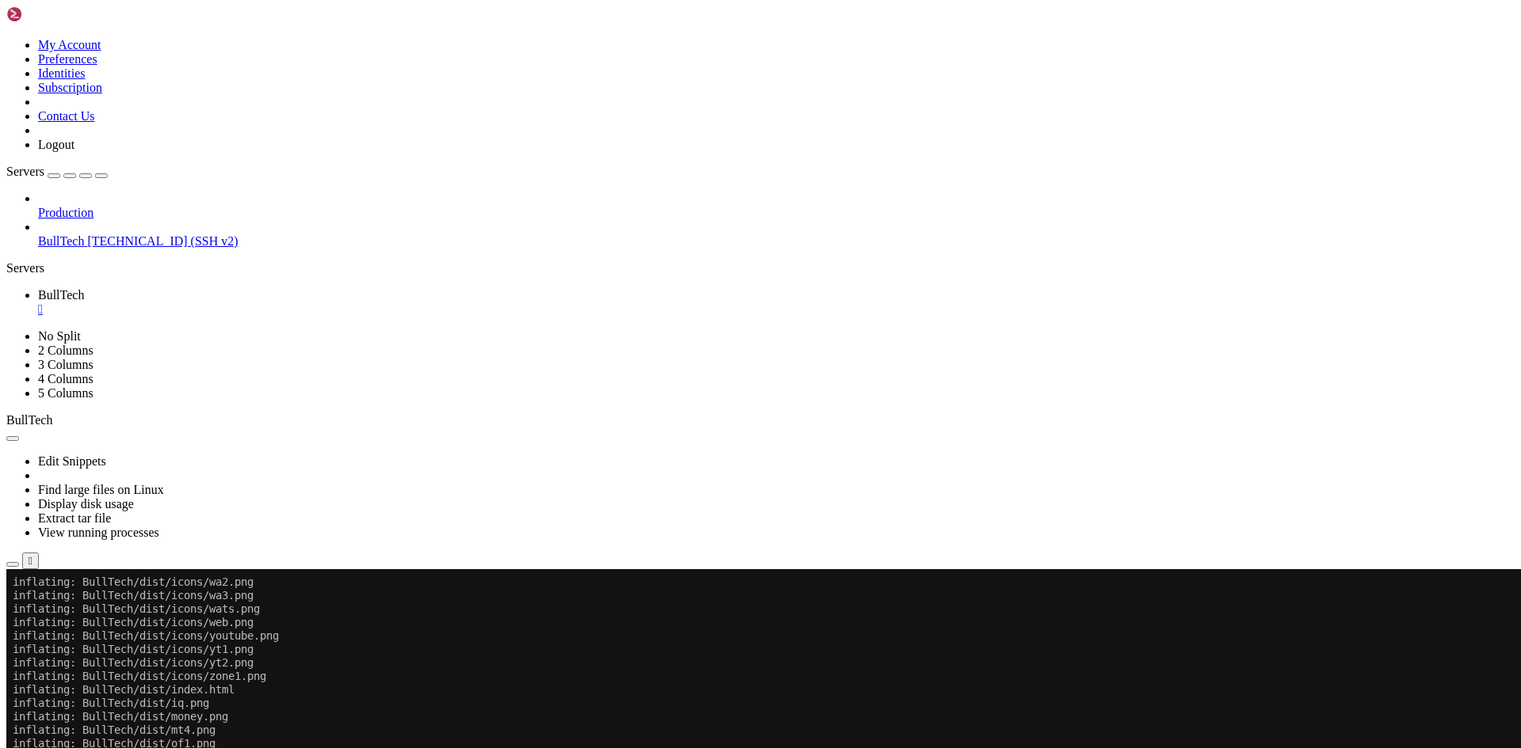
scroll to position [5910, 0]
drag, startPoint x: 29, startPoint y: 935, endPoint x: 420, endPoint y: 1166, distance: 453.8
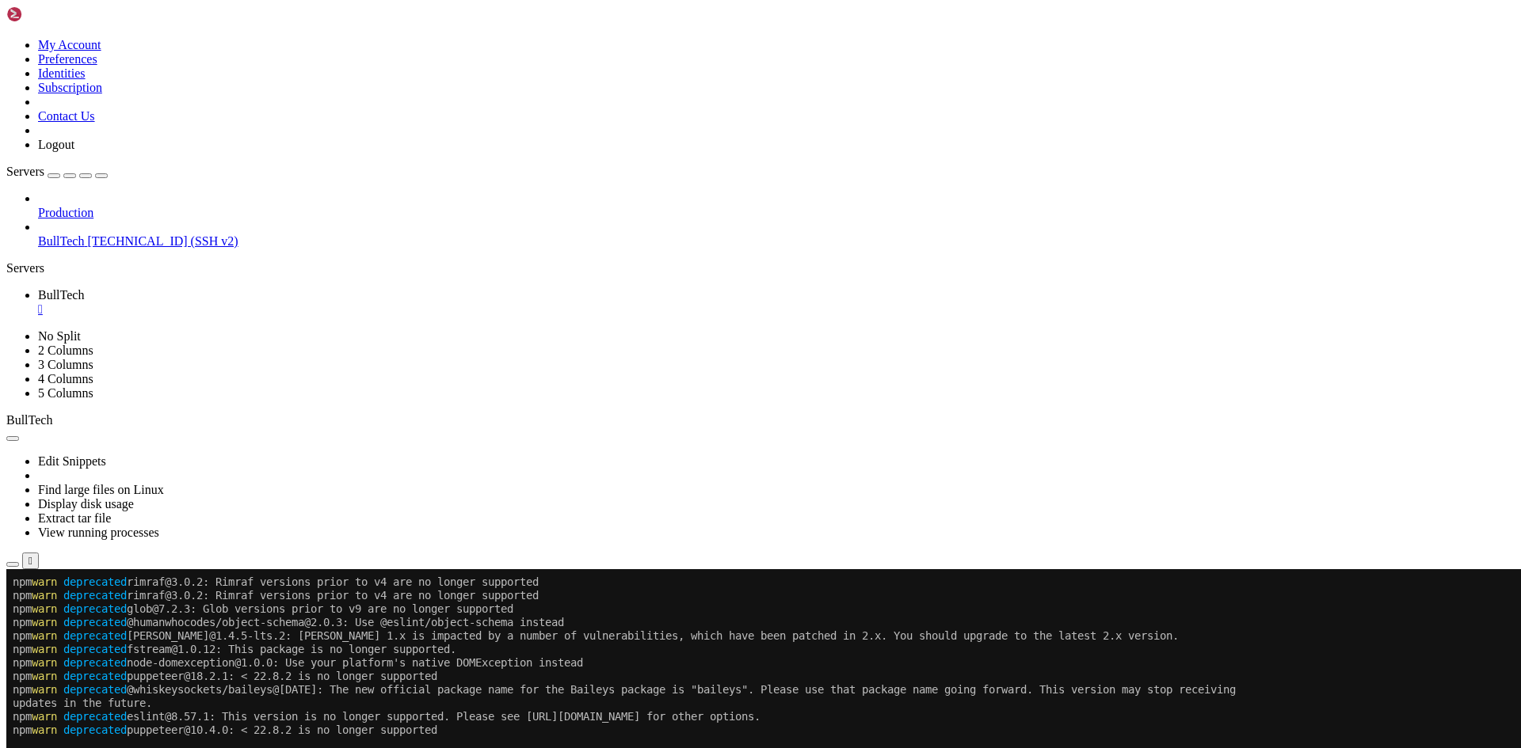
scroll to position [6664, 0]
